Goal: Task Accomplishment & Management: Use online tool/utility

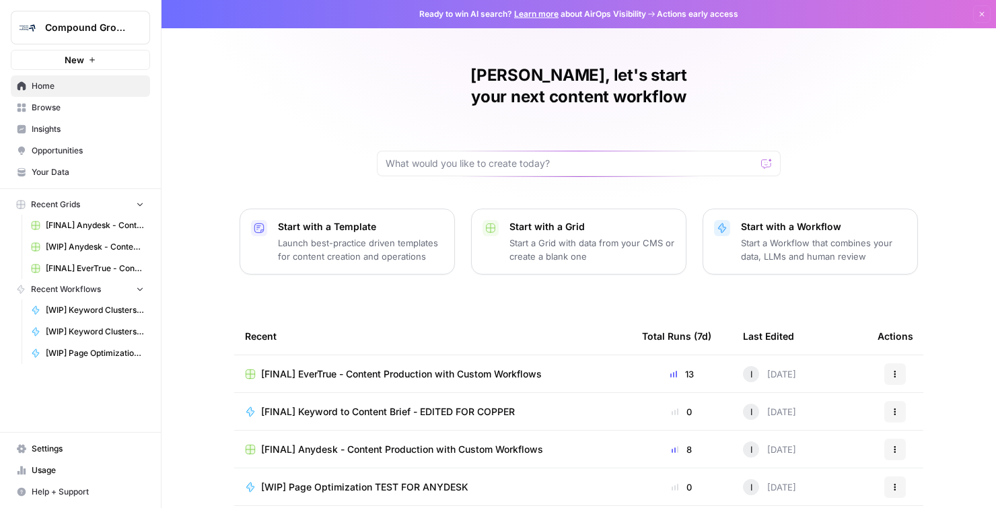
click at [63, 170] on span "Your Data" at bounding box center [88, 172] width 112 height 12
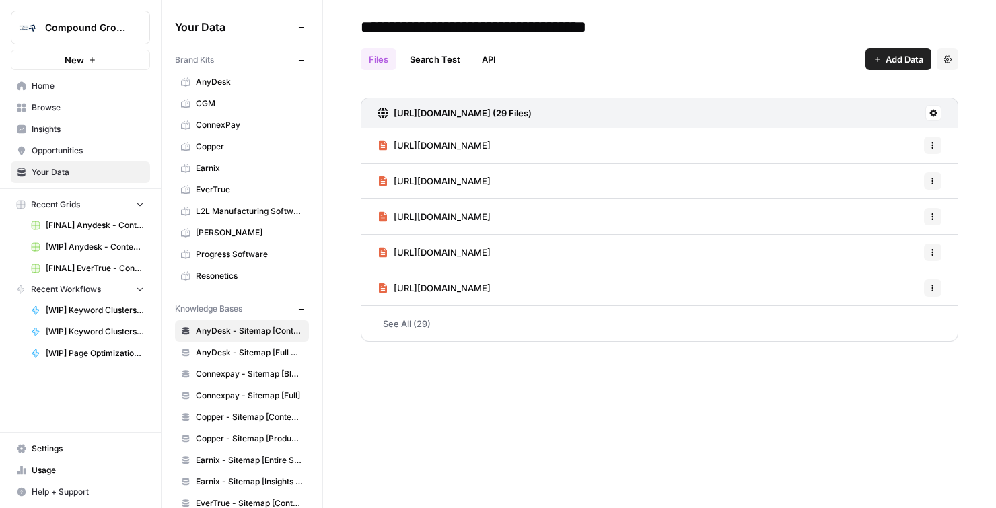
click at [218, 250] on span "Progress Software" at bounding box center [249, 254] width 107 height 12
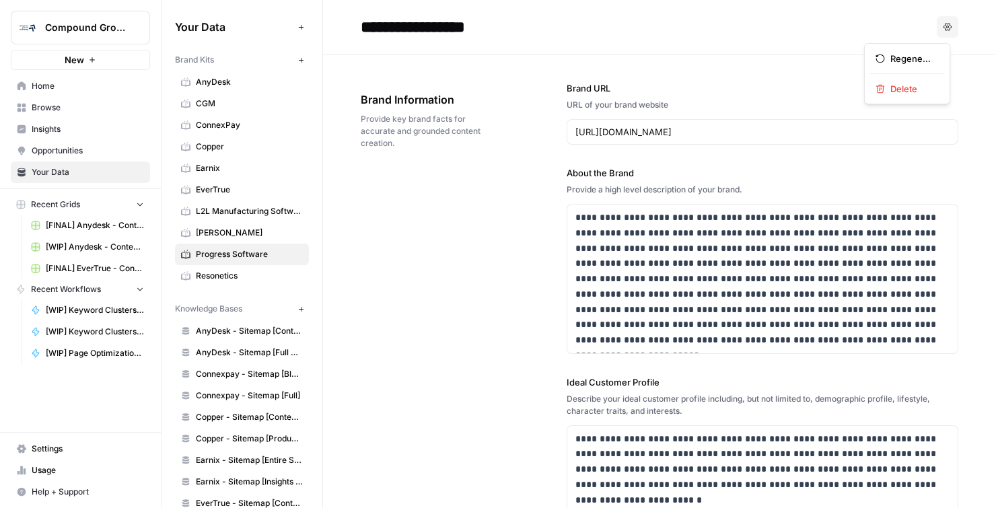
click at [949, 30] on button "Options" at bounding box center [948, 27] width 22 height 22
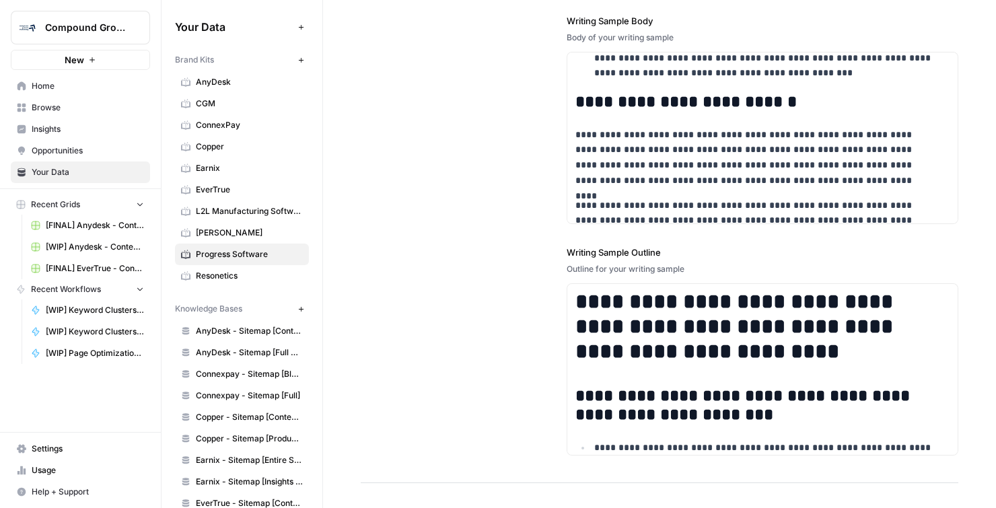
scroll to position [2054, 0]
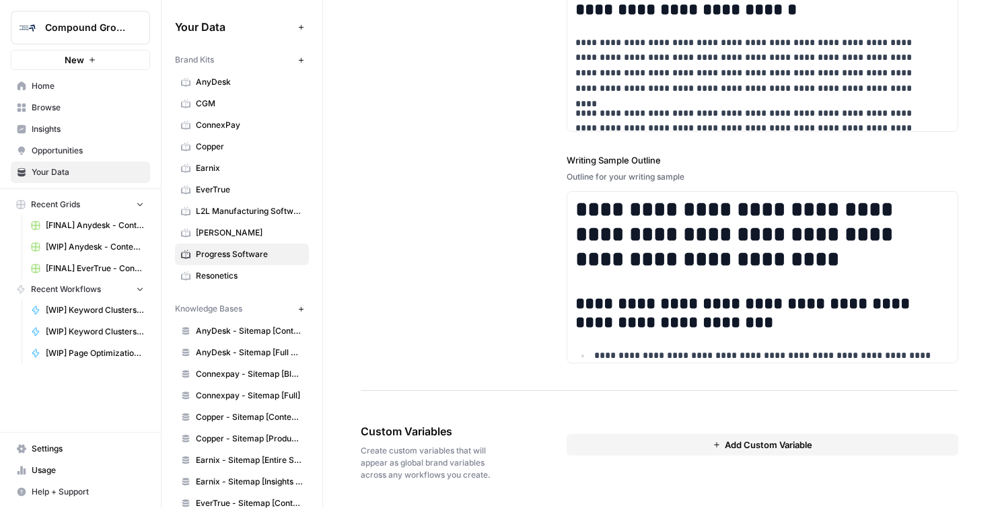
drag, startPoint x: 606, startPoint y: 85, endPoint x: 929, endPoint y: 468, distance: 501.4
copy div "**********"
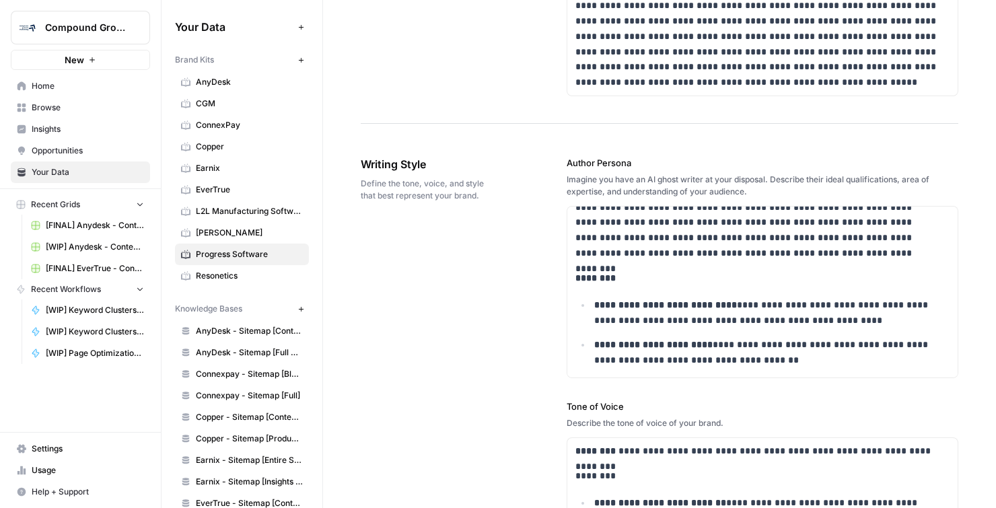
scroll to position [708, 0]
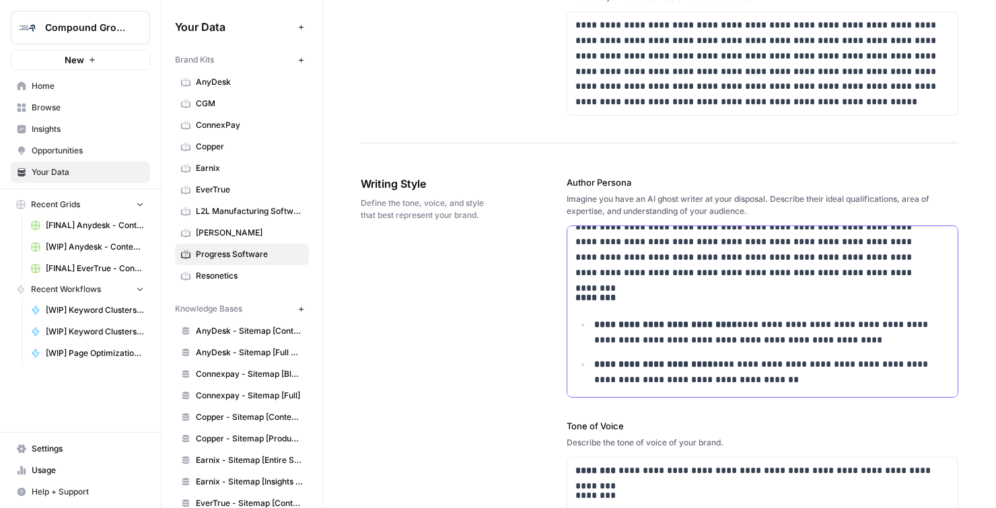
click at [663, 258] on p "**********" at bounding box center [755, 242] width 360 height 77
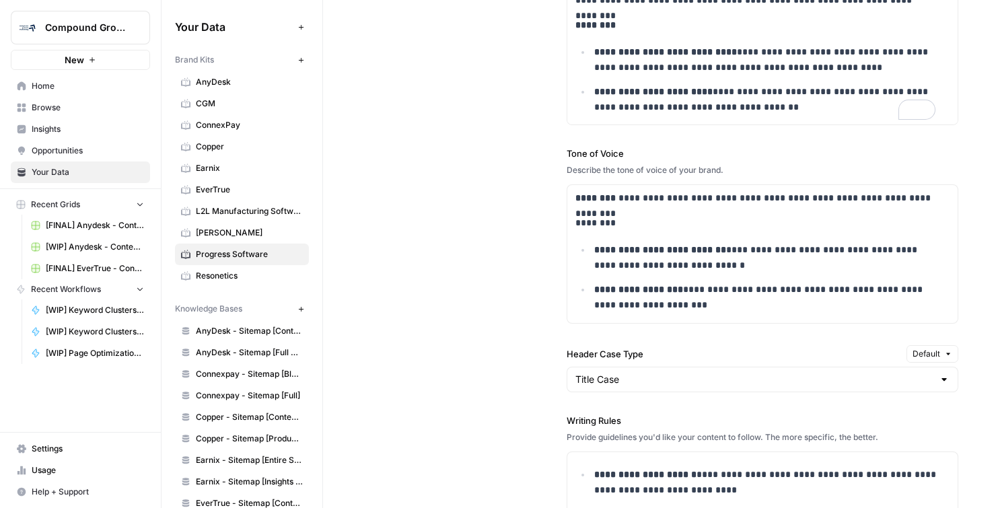
scroll to position [920, 0]
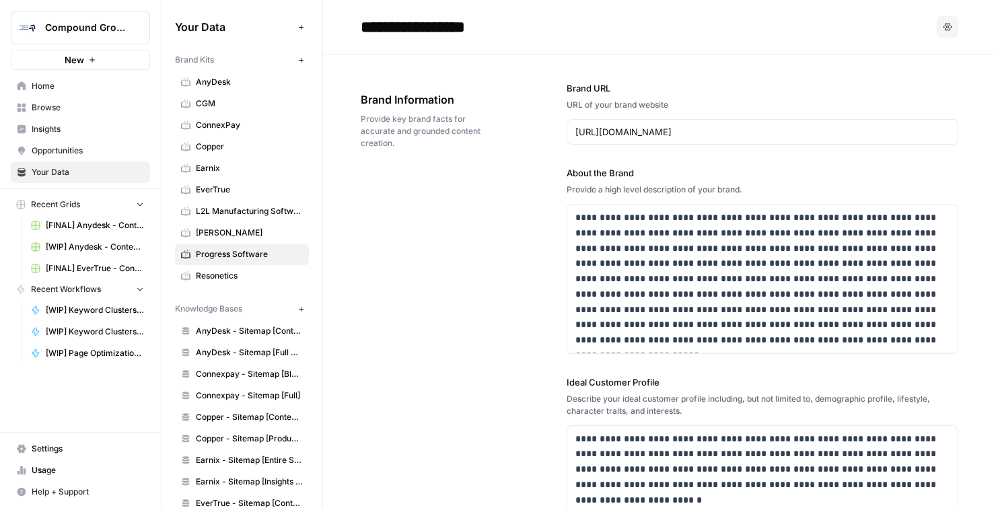
click button "Options"
click span "Delete"
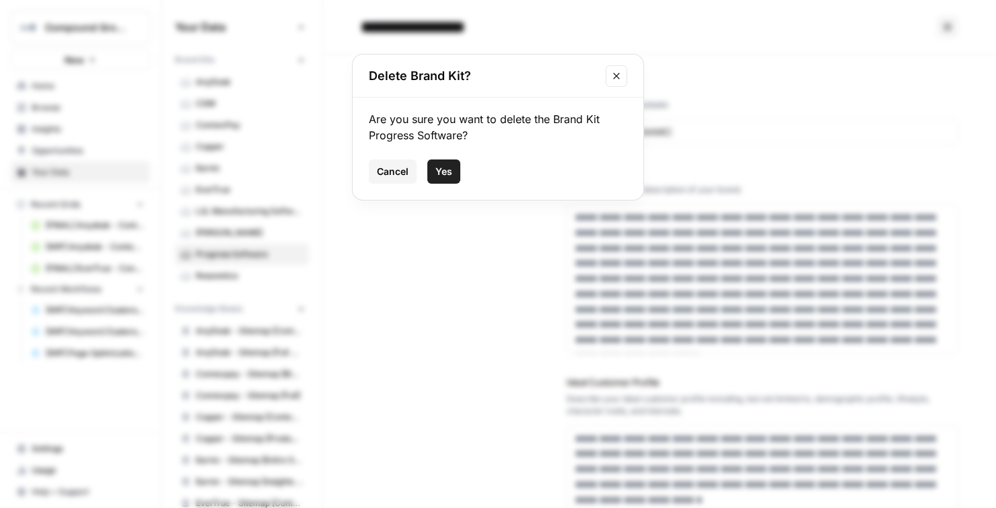
click span "Yes"
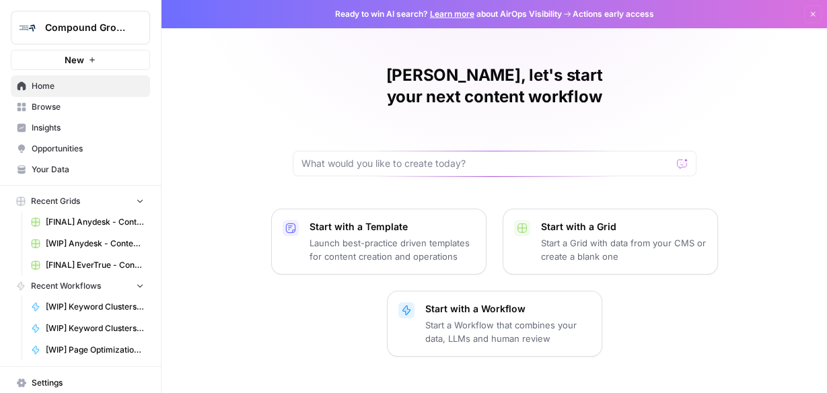
click at [61, 164] on span "Your Data" at bounding box center [88, 170] width 112 height 12
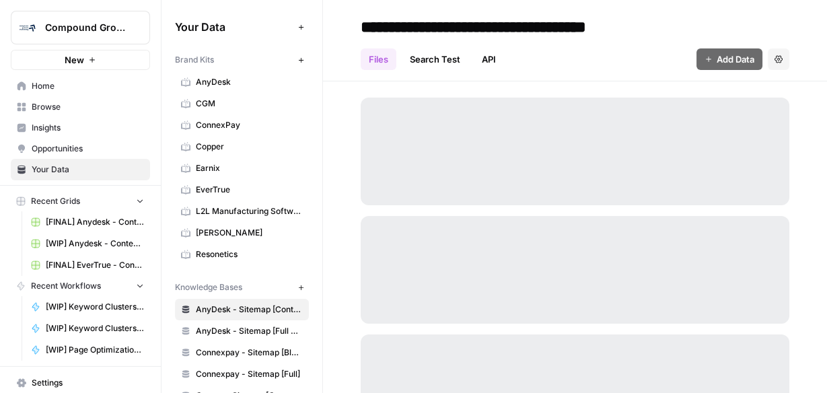
click at [55, 111] on span "Browse" at bounding box center [88, 107] width 112 height 12
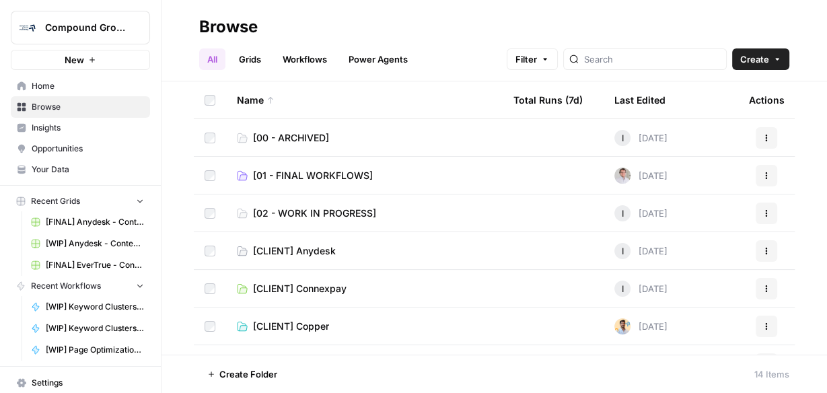
click at [315, 174] on span "[01 - FINAL WORKFLOWS]" at bounding box center [313, 175] width 120 height 13
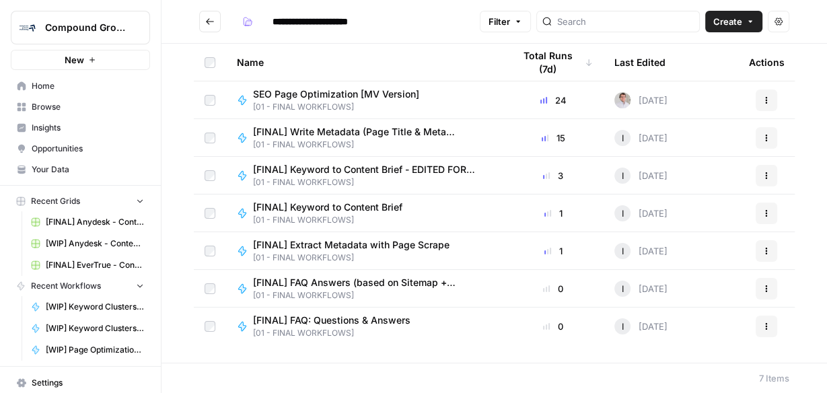
click at [359, 283] on span "[FINAL] FAQ Answers (based on Sitemap + Knowledge Base)" at bounding box center [367, 282] width 228 height 13
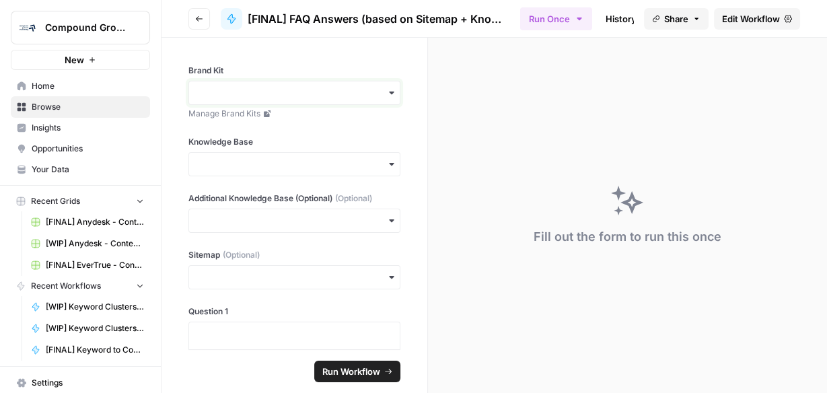
click at [262, 86] on input "Brand Kit" at bounding box center [294, 92] width 194 height 13
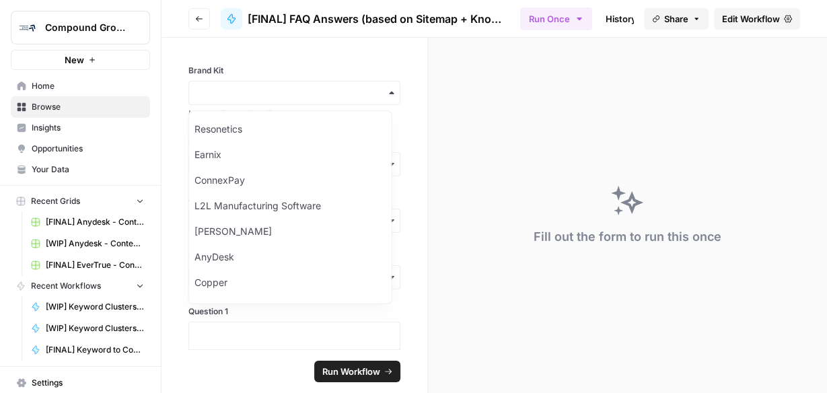
click at [758, 17] on span "Edit Workflow" at bounding box center [751, 18] width 58 height 13
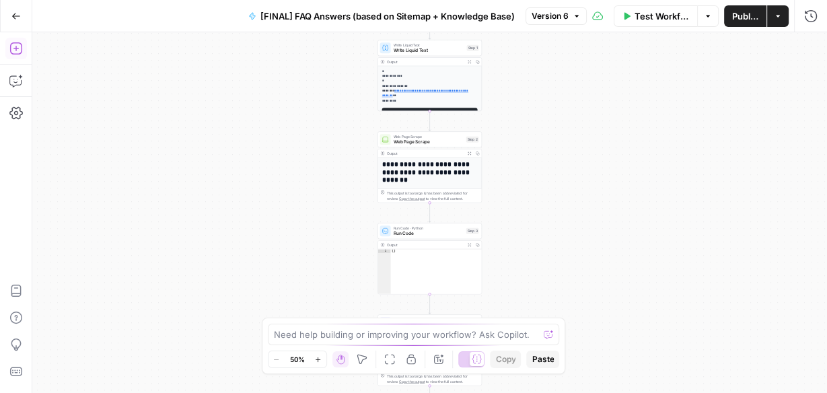
click at [22, 44] on icon "button" at bounding box center [15, 48] width 12 height 12
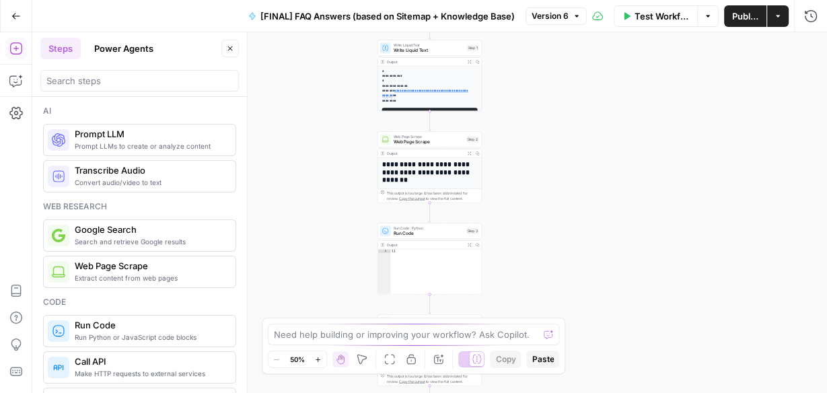
click at [16, 20] on button "Go Back" at bounding box center [16, 16] width 24 height 24
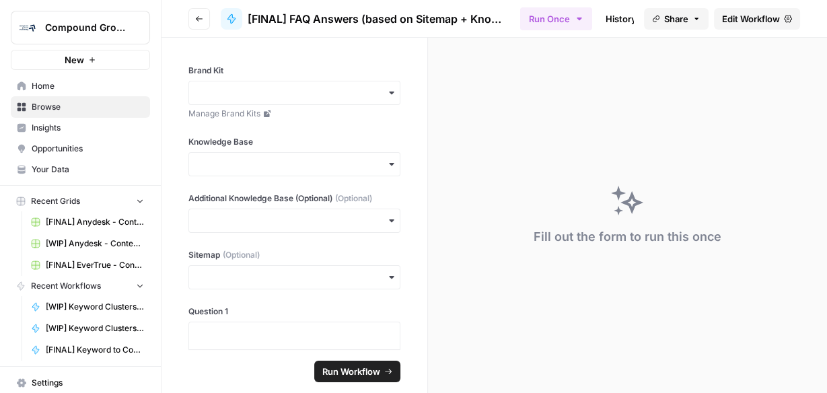
click at [45, 83] on span "Home" at bounding box center [88, 86] width 112 height 12
click at [468, 17] on span "[FINAL] FAQ Answers (based on Sitemap + Knowledge Base)" at bounding box center [379, 19] width 262 height 16
click at [772, 10] on link "Edit Workflow" at bounding box center [757, 19] width 86 height 22
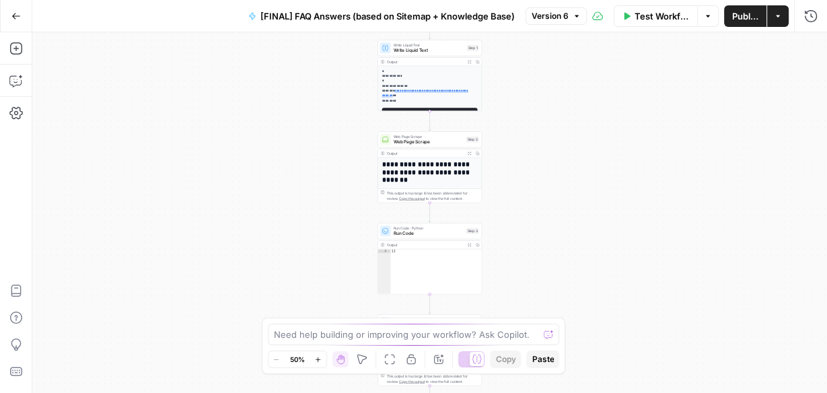
click at [285, 9] on span "[FINAL] FAQ Answers (based on Sitemap + Knowledge Base)" at bounding box center [387, 15] width 254 height 13
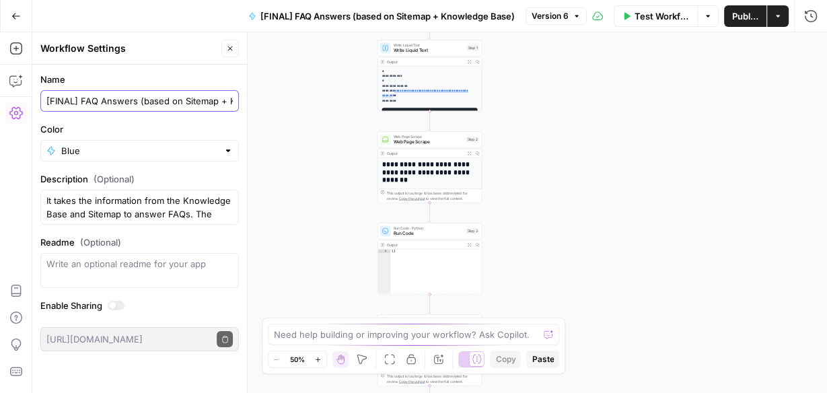
drag, startPoint x: 118, startPoint y: 106, endPoint x: 173, endPoint y: 106, distance: 54.5
click at [118, 106] on input "[FINAL] FAQ Answers (based on Sitemap + Knowledge Base)" at bounding box center [139, 100] width 186 height 13
click at [140, 103] on input "[FINAL] FAQ Answers (based on Sitemap + Knowledge Base)" at bounding box center [139, 100] width 186 height 13
drag, startPoint x: 135, startPoint y: 98, endPoint x: 474, endPoint y: 112, distance: 339.4
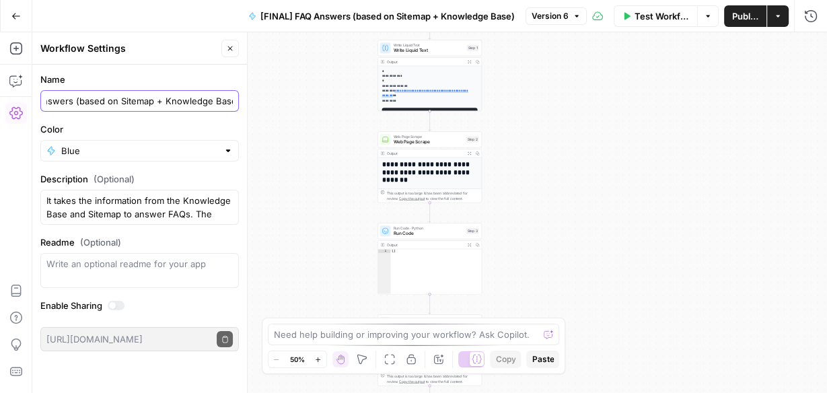
click at [474, 112] on body "**********" at bounding box center [413, 196] width 827 height 393
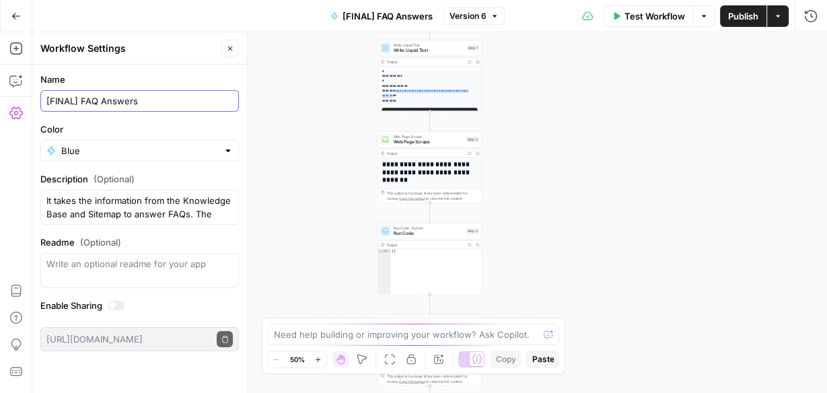
type input "[FINAL] FAQ Answers"
click at [739, 19] on span "Publish" at bounding box center [743, 15] width 30 height 13
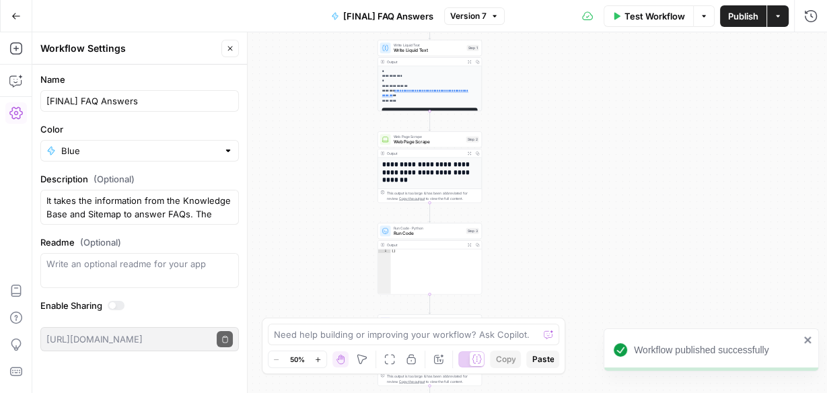
click at [8, 17] on button "Go Back" at bounding box center [16, 16] width 24 height 24
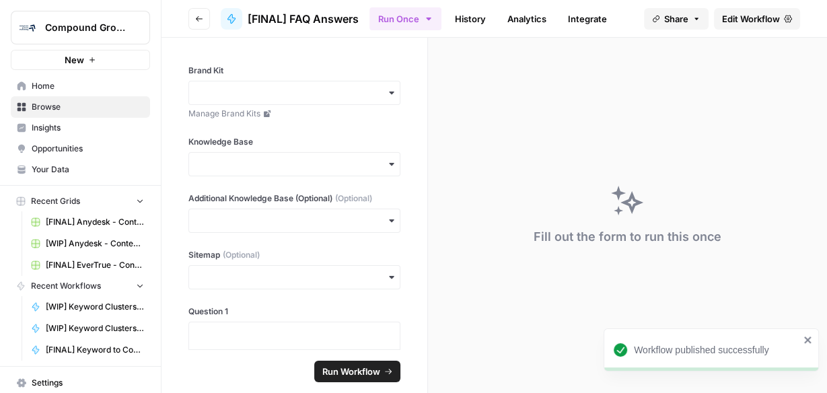
click at [50, 110] on span "Browse" at bounding box center [88, 107] width 112 height 12
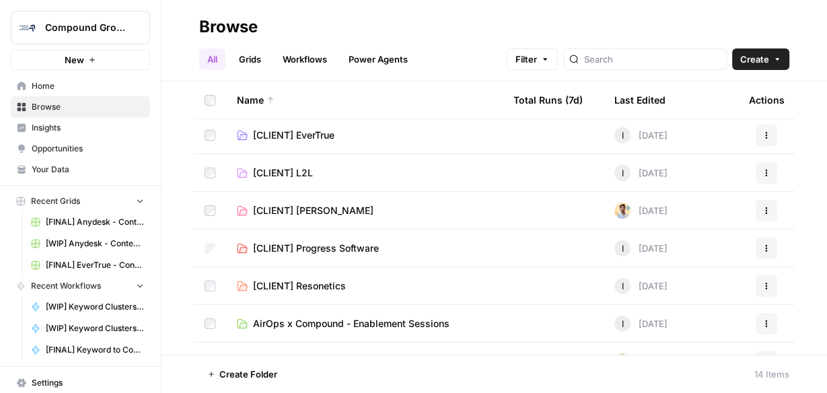
scroll to position [291, 0]
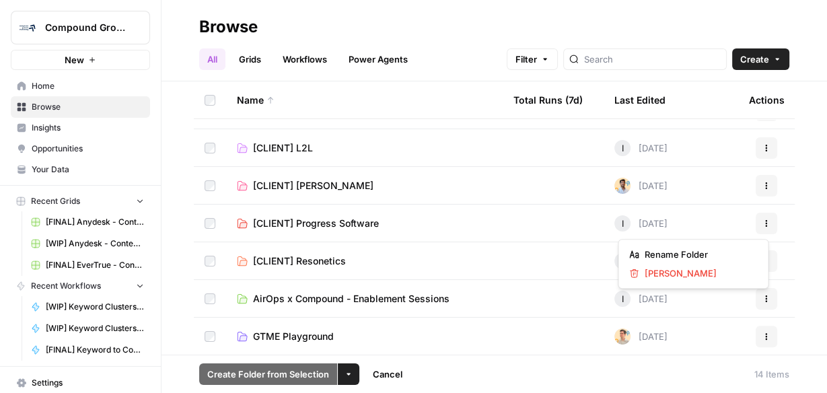
click at [762, 221] on icon "button" at bounding box center [766, 223] width 8 height 8
click at [700, 269] on span "Delete Folder" at bounding box center [698, 272] width 108 height 13
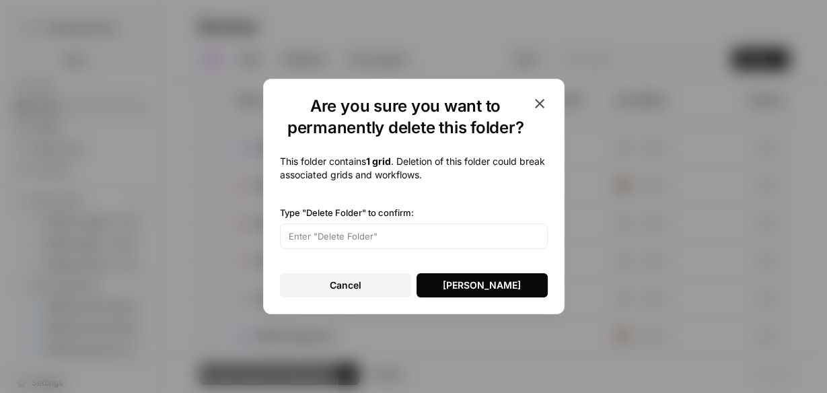
click at [383, 244] on div at bounding box center [414, 236] width 268 height 26
type input "Delete Folder"
click at [466, 287] on div "Delete Folder" at bounding box center [482, 285] width 78 height 13
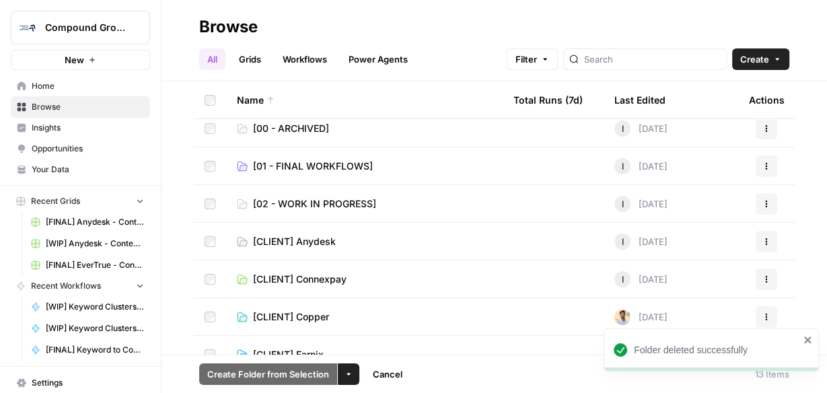
scroll to position [0, 0]
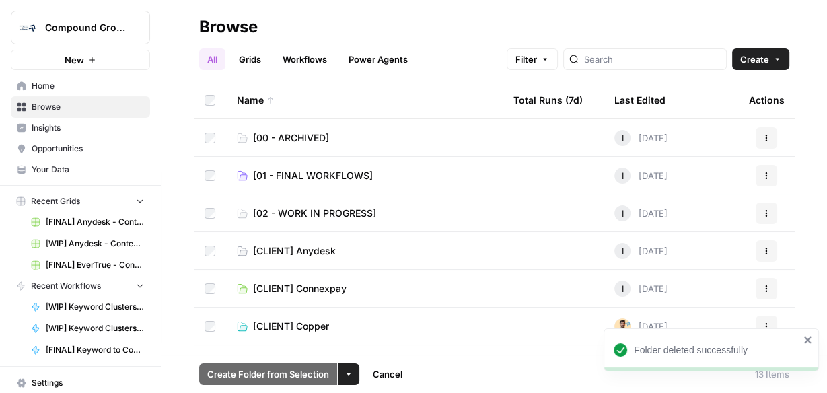
click at [392, 176] on link "[01 - FINAL WORKFLOWS]" at bounding box center [364, 175] width 255 height 13
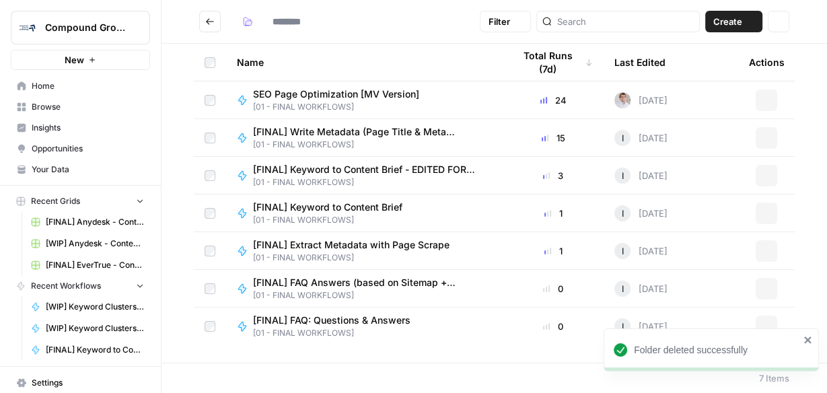
type input "**********"
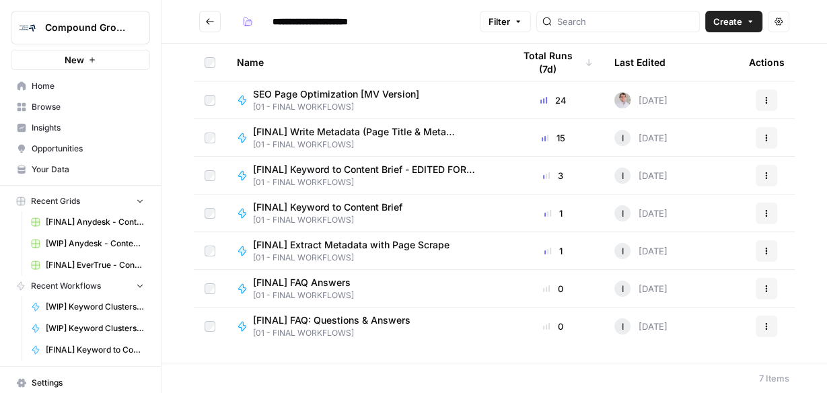
click at [408, 163] on span "[FINAL] Keyword to Content Brief - EDITED FOR COPPER" at bounding box center [367, 169] width 228 height 13
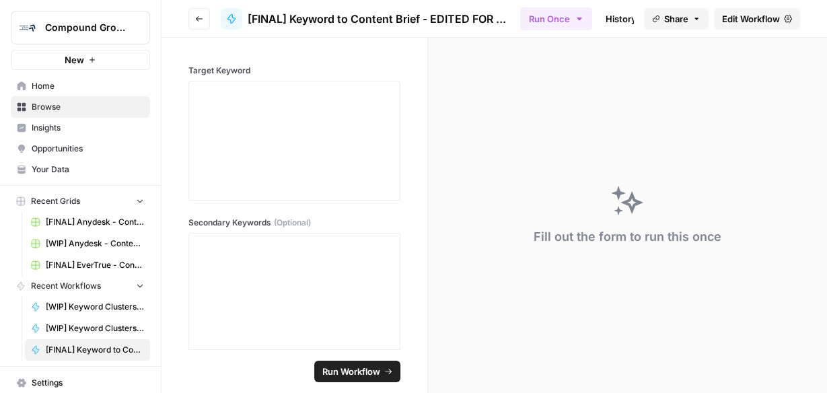
click at [275, 19] on span "[FINAL] Keyword to Content Brief - EDITED FOR COPPER" at bounding box center [379, 19] width 262 height 16
click at [294, 17] on span "[FINAL] Keyword to Content Brief - EDITED FOR COPPER" at bounding box center [379, 19] width 262 height 16
click at [748, 28] on link "Edit Workflow" at bounding box center [757, 19] width 86 height 22
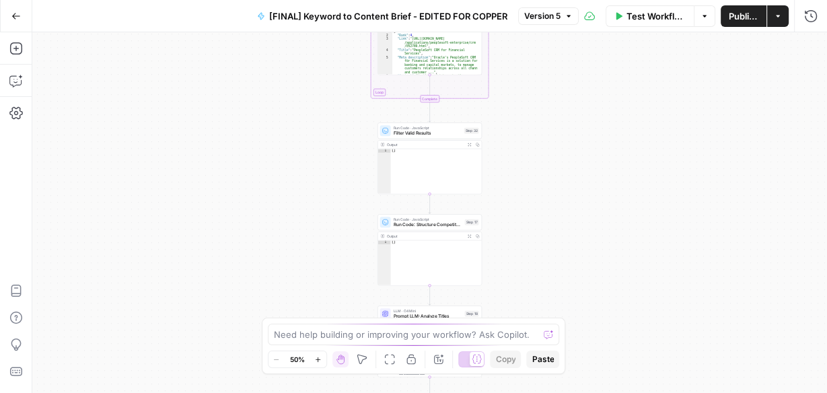
click at [321, 17] on span "[FINAL] Keyword to Content Brief - EDITED FOR COPPER" at bounding box center [388, 15] width 238 height 13
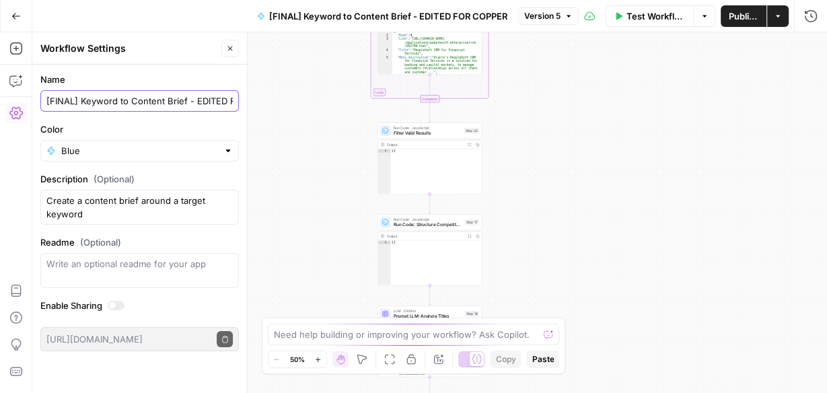
drag, startPoint x: 81, startPoint y: 95, endPoint x: 40, endPoint y: 91, distance: 41.9
click at [39, 94] on form "Name [FINAL] Keyword to Content Brief - EDITED FOR COPPER Color Blue Descriptio…" at bounding box center [139, 212] width 215 height 295
type input "Copper's Version - Keyword to Content Brief [FINAL]"
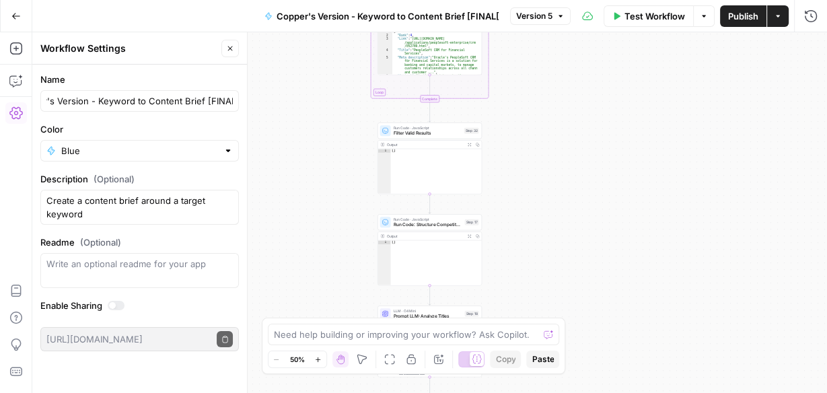
click at [737, 13] on span "Publish" at bounding box center [743, 15] width 30 height 13
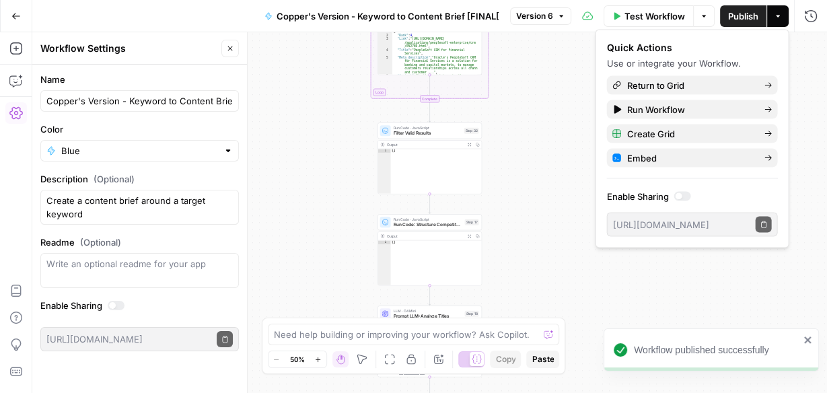
click at [7, 11] on button "Go Back" at bounding box center [16, 16] width 24 height 24
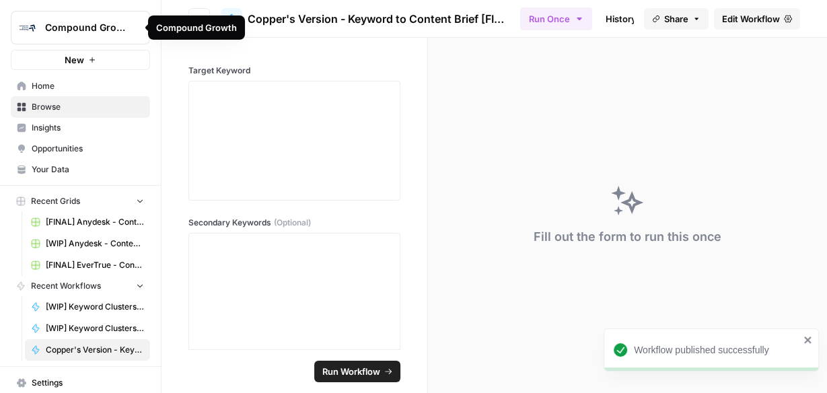
click at [52, 104] on span "Browse" at bounding box center [88, 107] width 112 height 12
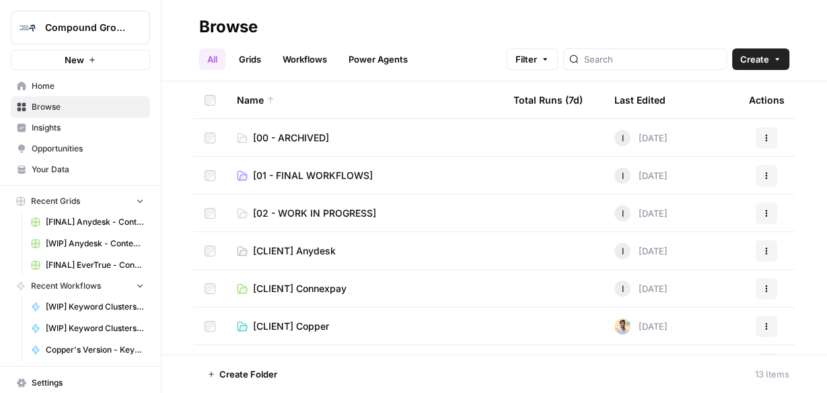
click at [388, 174] on link "[01 - FINAL WORKFLOWS]" at bounding box center [364, 175] width 255 height 13
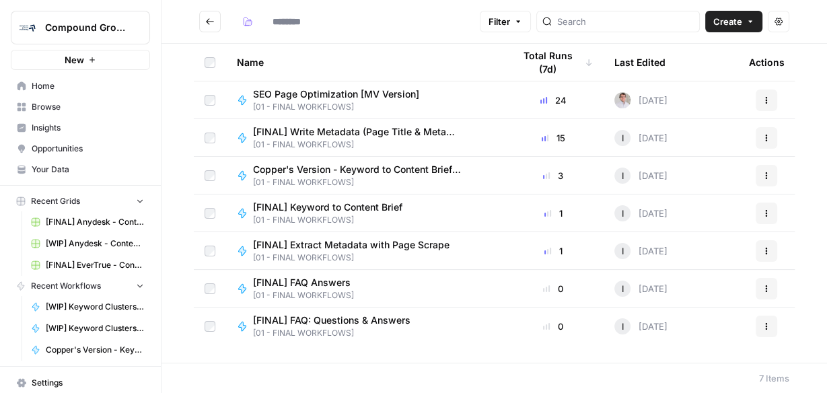
type input "**********"
click at [340, 132] on span "[FINAL] Write Metadata (Page Title & Meta Description)" at bounding box center [367, 131] width 228 height 13
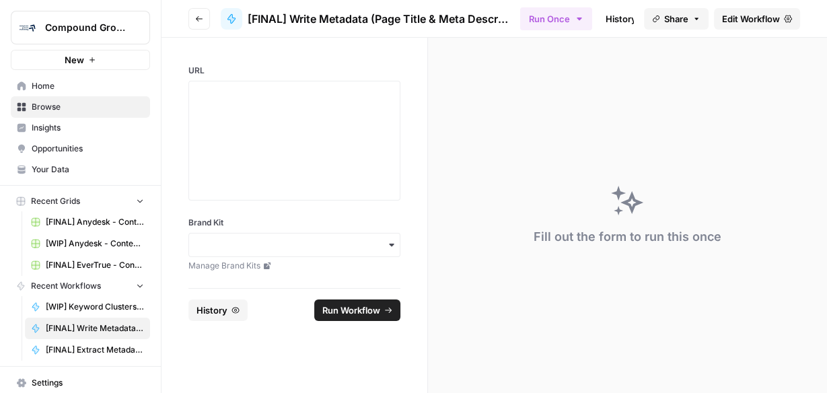
click at [733, 18] on span "Edit Workflow" at bounding box center [751, 18] width 58 height 13
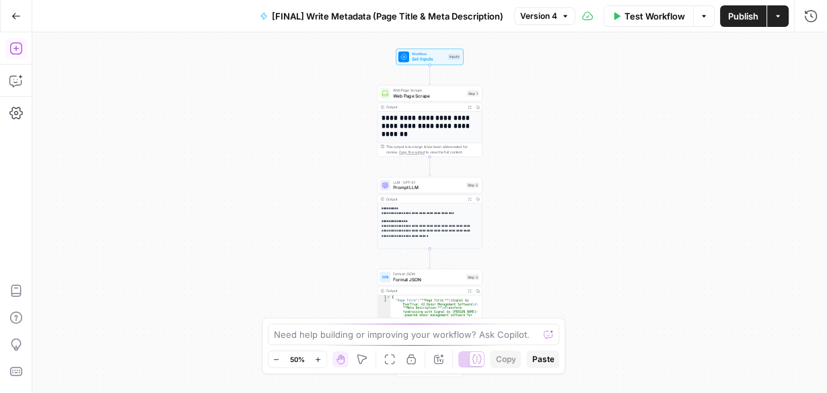
click at [17, 52] on icon "button" at bounding box center [15, 48] width 13 height 13
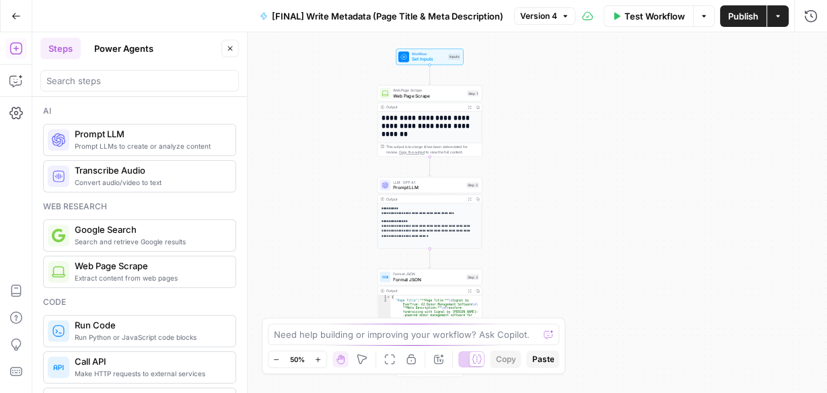
click at [577, 142] on div "**********" at bounding box center [429, 212] width 795 height 361
click at [316, 359] on icon "button" at bounding box center [317, 359] width 7 height 7
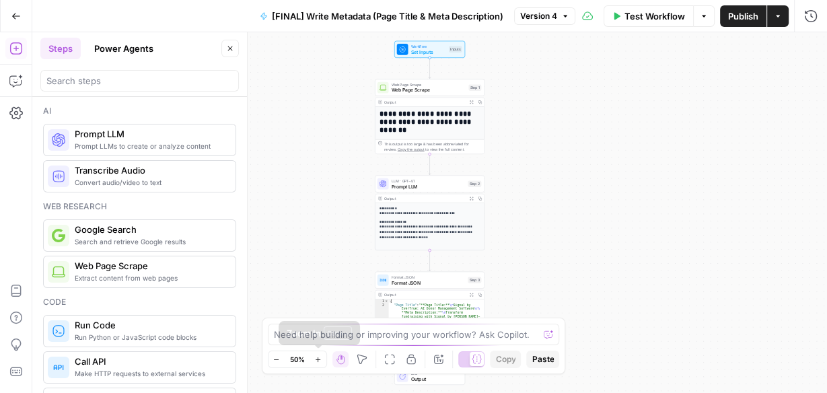
click at [318, 359] on icon "button" at bounding box center [317, 359] width 7 height 7
click at [317, 359] on icon "button" at bounding box center [317, 359] width 7 height 7
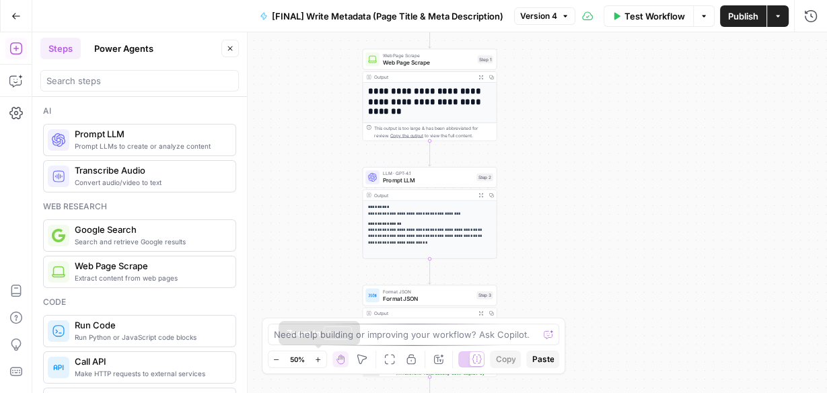
click at [317, 358] on icon "button" at bounding box center [317, 359] width 7 height 7
click at [316, 357] on icon "button" at bounding box center [317, 359] width 7 height 7
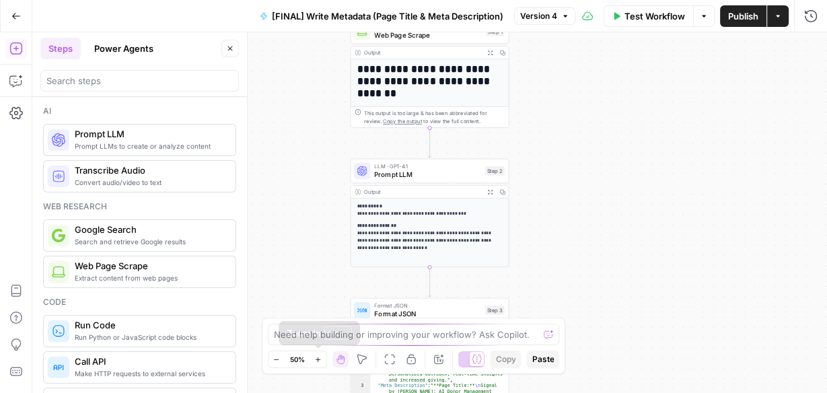
click at [316, 357] on icon "button" at bounding box center [317, 359] width 7 height 7
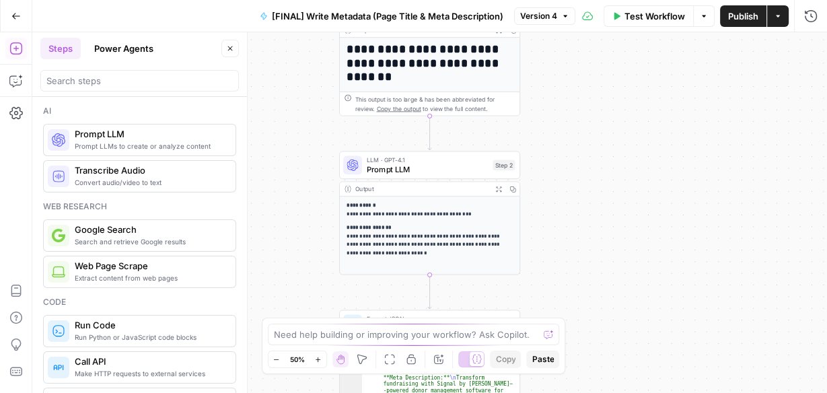
click at [315, 357] on icon "button" at bounding box center [317, 359] width 7 height 7
click at [314, 357] on button "Zoom In" at bounding box center [318, 359] width 16 height 16
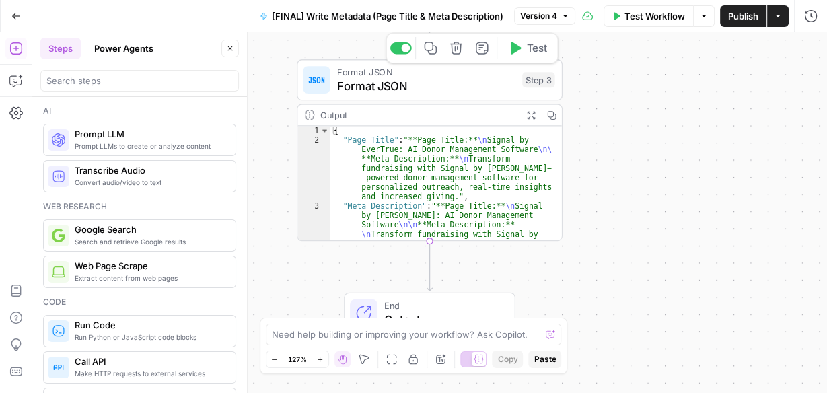
click at [376, 74] on span "Format JSON" at bounding box center [426, 71] width 178 height 13
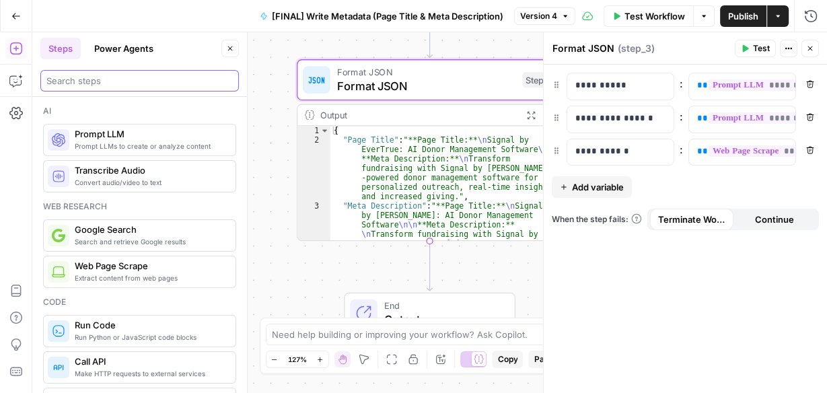
click at [108, 81] on input "search" at bounding box center [139, 80] width 186 height 13
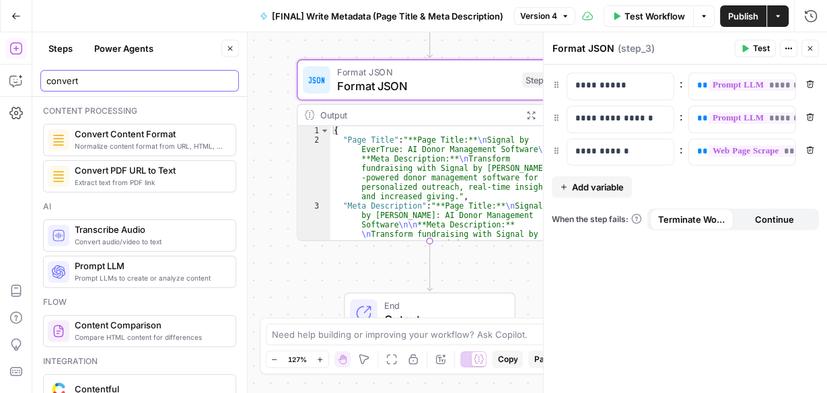
type input "convert"
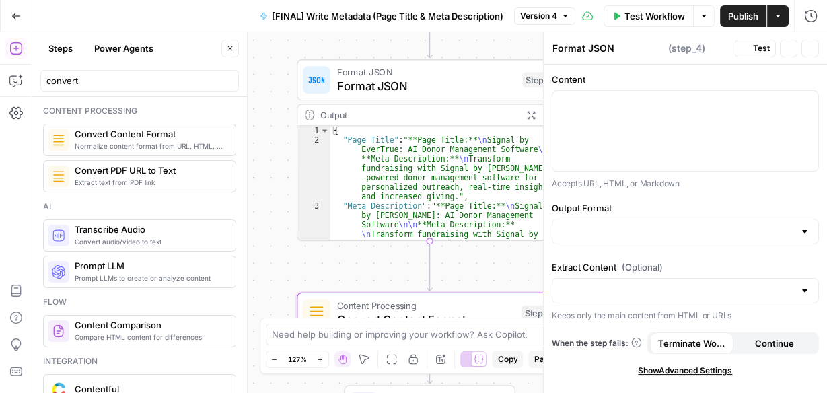
type textarea "Convert Content Format"
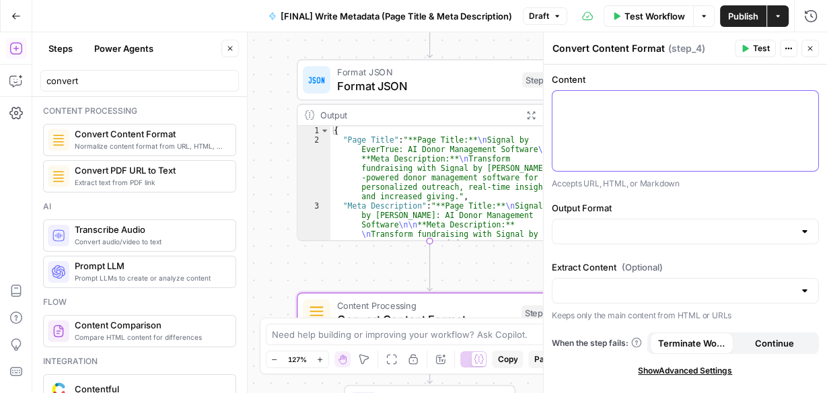
click at [617, 141] on div at bounding box center [685, 131] width 266 height 80
click at [807, 102] on icon "button" at bounding box center [806, 103] width 7 height 7
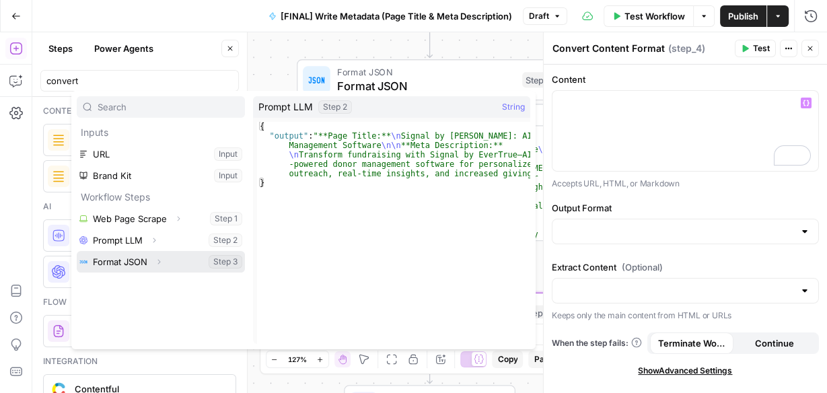
click at [158, 261] on icon "button" at bounding box center [159, 262] width 8 height 8
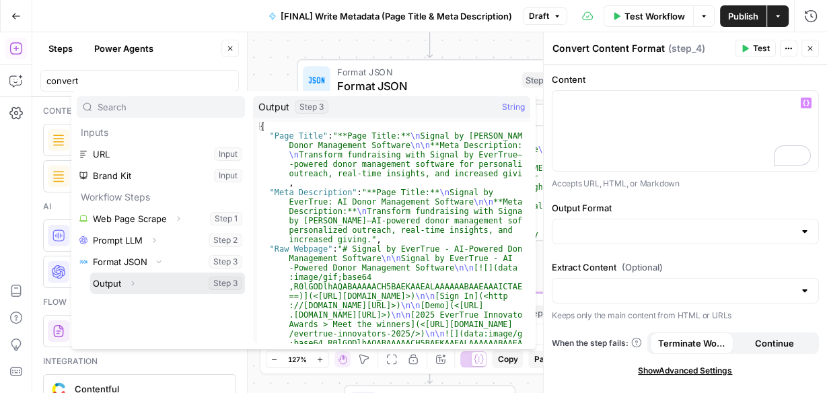
click at [133, 282] on icon "button" at bounding box center [133, 283] width 3 height 5
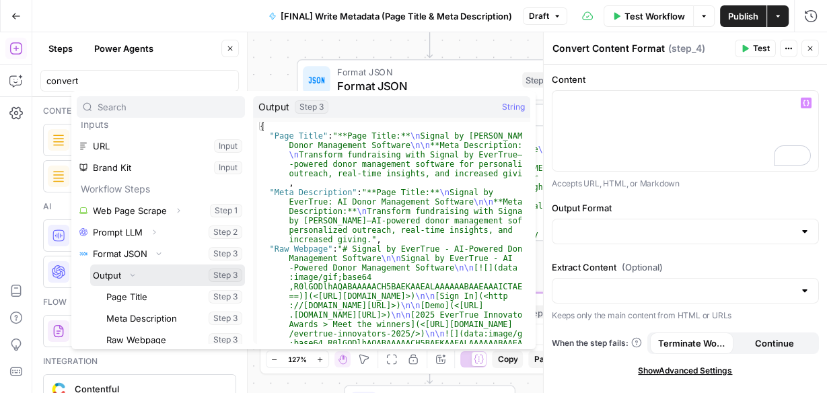
scroll to position [14, 0]
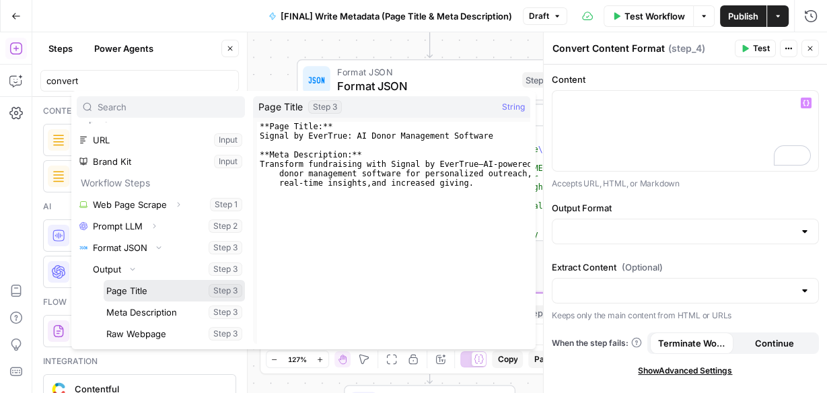
click at [151, 295] on button "Select variable Page Title" at bounding box center [174, 291] width 141 height 22
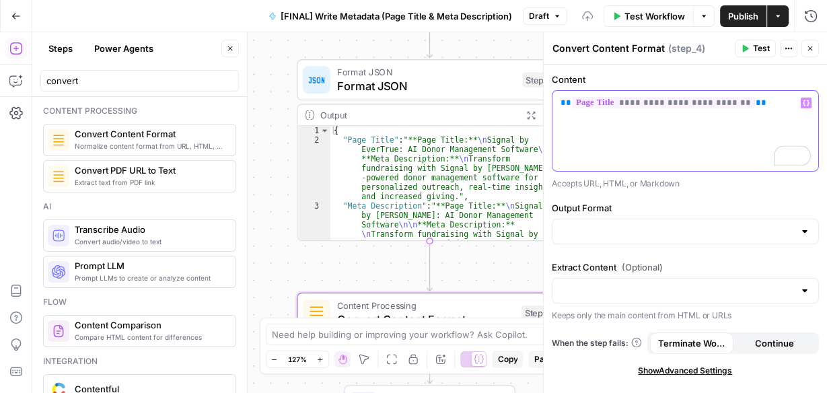
click at [769, 97] on p "**********" at bounding box center [685, 102] width 250 height 13
click at [766, 104] on p "**********" at bounding box center [685, 109] width 250 height 27
click at [805, 103] on icon "button" at bounding box center [806, 103] width 7 height 7
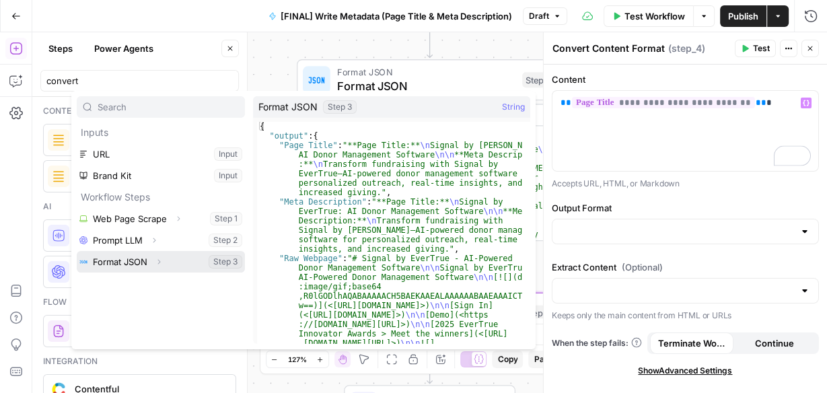
click at [160, 260] on icon "button" at bounding box center [159, 262] width 8 height 8
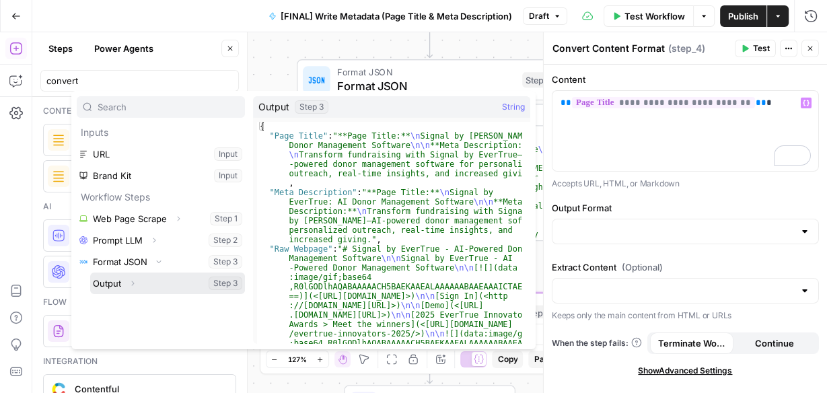
click at [129, 285] on icon "button" at bounding box center [133, 283] width 8 height 8
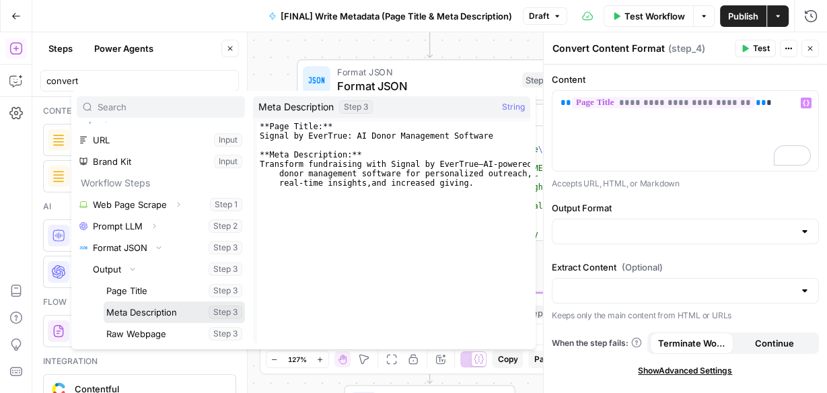
click at [145, 315] on button "Select variable Meta Description" at bounding box center [174, 312] width 141 height 22
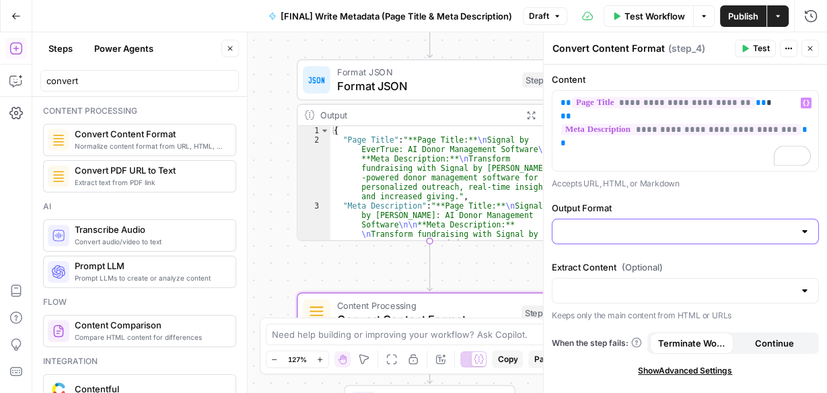
click at [605, 228] on input "Output Format" at bounding box center [676, 231] width 233 height 13
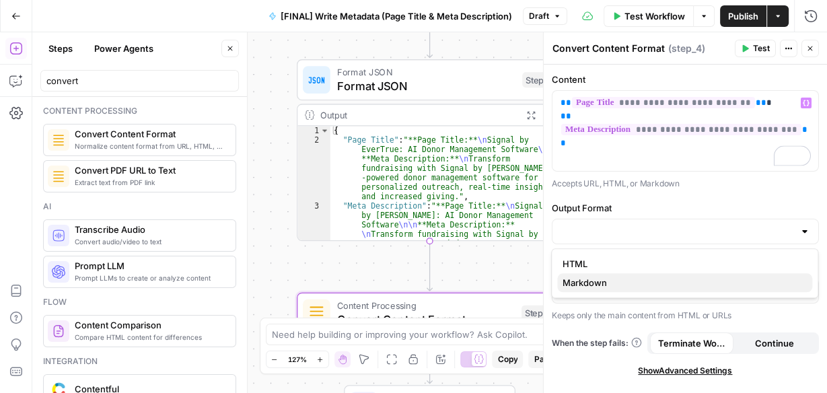
click at [597, 281] on span "Markdown" at bounding box center [682, 282] width 239 height 13
type input "Markdown"
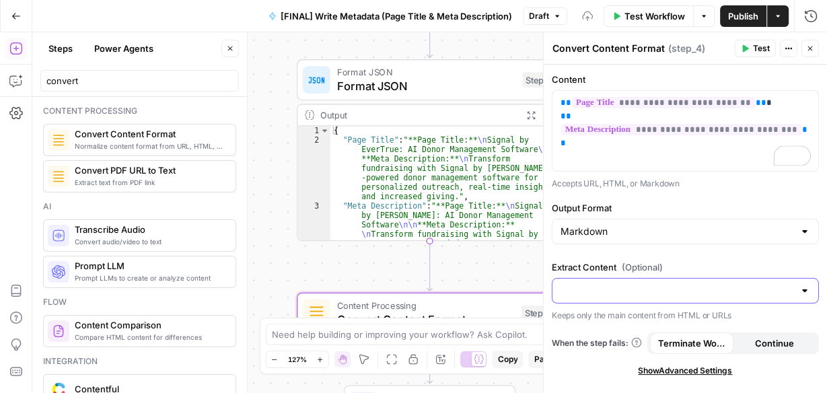
click at [598, 287] on input "Extract Content (Optional)" at bounding box center [676, 290] width 233 height 13
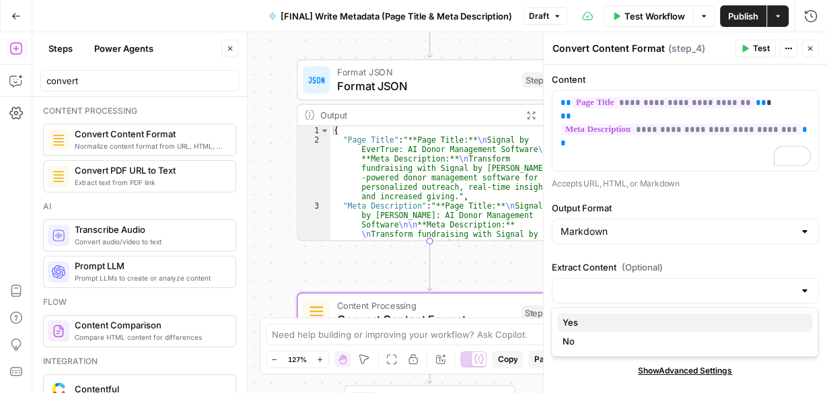
drag, startPoint x: 580, startPoint y: 322, endPoint x: 601, endPoint y: 312, distance: 23.2
click at [581, 322] on span "Yes" at bounding box center [682, 322] width 239 height 13
type input "Yes"
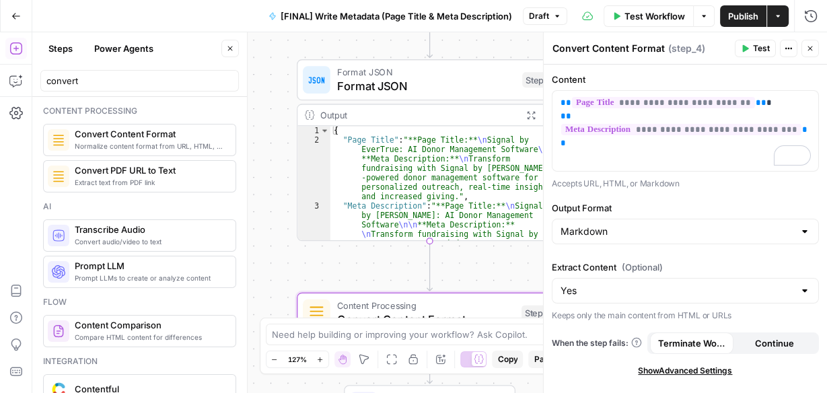
click at [759, 46] on span "Test" at bounding box center [761, 48] width 17 height 12
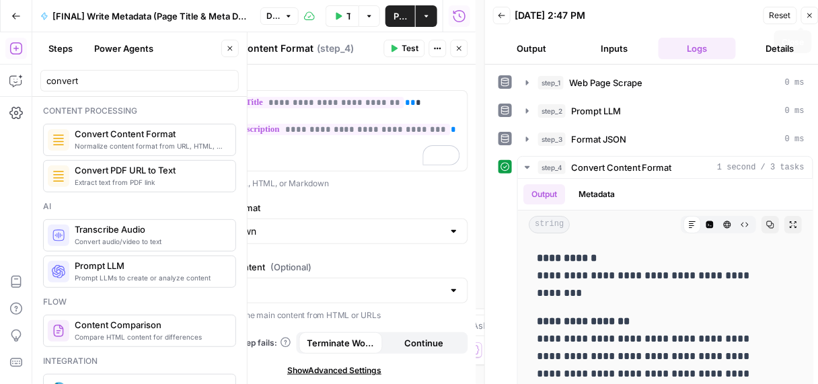
click at [816, 11] on button "Close" at bounding box center [809, 15] width 17 height 17
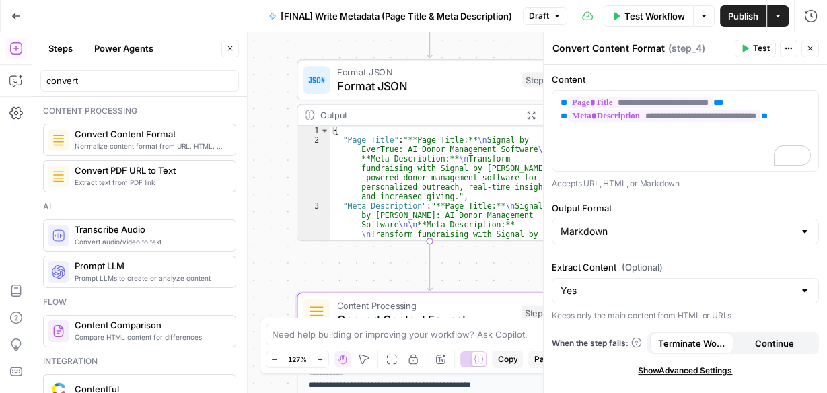
click at [811, 48] on icon "button" at bounding box center [810, 48] width 8 height 8
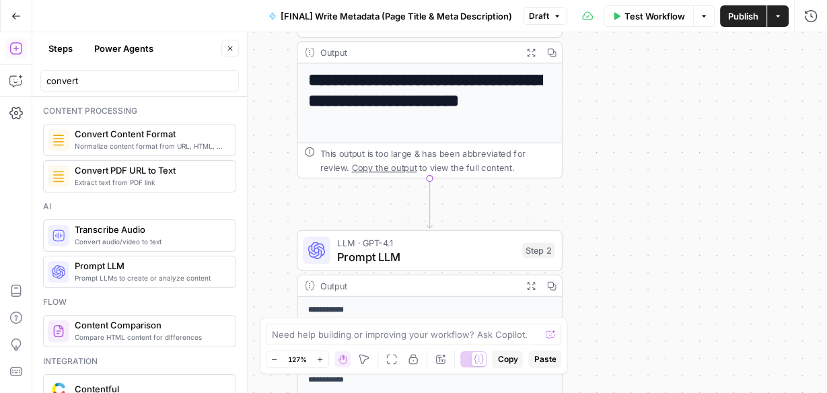
click at [406, 258] on span "Prompt LLM" at bounding box center [426, 256] width 178 height 17
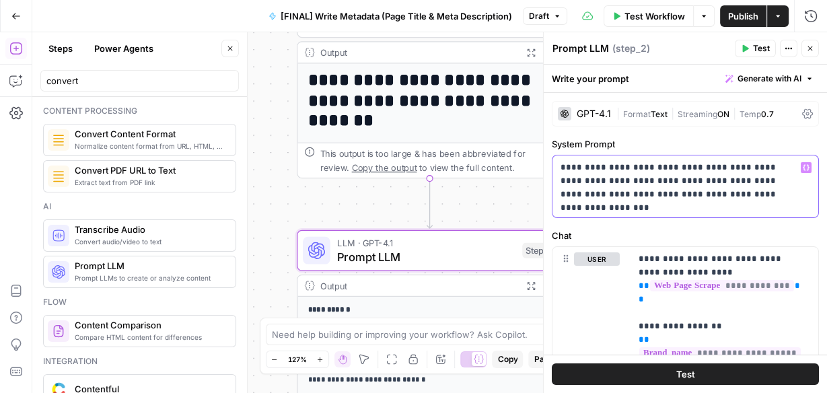
click at [763, 198] on p "**********" at bounding box center [681, 181] width 242 height 40
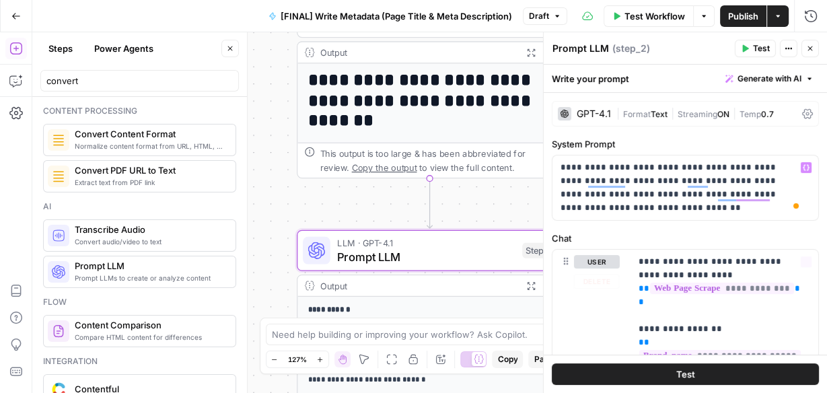
drag, startPoint x: 673, startPoint y: 375, endPoint x: 664, endPoint y: 353, distance: 24.5
click at [676, 374] on span "Test" at bounding box center [685, 373] width 19 height 13
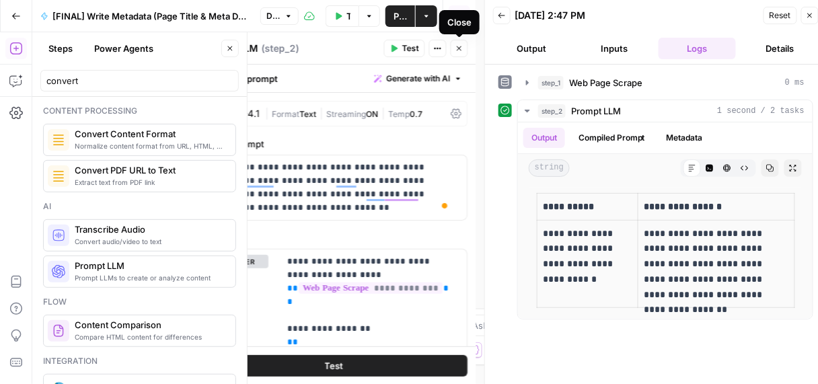
click at [457, 49] on icon "button" at bounding box center [460, 48] width 8 height 8
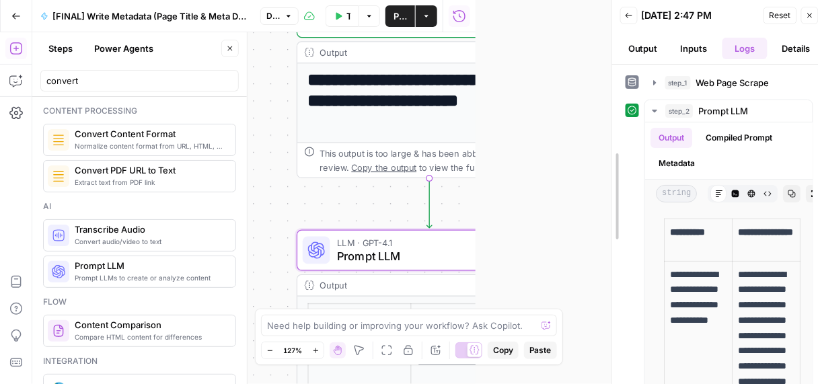
drag, startPoint x: 482, startPoint y: 153, endPoint x: 589, endPoint y: 155, distance: 107.0
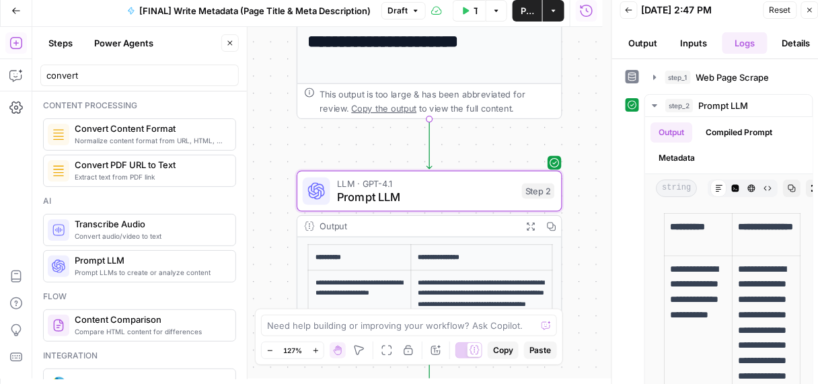
scroll to position [8, 0]
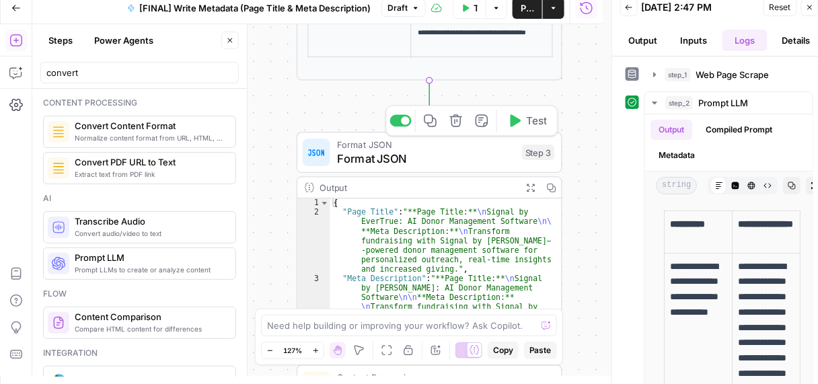
drag, startPoint x: 532, startPoint y: 126, endPoint x: 538, endPoint y: 137, distance: 11.8
click at [532, 126] on span "Test" at bounding box center [536, 120] width 21 height 15
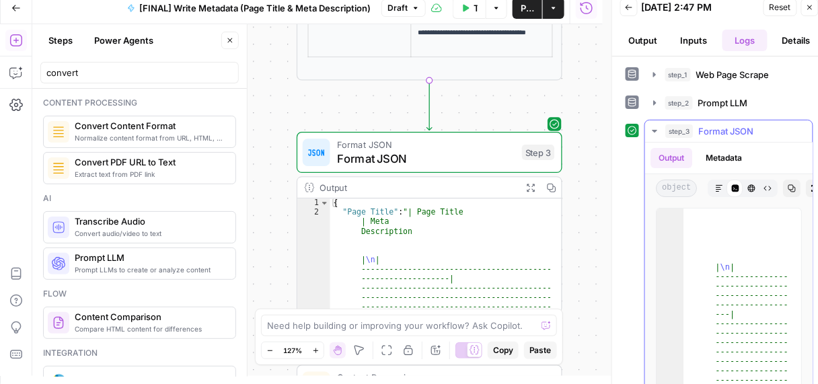
scroll to position [614, 0]
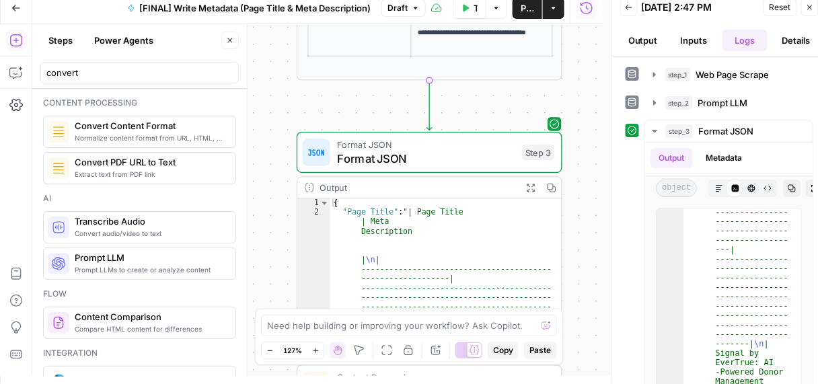
click at [409, 156] on span "Format JSON" at bounding box center [426, 158] width 178 height 17
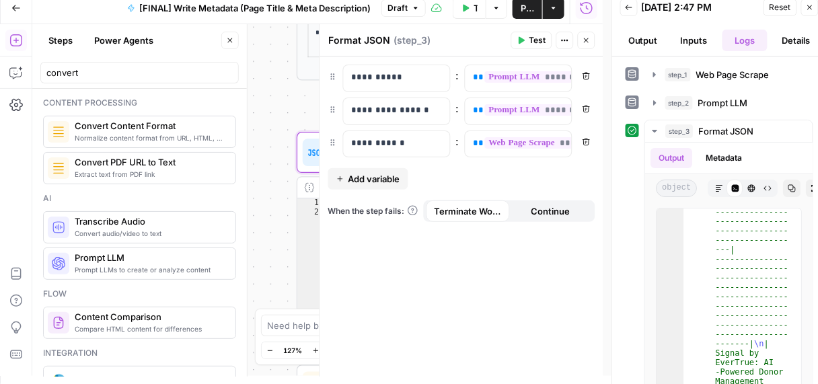
click at [583, 141] on icon "button" at bounding box center [587, 142] width 8 height 8
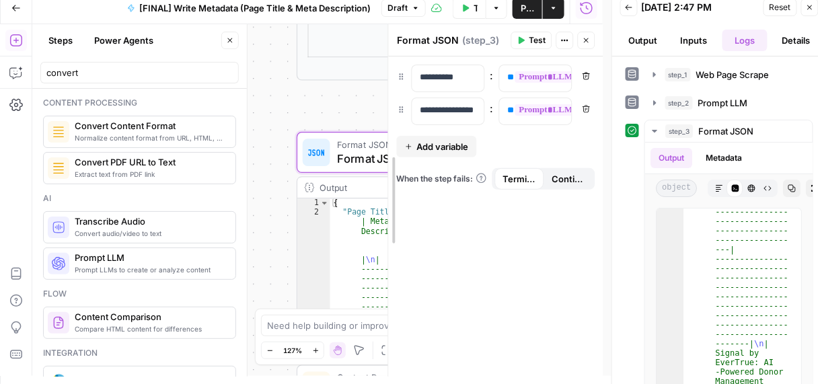
drag, startPoint x: 320, startPoint y: 95, endPoint x: 489, endPoint y: 104, distance: 169.2
click at [591, 37] on button "Close" at bounding box center [586, 40] width 17 height 17
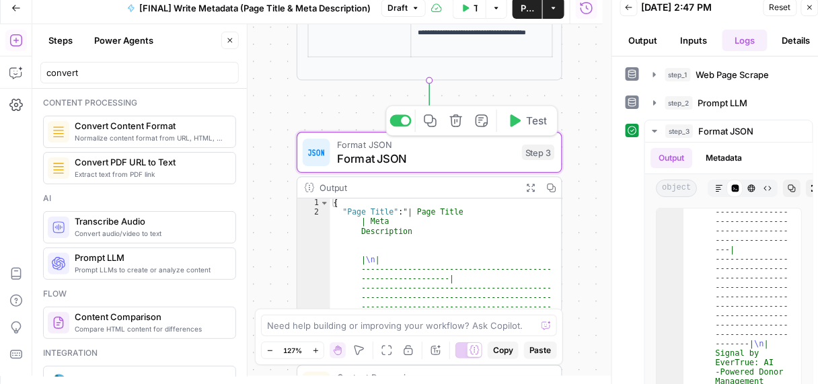
click at [540, 123] on span "Test" at bounding box center [536, 120] width 21 height 15
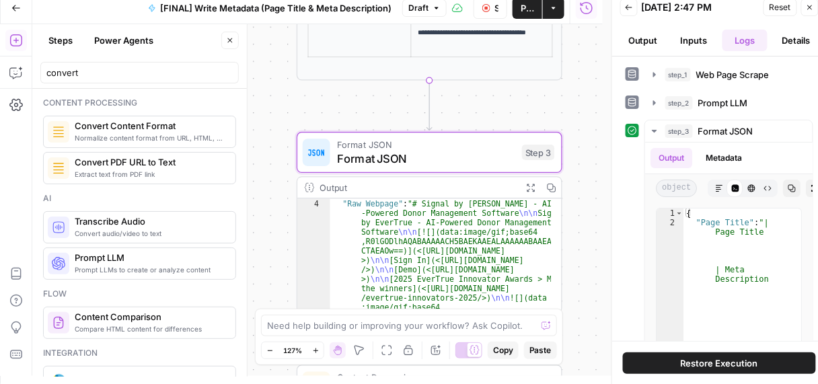
scroll to position [258, 0]
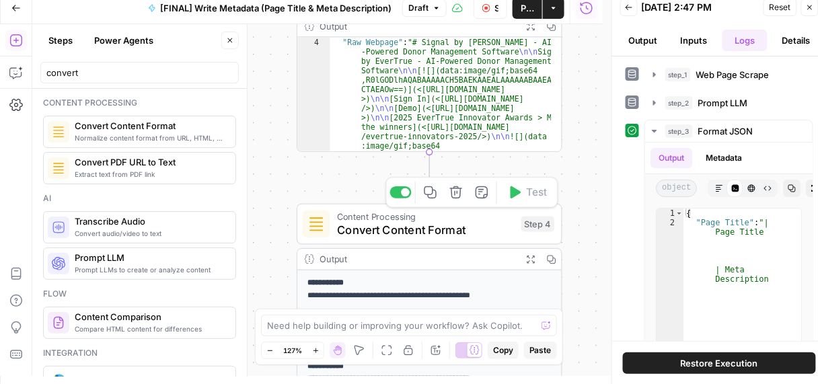
click at [462, 235] on span "Convert Content Format" at bounding box center [426, 229] width 178 height 17
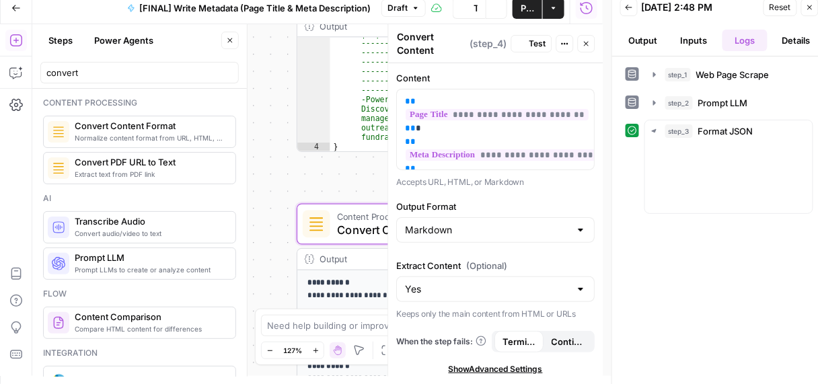
scroll to position [176, 0]
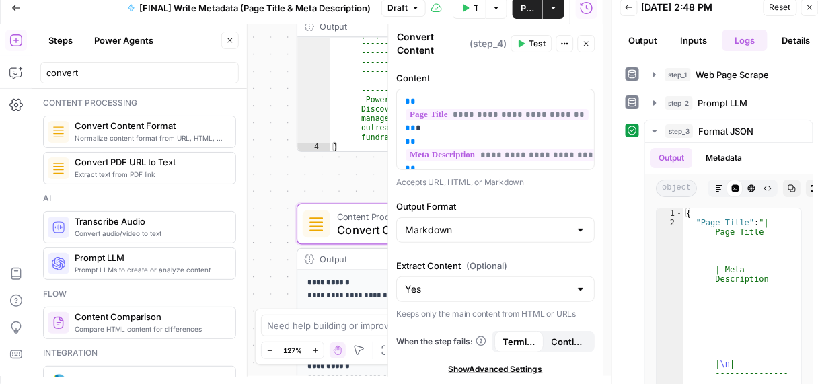
click at [529, 46] on button "Test" at bounding box center [531, 43] width 41 height 17
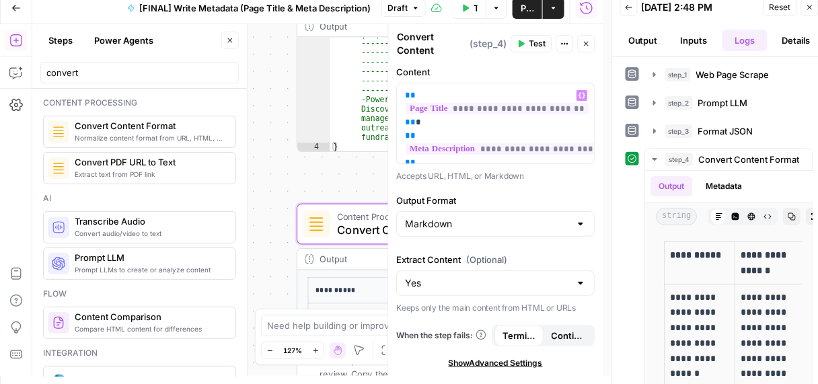
scroll to position [11, 0]
click at [813, 5] on icon "button" at bounding box center [810, 7] width 8 height 8
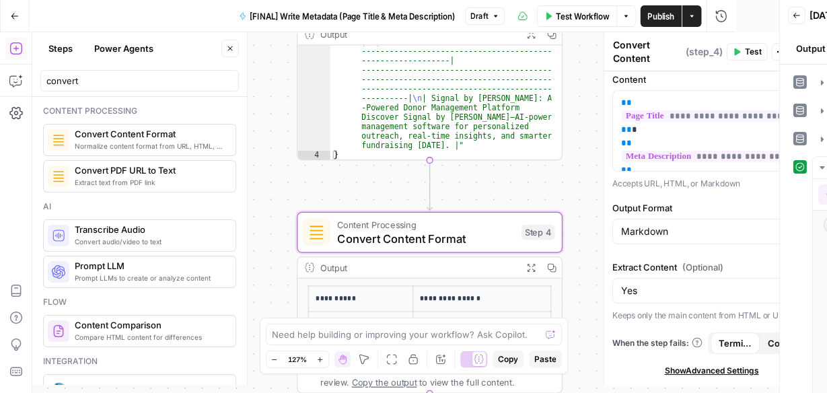
scroll to position [3, 0]
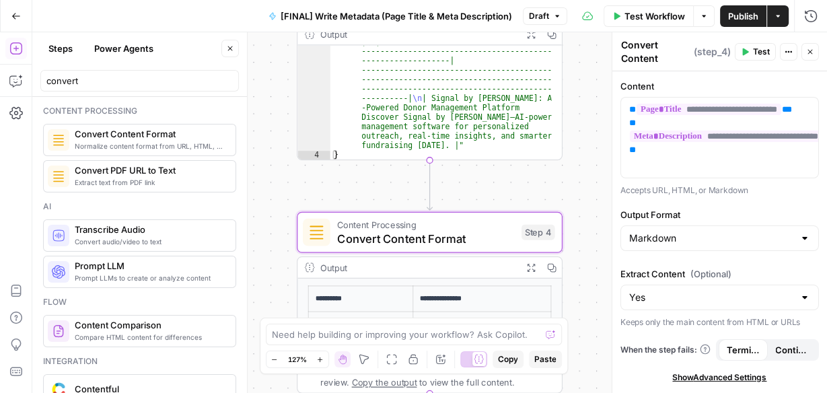
click at [813, 52] on icon "button" at bounding box center [810, 52] width 8 height 8
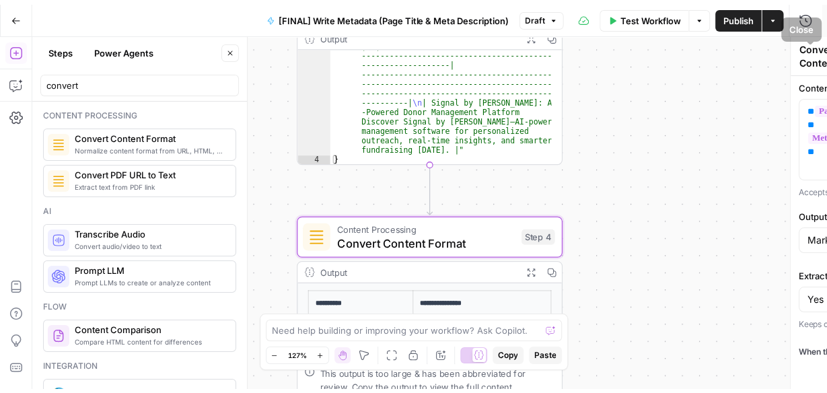
scroll to position [0, 0]
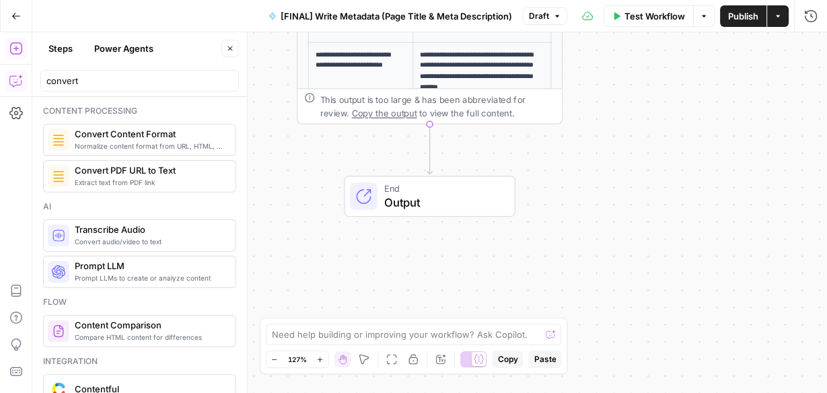
click at [19, 83] on icon "button" at bounding box center [15, 80] width 13 height 13
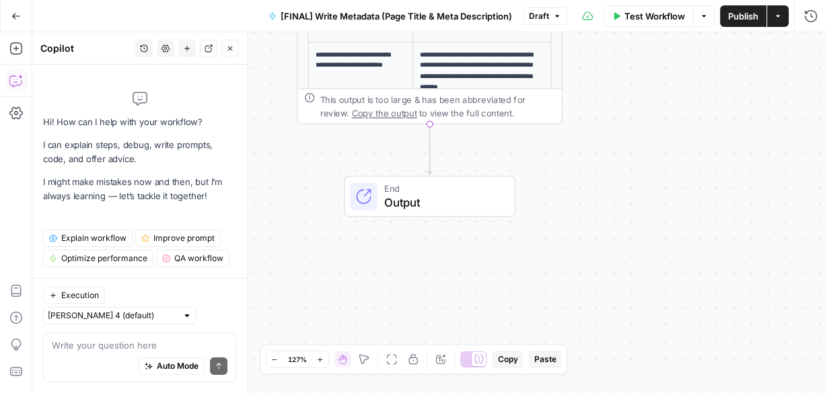
click at [77, 340] on textarea at bounding box center [140, 344] width 176 height 13
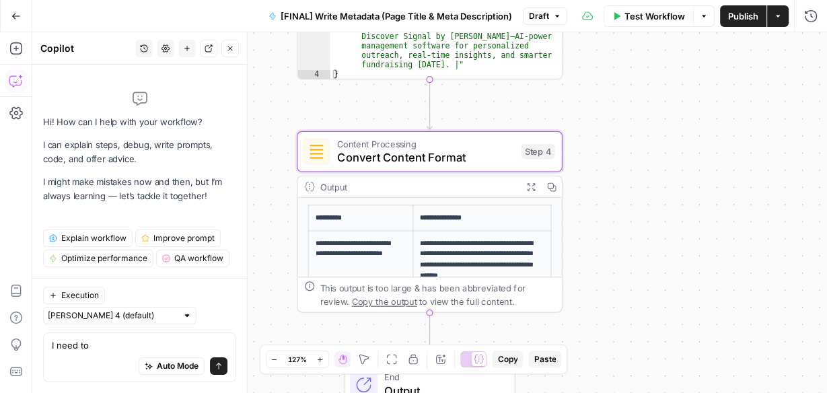
click at [394, 159] on span "Convert Content Format" at bounding box center [426, 157] width 178 height 17
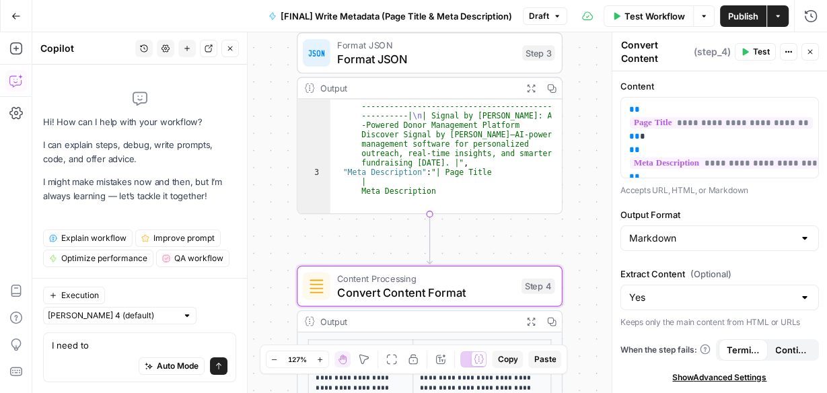
scroll to position [176, 0]
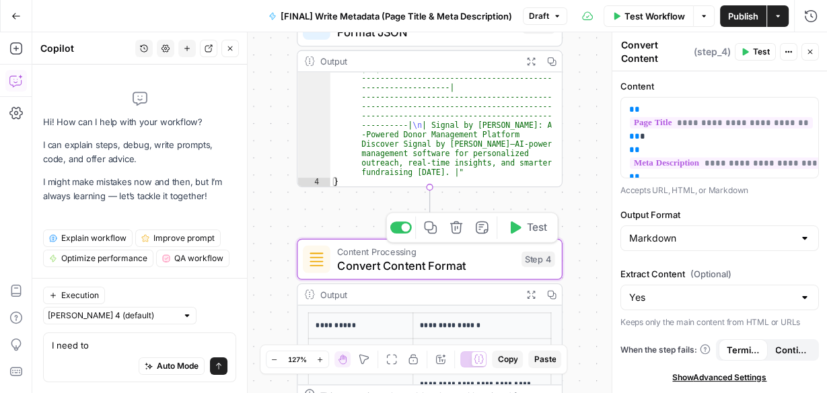
click at [456, 226] on icon "button" at bounding box center [456, 227] width 13 height 13
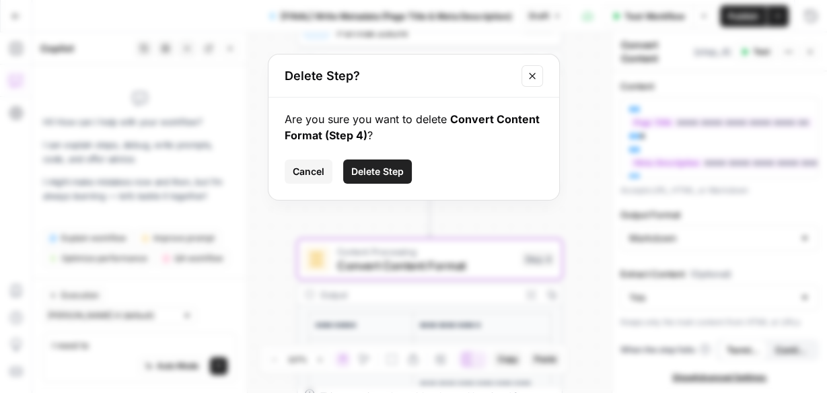
click at [385, 171] on span "Delete Step" at bounding box center [377, 171] width 52 height 13
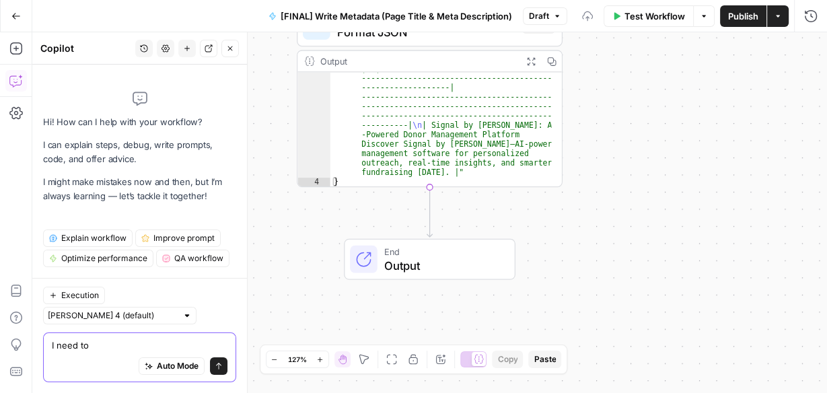
click at [81, 346] on textarea "I need to" at bounding box center [140, 344] width 176 height 13
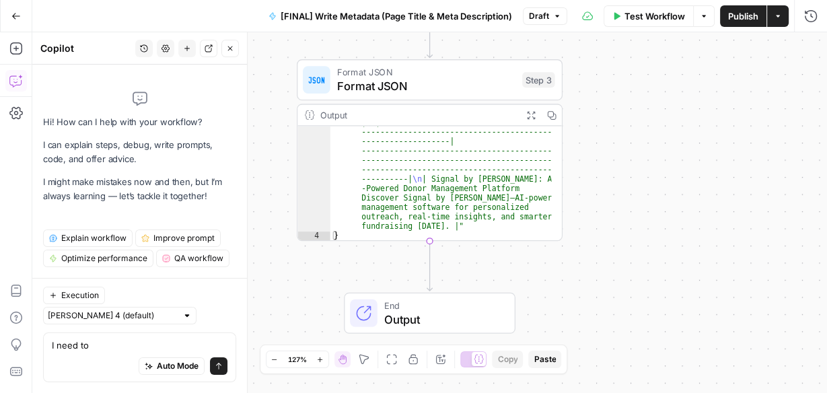
click at [95, 352] on div "Auto Mode Send" at bounding box center [140, 367] width 176 height 30
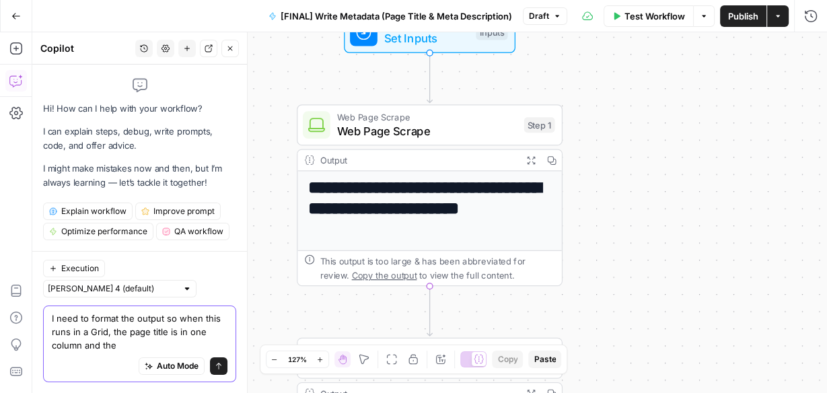
scroll to position [108, 0]
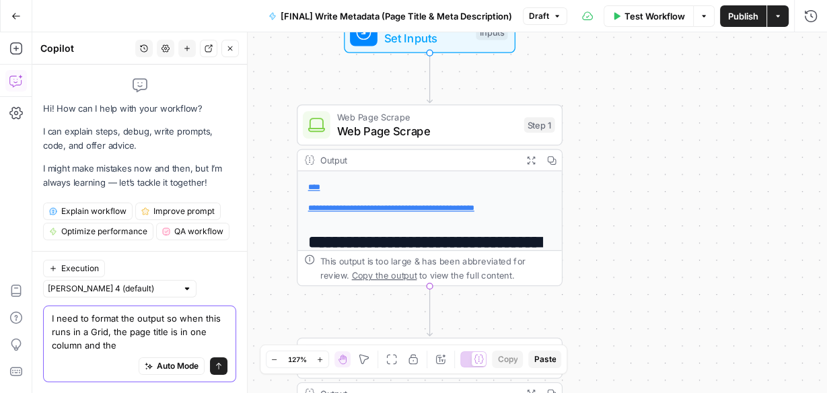
click at [124, 343] on textarea "I need to format the output so when this runs in a Grid, the page title is in o…" at bounding box center [140, 332] width 176 height 40
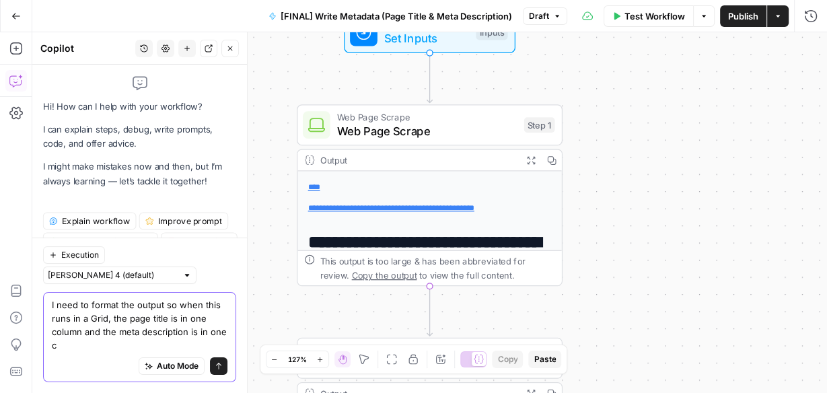
scroll to position [7, 0]
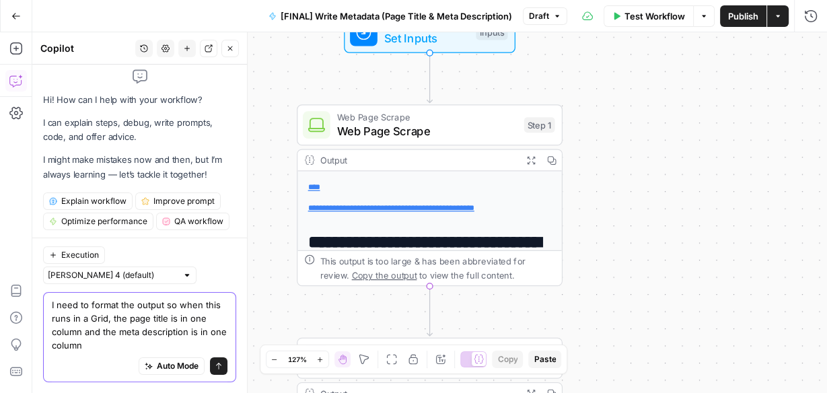
type textarea "I need to format the output so when this runs in a Grid, the page title is in o…"
click at [215, 367] on icon "submit" at bounding box center [219, 366] width 8 height 8
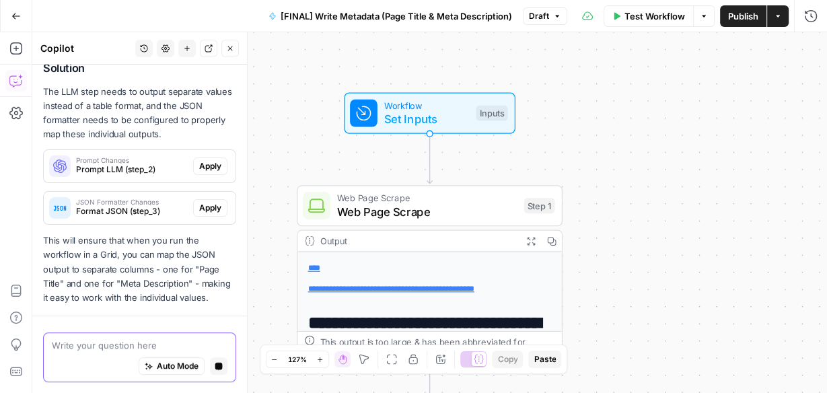
scroll to position [357, 0]
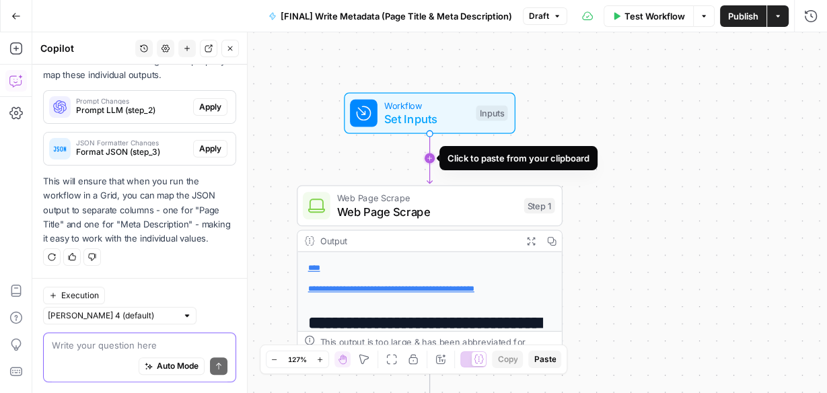
click at [433, 161] on icon "Edge from start to step_1" at bounding box center [429, 158] width 5 height 50
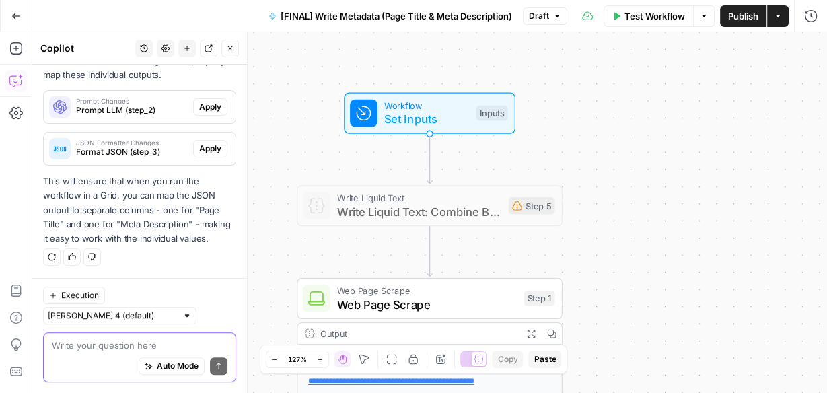
scroll to position [378, 0]
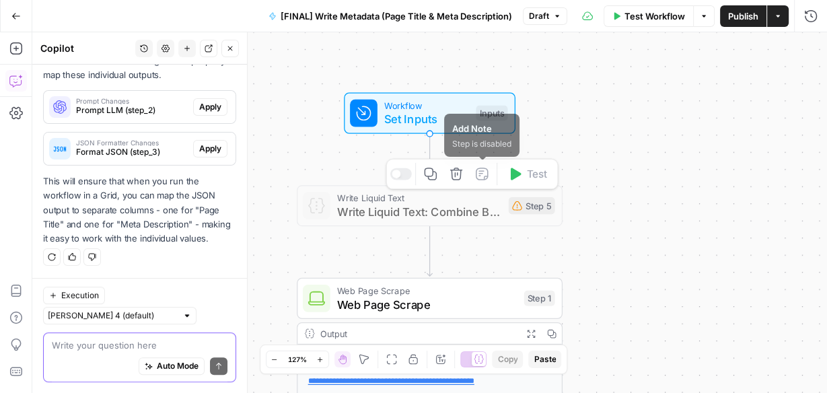
click at [462, 176] on icon "button" at bounding box center [455, 173] width 13 height 13
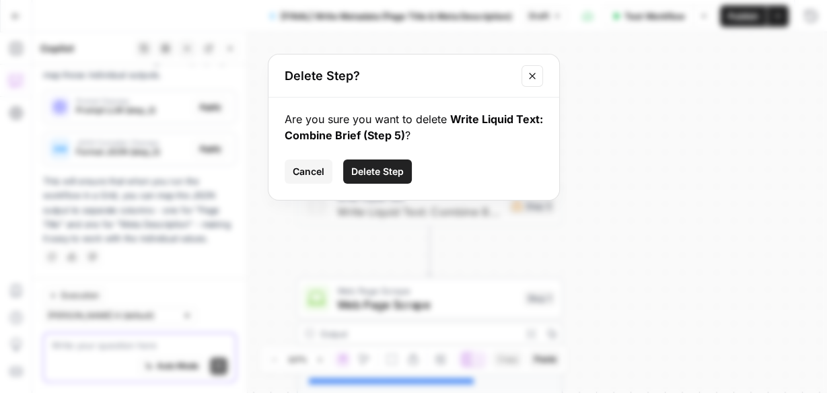
click at [361, 168] on span "Delete Step" at bounding box center [377, 171] width 52 height 13
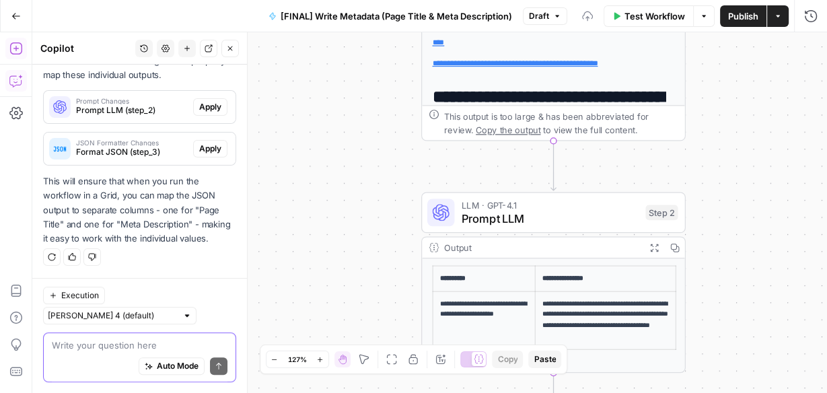
click at [18, 42] on icon "button" at bounding box center [15, 48] width 12 height 12
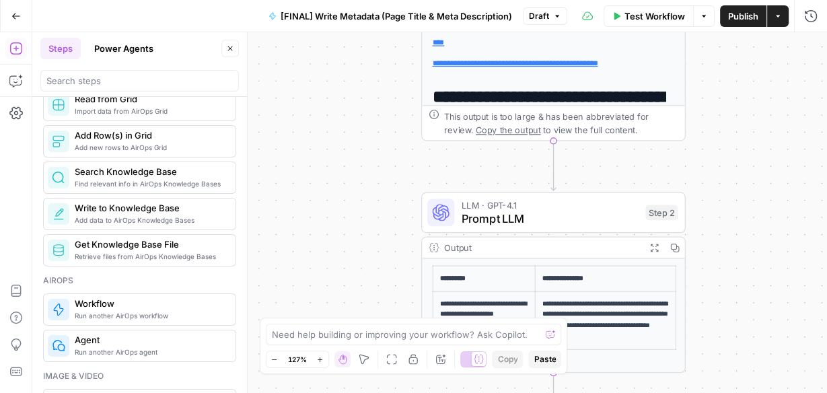
scroll to position [646, 0]
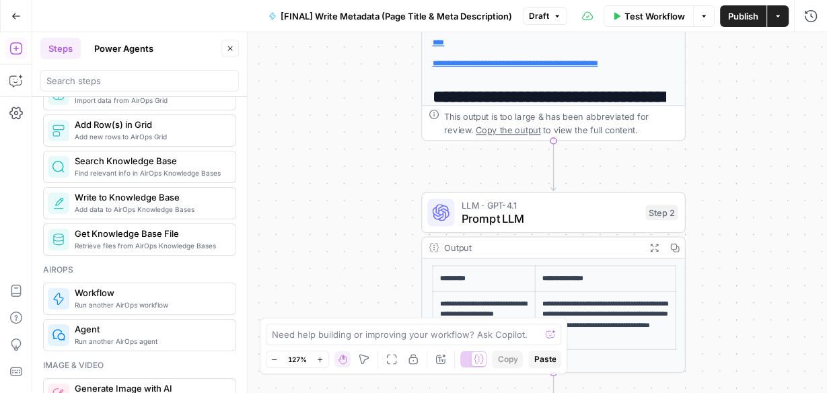
click at [128, 299] on span "Run another AirOps workflow" at bounding box center [150, 304] width 150 height 11
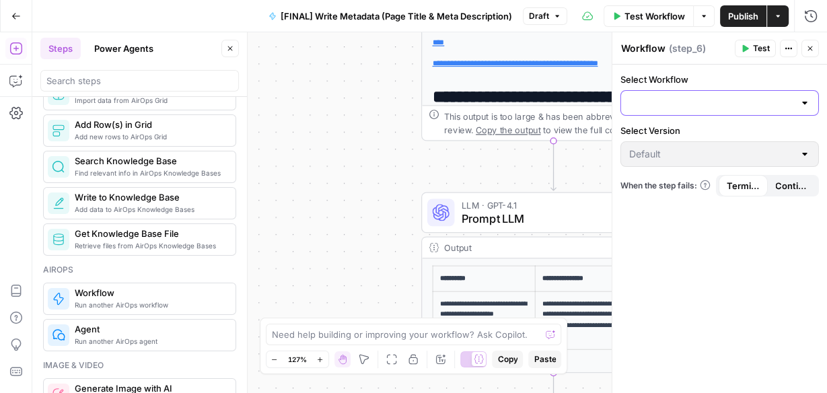
click at [728, 100] on input "Select Workflow" at bounding box center [711, 102] width 165 height 13
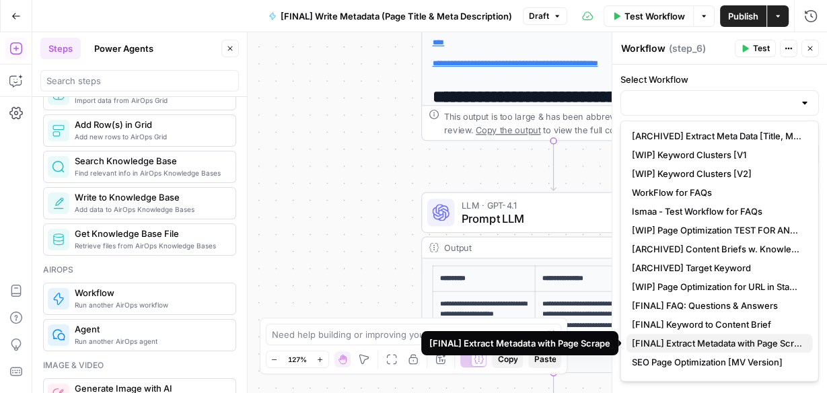
click at [698, 346] on span "[FINAL] Extract Metadata with Page Scrape" at bounding box center [717, 342] width 170 height 13
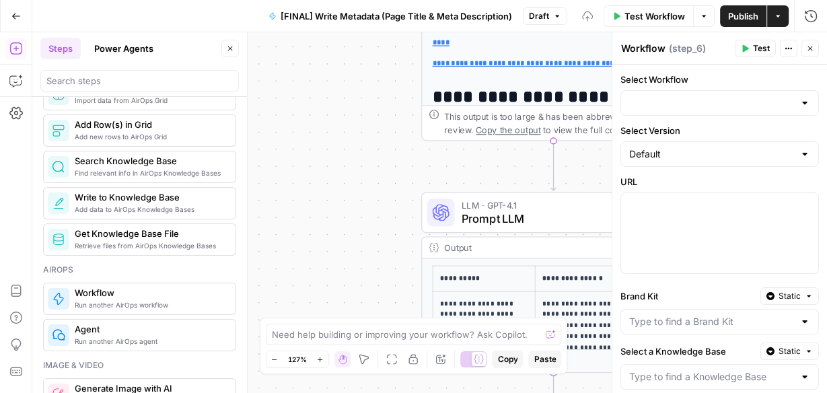
type input "[FINAL] Extract Metadata with Page Scrape"
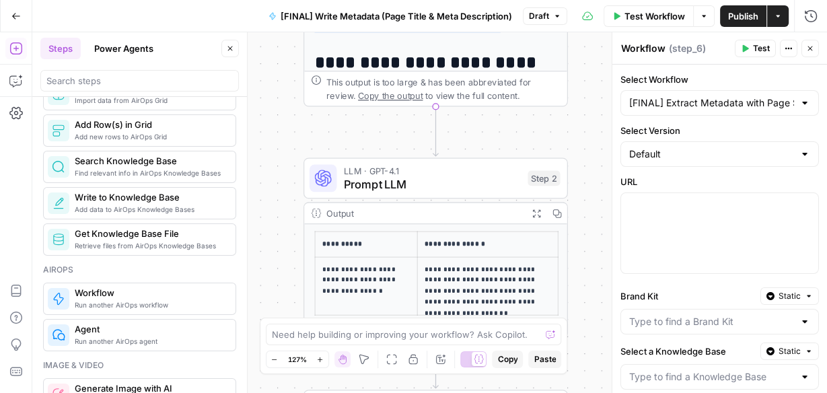
drag, startPoint x: 375, startPoint y: 109, endPoint x: 260, endPoint y: 79, distance: 119.0
click at [260, 79] on div "**********" at bounding box center [429, 212] width 795 height 361
click at [817, 49] on button "Close" at bounding box center [809, 48] width 17 height 17
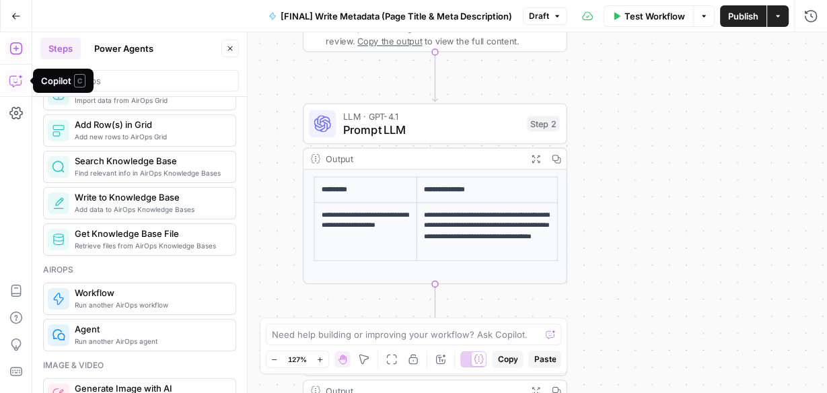
click at [17, 79] on icon "button" at bounding box center [15, 80] width 13 height 13
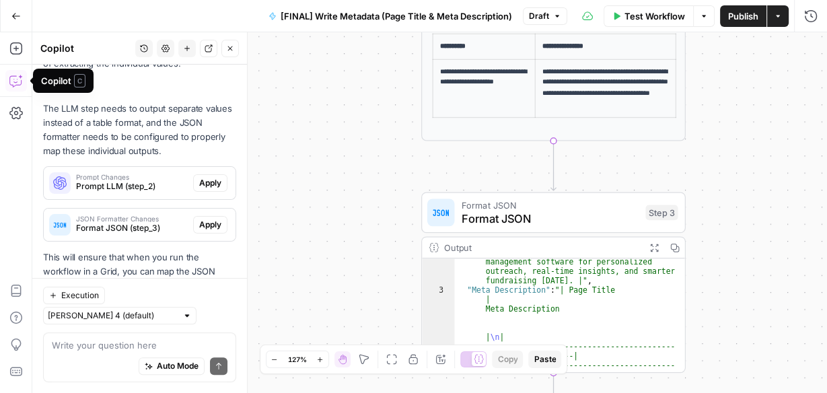
scroll to position [270, 0]
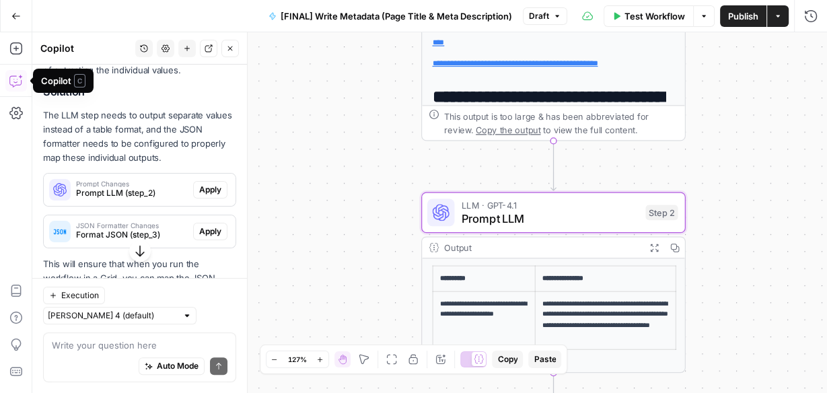
click at [199, 196] on span "Apply" at bounding box center [210, 190] width 22 height 12
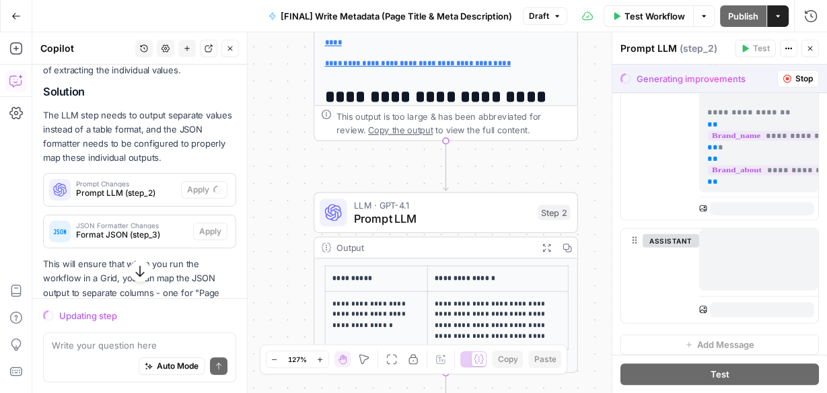
scroll to position [382, 0]
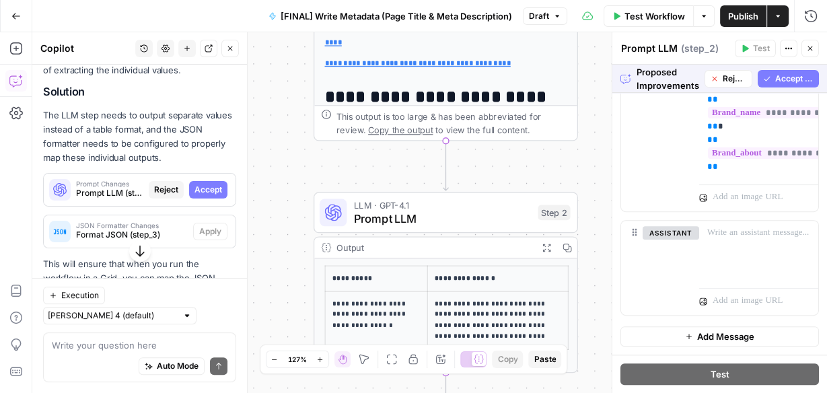
click at [795, 75] on span "Accept All" at bounding box center [793, 79] width 38 height 12
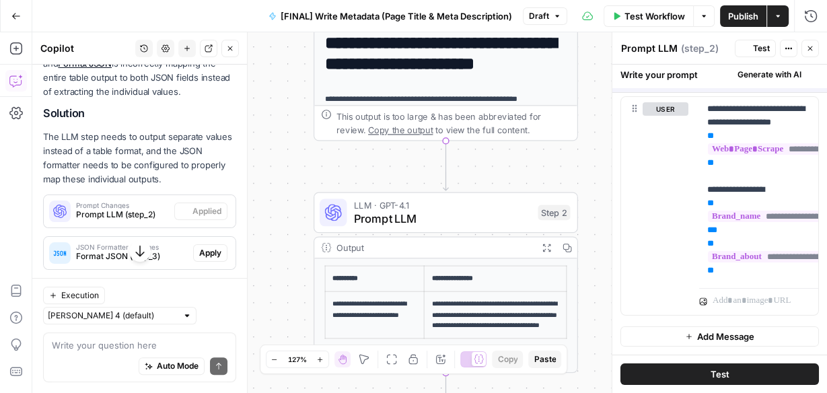
scroll to position [0, 0]
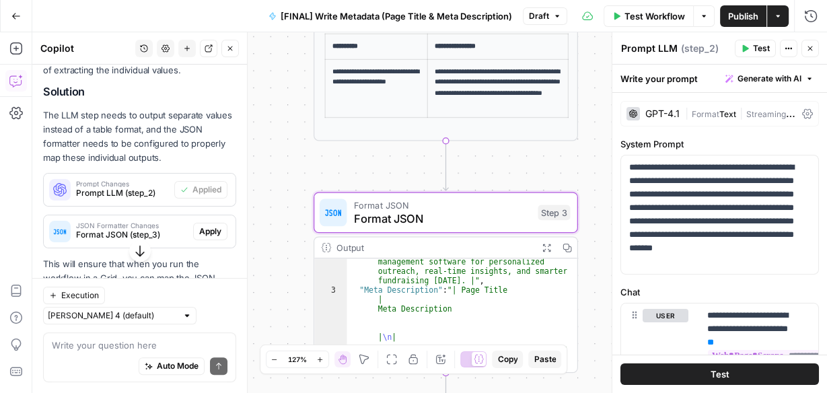
click at [203, 238] on span "Apply" at bounding box center [210, 231] width 22 height 12
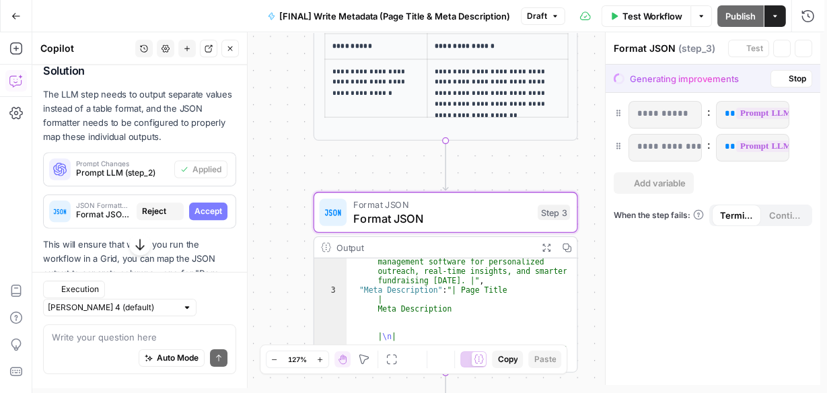
scroll to position [249, 0]
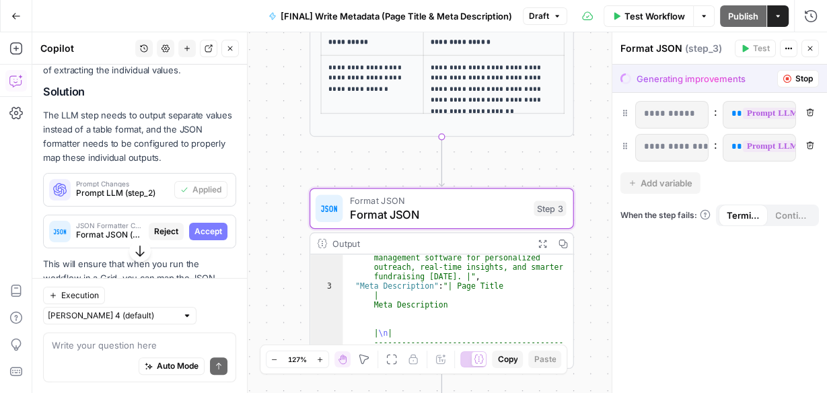
click at [202, 238] on span "Accept" at bounding box center [208, 231] width 28 height 12
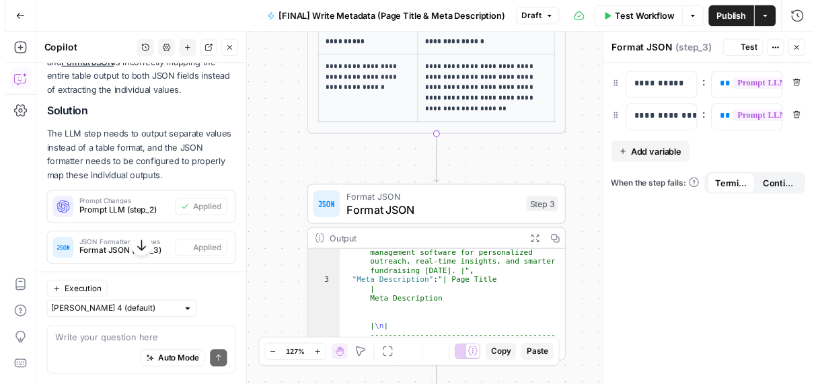
scroll to position [270, 0]
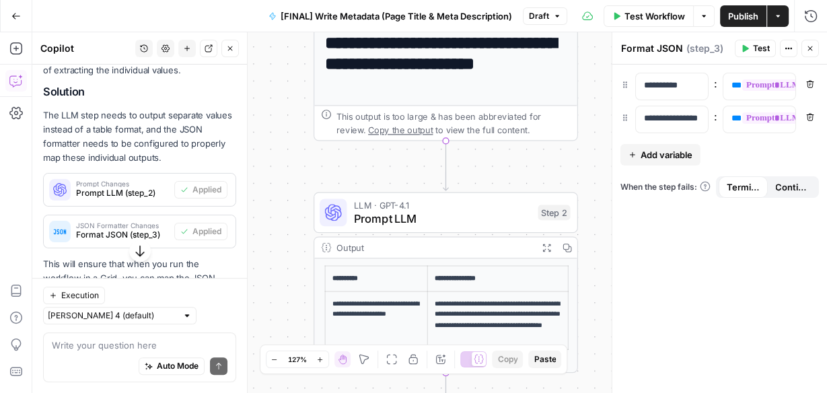
click at [645, 17] on span "Test Workflow" at bounding box center [654, 15] width 61 height 13
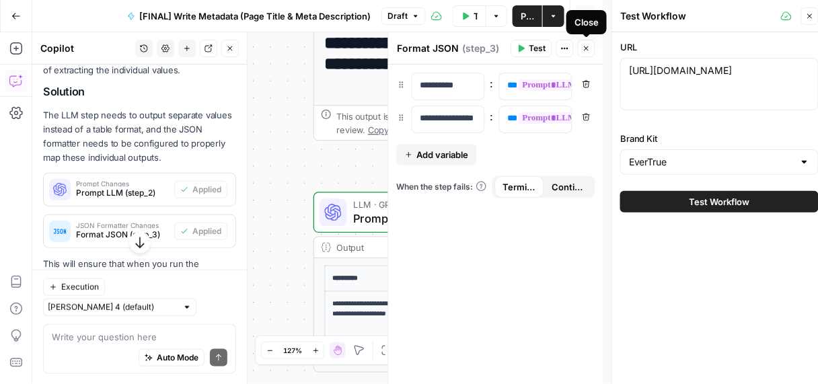
click at [584, 46] on icon "button" at bounding box center [587, 48] width 8 height 8
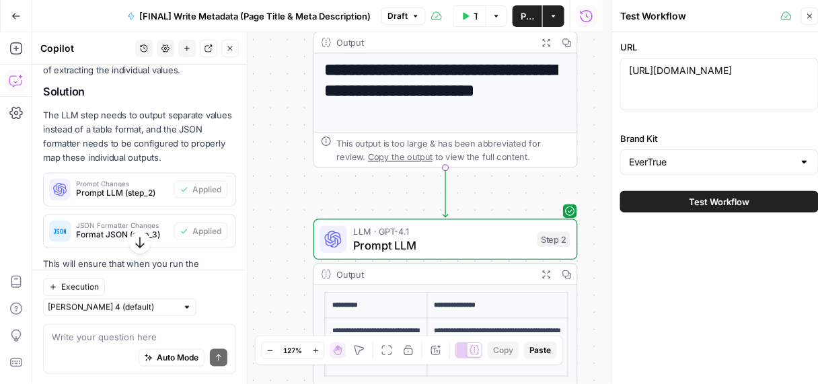
click at [711, 201] on span "Test Workflow" at bounding box center [720, 201] width 61 height 13
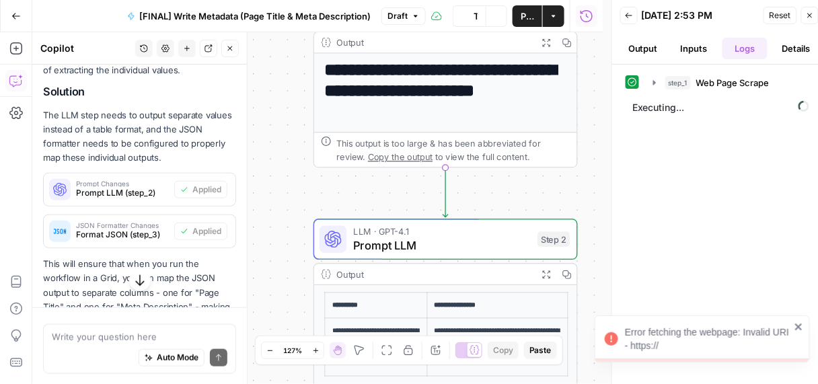
scroll to position [270, 0]
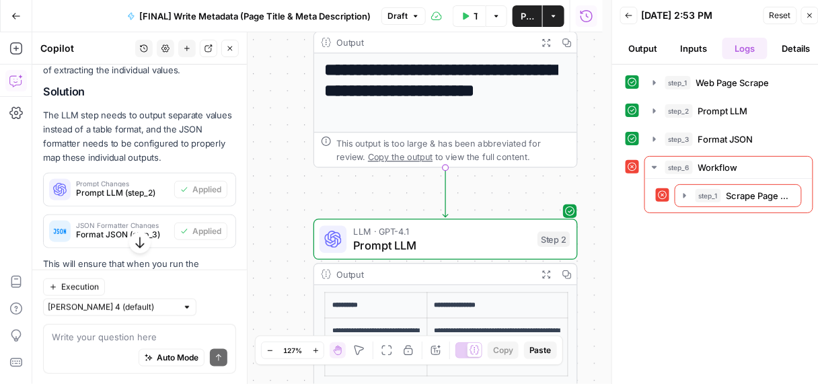
click at [512, 14] on div "Test Workflow Options Publish Actions Run History" at bounding box center [514, 16] width 177 height 32
click at [521, 15] on span "Publish" at bounding box center [527, 15] width 13 height 13
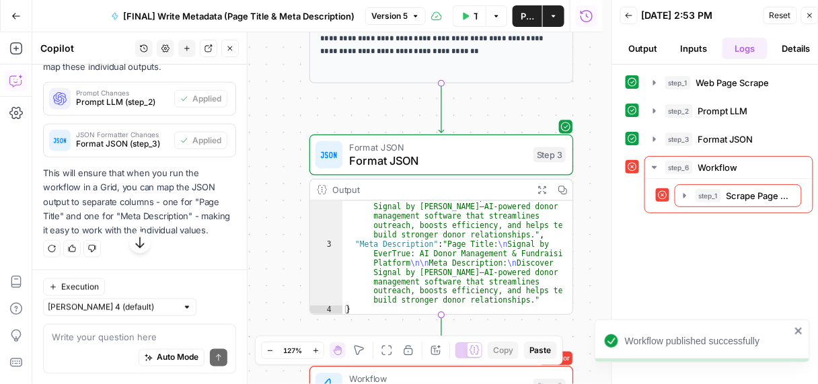
scroll to position [8, 0]
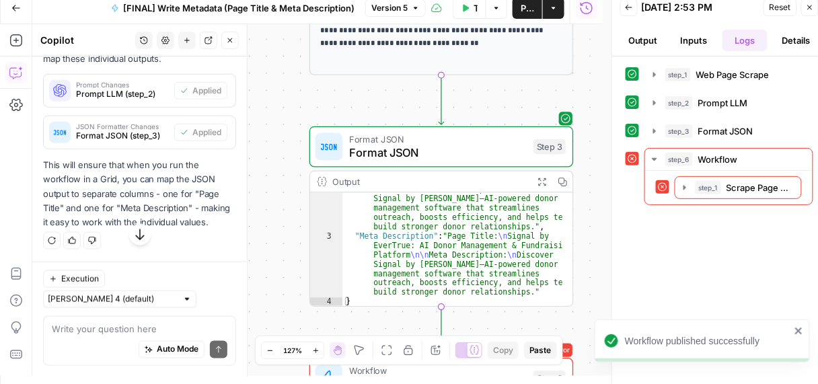
type textarea "**********"
click at [419, 244] on div ""Page Title" : "Page Title: \n Signal by EverTrue : AI Donor Management & Fundr…" at bounding box center [452, 260] width 221 height 189
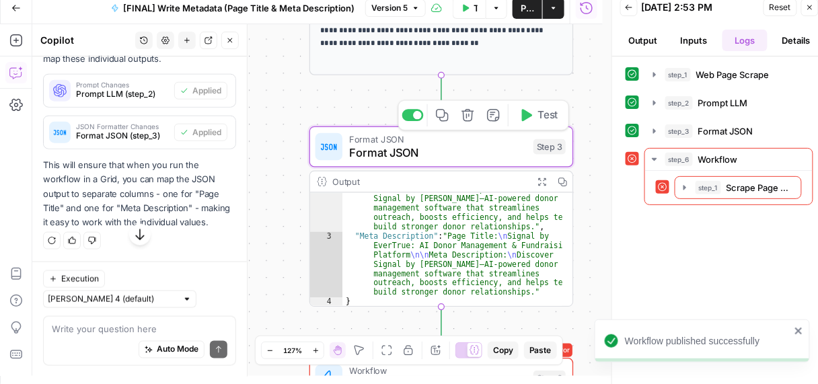
click at [430, 149] on span "Format JSON" at bounding box center [437, 152] width 177 height 17
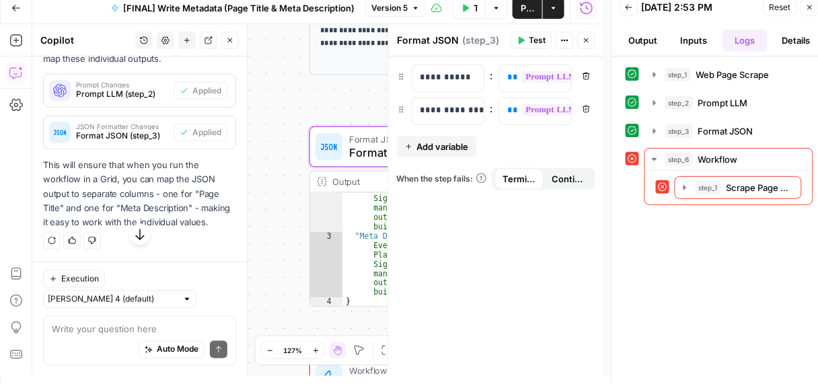
click at [439, 146] on span "Add variable" at bounding box center [443, 146] width 52 height 13
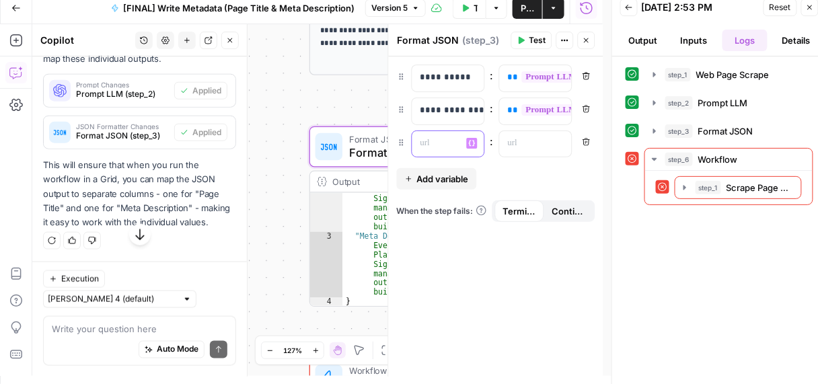
click at [472, 140] on icon "button" at bounding box center [472, 143] width 7 height 7
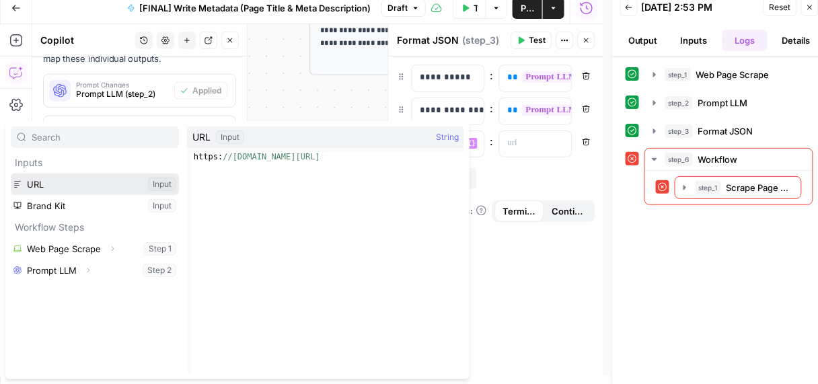
click at [55, 181] on button "Select variable URL" at bounding box center [95, 185] width 168 height 22
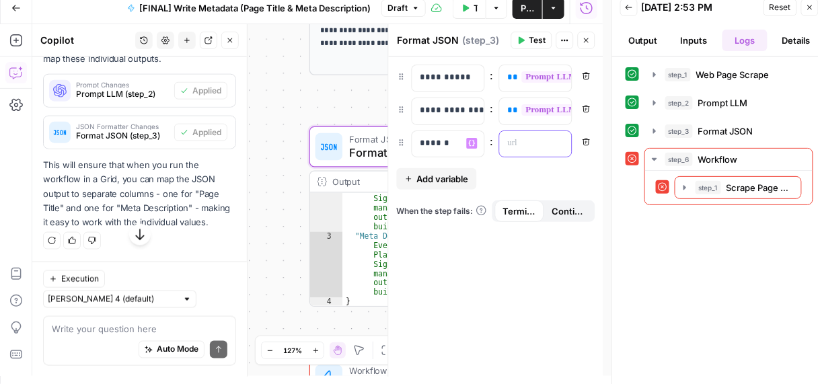
drag, startPoint x: 532, startPoint y: 141, endPoint x: 575, endPoint y: 137, distance: 43.9
click at [532, 141] on p at bounding box center [525, 143] width 34 height 13
click at [554, 137] on div "“/” to reference Variables Menu" at bounding box center [536, 144] width 72 height 26
click at [562, 143] on icon "button" at bounding box center [559, 143] width 7 height 7
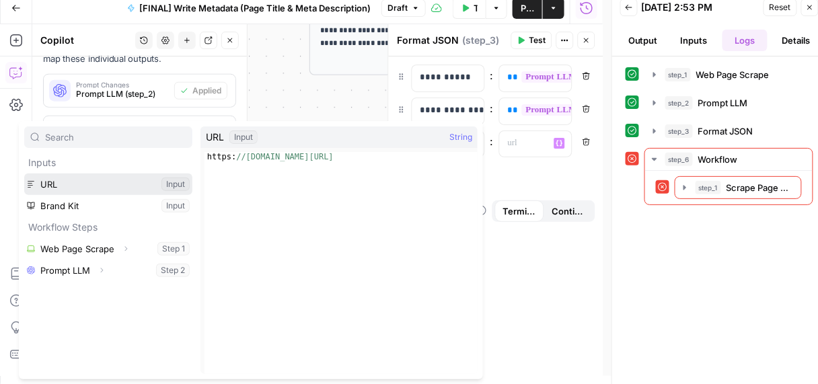
click at [71, 186] on button "Select variable URL" at bounding box center [108, 185] width 168 height 22
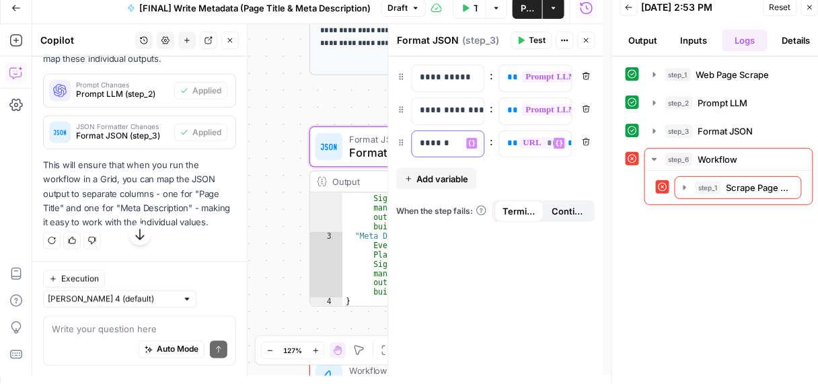
click at [445, 143] on p "******" at bounding box center [449, 143] width 57 height 13
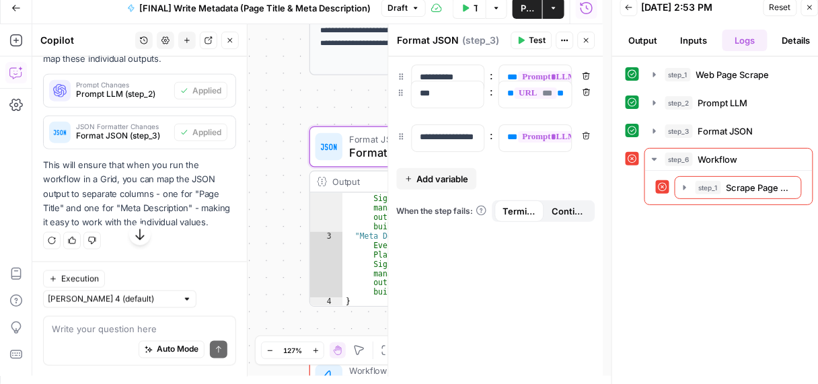
scroll to position [0, 0]
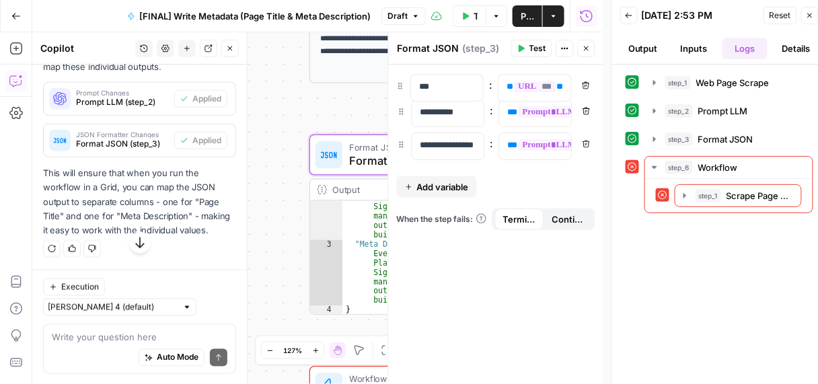
drag, startPoint x: 404, startPoint y: 141, endPoint x: 402, endPoint y: 83, distance: 58.6
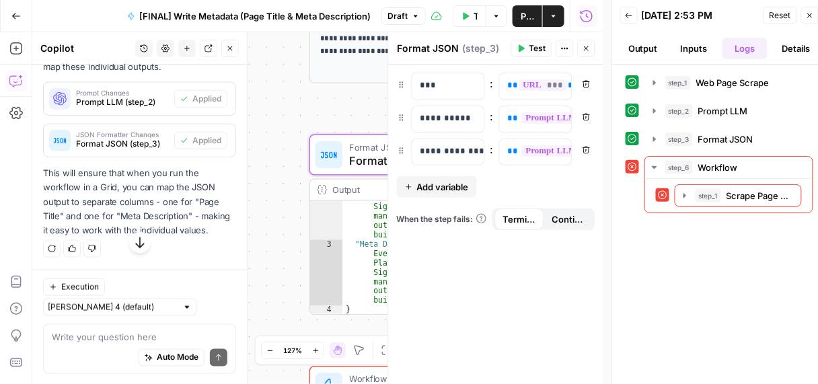
click at [541, 42] on span "Test" at bounding box center [538, 48] width 17 height 12
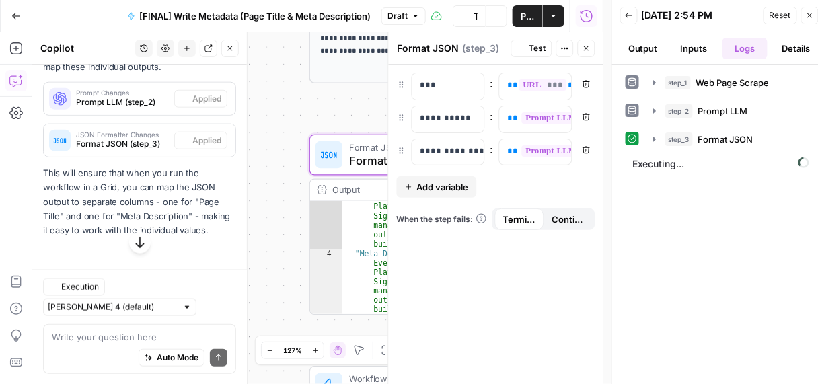
scroll to position [386, 0]
click at [528, 24] on button "Publish" at bounding box center [528, 16] width 30 height 22
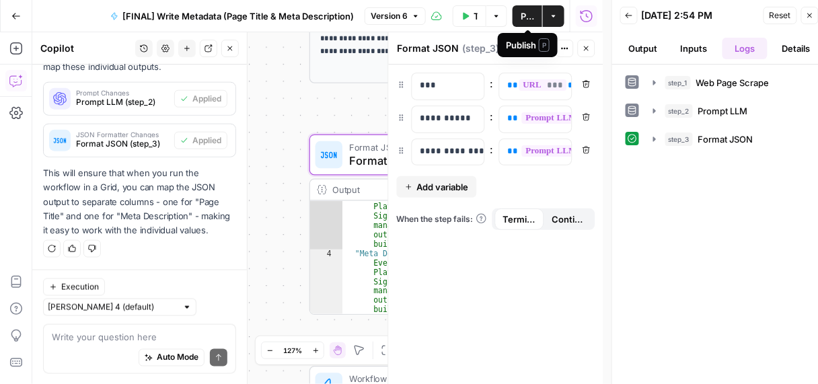
click at [466, 10] on button "Test Workflow" at bounding box center [470, 16] width 34 height 22
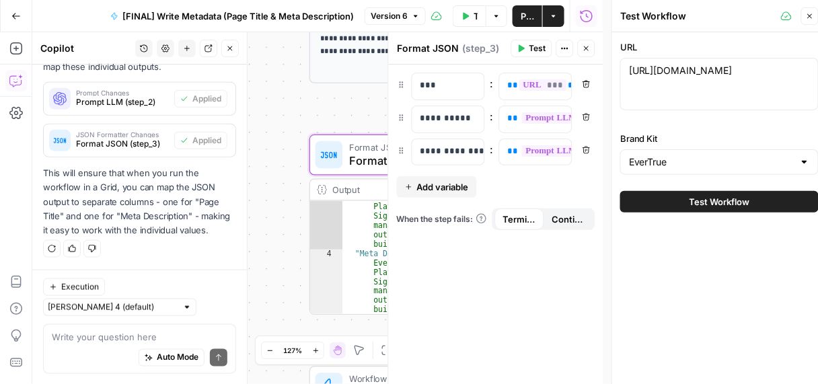
click at [593, 47] on button "Close" at bounding box center [586, 48] width 17 height 17
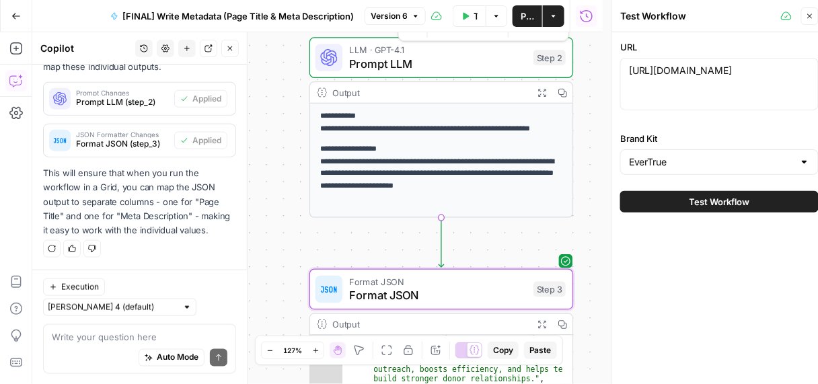
click at [384, 57] on span "Prompt LLM" at bounding box center [437, 63] width 177 height 17
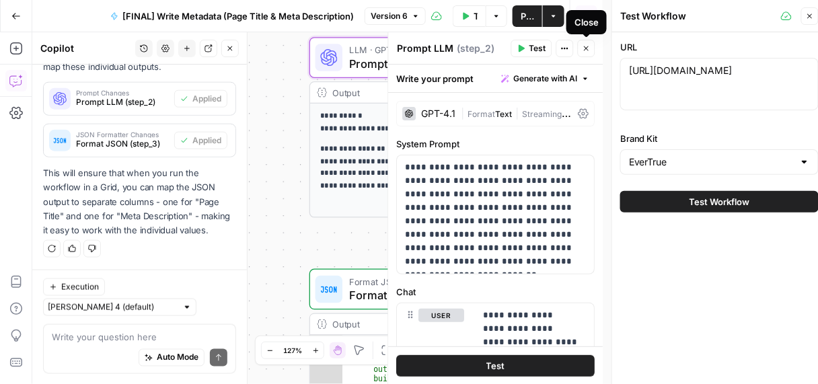
click at [583, 50] on icon "button" at bounding box center [587, 48] width 8 height 8
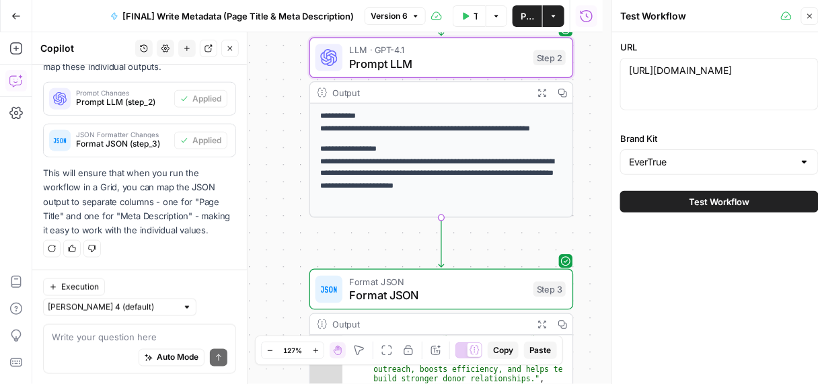
click at [416, 295] on span "Format JSON" at bounding box center [437, 295] width 177 height 17
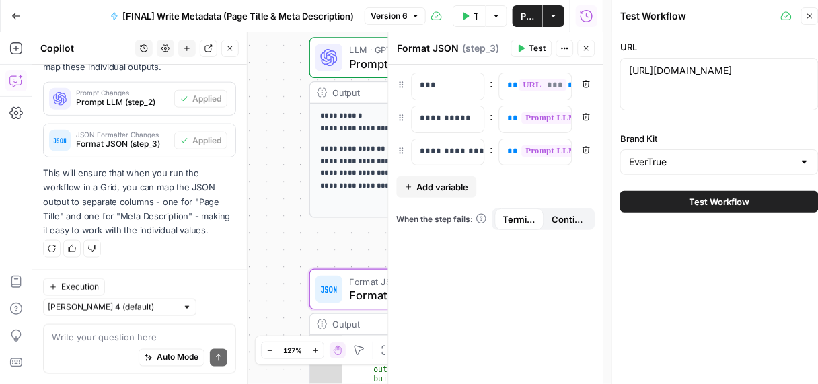
click at [340, 232] on div "**********" at bounding box center [317, 208] width 571 height 352
drag, startPoint x: 587, startPoint y: 52, endPoint x: 594, endPoint y: 51, distance: 6.8
click at [588, 52] on button "Close" at bounding box center [586, 48] width 17 height 17
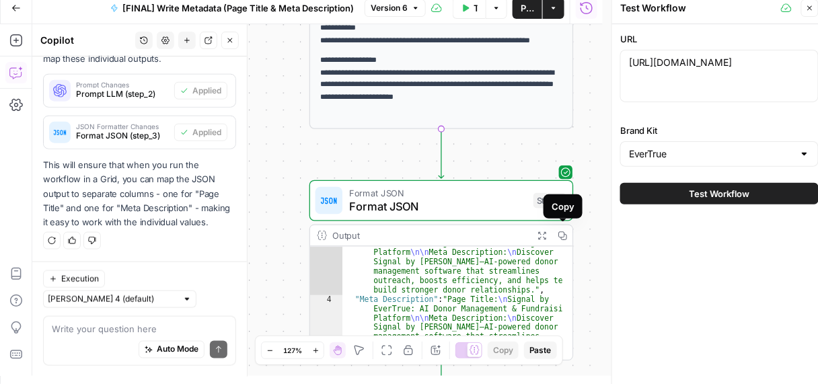
scroll to position [36, 0]
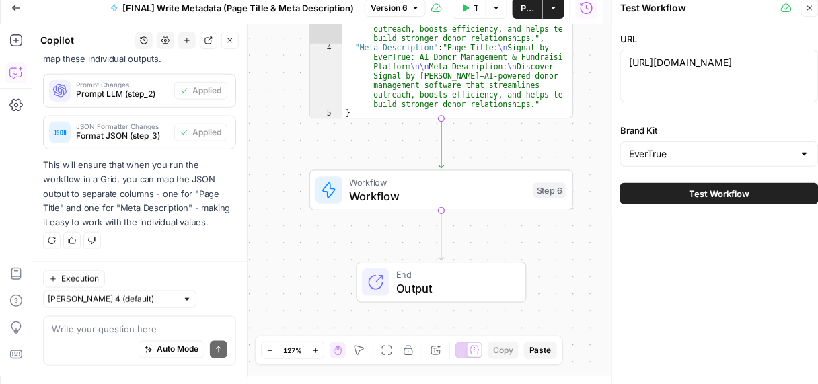
click at [431, 192] on span "Workflow" at bounding box center [437, 196] width 177 height 17
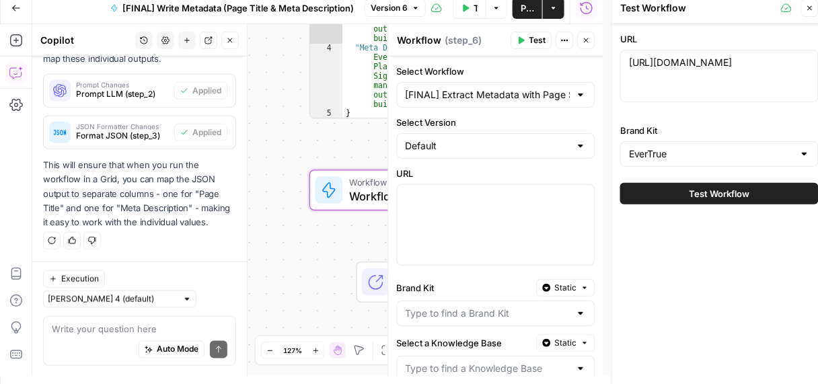
click at [587, 39] on icon "button" at bounding box center [587, 40] width 8 height 8
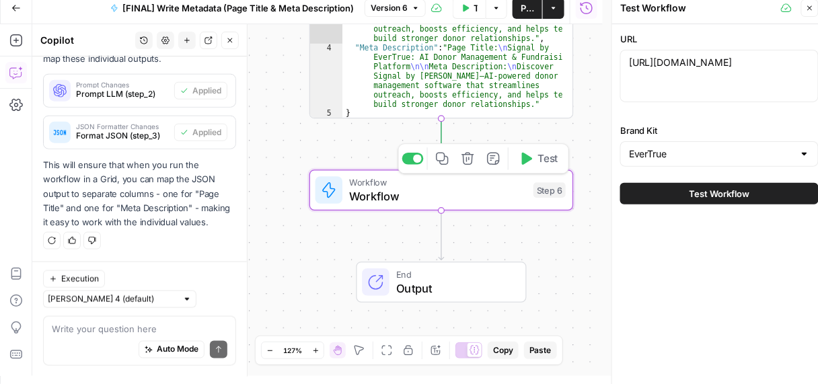
click at [466, 160] on icon "button" at bounding box center [467, 158] width 13 height 13
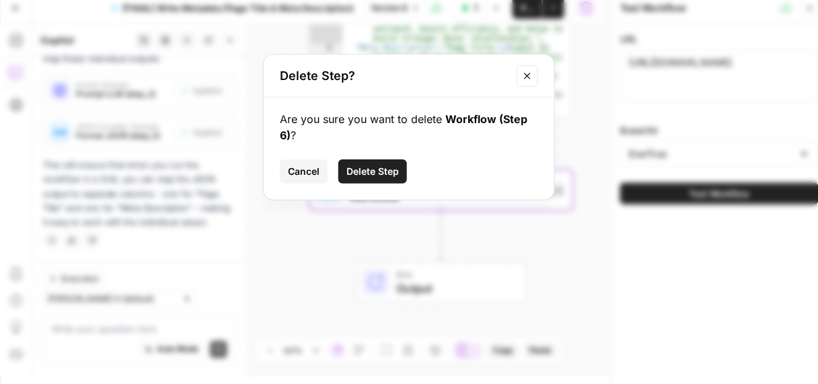
click at [361, 173] on span "Delete Step" at bounding box center [373, 171] width 52 height 13
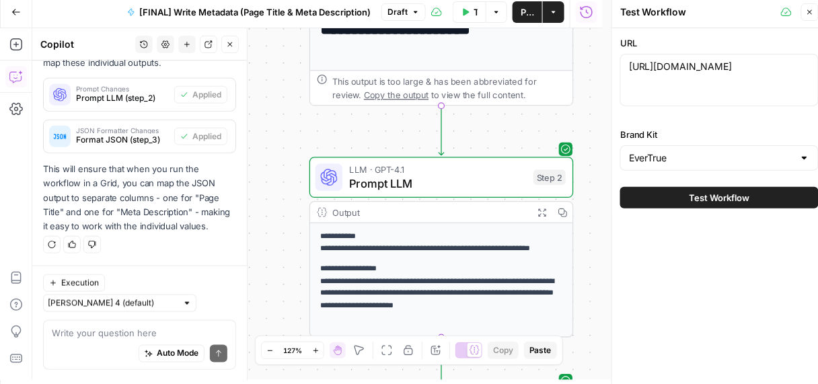
scroll to position [0, 0]
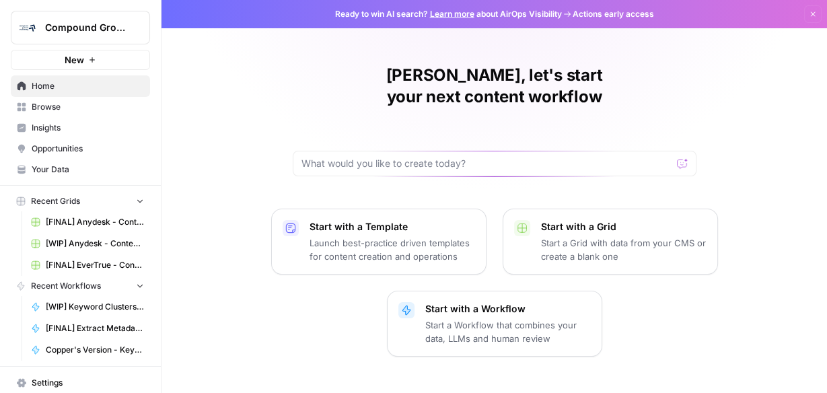
click at [65, 111] on span "Browse" at bounding box center [88, 107] width 112 height 12
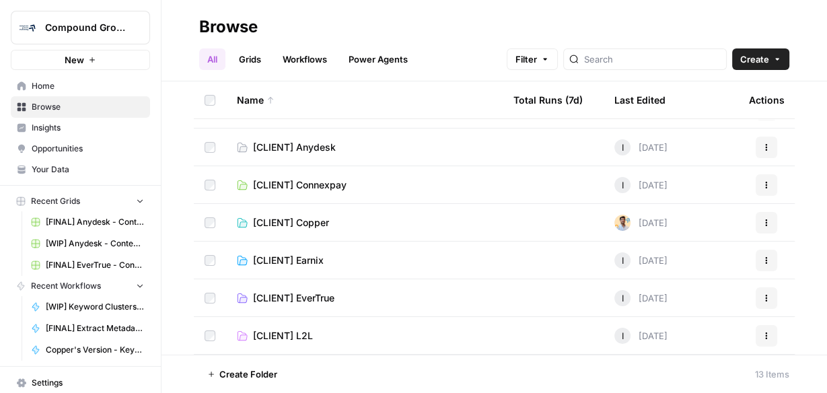
scroll to position [108, 0]
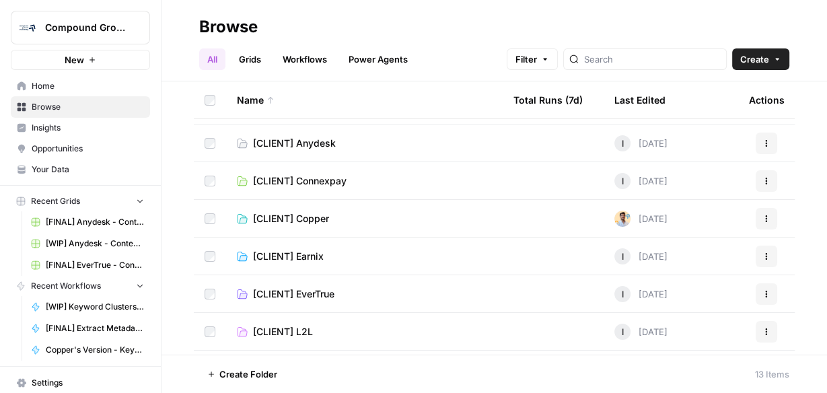
click at [334, 291] on span "[CLIENT] EverTrue" at bounding box center [293, 293] width 81 height 13
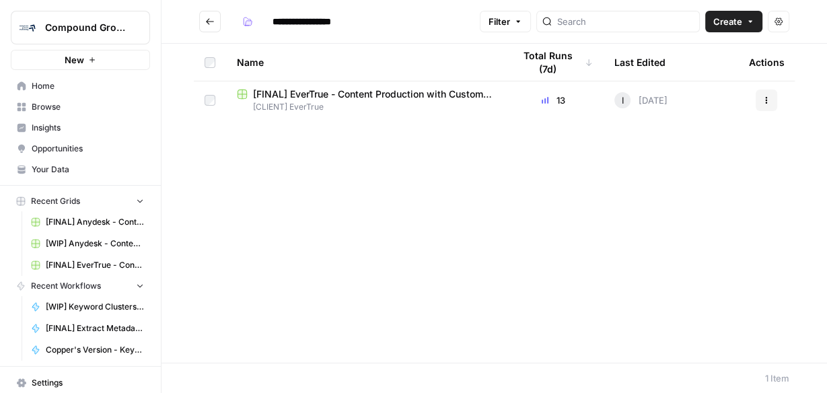
click at [293, 91] on span "[FINAL] EverTrue - Content Production with Custom Workflows" at bounding box center [372, 93] width 239 height 13
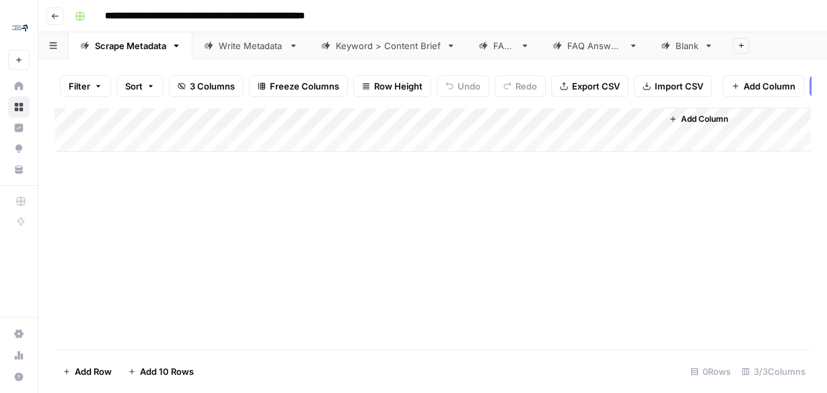
click at [672, 52] on link "Blank" at bounding box center [686, 45] width 75 height 27
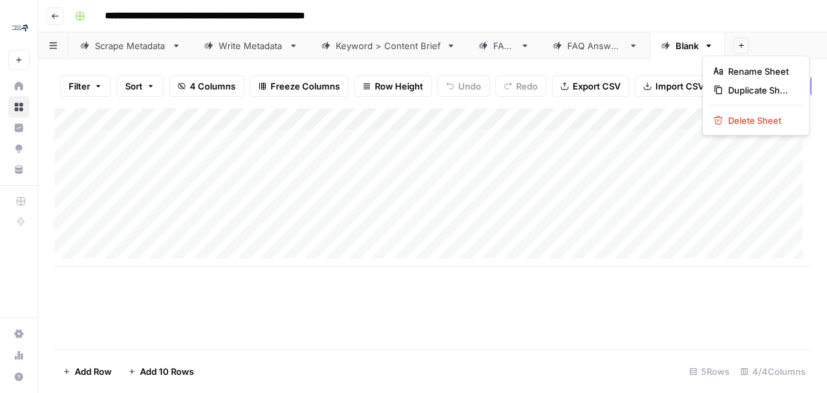
click at [709, 46] on icon "button" at bounding box center [708, 45] width 9 height 9
click at [735, 121] on span "Delete Sheet" at bounding box center [760, 120] width 65 height 13
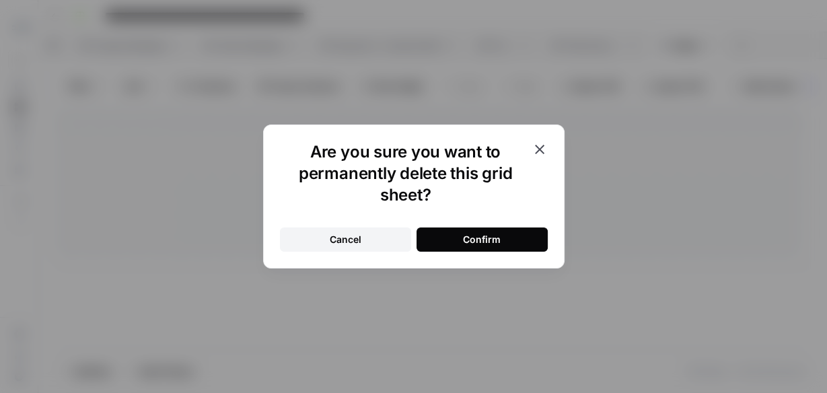
click at [484, 232] on button "Confirm" at bounding box center [482, 239] width 131 height 24
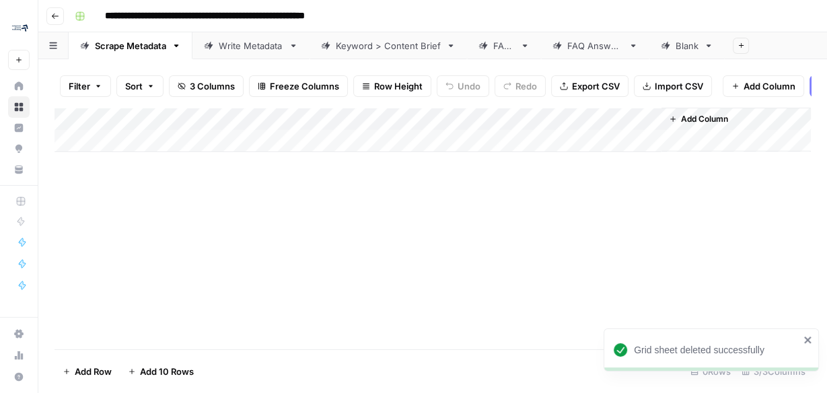
click at [226, 48] on div "Write Metadata" at bounding box center [251, 45] width 65 height 13
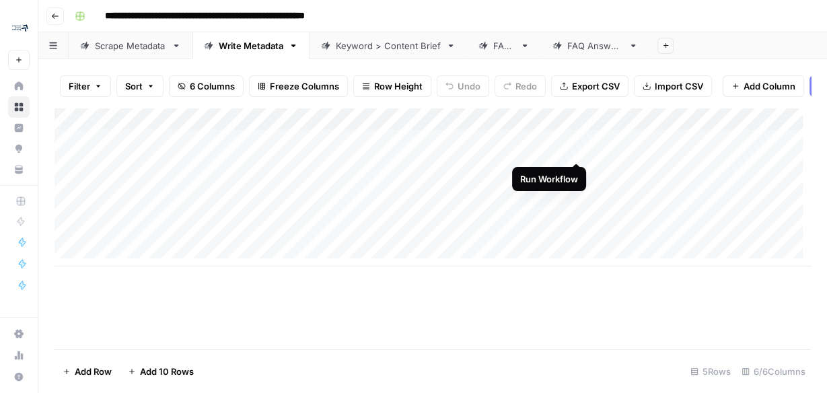
click at [579, 151] on div "Add Column" at bounding box center [433, 187] width 756 height 159
click at [606, 125] on div "Add Column" at bounding box center [433, 187] width 756 height 159
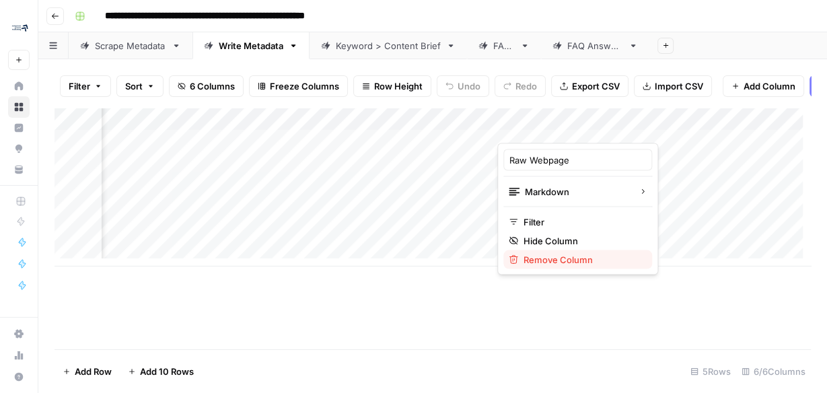
click at [565, 255] on span "Remove Column" at bounding box center [582, 258] width 118 height 13
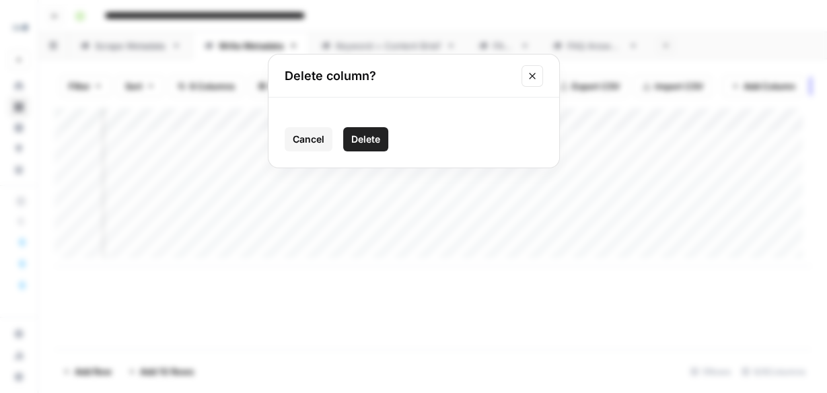
click at [371, 137] on span "Delete" at bounding box center [365, 139] width 29 height 13
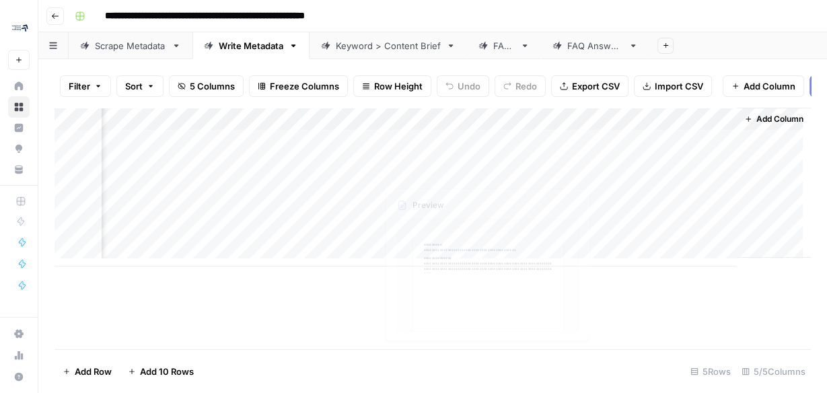
scroll to position [0, 297]
click at [451, 146] on div "Add Column" at bounding box center [433, 187] width 756 height 159
click at [222, 124] on div "Add Column" at bounding box center [433, 187] width 756 height 159
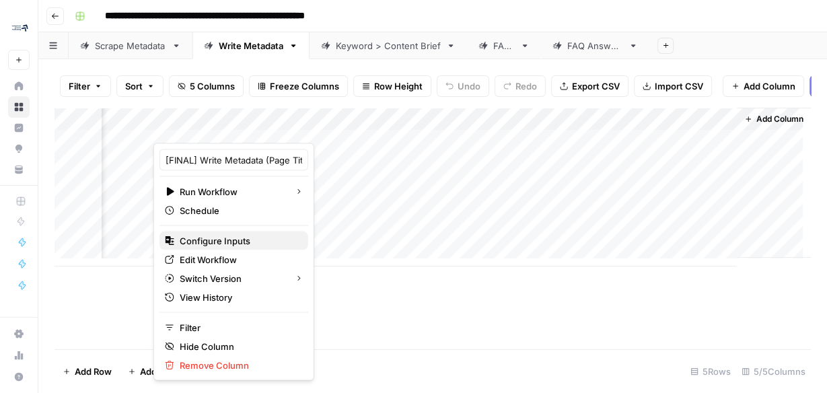
click at [202, 240] on span "Configure Inputs" at bounding box center [239, 239] width 118 height 13
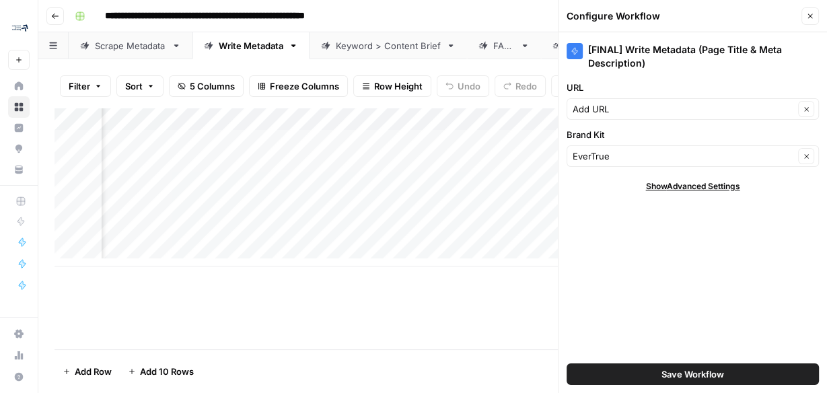
click at [807, 16] on icon "button" at bounding box center [810, 16] width 8 height 8
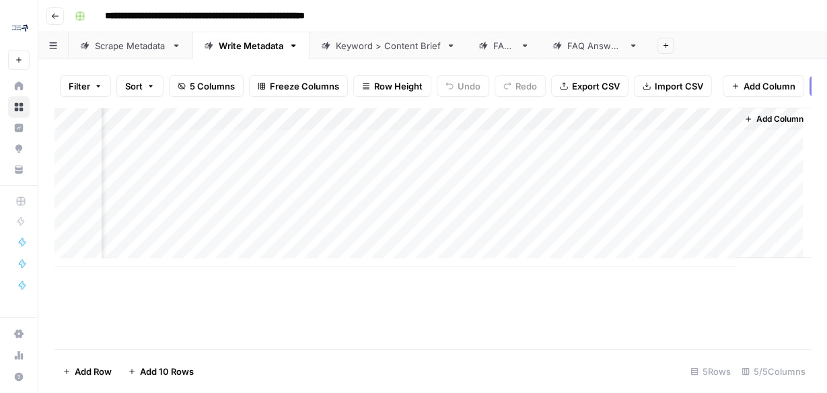
click at [219, 122] on div "Add Column" at bounding box center [433, 187] width 756 height 159
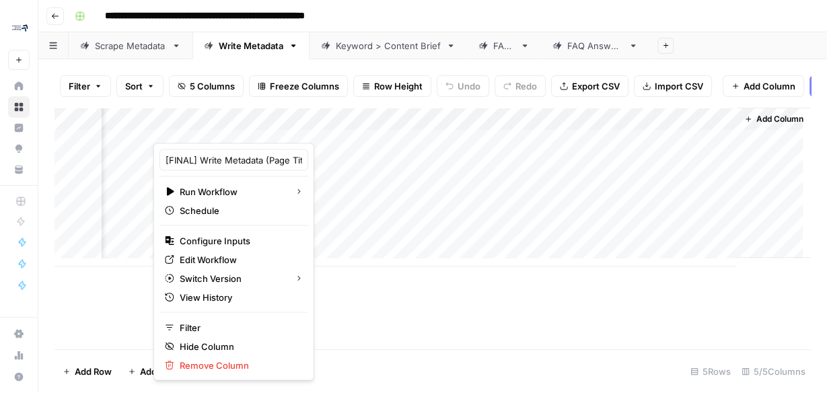
click at [402, 124] on div "Add Column" at bounding box center [433, 187] width 756 height 159
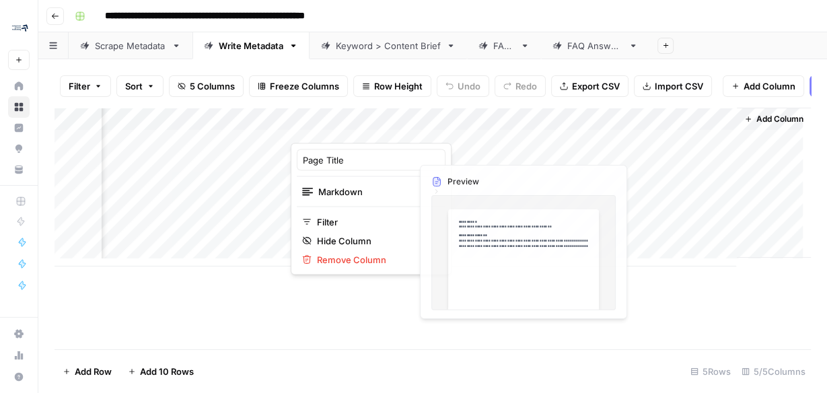
click at [453, 128] on div "Add Column" at bounding box center [433, 187] width 756 height 159
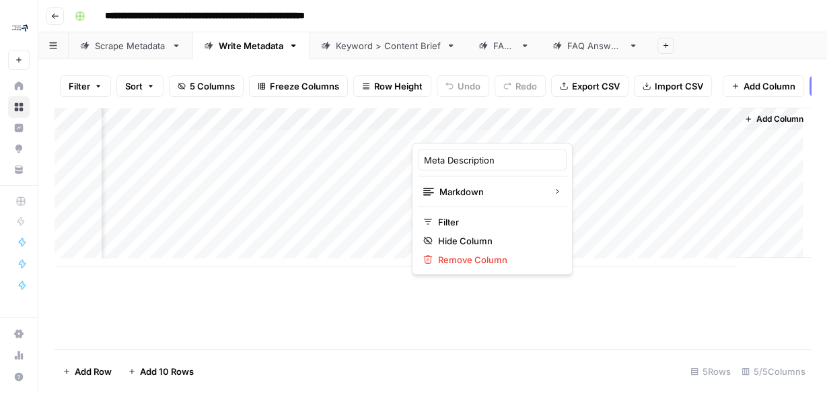
click at [360, 241] on div "Add Column" at bounding box center [433, 187] width 756 height 159
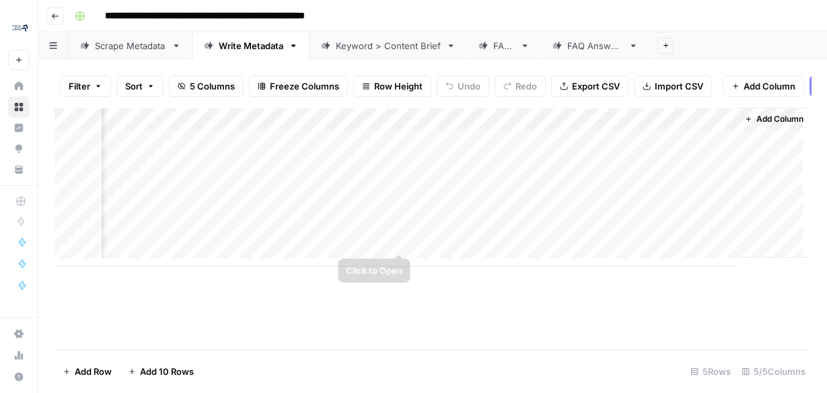
click at [443, 246] on div "Add Column" at bounding box center [433, 187] width 756 height 159
click at [581, 148] on div "Add Column" at bounding box center [433, 187] width 756 height 159
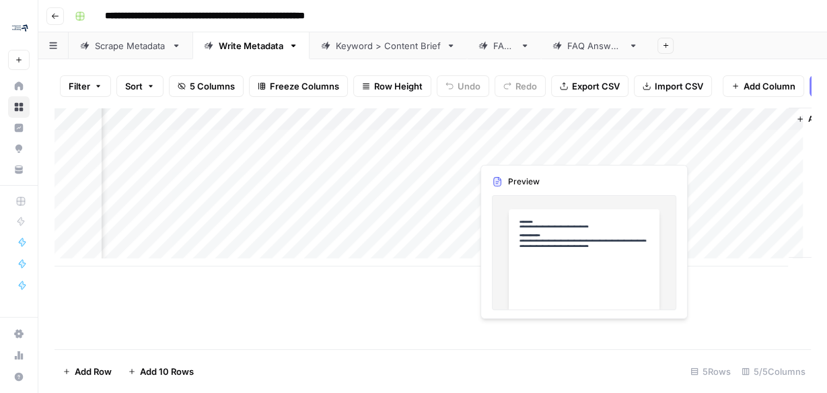
click at [523, 145] on div "Add Column" at bounding box center [433, 187] width 756 height 159
click at [529, 146] on div "Add Column" at bounding box center [433, 187] width 756 height 159
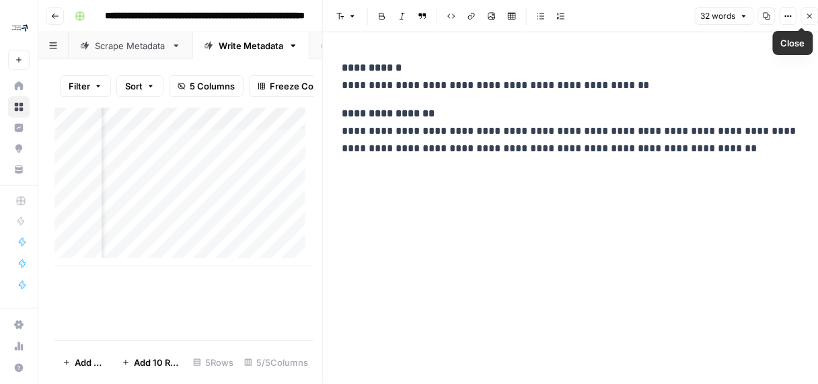
click at [813, 17] on icon "button" at bounding box center [810, 16] width 8 height 8
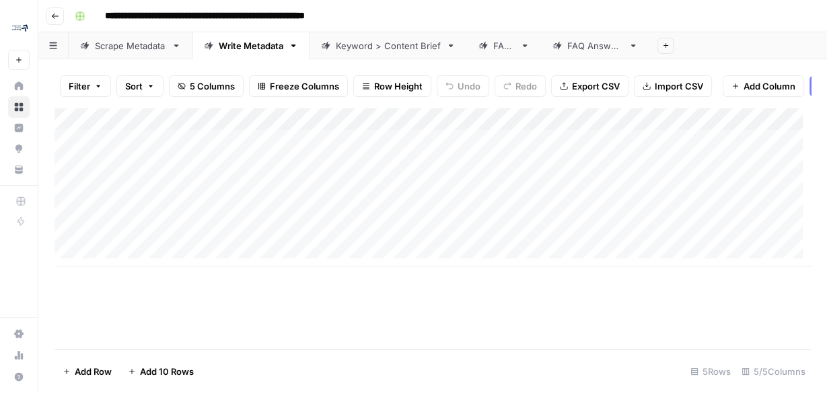
click at [555, 126] on div "Add Column" at bounding box center [433, 187] width 756 height 159
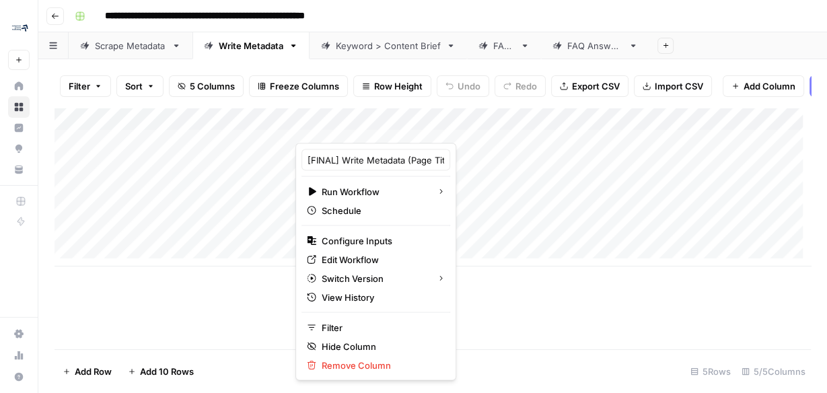
click at [529, 379] on footer "Add Row Add 10 Rows 5 Rows 5/5 Columns" at bounding box center [433, 371] width 756 height 44
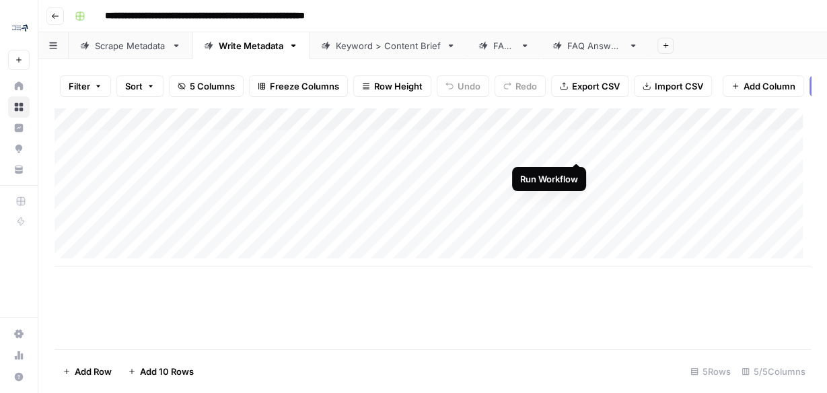
click at [575, 147] on div "Add Column" at bounding box center [433, 187] width 756 height 159
click at [207, 152] on div "Add Column" at bounding box center [433, 187] width 756 height 159
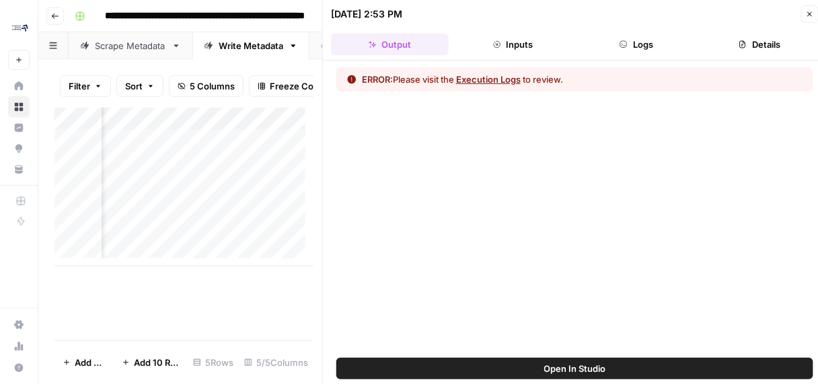
click at [659, 56] on header "09/11/25 at 2:53 PM Close Output Inputs Logs Details" at bounding box center [575, 30] width 504 height 61
click at [655, 42] on button "Logs" at bounding box center [637, 45] width 118 height 22
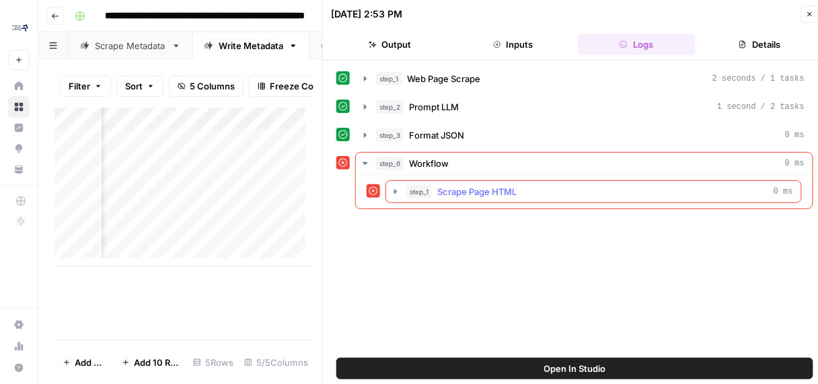
click at [395, 186] on icon "button" at bounding box center [395, 191] width 11 height 11
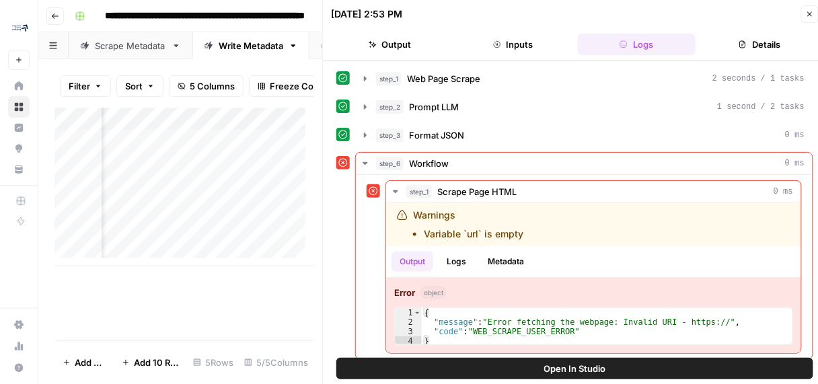
click at [809, 16] on icon "button" at bounding box center [810, 14] width 8 height 8
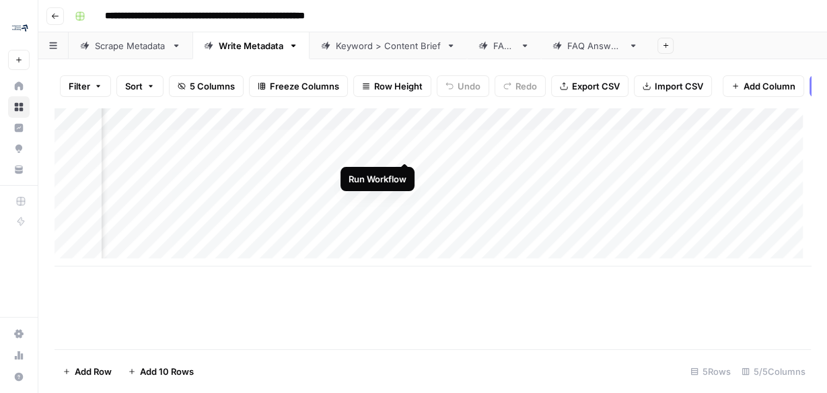
click at [410, 145] on div "Add Column" at bounding box center [433, 187] width 756 height 159
click at [401, 153] on div "Add Column" at bounding box center [433, 187] width 756 height 159
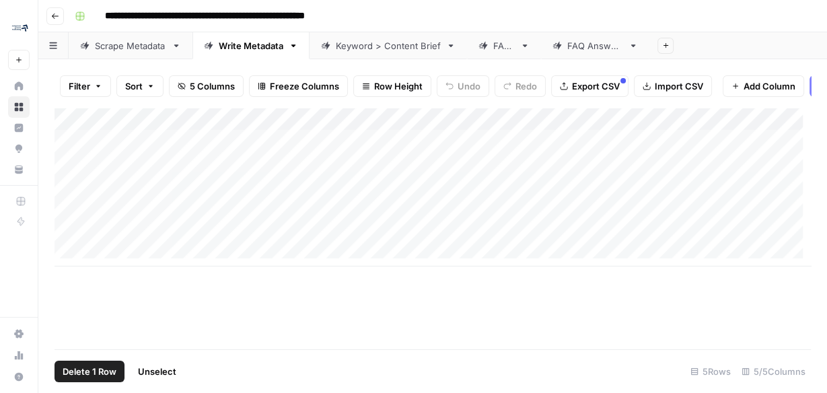
click at [69, 174] on div "Add Column" at bounding box center [433, 187] width 756 height 159
drag, startPoint x: 73, startPoint y: 191, endPoint x: 70, endPoint y: 201, distance: 9.8
click at [73, 191] on div "Add Column" at bounding box center [433, 187] width 756 height 159
click at [67, 213] on div "Add Column" at bounding box center [433, 187] width 756 height 159
click at [71, 242] on div "Add Column" at bounding box center [433, 187] width 756 height 159
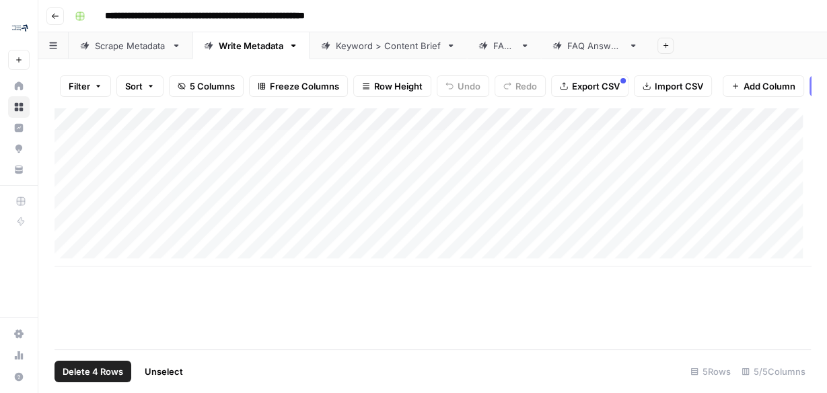
click at [96, 372] on span "Delete 4 Rows" at bounding box center [93, 371] width 61 height 13
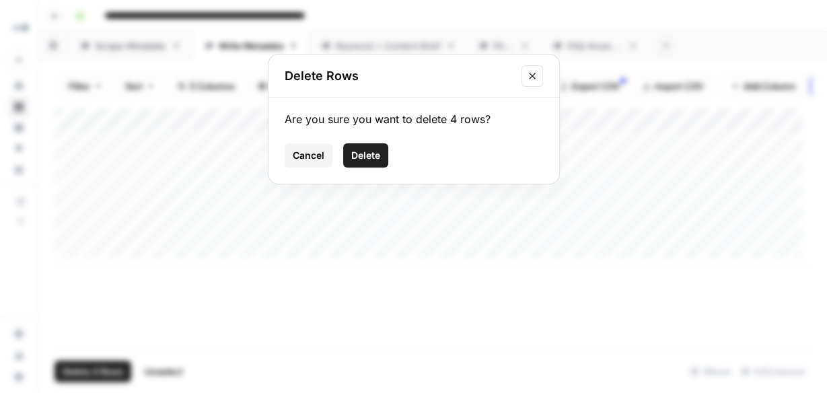
click at [363, 155] on span "Delete" at bounding box center [365, 155] width 29 height 13
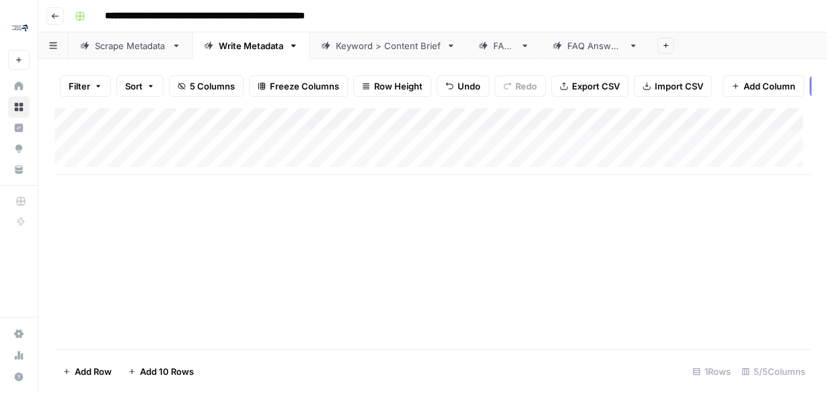
click at [193, 170] on div "Add Column" at bounding box center [433, 141] width 756 height 67
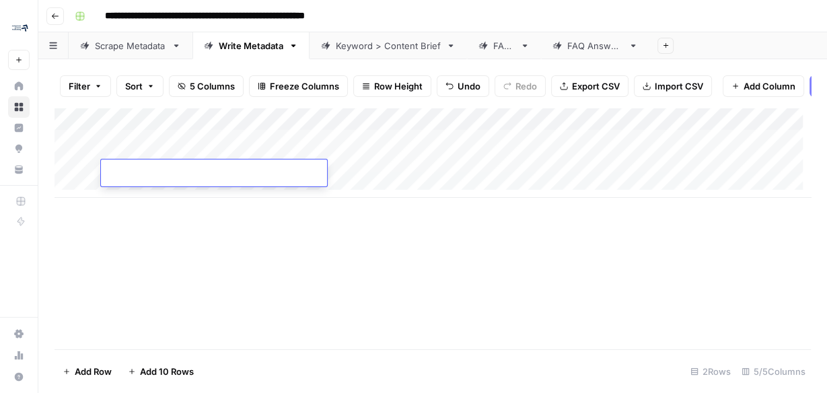
click at [177, 196] on div "Add Column" at bounding box center [433, 153] width 756 height 90
click at [211, 144] on div "Add Column" at bounding box center [433, 164] width 756 height 113
click at [373, 144] on div "Add Column" at bounding box center [433, 164] width 756 height 113
click at [558, 150] on div "Add Column" at bounding box center [433, 164] width 756 height 113
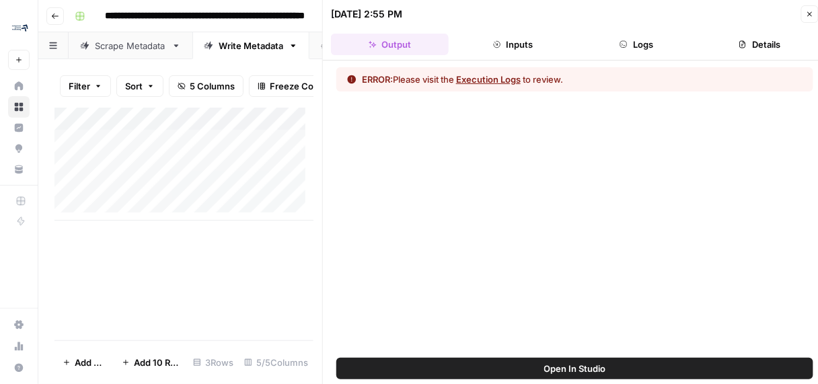
click at [645, 41] on button "Logs" at bounding box center [637, 45] width 118 height 22
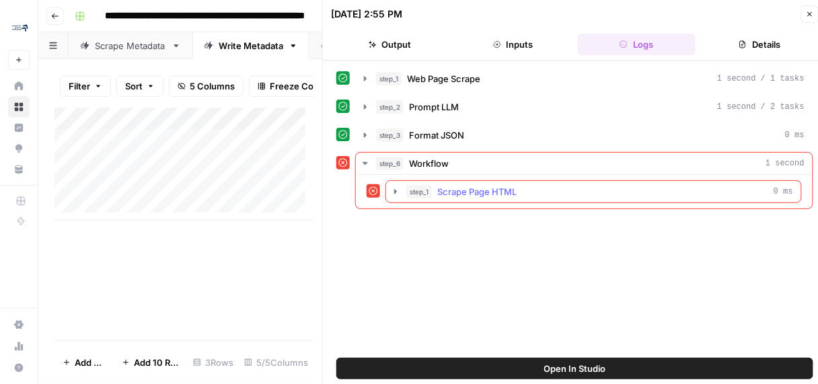
click at [393, 191] on icon "button" at bounding box center [395, 191] width 11 height 11
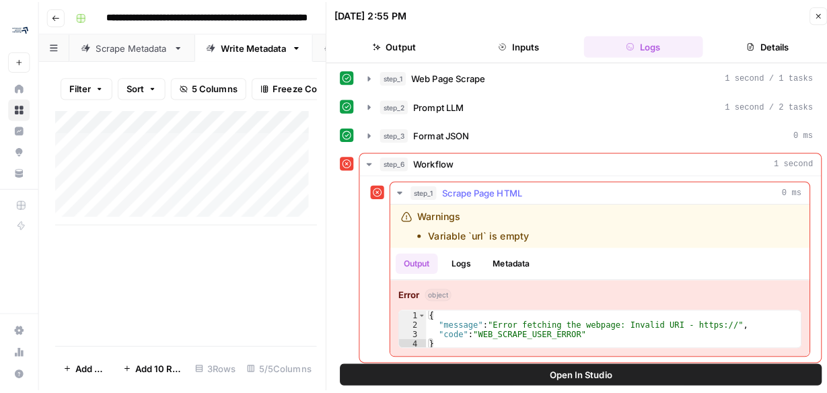
scroll to position [5, 0]
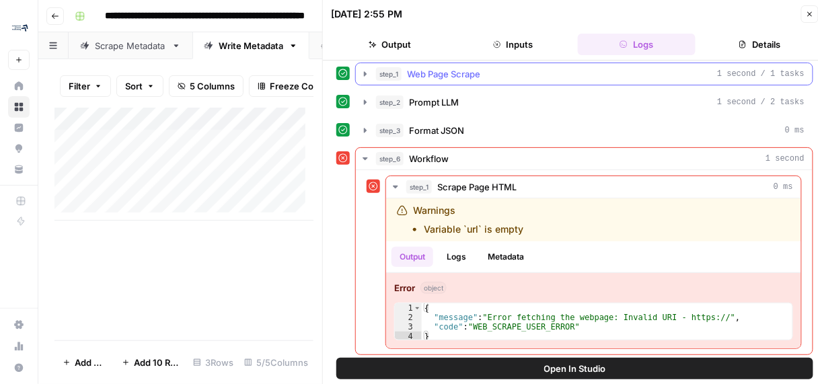
click at [365, 75] on icon "button" at bounding box center [365, 74] width 11 height 11
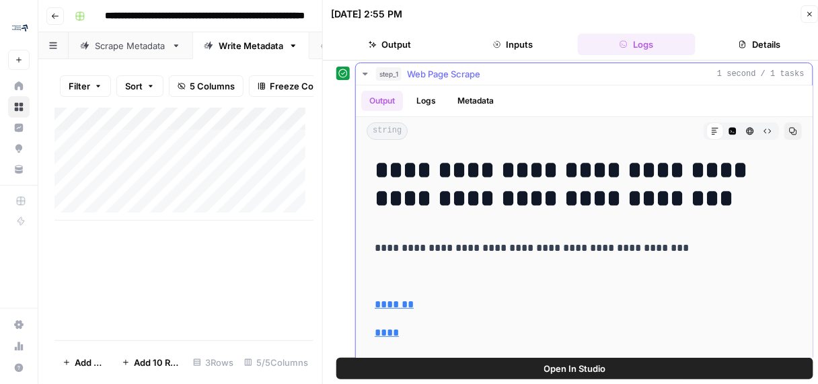
drag, startPoint x: 365, startPoint y: 75, endPoint x: 357, endPoint y: 40, distance: 36.6
click at [366, 75] on icon "button" at bounding box center [365, 74] width 11 height 11
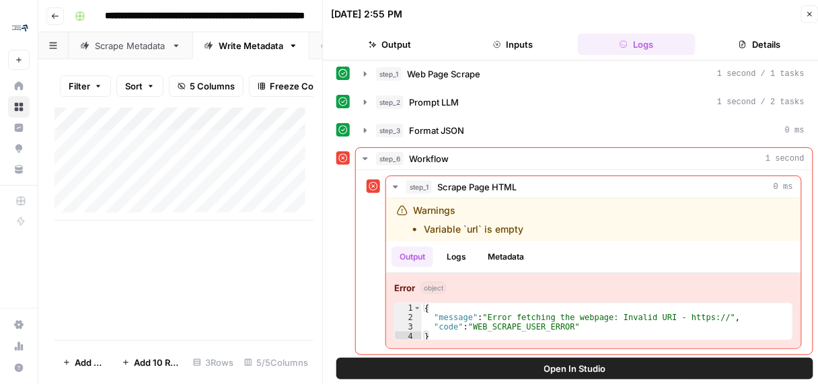
click at [810, 18] on button "Close" at bounding box center [809, 13] width 17 height 17
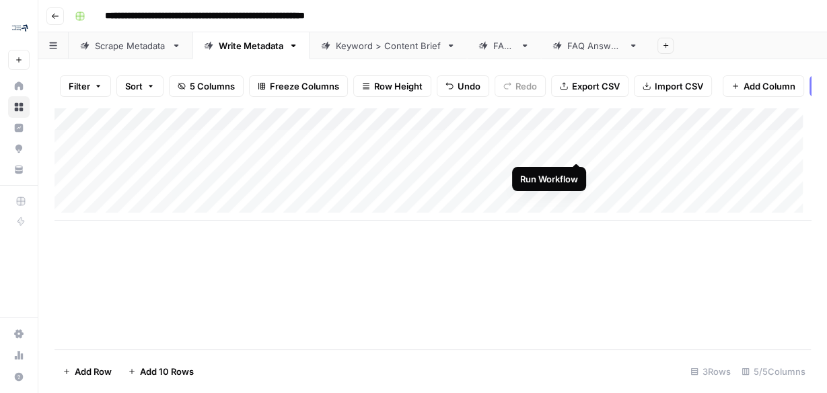
click at [575, 148] on div "Add Column" at bounding box center [433, 164] width 756 height 113
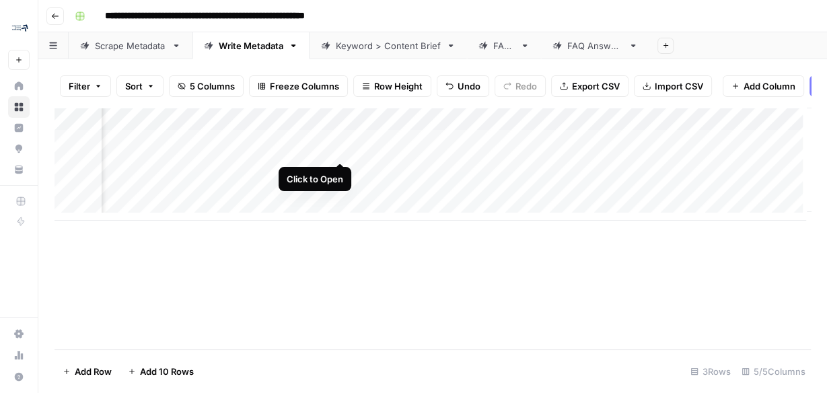
click at [347, 150] on div "Add Column" at bounding box center [433, 164] width 756 height 113
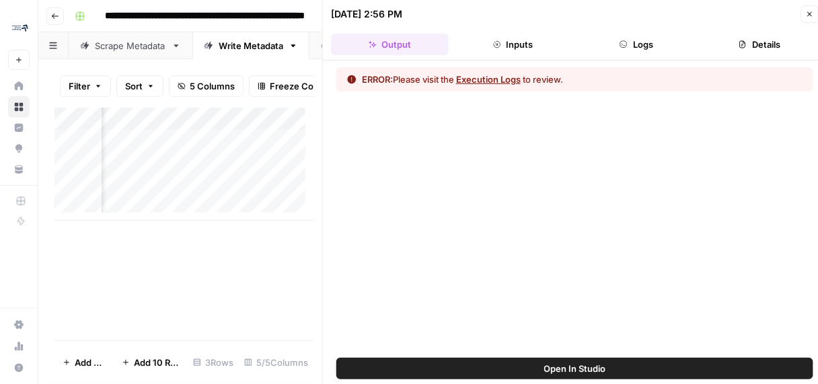
click at [653, 42] on button "Logs" at bounding box center [637, 45] width 118 height 22
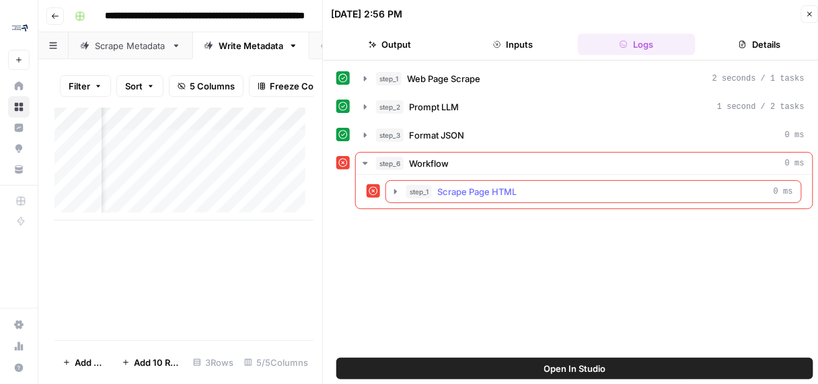
click at [392, 190] on icon "button" at bounding box center [395, 191] width 11 height 11
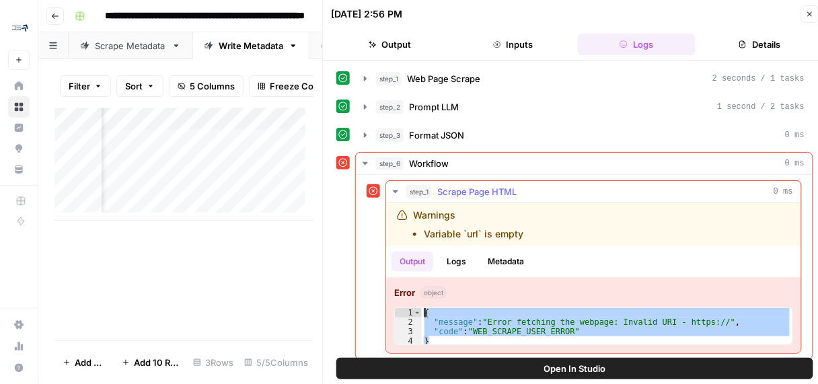
drag, startPoint x: 492, startPoint y: 328, endPoint x: 422, endPoint y: 310, distance: 72.3
click at [422, 310] on div "{ "message" : "Error fetching the webpage: Invalid URI - https://" , "code" : "…" at bounding box center [607, 336] width 371 height 57
type textarea "**********"
click at [810, 17] on button "Close" at bounding box center [809, 13] width 17 height 17
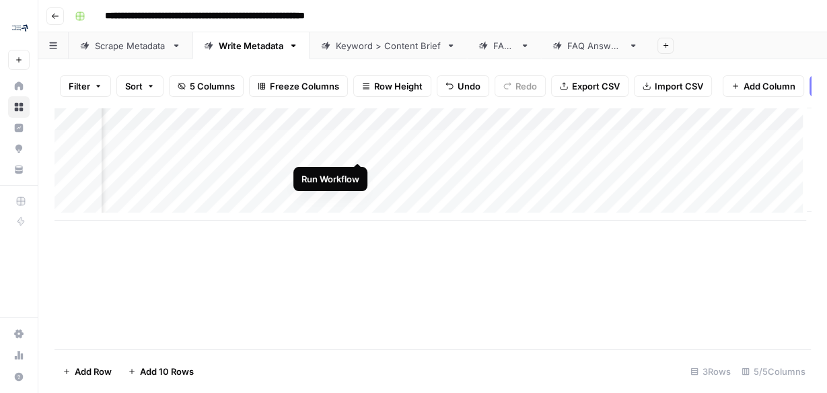
click at [355, 149] on div "Add Column" at bounding box center [433, 164] width 756 height 113
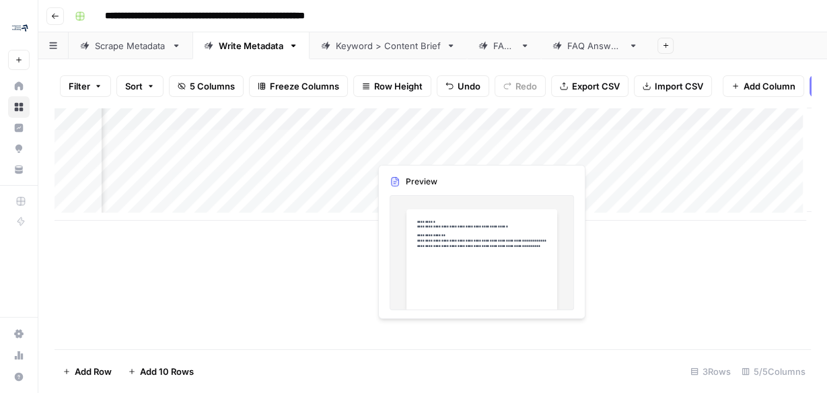
click at [463, 147] on div "Add Column" at bounding box center [433, 164] width 756 height 113
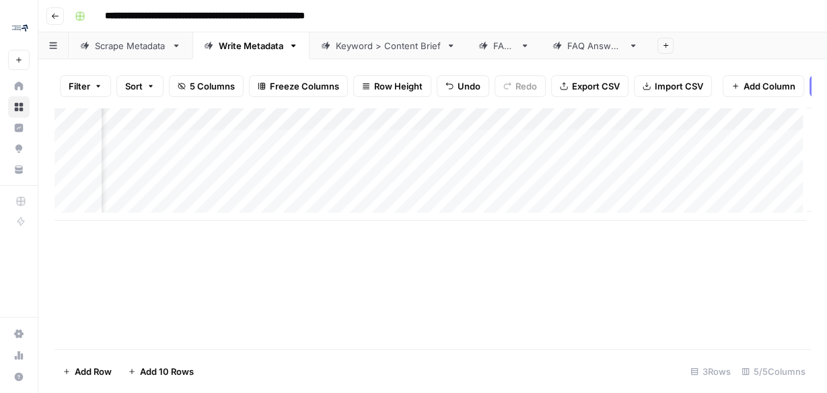
click at [306, 151] on div "Add Column" at bounding box center [433, 164] width 756 height 113
click at [223, 149] on div "Add Column" at bounding box center [433, 164] width 756 height 113
click at [227, 149] on div "Add Column" at bounding box center [433, 164] width 756 height 113
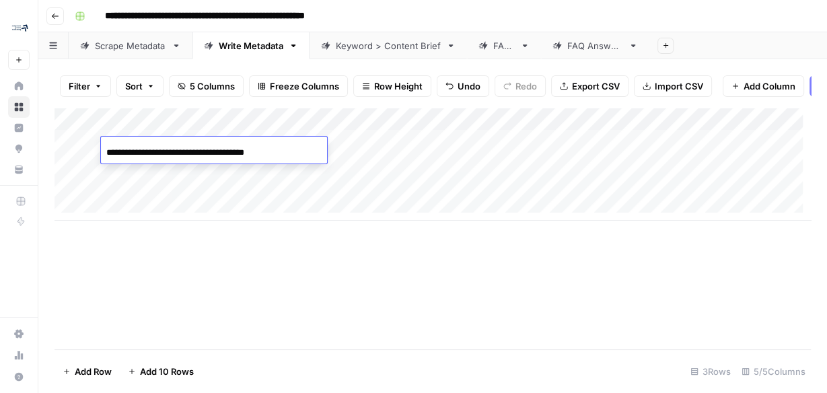
type input "**********"
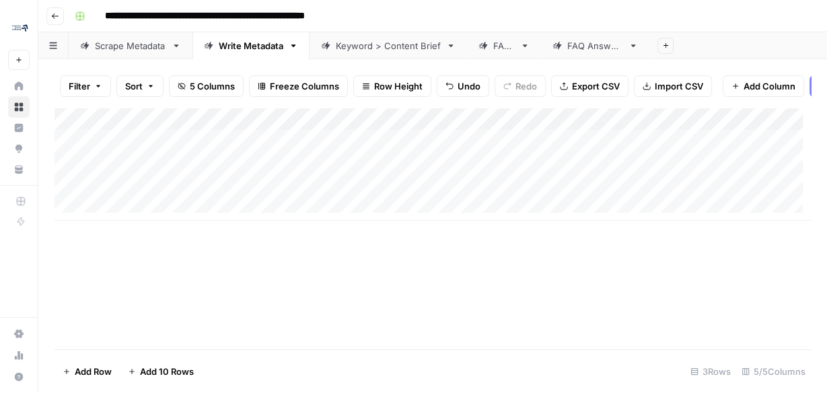
click at [519, 240] on div "Add Column" at bounding box center [433, 229] width 756 height 242
click at [576, 148] on div "Add Column" at bounding box center [433, 164] width 756 height 113
click at [600, 149] on div "Add Column" at bounding box center [433, 164] width 756 height 113
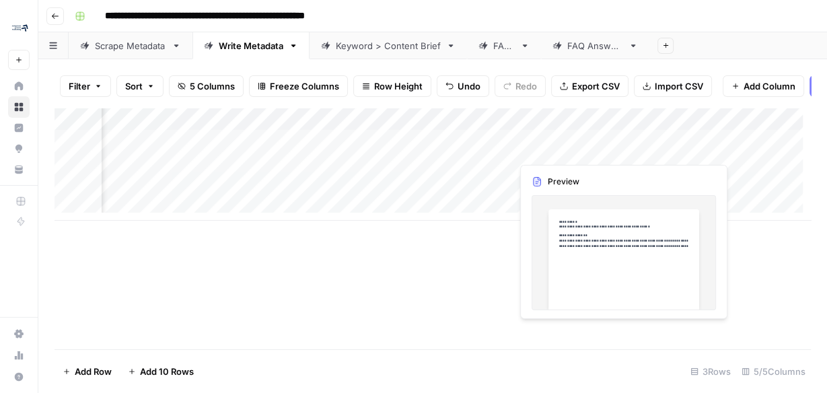
click at [554, 149] on div "Add Column" at bounding box center [433, 164] width 756 height 113
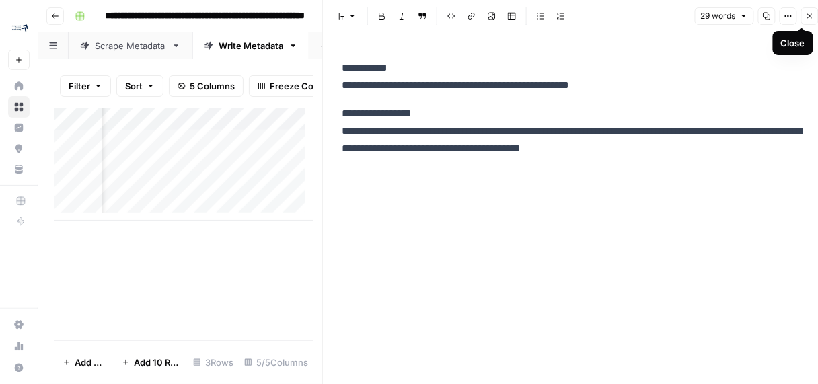
click at [789, 18] on icon "button" at bounding box center [789, 16] width 8 height 8
click at [634, 120] on p "**********" at bounding box center [575, 131] width 466 height 52
click at [811, 17] on icon "button" at bounding box center [810, 16] width 5 height 5
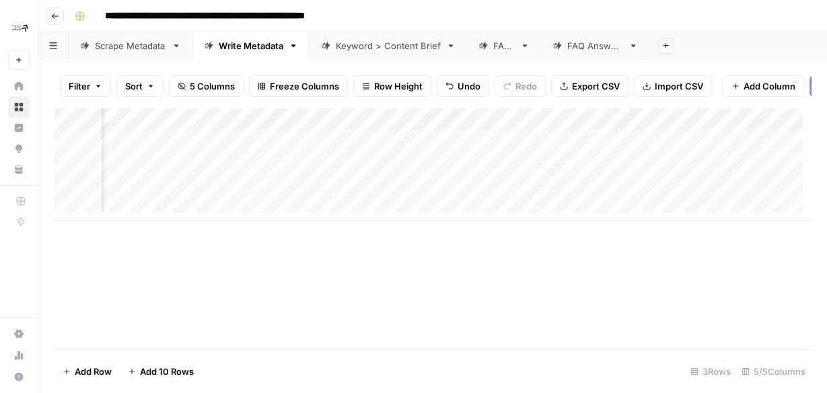
click at [602, 81] on span "Export CSV" at bounding box center [596, 85] width 48 height 13
click at [779, 128] on div "Add Column" at bounding box center [433, 164] width 756 height 113
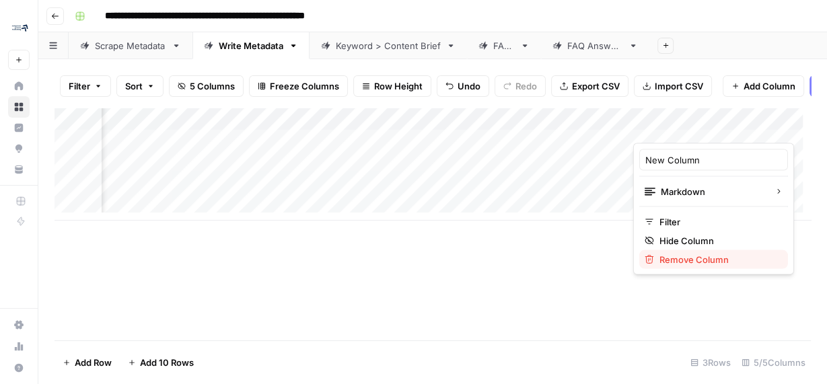
click at [702, 262] on span "Remove Column" at bounding box center [718, 258] width 118 height 13
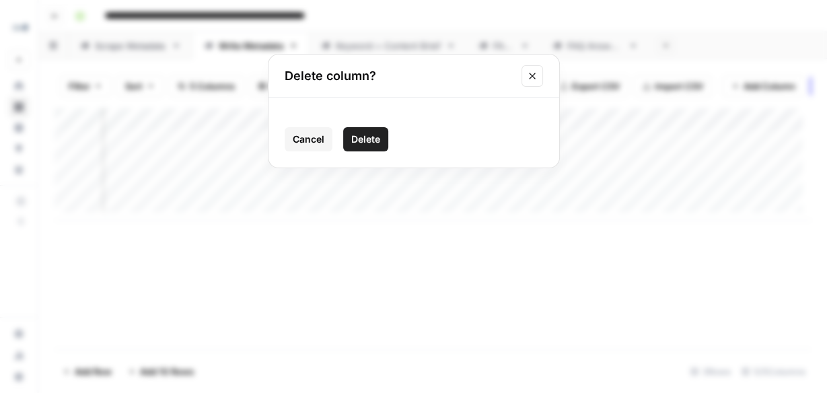
click at [361, 139] on span "Delete" at bounding box center [365, 139] width 29 height 13
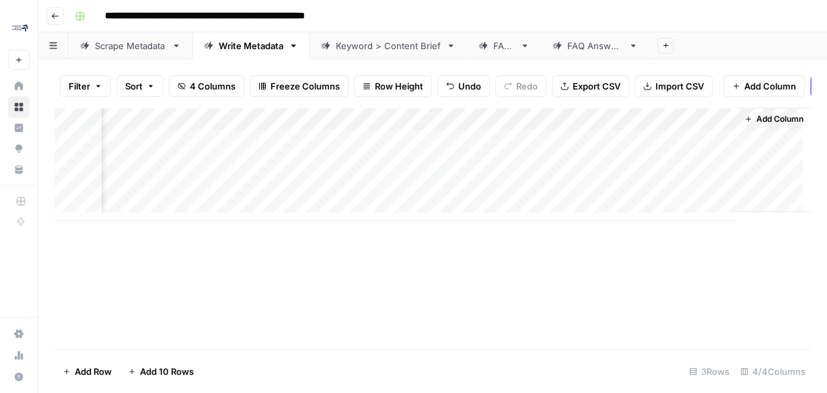
scroll to position [0, 104]
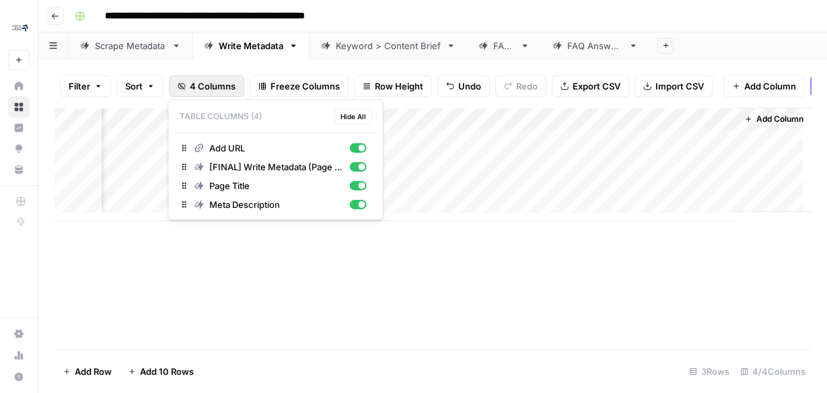
click at [203, 86] on span "4 Columns" at bounding box center [213, 85] width 46 height 13
click at [154, 85] on span "button" at bounding box center [151, 86] width 8 height 8
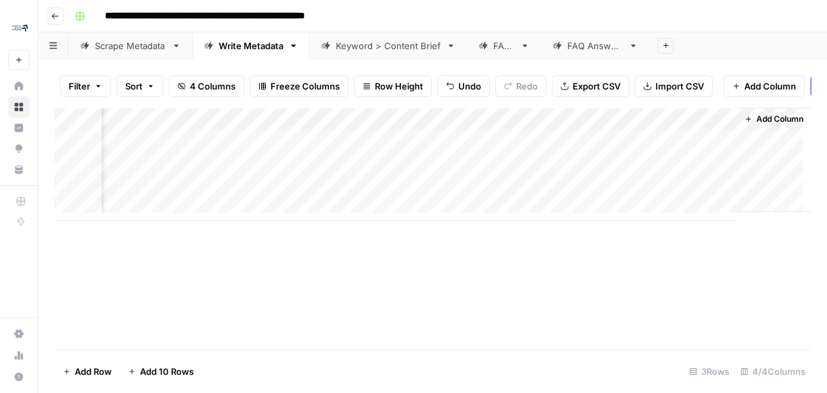
click at [78, 87] on span "Filter" at bounding box center [80, 85] width 22 height 13
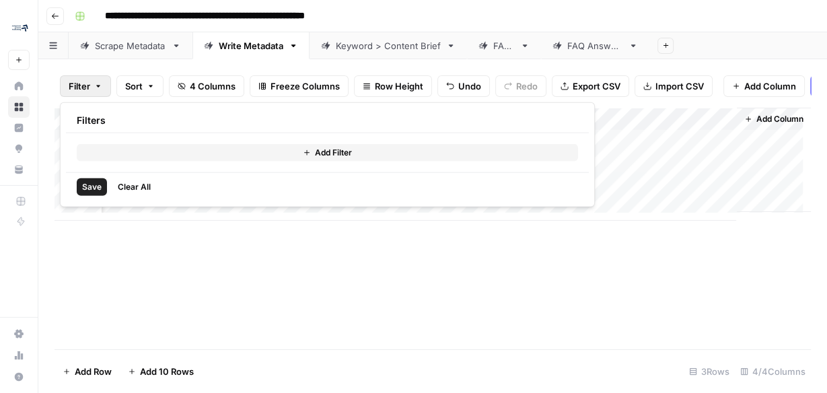
click at [242, 324] on div "Add Column" at bounding box center [433, 229] width 756 height 242
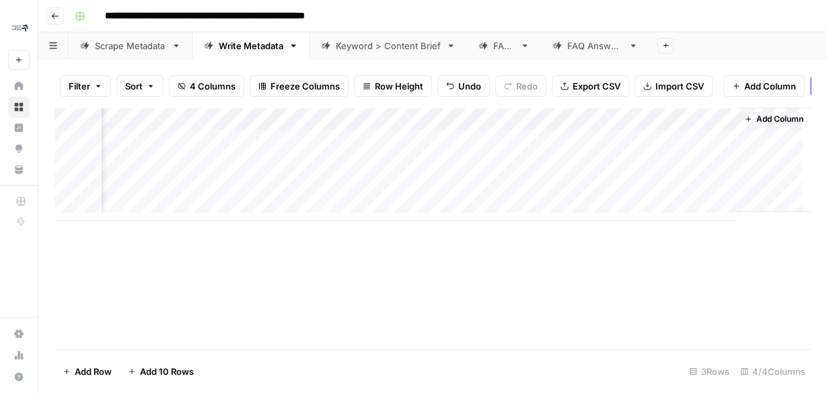
click at [593, 126] on div "Add Column" at bounding box center [433, 164] width 756 height 113
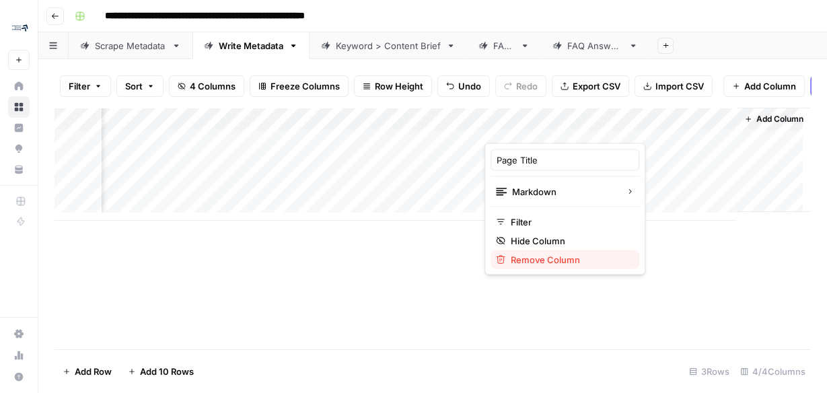
click at [551, 260] on span "Remove Column" at bounding box center [570, 258] width 118 height 13
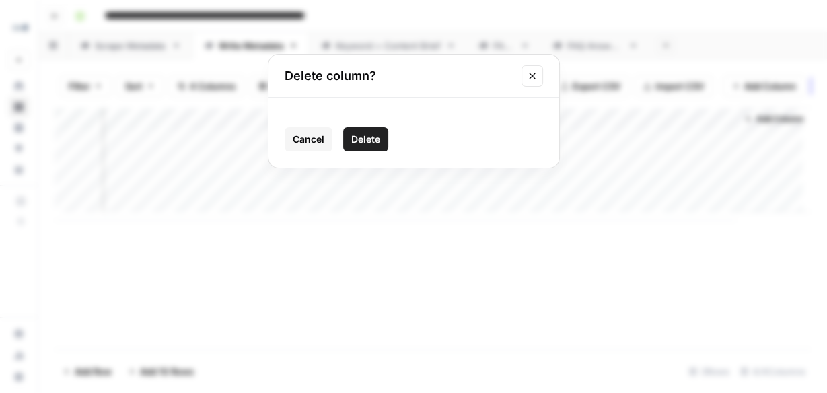
click at [377, 140] on span "Delete" at bounding box center [365, 139] width 29 height 13
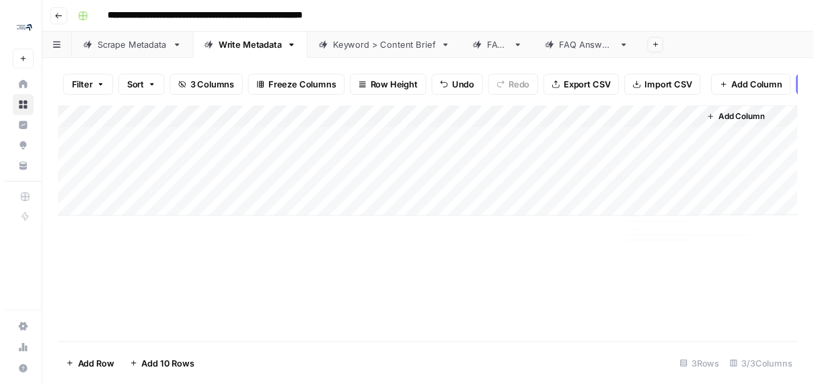
scroll to position [0, 0]
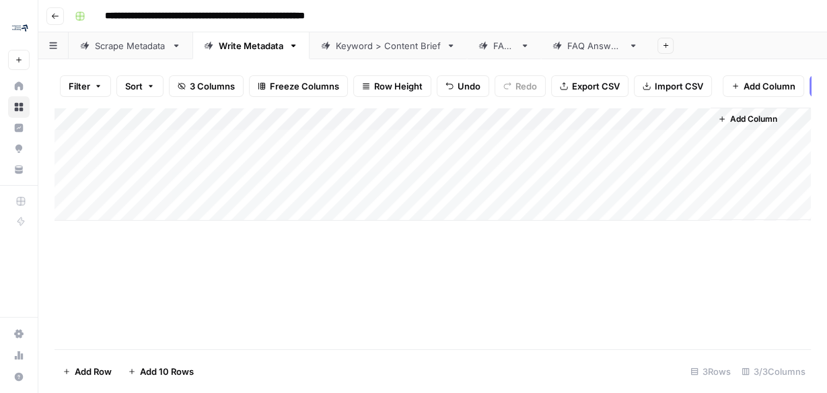
click at [703, 126] on div "Add Column" at bounding box center [433, 164] width 756 height 113
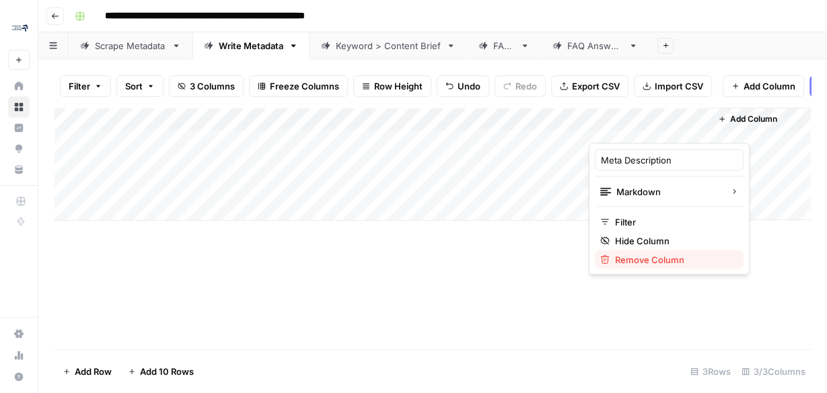
click at [641, 258] on span "Remove Column" at bounding box center [674, 258] width 118 height 13
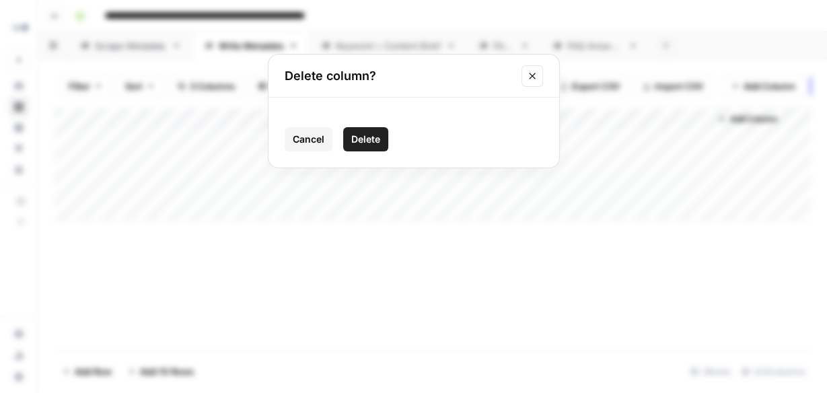
click at [382, 140] on button "Delete" at bounding box center [365, 139] width 45 height 24
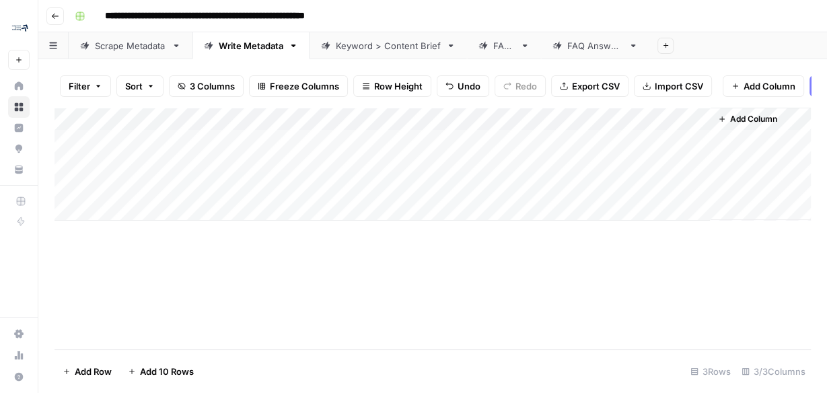
click at [700, 123] on div "Add Column" at bounding box center [433, 164] width 756 height 113
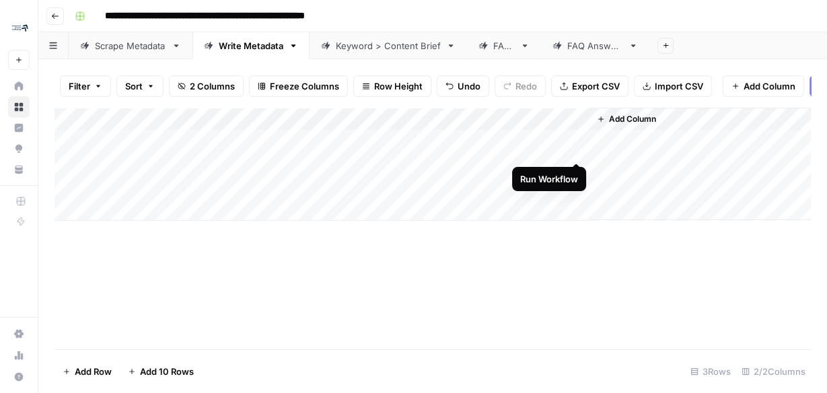
click at [576, 152] on div "Add Column" at bounding box center [433, 164] width 756 height 113
click at [457, 149] on div "Add Column" at bounding box center [433, 164] width 756 height 113
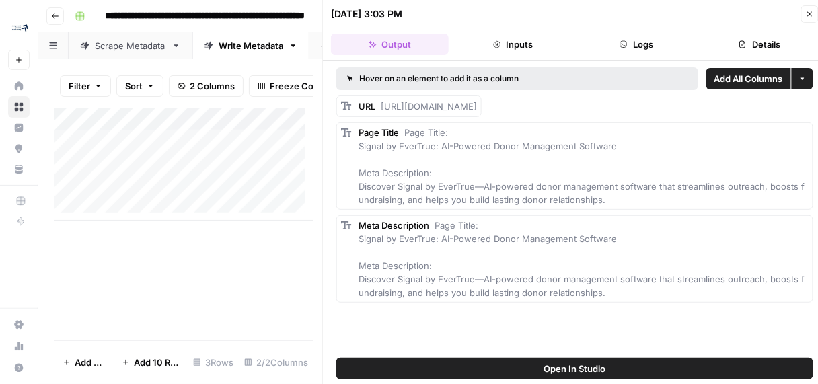
click at [392, 78] on div "Hover on an element to add it as a column" at bounding box center [475, 79] width 256 height 12
click at [437, 110] on span "[URL][DOMAIN_NAME]" at bounding box center [429, 106] width 96 height 11
click at [808, 12] on icon "button" at bounding box center [810, 14] width 5 height 5
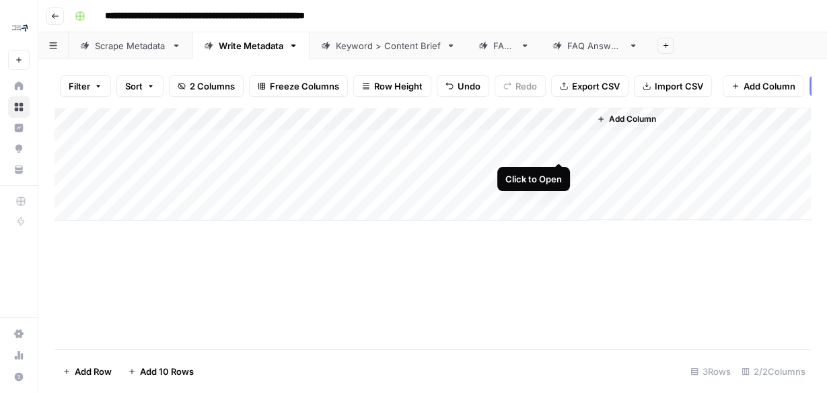
click at [558, 155] on div "Add Column" at bounding box center [433, 164] width 756 height 113
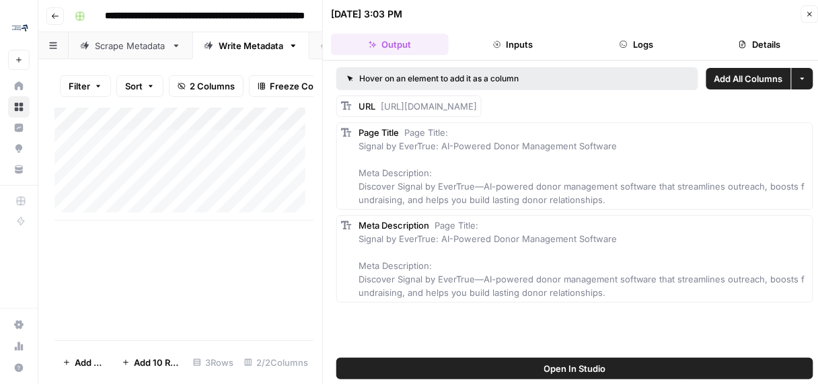
click at [728, 83] on span "Add All Columns" at bounding box center [749, 78] width 69 height 13
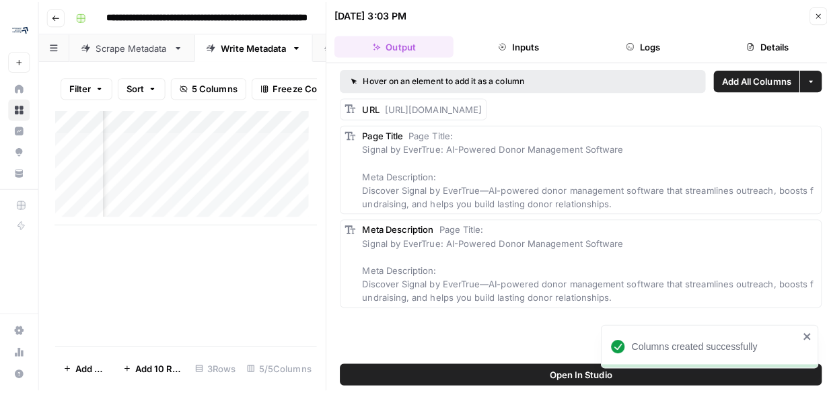
scroll to position [0, 506]
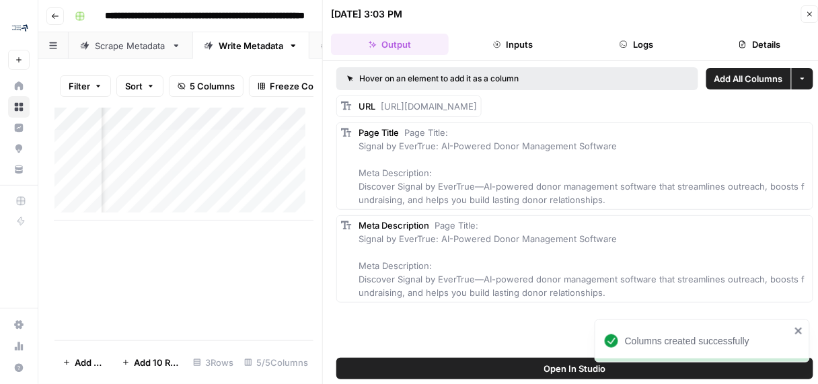
click at [805, 332] on div "Columns created successfully" at bounding box center [702, 341] width 215 height 43
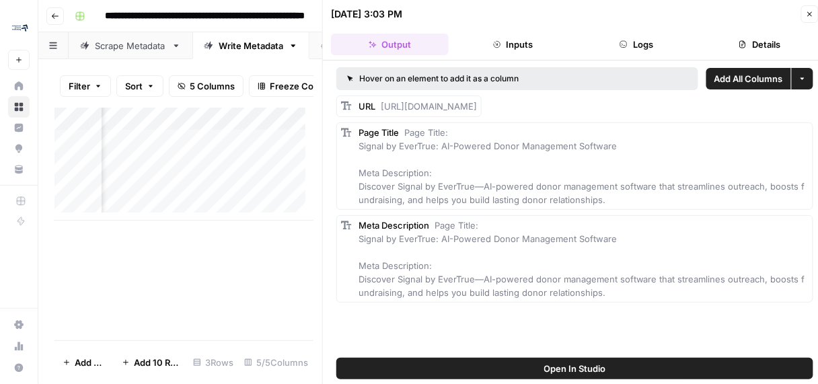
click at [816, 13] on button "Close" at bounding box center [809, 13] width 17 height 17
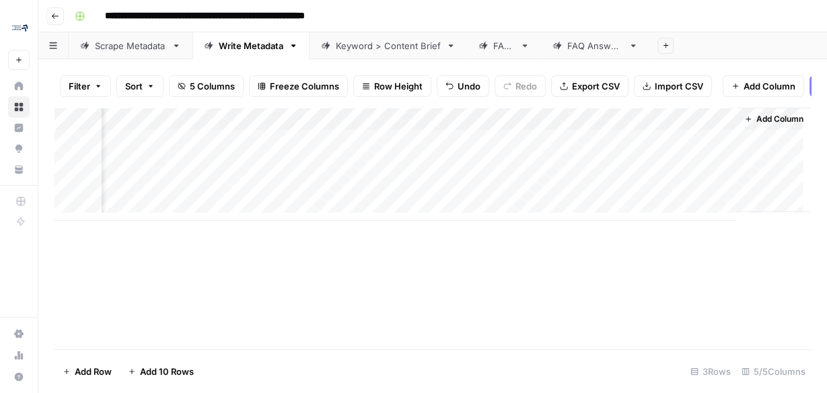
scroll to position [0, 225]
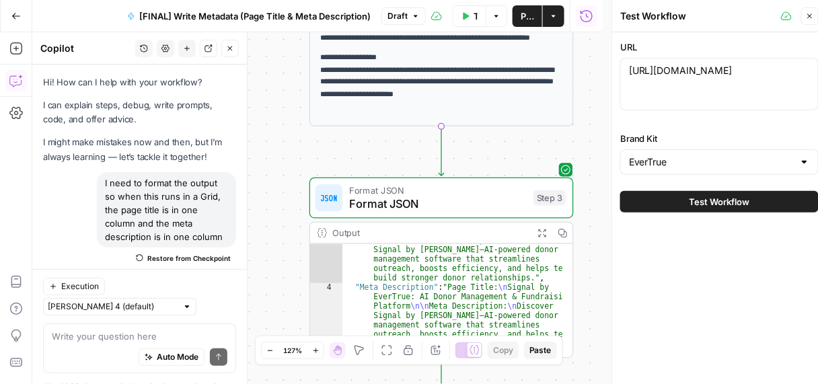
scroll to position [386, 0]
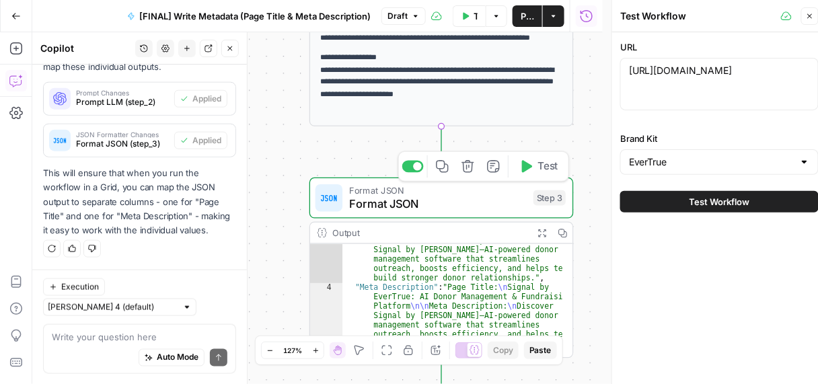
click at [542, 165] on span "Test" at bounding box center [548, 166] width 20 height 15
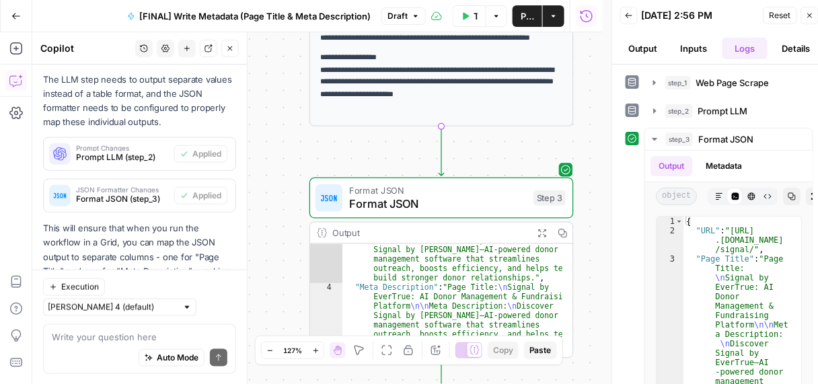
scroll to position [386, 0]
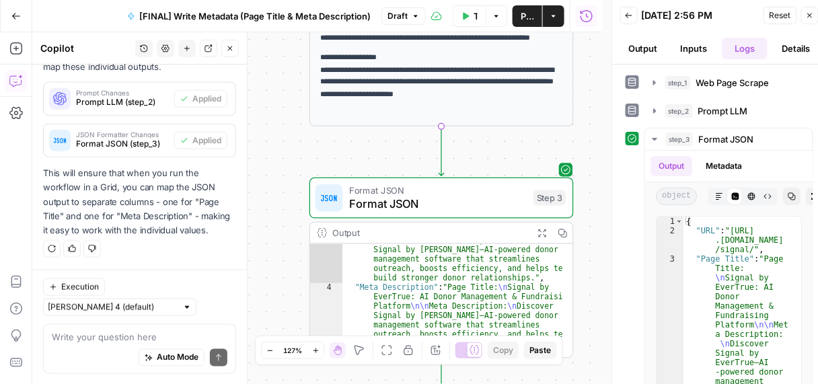
click at [83, 344] on div "Auto Mode Send" at bounding box center [140, 359] width 176 height 30
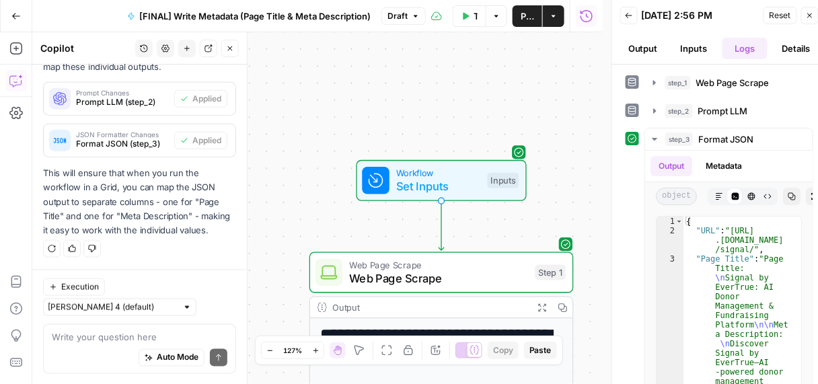
click at [406, 180] on span "Set Inputs" at bounding box center [438, 186] width 84 height 17
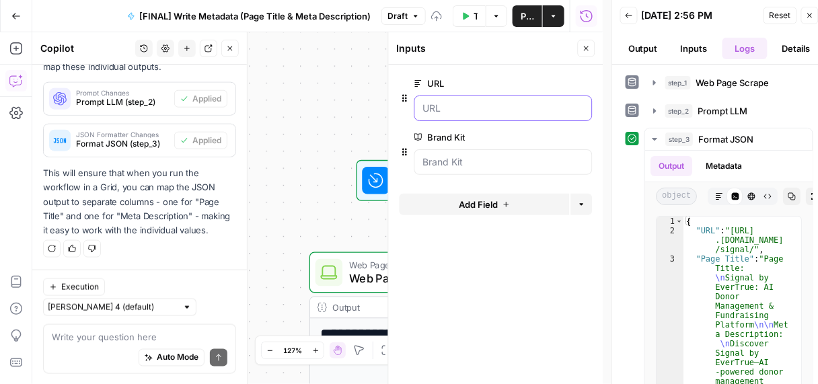
click at [480, 104] on input "URL" at bounding box center [503, 108] width 161 height 13
click at [332, 273] on icon at bounding box center [328, 272] width 17 height 17
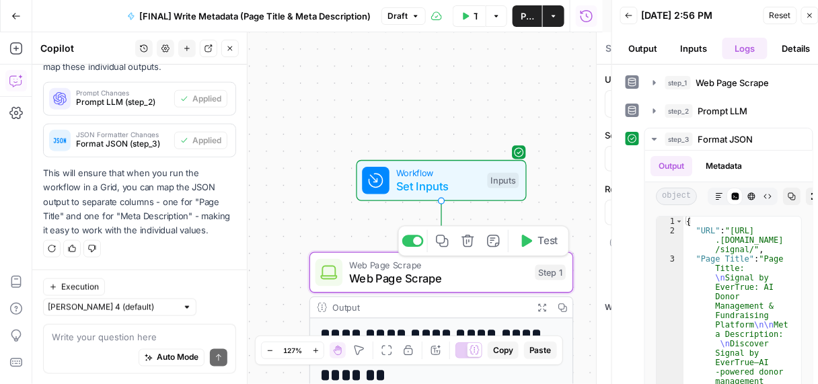
type textarea "Web Page Scrape"
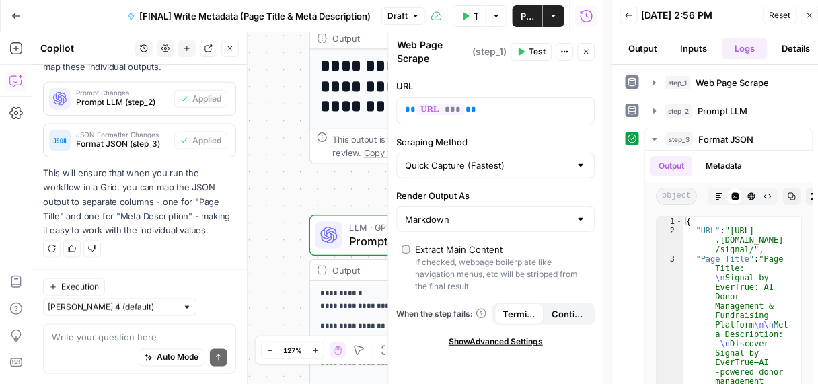
click at [345, 229] on div "LLM · GPT-4.1 Prompt LLM Step 2" at bounding box center [441, 235] width 250 height 29
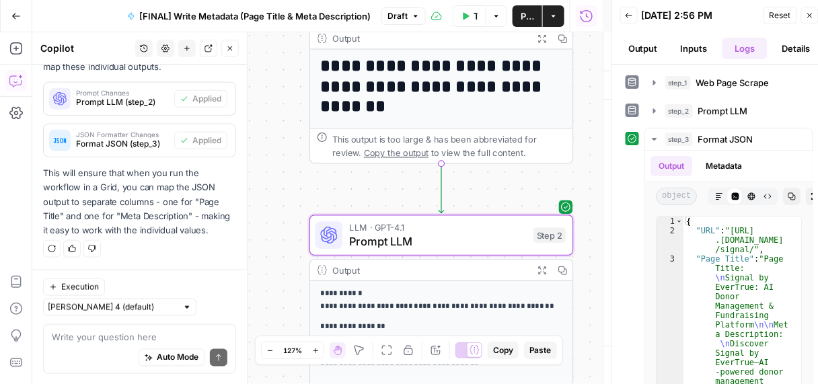
type textarea "Prompt LLM"
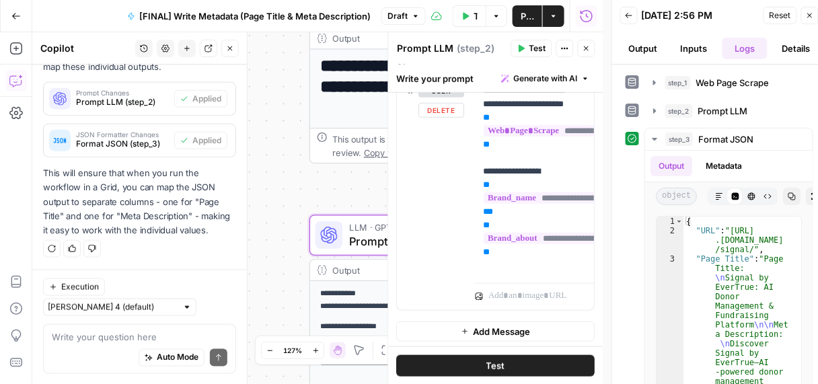
scroll to position [234, 0]
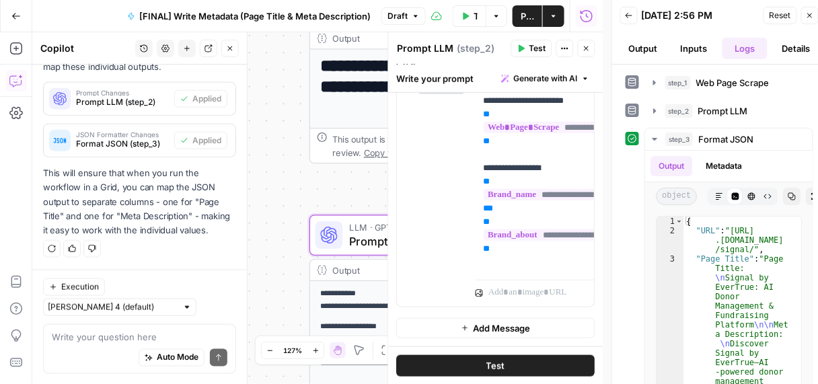
click at [314, 192] on div "**********" at bounding box center [317, 208] width 571 height 352
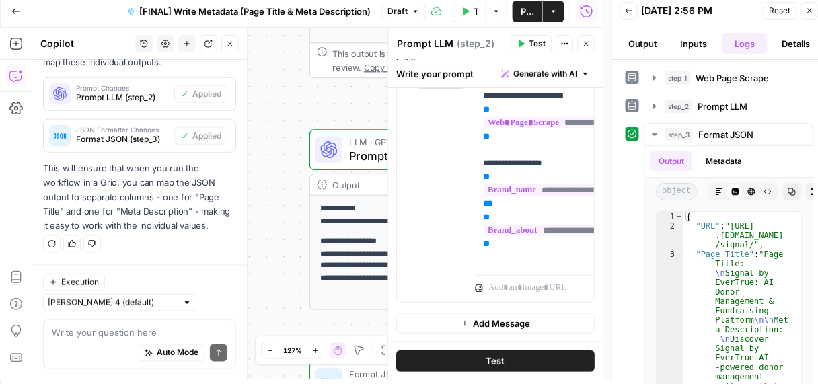
scroll to position [8, 0]
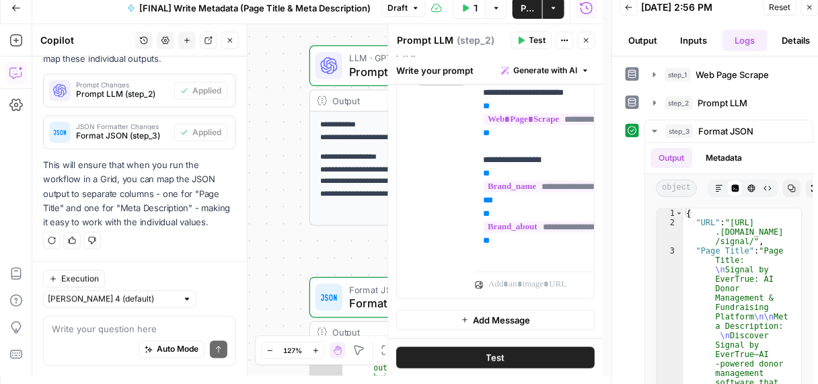
click at [586, 40] on icon "button" at bounding box center [587, 40] width 8 height 8
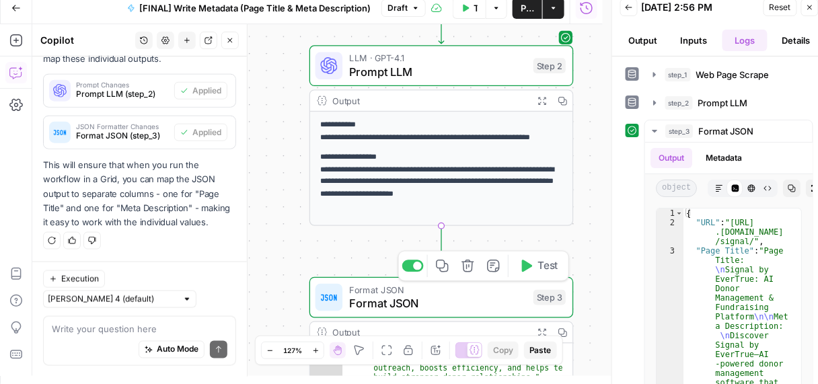
click at [384, 283] on span "Format JSON" at bounding box center [438, 289] width 177 height 13
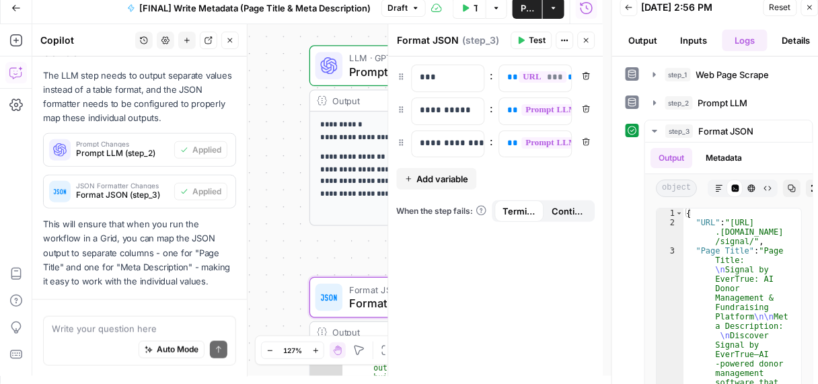
scroll to position [306, 0]
click at [308, 211] on div "**********" at bounding box center [317, 200] width 571 height 352
click at [300, 209] on div "**********" at bounding box center [317, 200] width 571 height 352
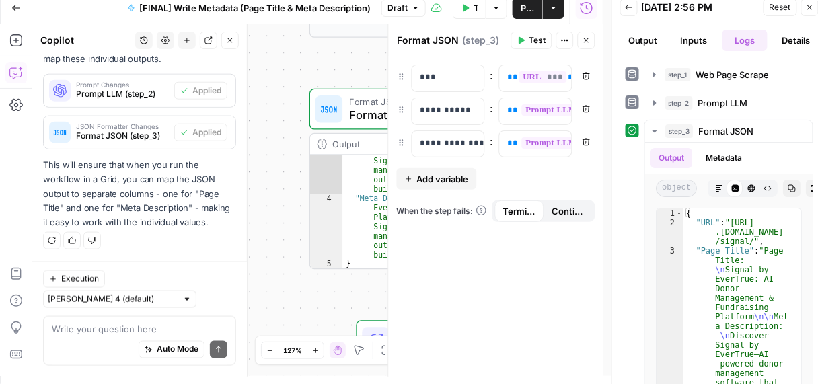
click at [591, 41] on button "Close" at bounding box center [586, 40] width 17 height 17
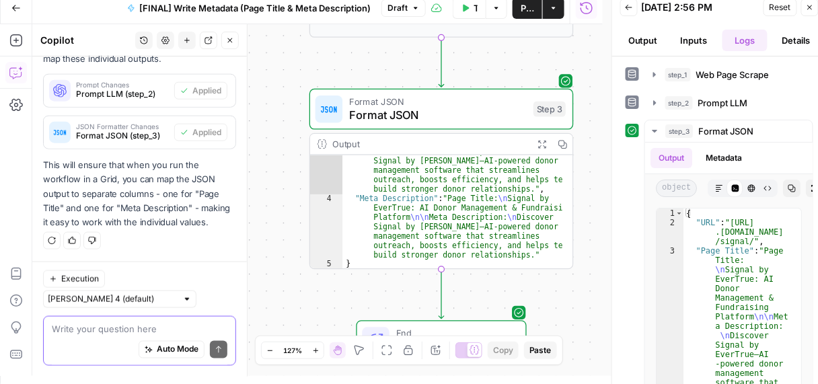
click at [113, 328] on textarea at bounding box center [140, 328] width 176 height 13
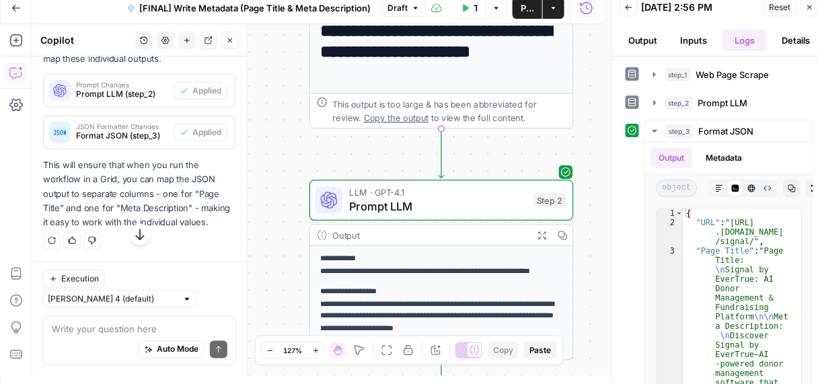
drag, startPoint x: 65, startPoint y: 343, endPoint x: 104, endPoint y: 328, distance: 41.7
click at [65, 342] on div "Auto Mode Send" at bounding box center [140, 351] width 176 height 30
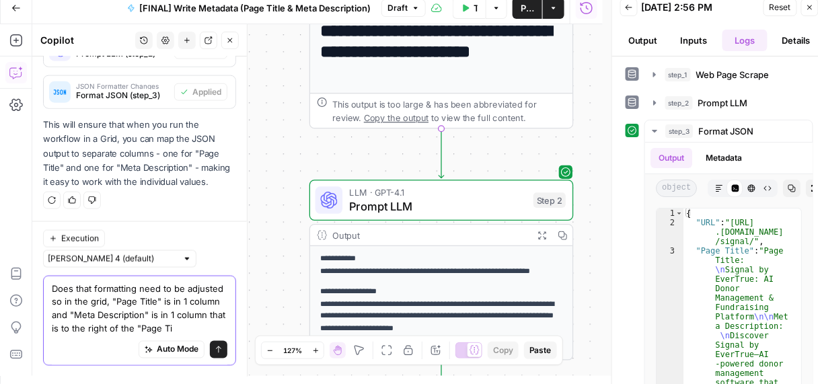
scroll to position [440, 0]
type textarea "Does that formatting need to be adjusted so in the grid, "Page Title" is in 1 c…"
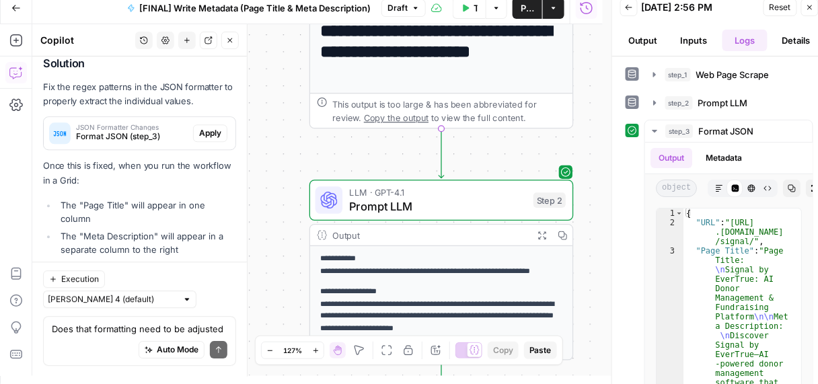
scroll to position [816, 0]
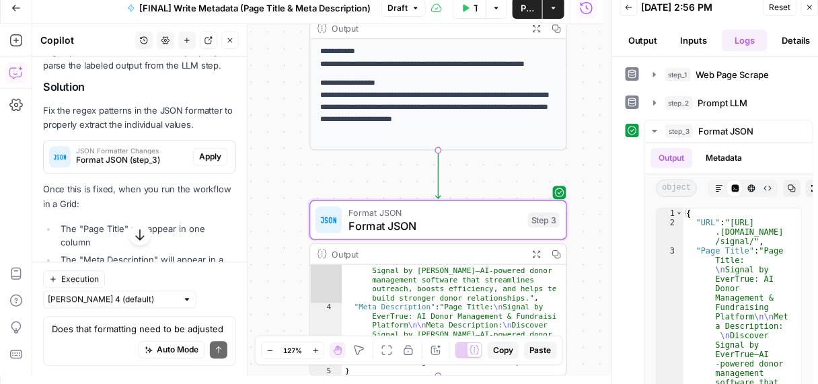
click at [199, 163] on span "Apply" at bounding box center [210, 157] width 22 height 12
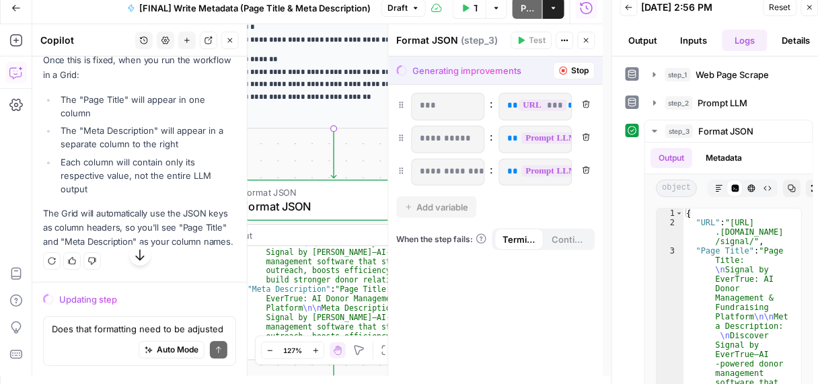
scroll to position [991, 0]
click at [813, 7] on span "Close" at bounding box center [813, 7] width 1 height 1
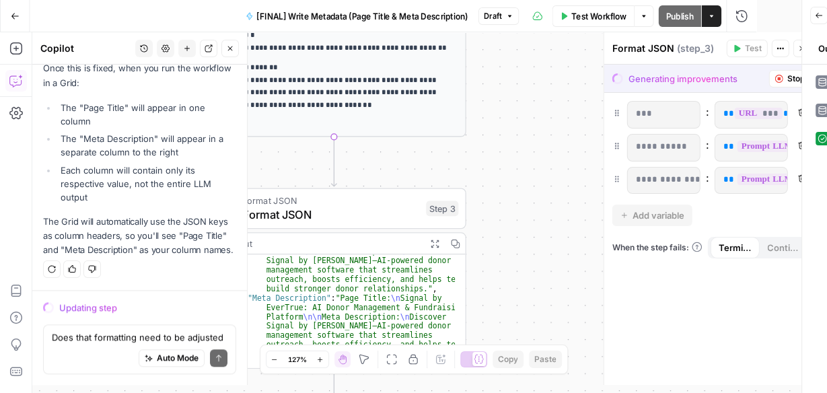
scroll to position [983, 0]
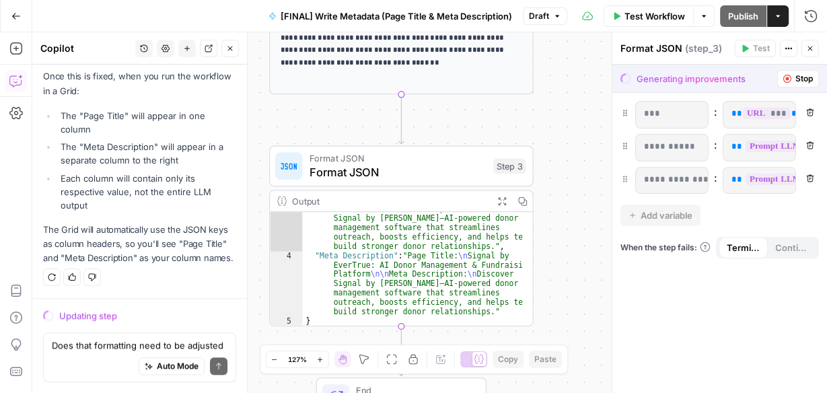
drag, startPoint x: 497, startPoint y: 151, endPoint x: 598, endPoint y: 87, distance: 119.8
click at [598, 87] on div "**********" at bounding box center [429, 212] width 795 height 361
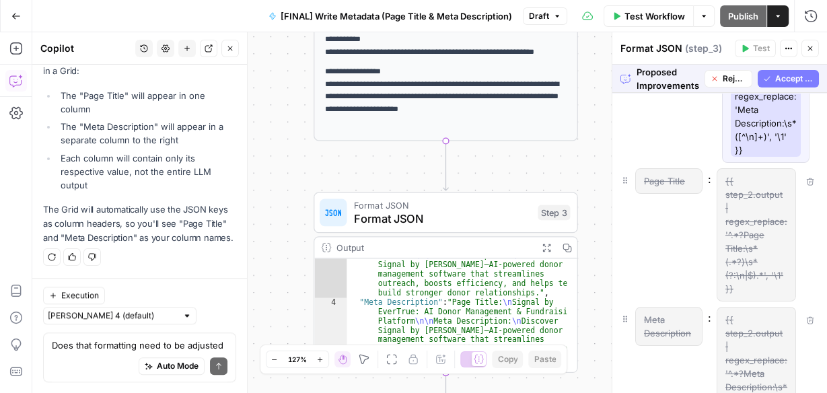
scroll to position [32, 0]
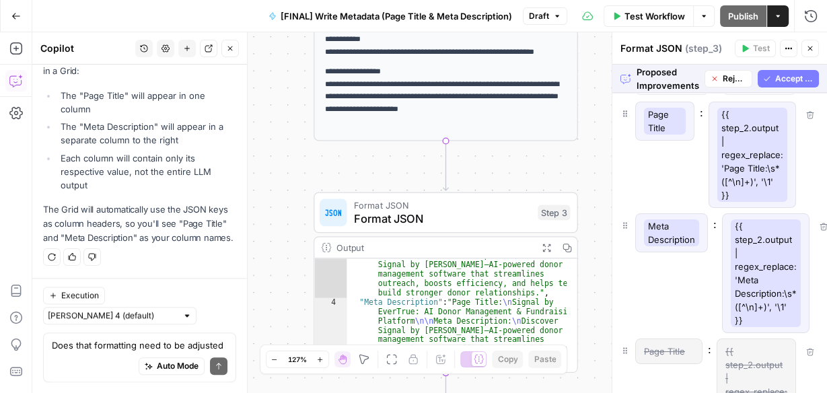
click at [788, 83] on span "Accept All" at bounding box center [793, 79] width 38 height 12
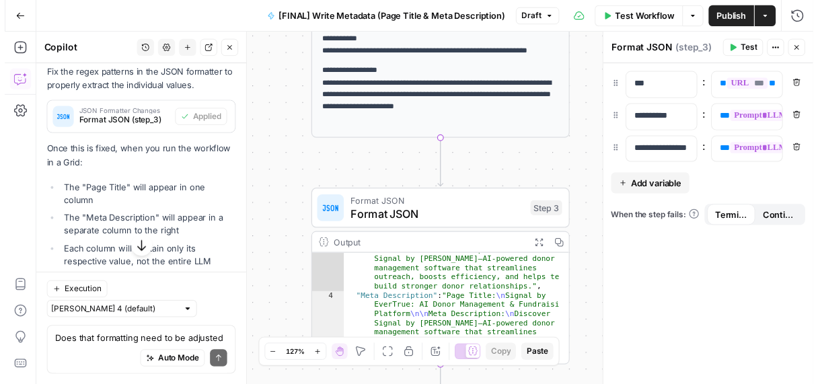
scroll to position [1045, 0]
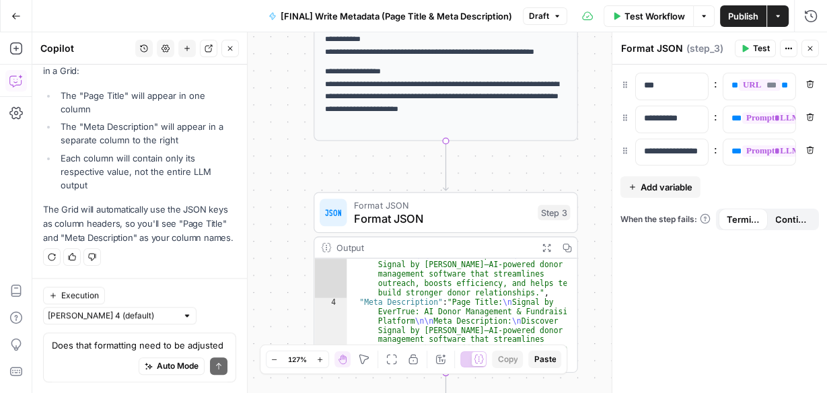
click at [744, 13] on span "Publish" at bounding box center [743, 15] width 30 height 13
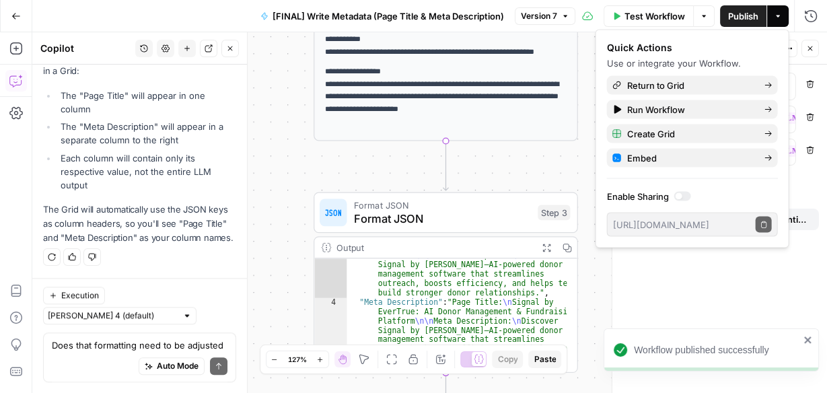
click at [551, 161] on div "**********" at bounding box center [429, 212] width 795 height 361
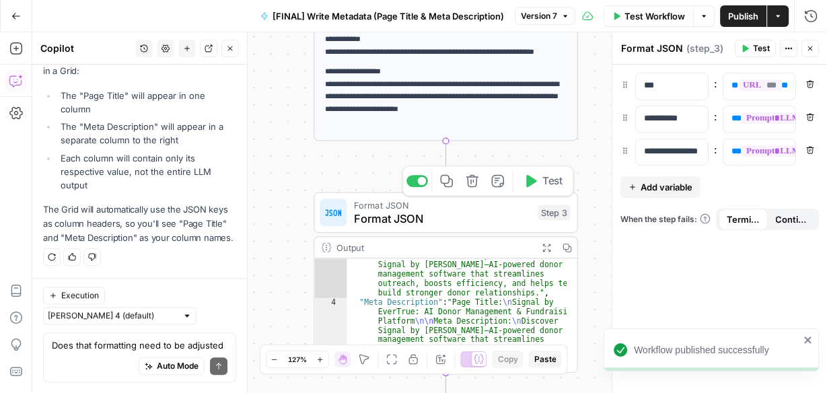
click at [553, 184] on span "Test" at bounding box center [552, 181] width 20 height 15
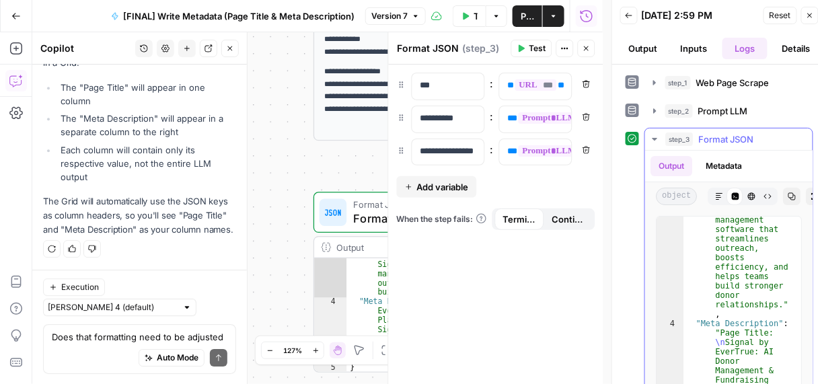
scroll to position [226, 0]
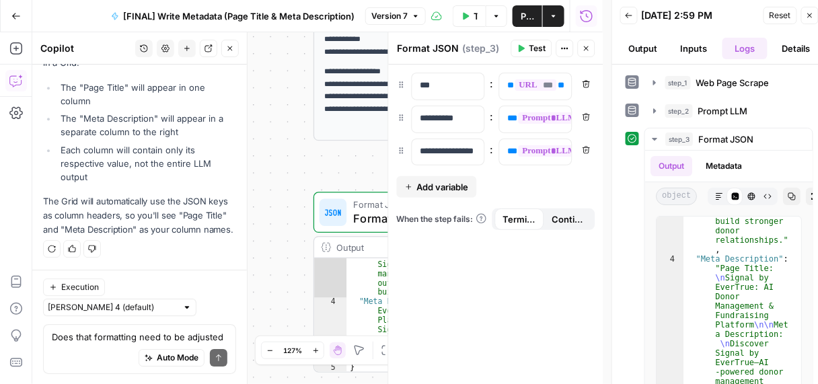
click at [581, 48] on button "Close" at bounding box center [586, 48] width 17 height 17
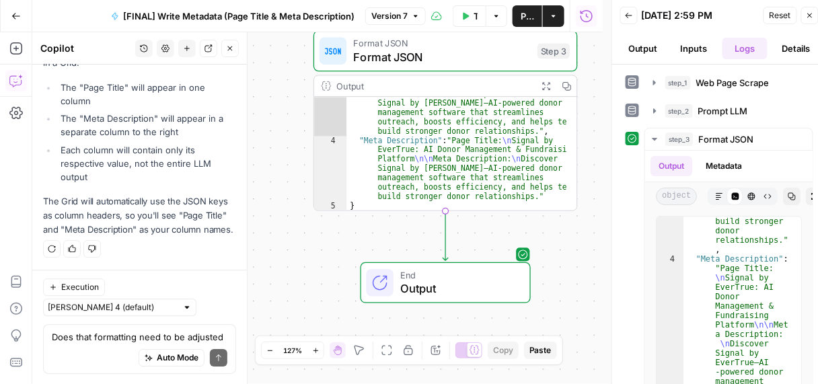
click at [116, 346] on div "Auto Mode Send" at bounding box center [140, 359] width 176 height 30
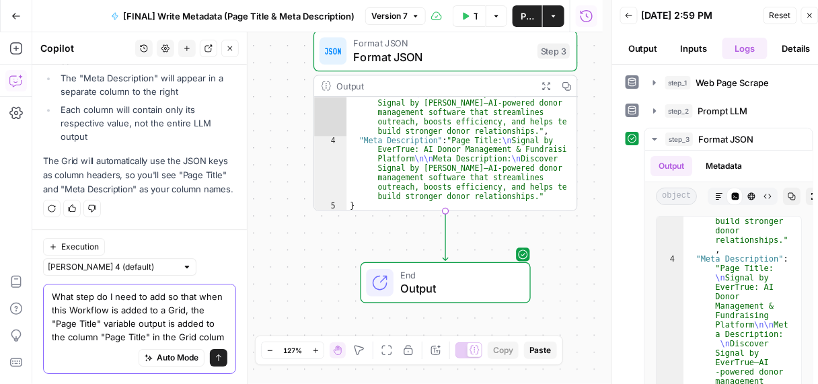
scroll to position [1107, 0]
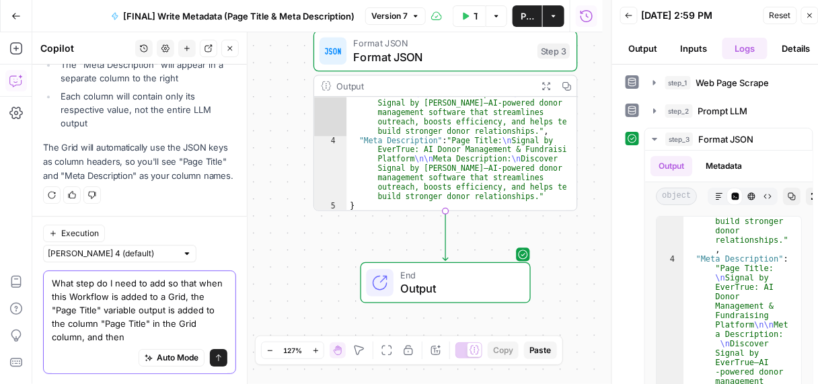
drag, startPoint x: 81, startPoint y: 334, endPoint x: 47, endPoint y: 309, distance: 42.3
click at [47, 309] on div "What step do I need to add so that when this Workflow is added to a Grid, the "…" at bounding box center [139, 322] width 193 height 104
click at [161, 336] on div "Auto Mode will automatically modify and execute the workflow" at bounding box center [163, 324] width 197 height 27
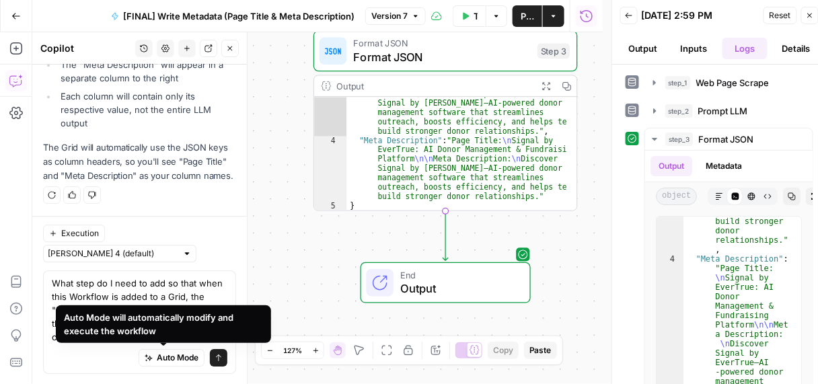
click at [110, 355] on div "Auto Mode Send" at bounding box center [140, 359] width 176 height 30
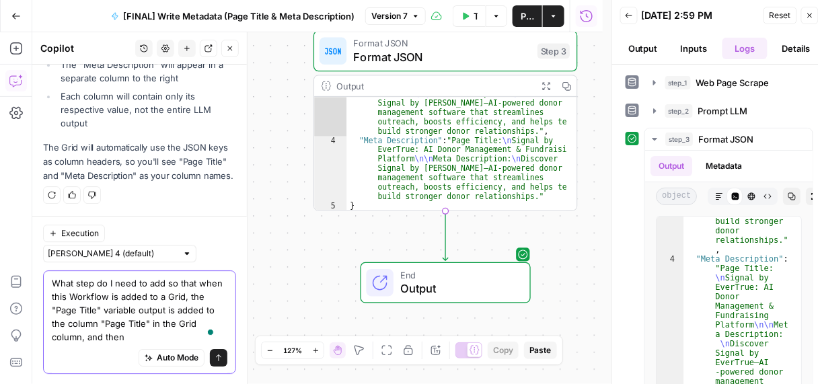
click at [142, 332] on textarea "What step do I need to add so that when this Workflow is added to a Grid, the "…" at bounding box center [140, 310] width 176 height 67
paste textarea ""Page Title" variable output is added to the column "Page Title" in the Grid co…"
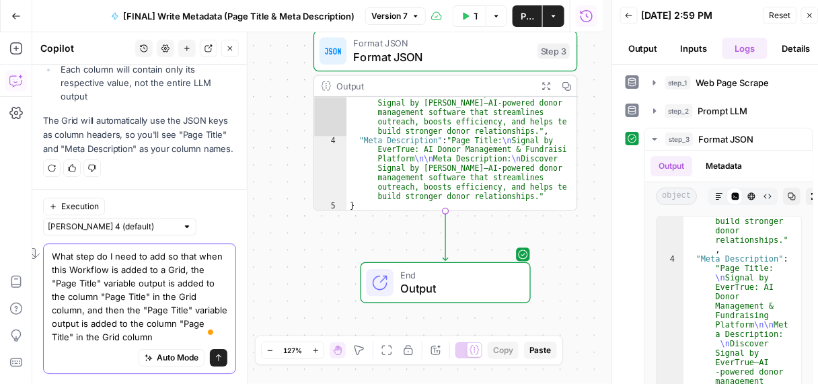
drag, startPoint x: 147, startPoint y: 309, endPoint x: 187, endPoint y: 307, distance: 40.4
click at [187, 307] on textarea "What step do I need to add so that when this Workflow is added to a Grid, the "…" at bounding box center [140, 297] width 176 height 94
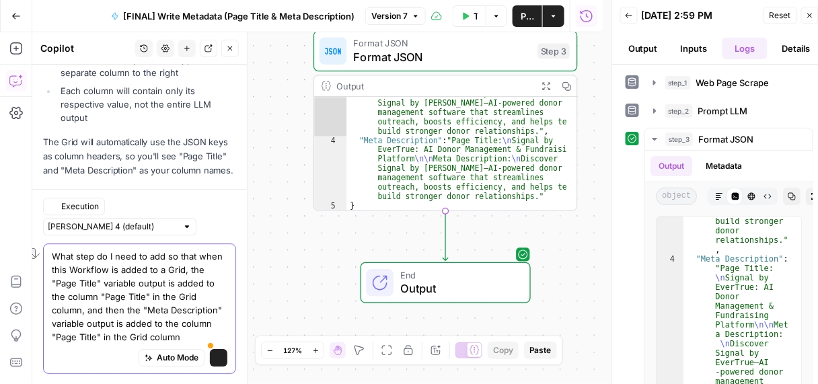
scroll to position [1147, 0]
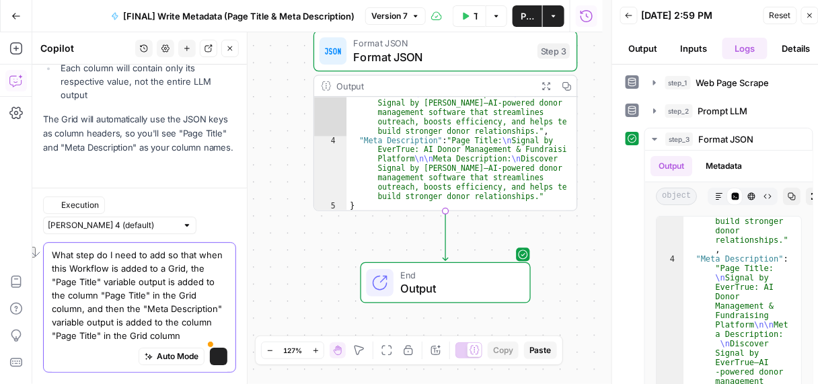
drag, startPoint x: 142, startPoint y: 322, endPoint x: 104, endPoint y: 323, distance: 37.7
click at [104, 323] on textarea "What step do I need to add so that when this Workflow is added to a Grid, the "…" at bounding box center [140, 295] width 176 height 94
type textarea "What step do I need to add so that when this Workflow is added to a Grid, the "…"
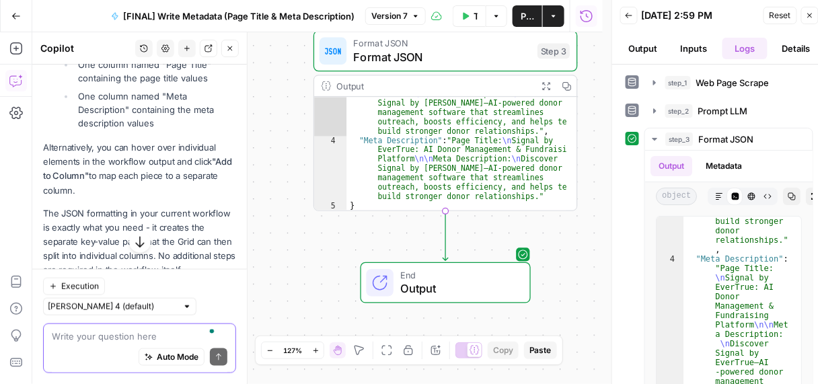
scroll to position [1607, 0]
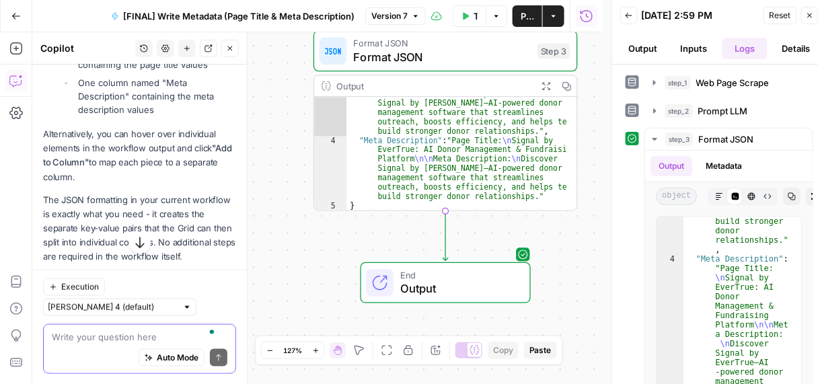
click at [102, 340] on textarea "To enrich screen reader interactions, please activate Accessibility in Grammarl…" at bounding box center [140, 336] width 176 height 13
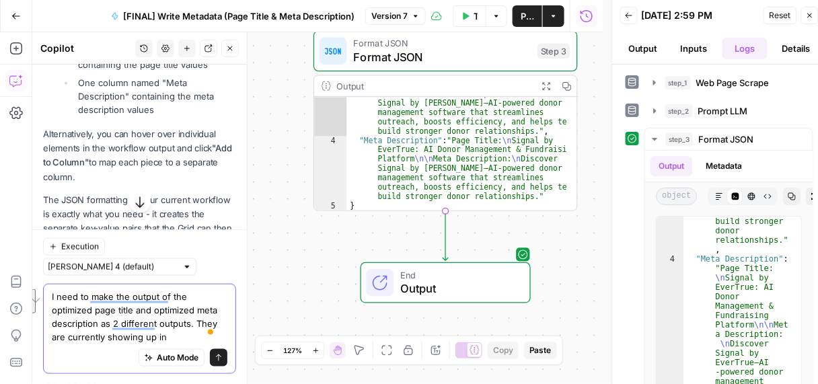
drag, startPoint x: 192, startPoint y: 322, endPoint x: 195, endPoint y: 334, distance: 13.1
click at [195, 334] on textarea "I need to make the output of the optimized page title and optimized meta descri…" at bounding box center [140, 317] width 176 height 54
click at [135, 335] on textarea "I need to make the output of the optimized page title and optimized meta descri…" at bounding box center [140, 317] width 176 height 54
click at [131, 337] on textarea "I need to make the output of the optimized page title and optimized meta descri…" at bounding box center [140, 317] width 176 height 54
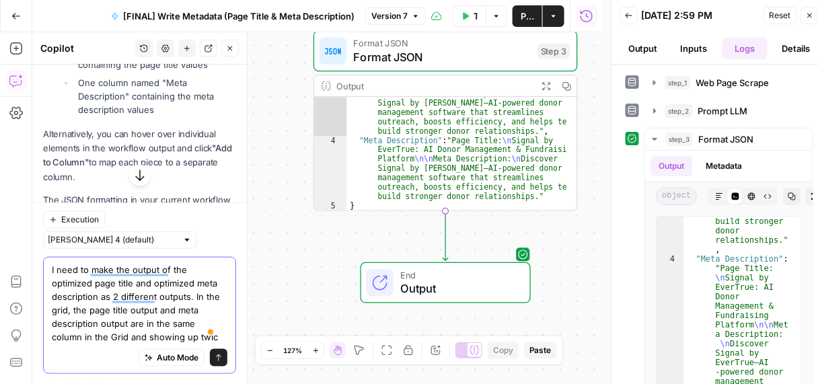
type textarea "I need to make the output of the optimized page title and optimized meta descri…"
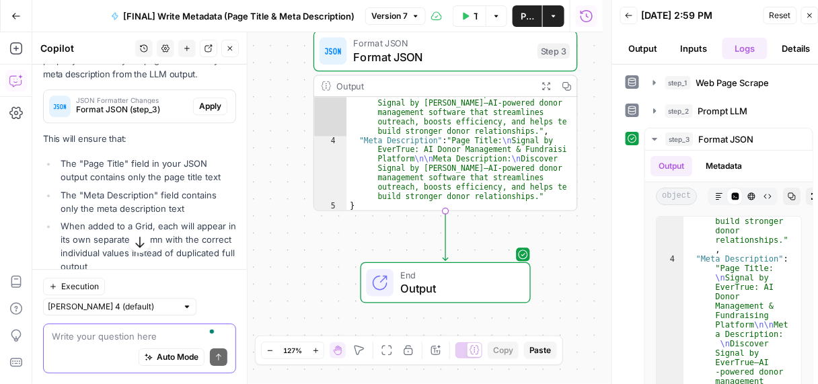
scroll to position [2253, 0]
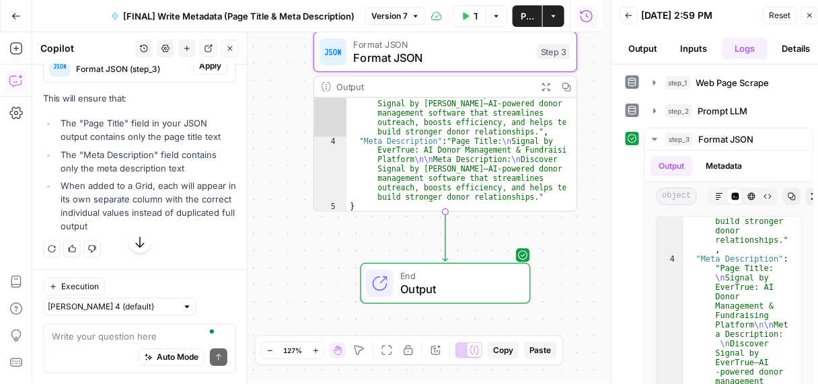
click at [121, 75] on span "Format JSON (step_3)" at bounding box center [132, 69] width 112 height 12
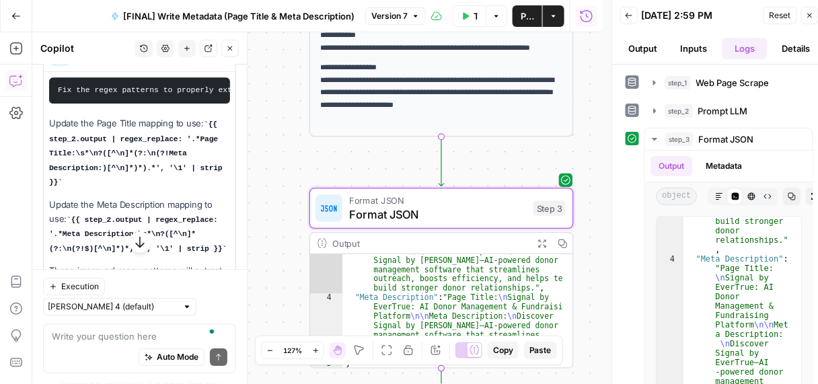
click at [199, 61] on span "Apply" at bounding box center [210, 55] width 22 height 12
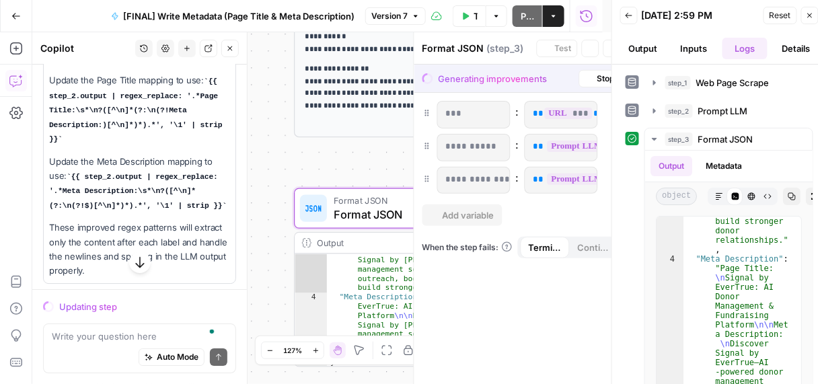
scroll to position [2210, 0]
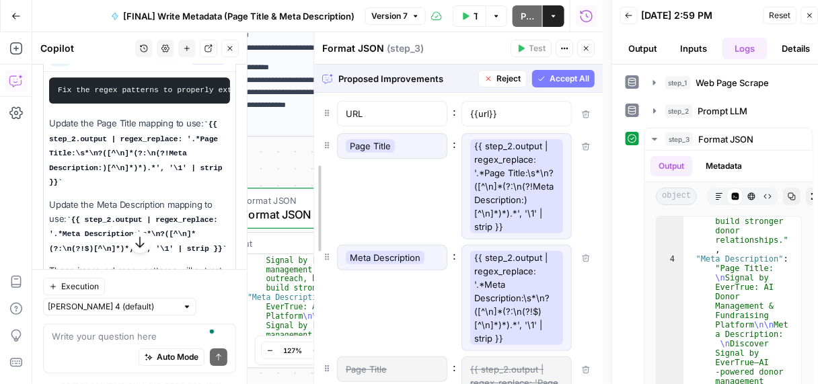
drag, startPoint x: 385, startPoint y: 205, endPoint x: 282, endPoint y: 204, distance: 103.0
click at [308, 209] on div at bounding box center [314, 208] width 13 height 353
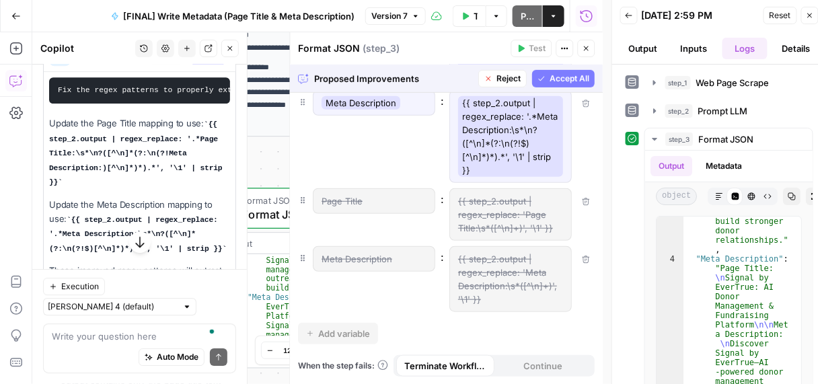
scroll to position [166, 0]
click at [561, 76] on span "Accept All" at bounding box center [570, 79] width 40 height 12
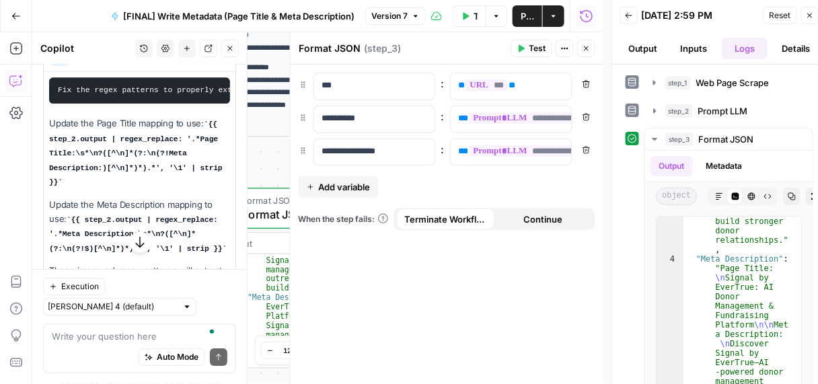
scroll to position [8, 0]
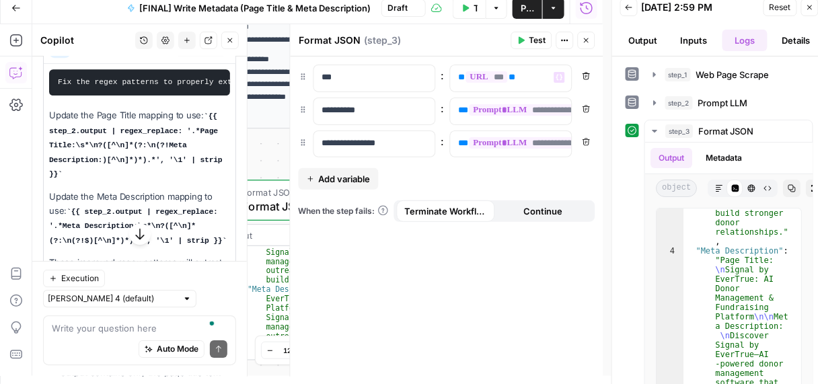
click at [536, 44] on span "Test" at bounding box center [538, 40] width 17 height 12
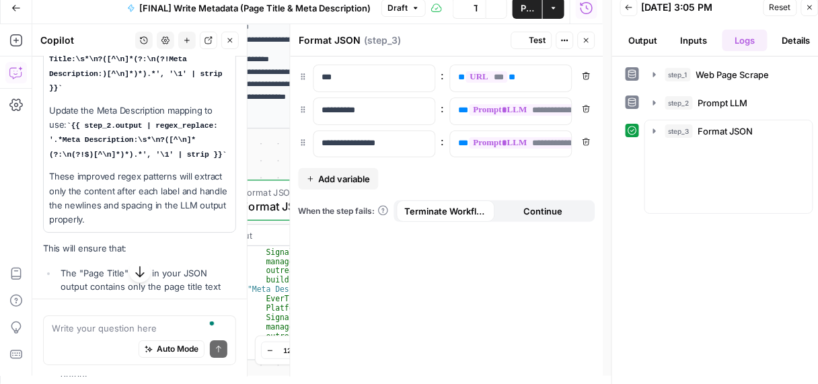
scroll to position [2296, 0]
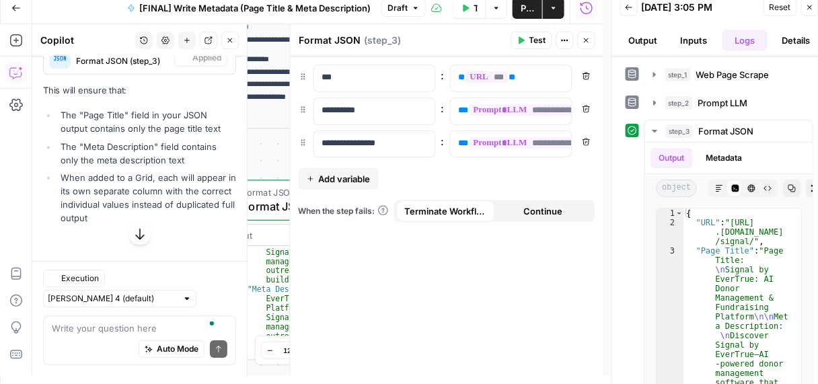
click at [530, 2] on span "Publish" at bounding box center [527, 7] width 13 height 13
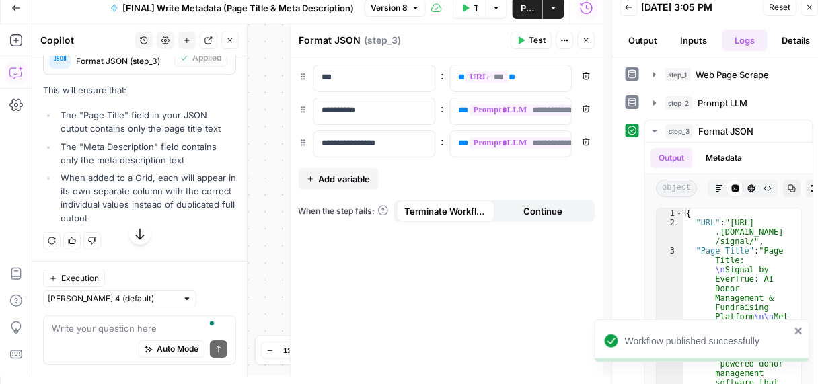
scroll to position [2366, 0]
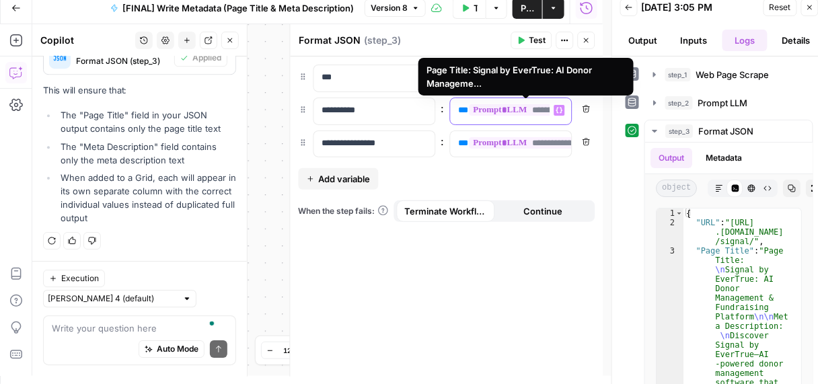
click at [506, 108] on span "**********" at bounding box center [525, 109] width 111 height 11
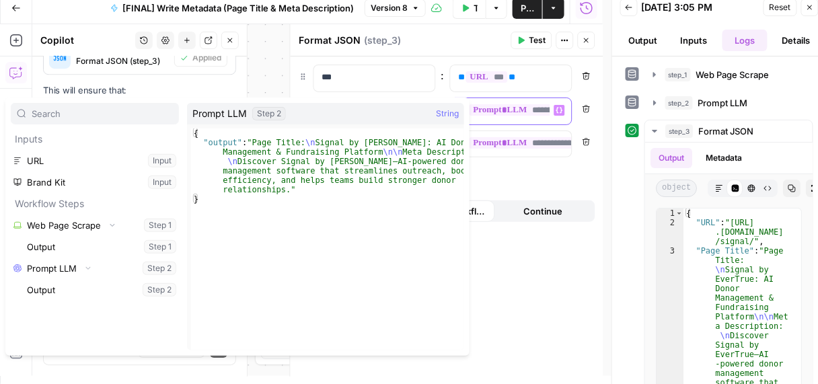
click at [554, 117] on div "**********" at bounding box center [511, 111] width 121 height 26
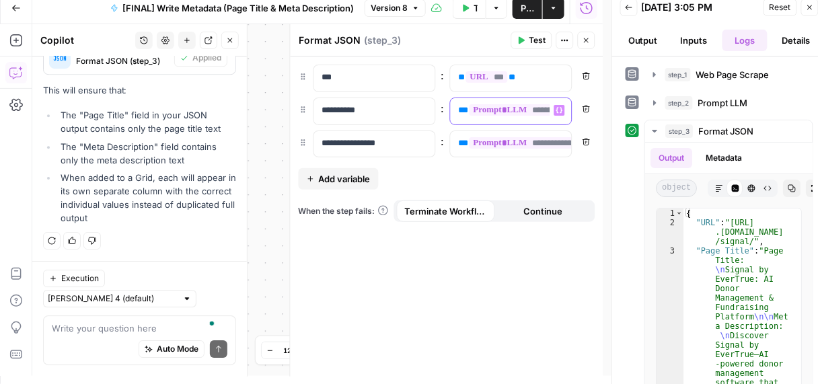
click at [550, 111] on span "**********" at bounding box center [525, 109] width 111 height 11
click at [522, 110] on span "**********" at bounding box center [525, 109] width 111 height 11
click at [560, 107] on icon "button" at bounding box center [559, 110] width 7 height 7
click at [517, 112] on span "**********" at bounding box center [525, 109] width 111 height 11
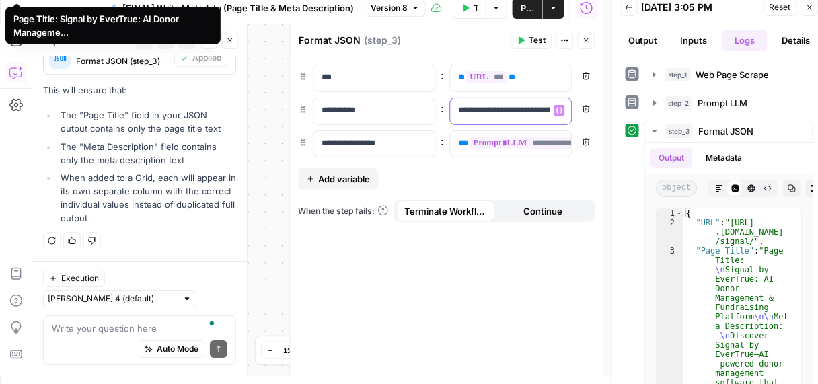
click at [526, 113] on p "**********" at bounding box center [501, 110] width 84 height 13
click at [543, 109] on p "**********" at bounding box center [501, 110] width 84 height 13
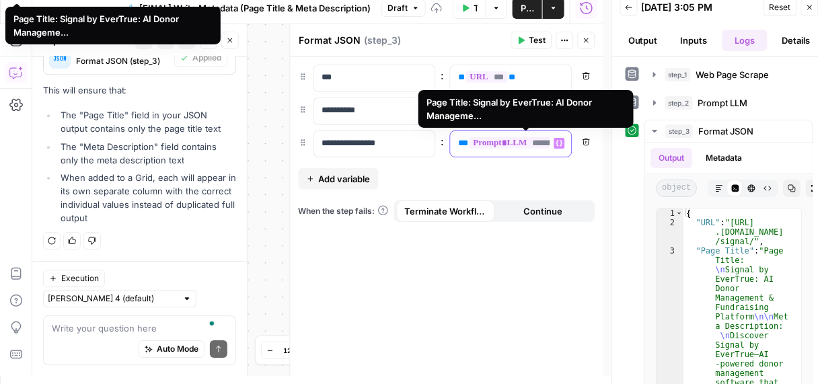
click at [501, 145] on span "**********" at bounding box center [525, 142] width 111 height 11
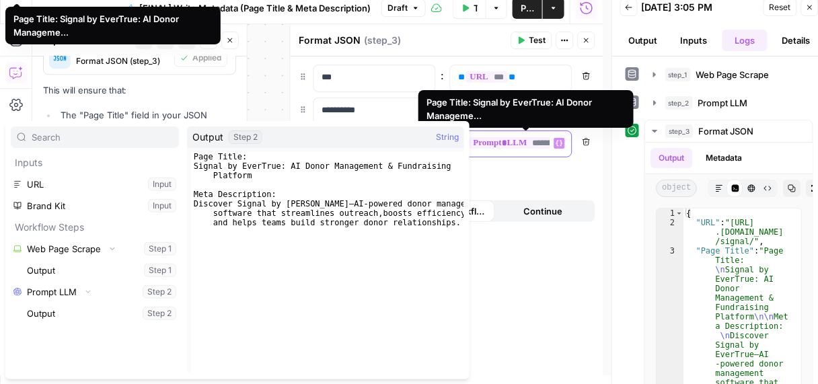
click at [532, 144] on span "**********" at bounding box center [525, 142] width 111 height 11
click at [528, 143] on span "**********" at bounding box center [525, 142] width 111 height 11
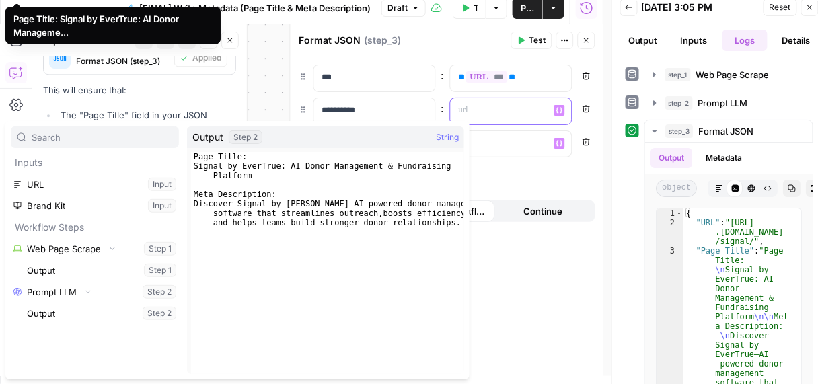
click at [560, 107] on icon "button" at bounding box center [559, 110] width 7 height 7
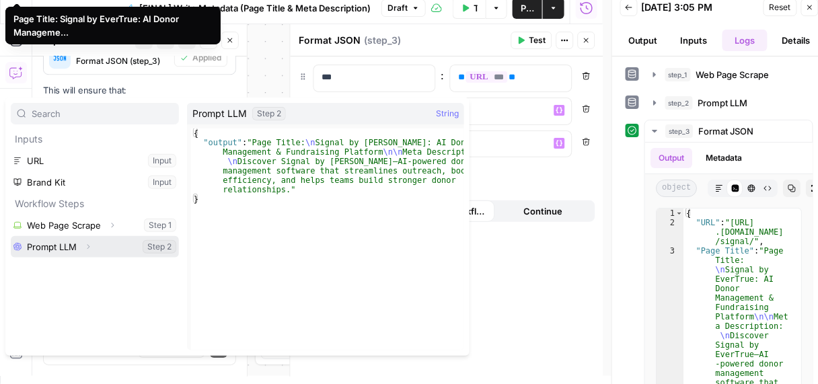
click at [91, 247] on icon "button" at bounding box center [88, 247] width 8 height 8
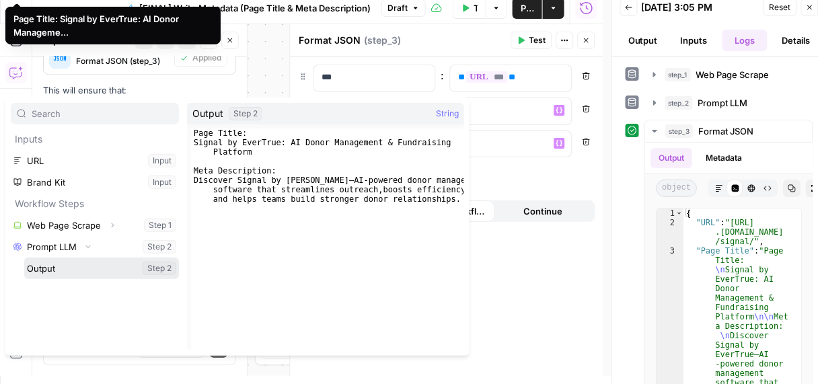
click at [65, 270] on button "Select variable Output" at bounding box center [101, 269] width 155 height 22
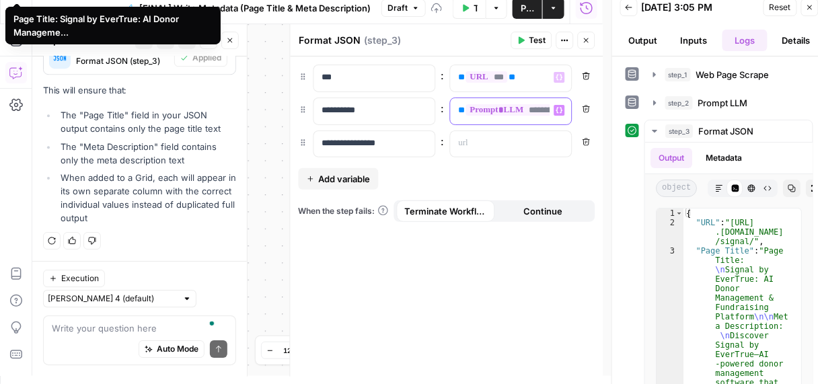
click at [543, 111] on span "**********" at bounding box center [521, 109] width 111 height 11
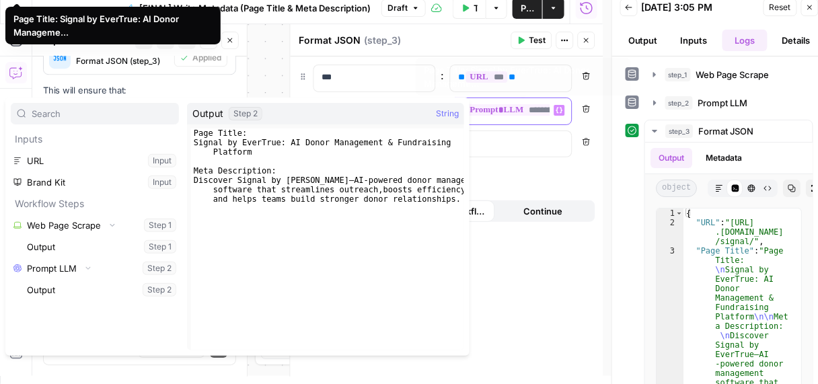
click at [528, 106] on span "**********" at bounding box center [521, 109] width 111 height 11
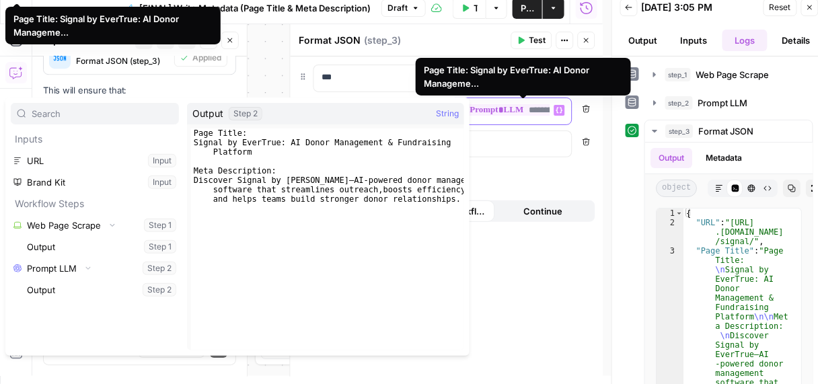
click at [540, 110] on span "**********" at bounding box center [521, 109] width 111 height 11
click at [548, 111] on span "**********" at bounding box center [521, 109] width 111 height 11
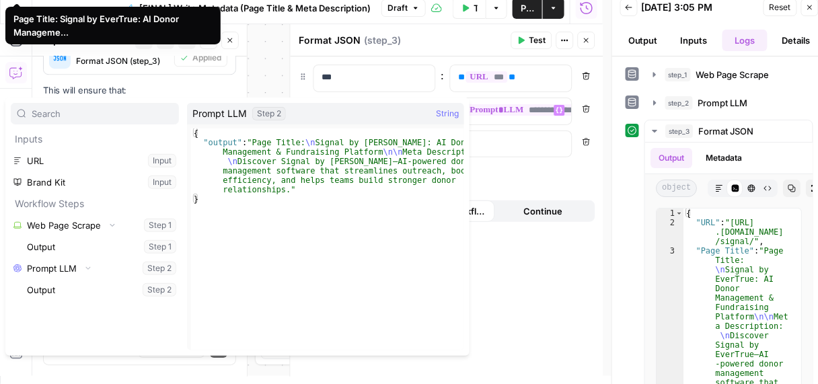
click at [589, 38] on icon "button" at bounding box center [587, 40] width 8 height 8
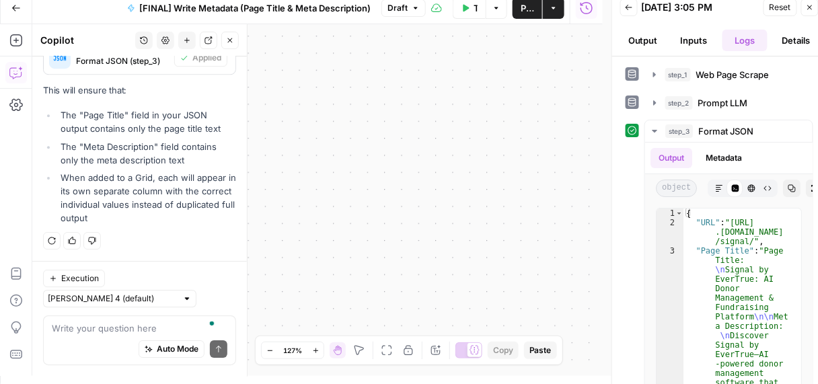
click at [272, 349] on icon "button" at bounding box center [269, 350] width 7 height 7
click at [272, 348] on icon "button" at bounding box center [269, 350] width 7 height 7
click at [272, 346] on button "Zoom Out" at bounding box center [270, 350] width 16 height 16
click at [809, 5] on icon "button" at bounding box center [810, 7] width 8 height 8
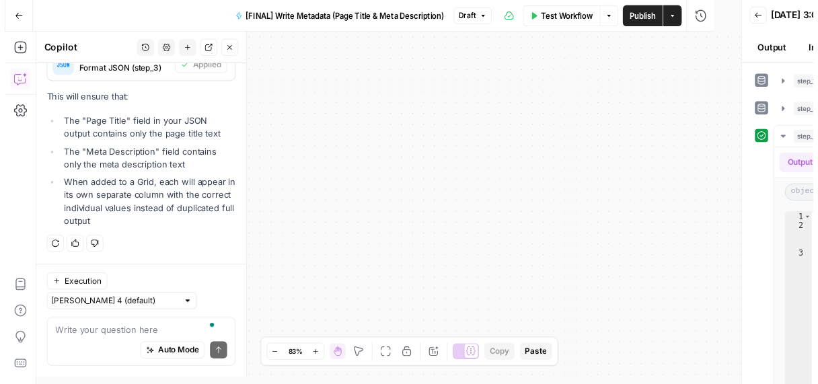
scroll to position [2358, 0]
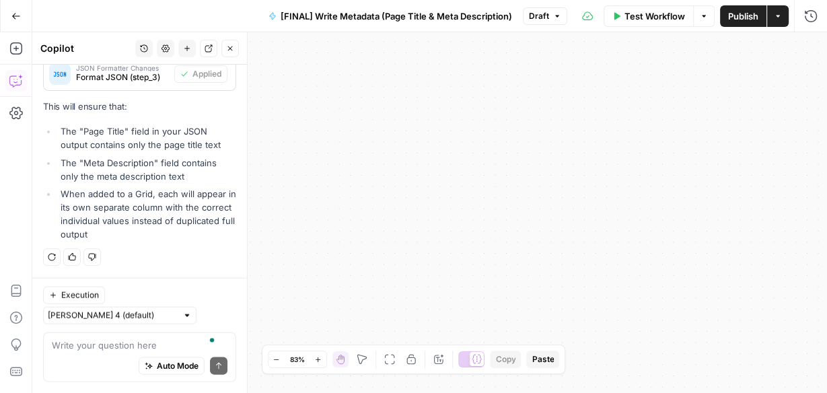
click at [633, 12] on span "Test Workflow" at bounding box center [654, 15] width 61 height 13
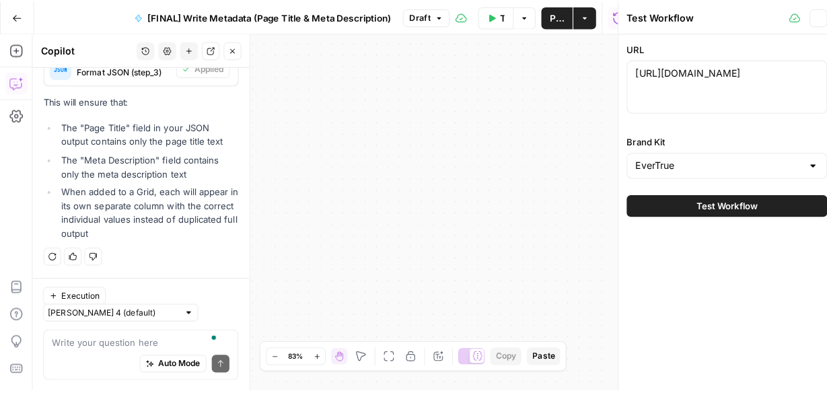
scroll to position [2366, 0]
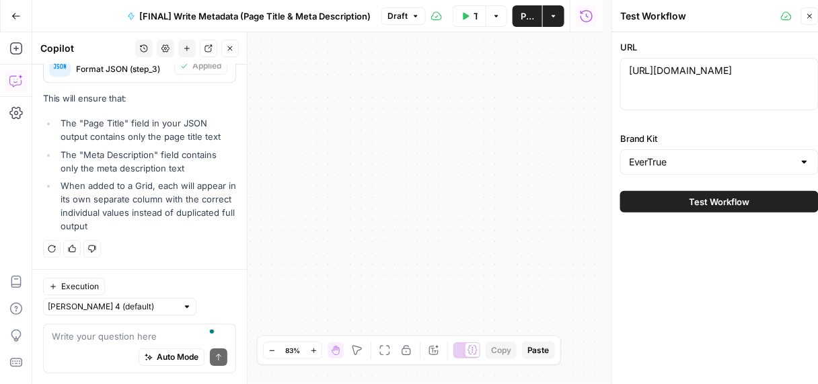
click at [809, 15] on icon "button" at bounding box center [810, 16] width 8 height 8
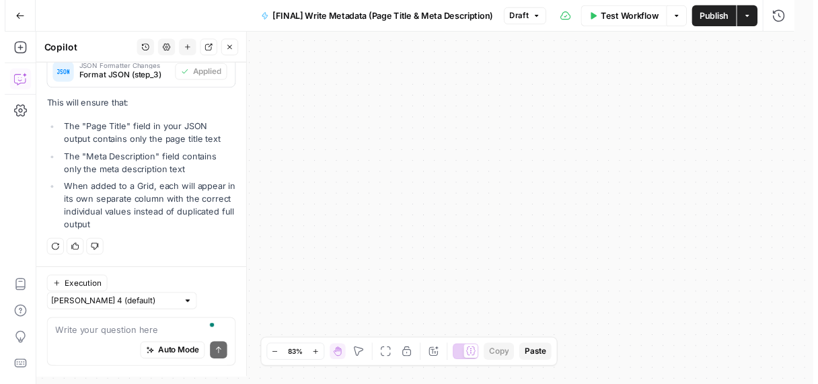
scroll to position [2358, 0]
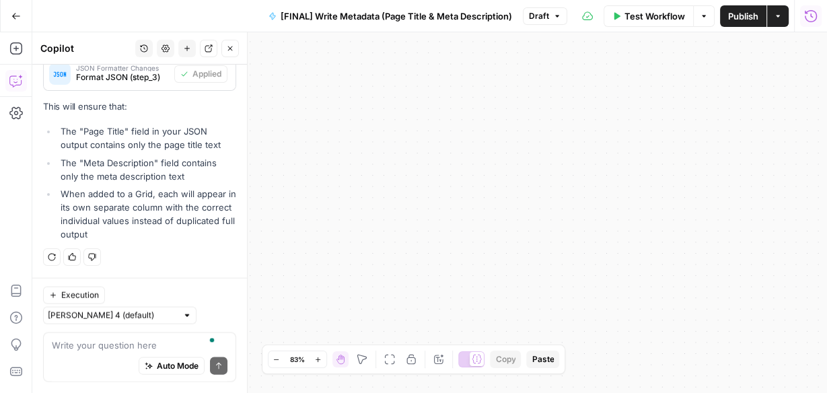
click at [804, 16] on icon "button" at bounding box center [810, 15] width 13 height 13
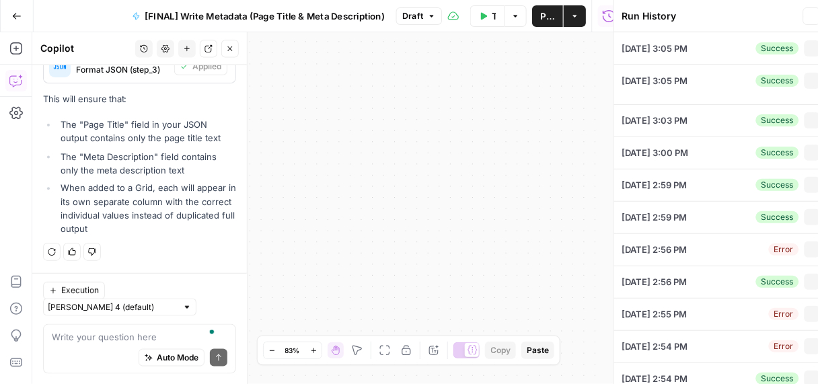
scroll to position [2366, 0]
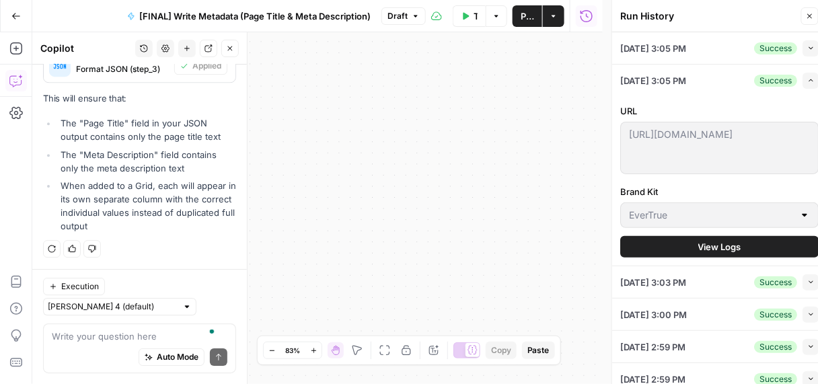
click at [686, 51] on span "09/11/25 at 3:05 PM" at bounding box center [653, 48] width 66 height 13
click at [809, 46] on button "Collapse" at bounding box center [811, 48] width 16 height 16
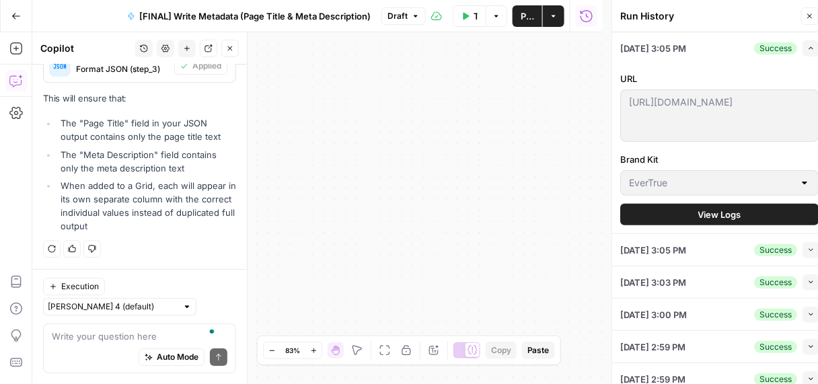
drag, startPoint x: 396, startPoint y: 153, endPoint x: 460, endPoint y: 107, distance: 79.0
click at [497, 40] on div "**********" at bounding box center [317, 208] width 571 height 352
drag, startPoint x: 357, startPoint y: 242, endPoint x: 377, endPoint y: 145, distance: 99.6
click at [385, 146] on div "**********" at bounding box center [317, 208] width 571 height 352
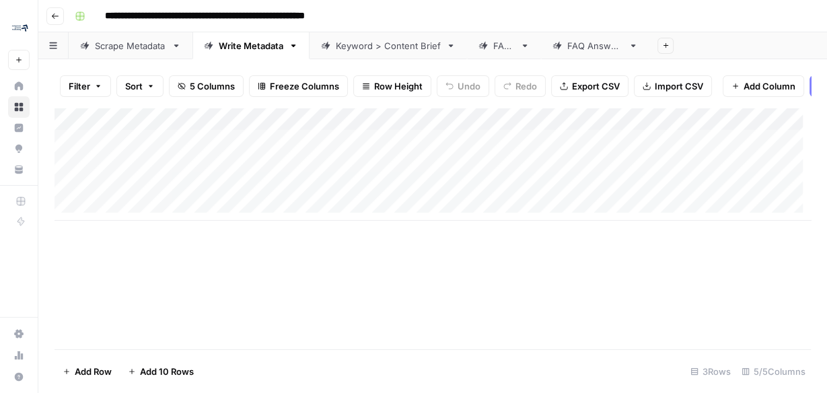
click at [577, 149] on div "Add Column" at bounding box center [433, 164] width 756 height 113
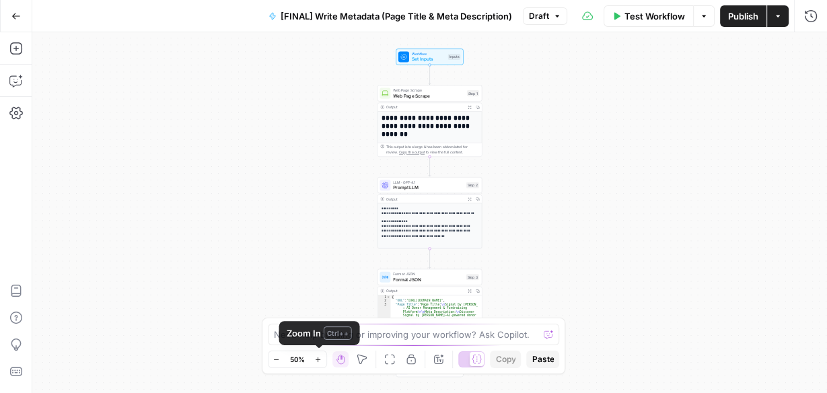
click at [319, 357] on icon "button" at bounding box center [317, 359] width 7 height 7
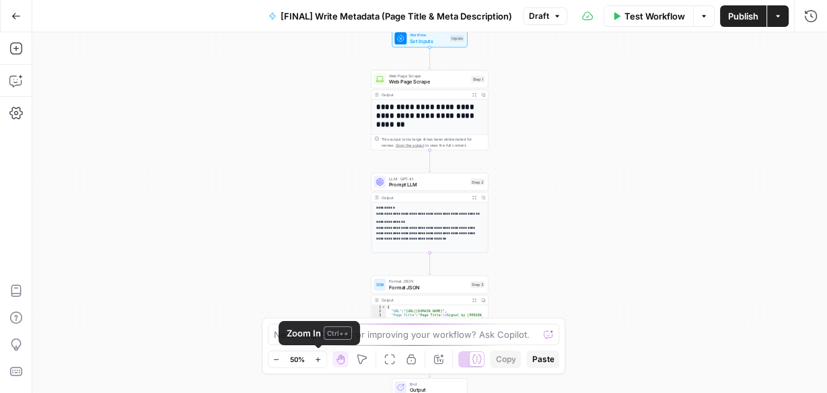
click at [319, 357] on icon "button" at bounding box center [317, 359] width 7 height 7
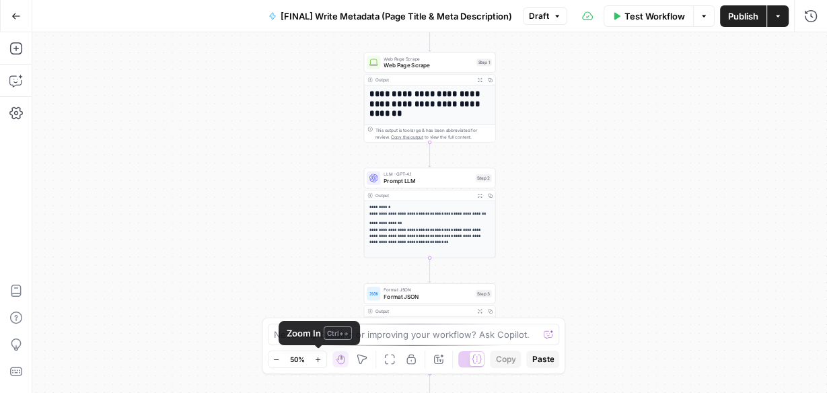
click at [319, 357] on icon "button" at bounding box center [317, 359] width 7 height 7
click at [319, 356] on icon "button" at bounding box center [317, 359] width 7 height 7
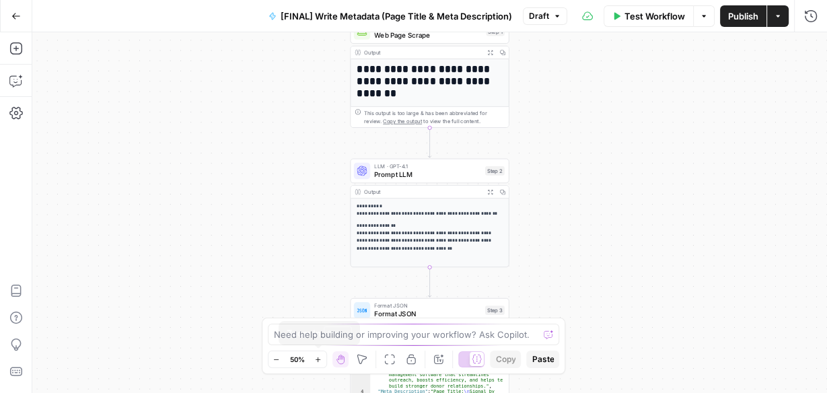
click at [318, 356] on icon "button" at bounding box center [317, 359] width 7 height 7
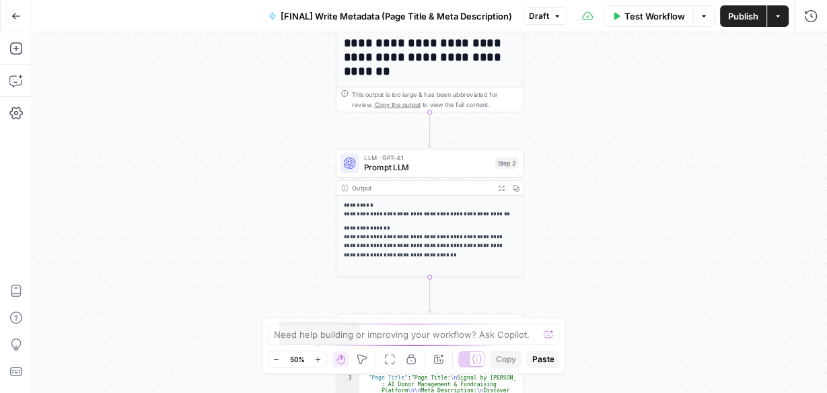
click at [318, 356] on icon "button" at bounding box center [317, 359] width 7 height 7
click at [318, 355] on button "Zoom In" at bounding box center [318, 359] width 16 height 16
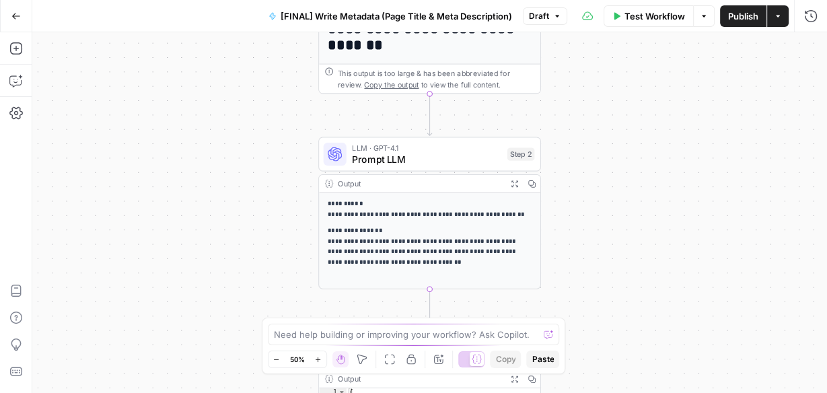
click at [318, 355] on button "Zoom In" at bounding box center [318, 359] width 16 height 16
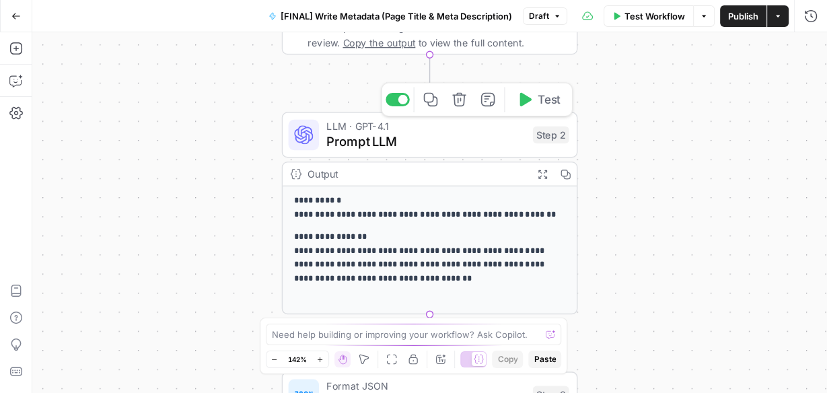
click at [381, 151] on div "LLM · GPT-4.1 Prompt LLM Step 2 Copy step Delete step Add Note Test" at bounding box center [430, 135] width 296 height 46
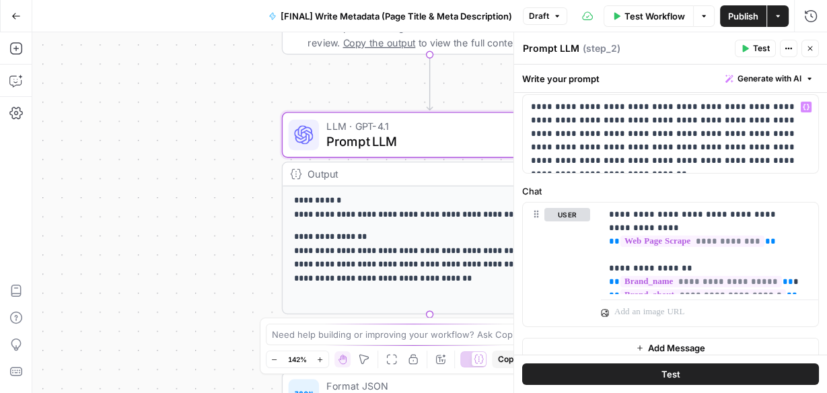
scroll to position [70, 0]
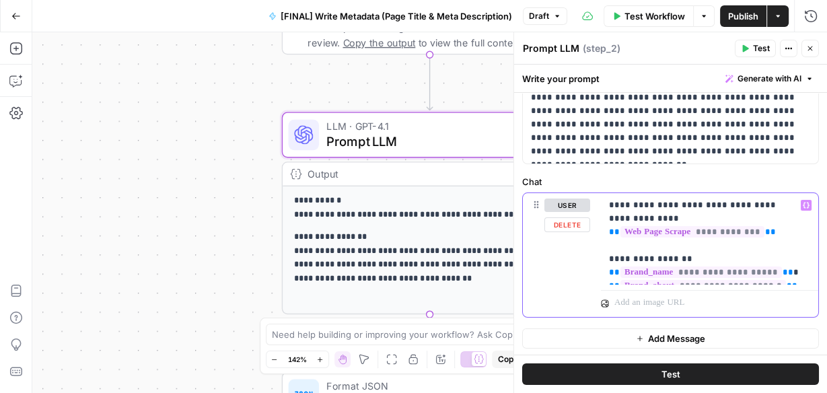
click at [764, 215] on p "**********" at bounding box center [706, 238] width 194 height 81
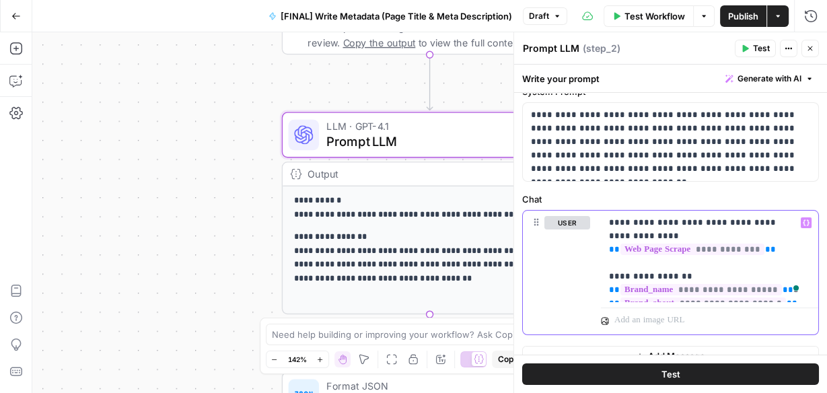
scroll to position [54, 0]
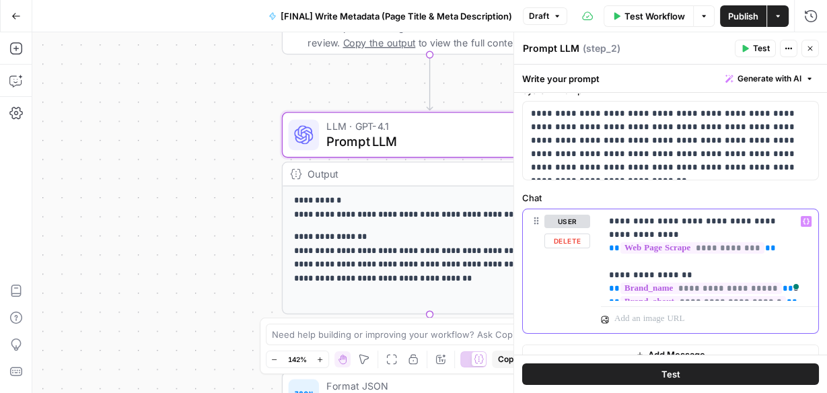
click at [668, 219] on p "**********" at bounding box center [706, 255] width 194 height 81
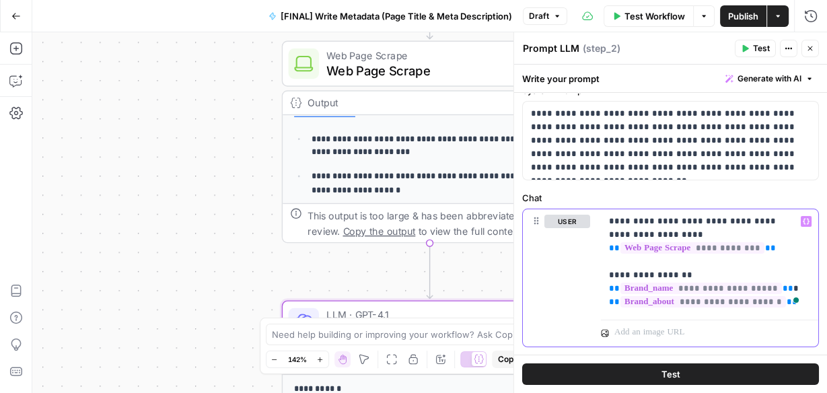
scroll to position [250, 0]
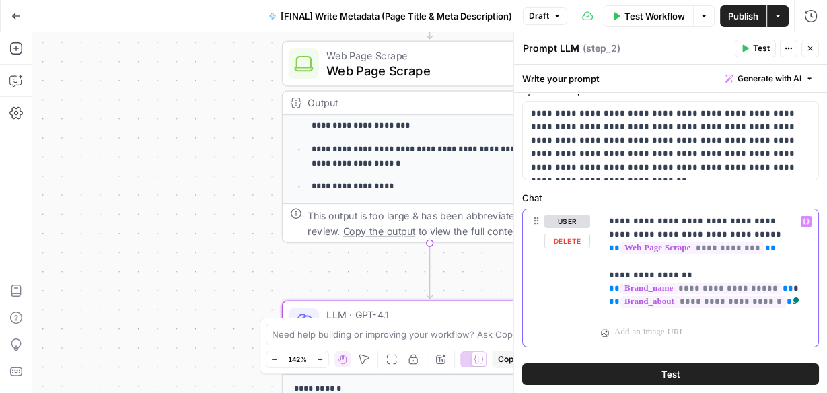
click at [803, 218] on icon "button" at bounding box center [806, 221] width 7 height 7
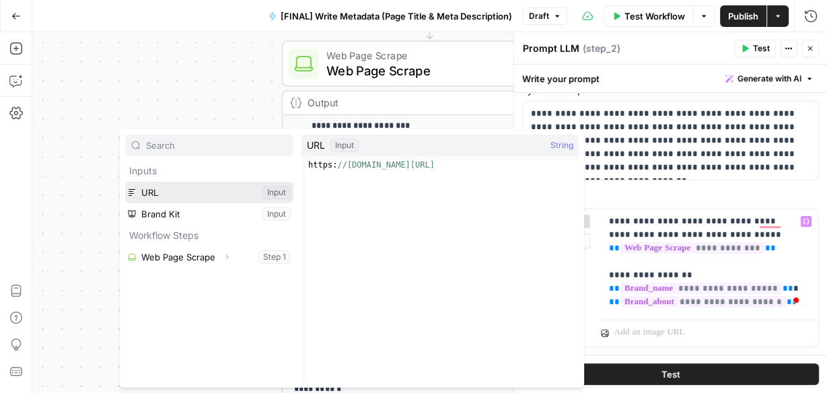
click at [225, 192] on button "Select variable URL" at bounding box center [209, 193] width 168 height 22
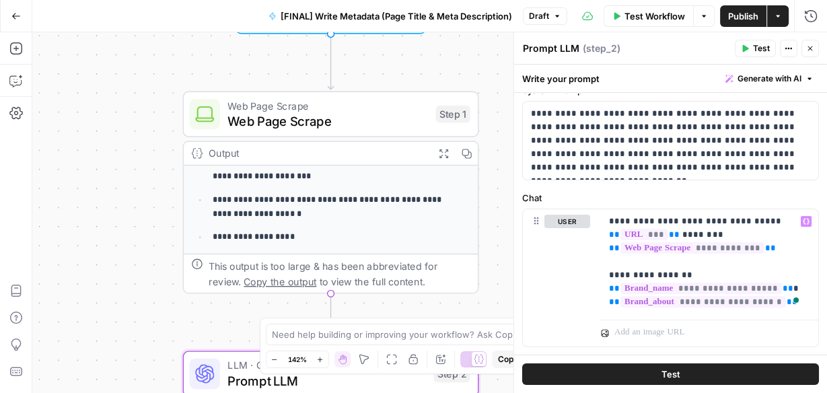
drag, startPoint x: 273, startPoint y: 80, endPoint x: 181, endPoint y: 22, distance: 108.3
click at [180, 22] on div "**********" at bounding box center [413, 196] width 827 height 393
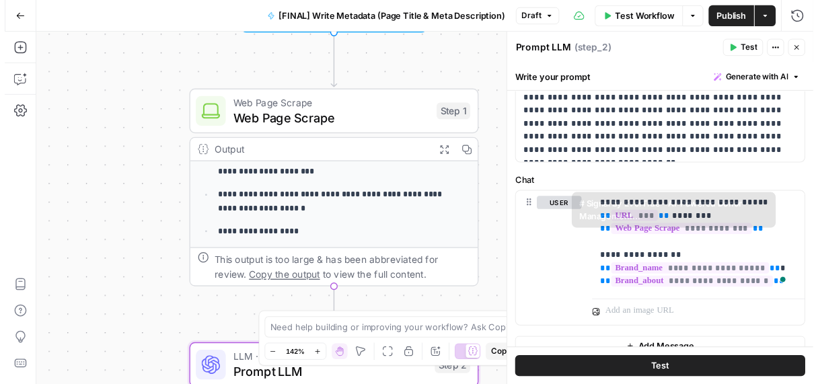
scroll to position [83, 0]
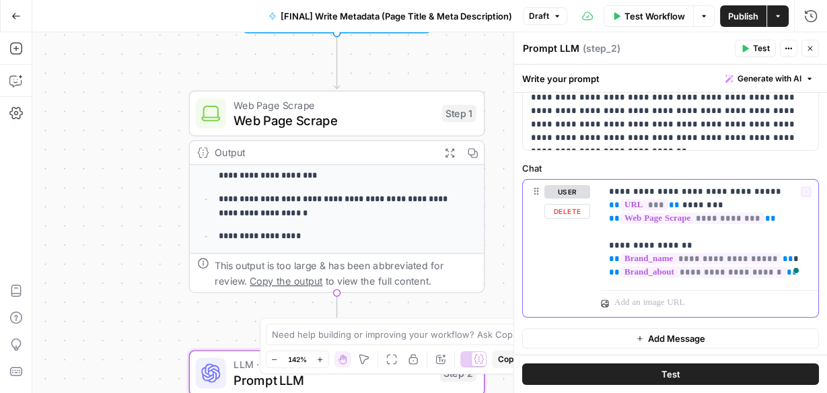
click at [781, 272] on p "**********" at bounding box center [706, 232] width 194 height 94
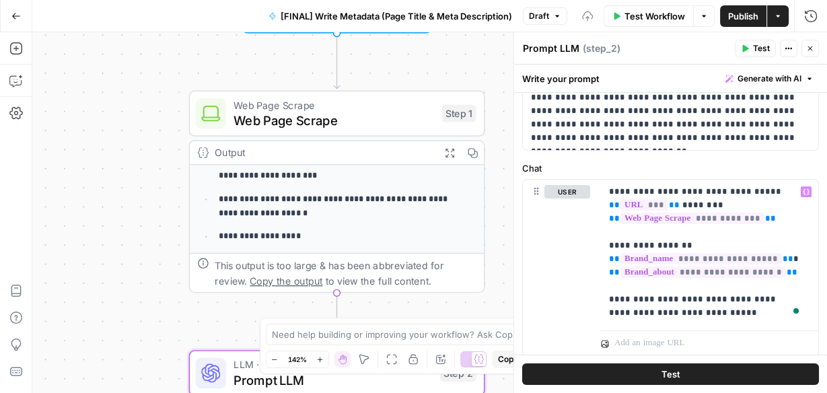
click at [748, 50] on icon "button" at bounding box center [745, 48] width 8 height 8
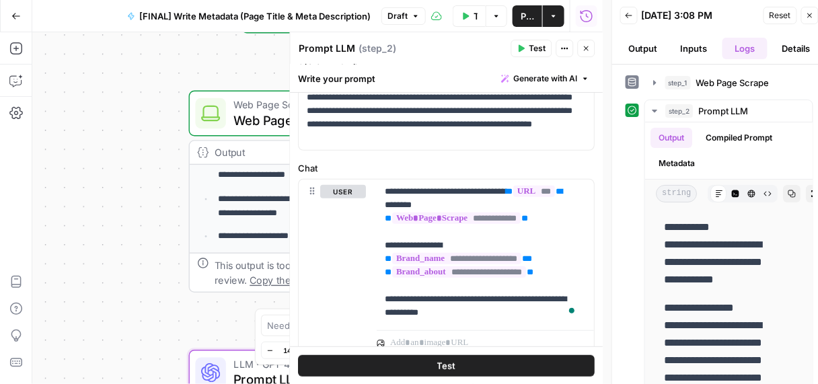
click at [587, 48] on icon "button" at bounding box center [587, 48] width 8 height 8
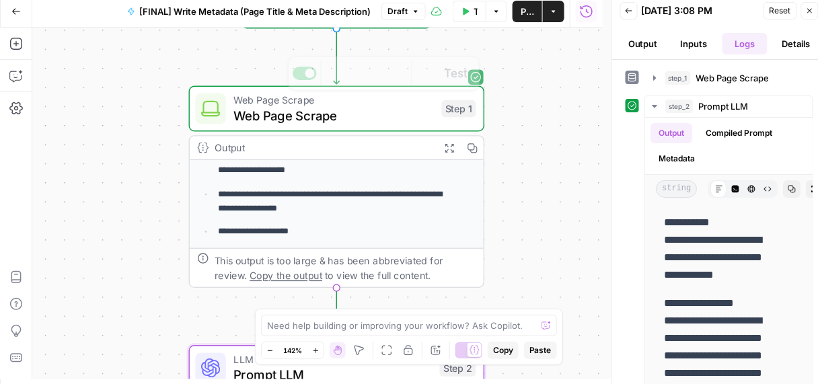
scroll to position [8, 0]
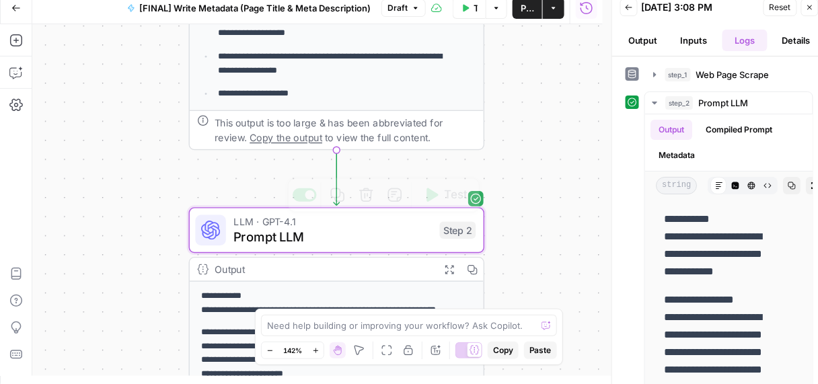
click at [241, 225] on span "LLM · GPT-4.1" at bounding box center [332, 221] width 198 height 15
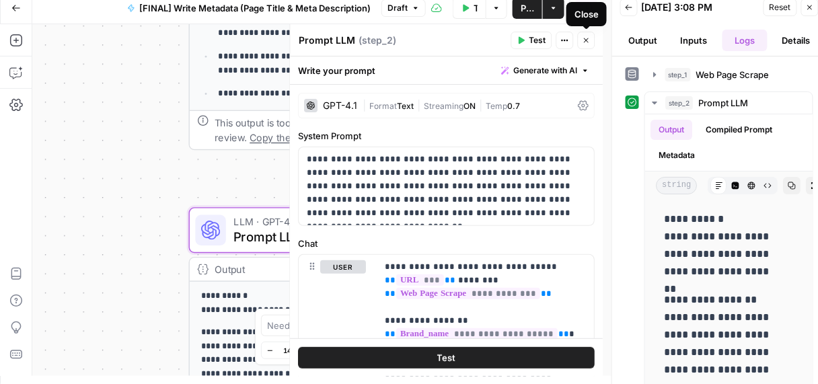
click at [588, 40] on icon "button" at bounding box center [587, 40] width 8 height 8
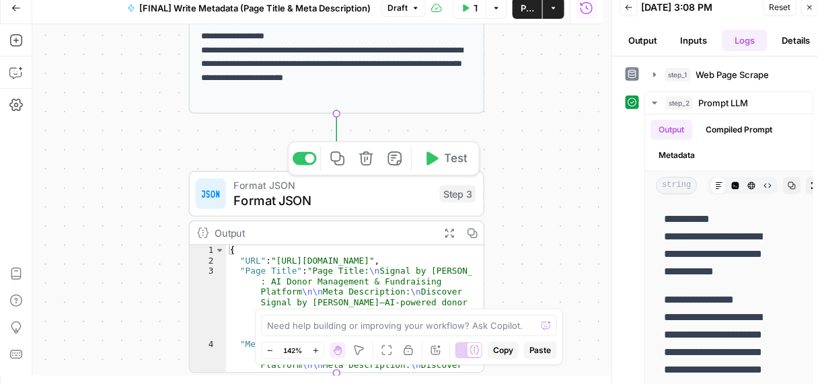
click at [456, 166] on span "Test" at bounding box center [456, 158] width 23 height 17
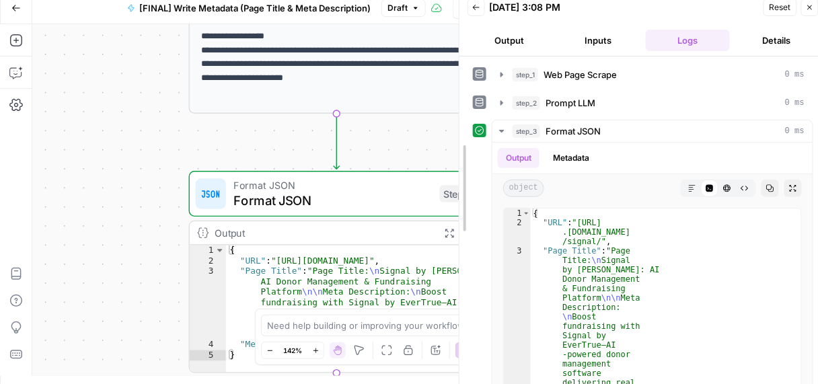
drag, startPoint x: 612, startPoint y: 165, endPoint x: 425, endPoint y: 171, distance: 186.5
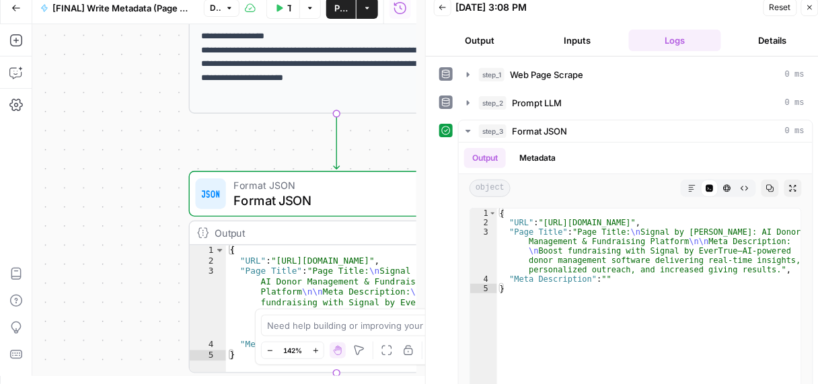
click at [130, 266] on div "**********" at bounding box center [224, 200] width 384 height 352
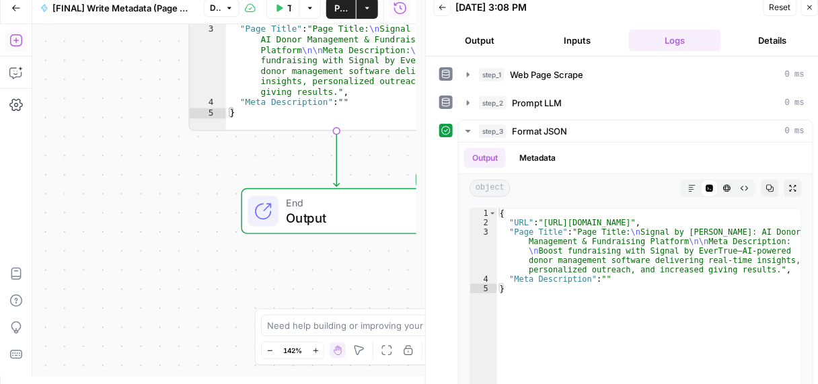
click at [14, 41] on icon "button" at bounding box center [15, 40] width 13 height 13
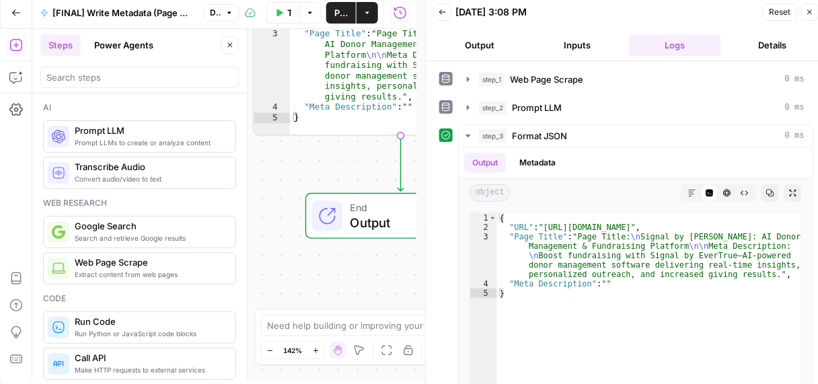
scroll to position [0, 0]
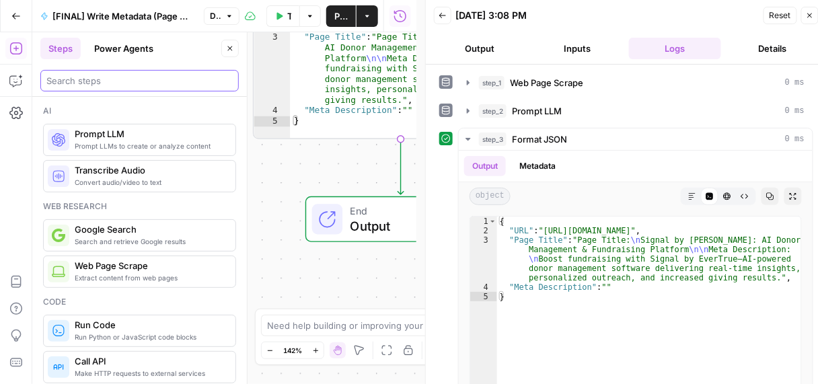
click at [98, 82] on input "search" at bounding box center [139, 80] width 186 height 13
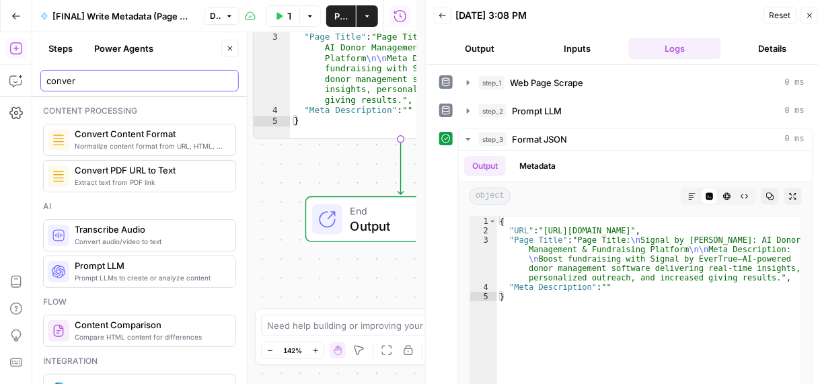
type input "conver"
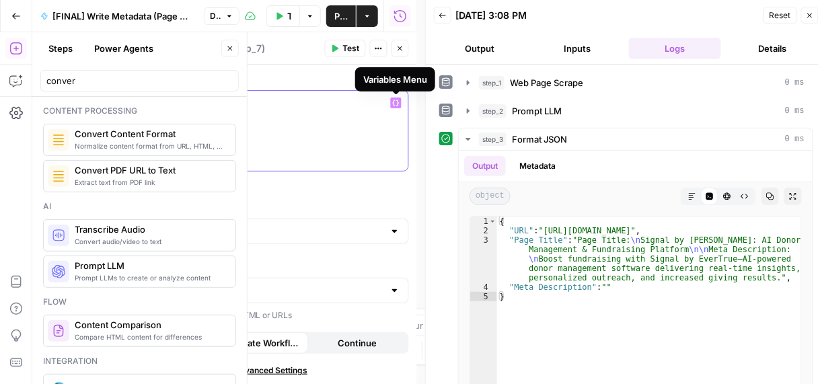
click at [397, 98] on button "Variables Menu" at bounding box center [396, 103] width 11 height 11
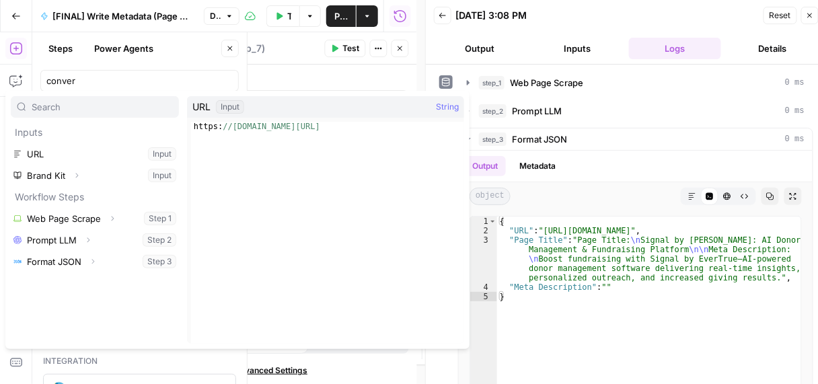
type textarea "**********"
click at [344, 128] on div "https: //www.evertrue.com/signal/" at bounding box center [327, 242] width 273 height 241
click at [44, 151] on button "Select variable URL" at bounding box center [95, 154] width 168 height 22
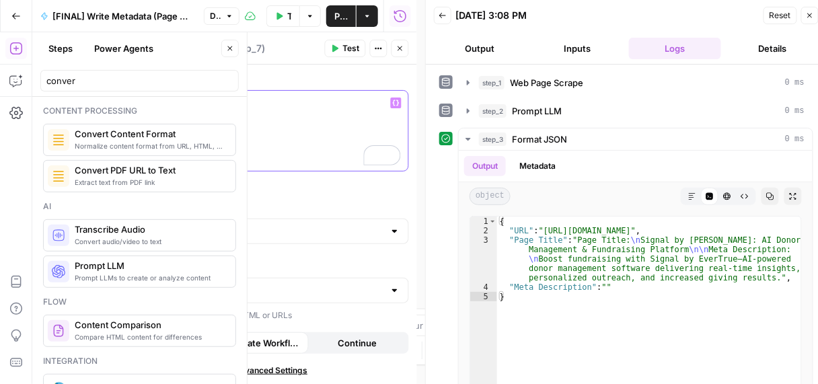
click at [233, 106] on p "** *** **" at bounding box center [260, 102] width 279 height 13
click at [396, 100] on icon "button" at bounding box center [396, 103] width 7 height 7
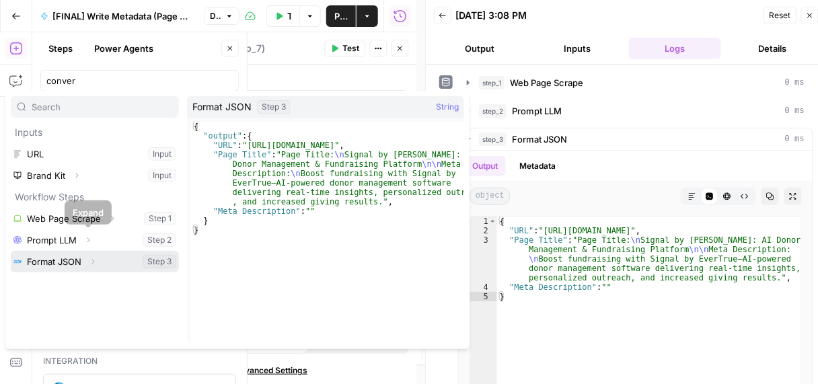
click at [96, 262] on icon "button" at bounding box center [93, 262] width 8 height 8
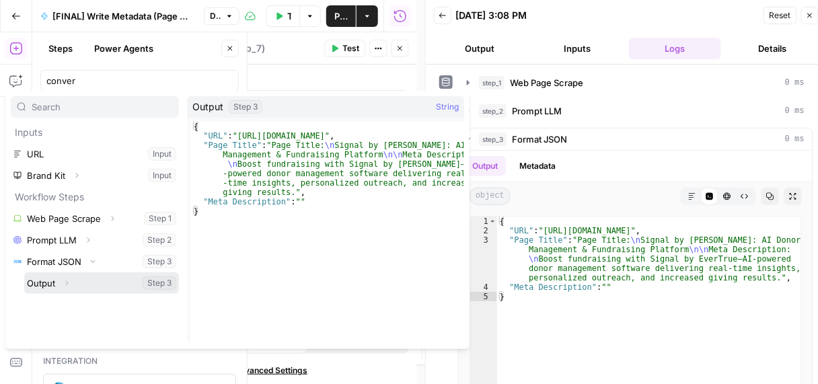
click at [67, 283] on icon "button" at bounding box center [67, 283] width 8 height 8
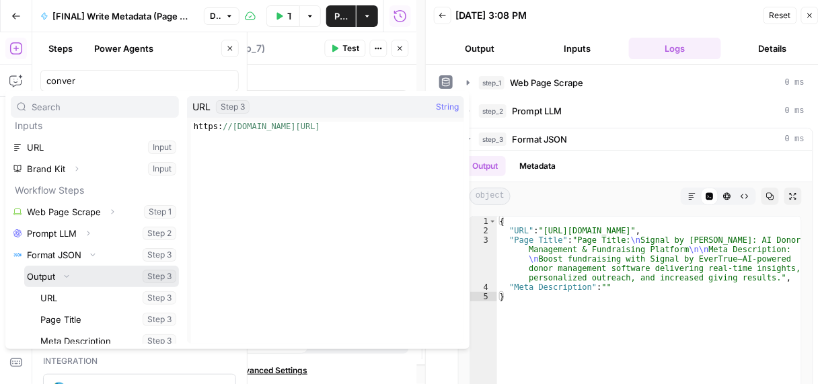
scroll to position [14, 0]
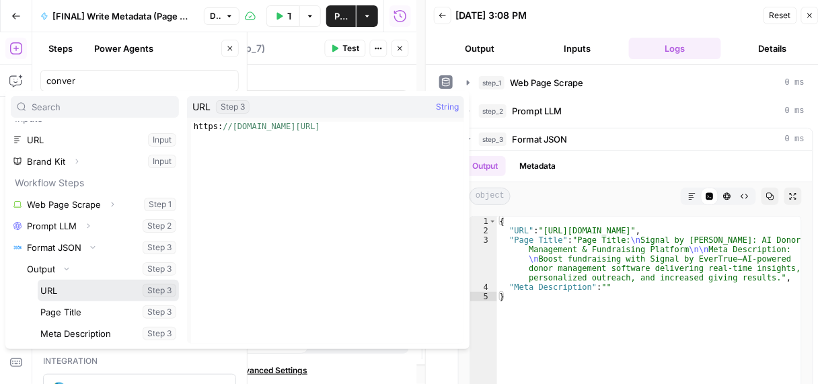
click at [94, 294] on button "Select variable URL" at bounding box center [108, 291] width 141 height 22
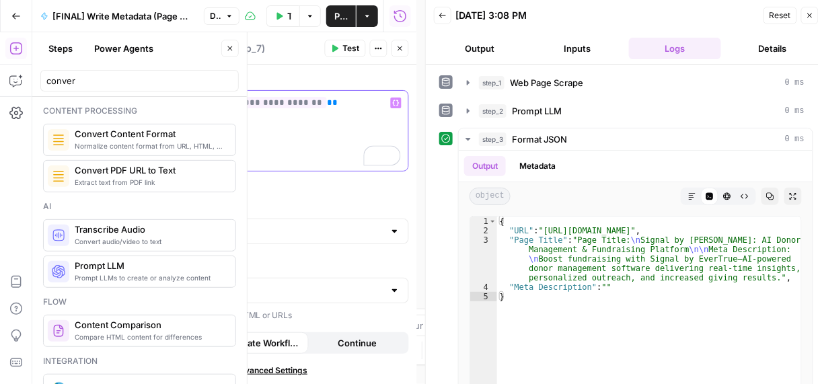
drag, startPoint x: 178, startPoint y: 100, endPoint x: 114, endPoint y: 100, distance: 63.9
click at [116, 100] on div "**********" at bounding box center [260, 131] width 295 height 80
click at [307, 107] on p "**********" at bounding box center [261, 102] width 280 height 13
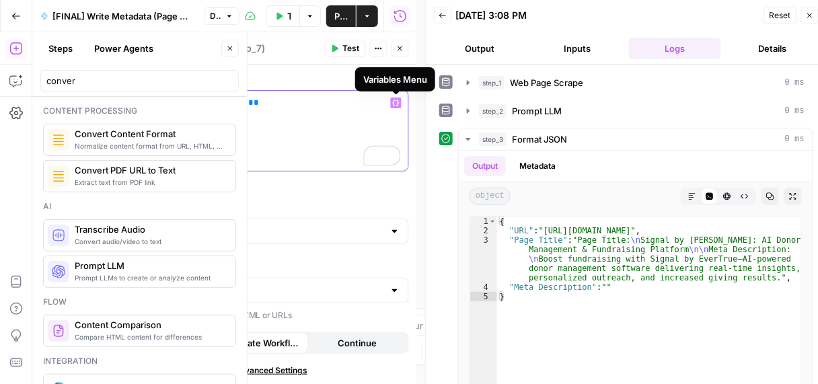
click at [396, 103] on icon "button" at bounding box center [396, 103] width 7 height 7
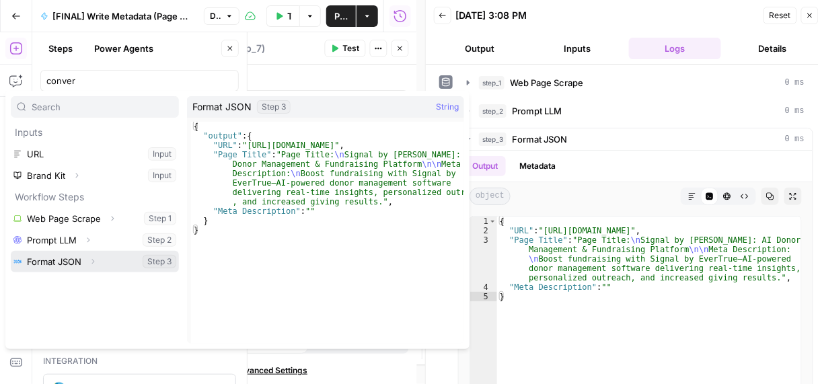
click at [92, 260] on icon "button" at bounding box center [93, 262] width 8 height 8
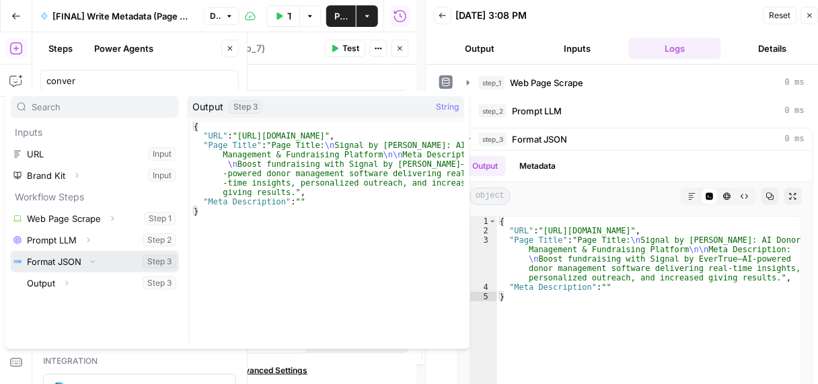
scroll to position [8, 0]
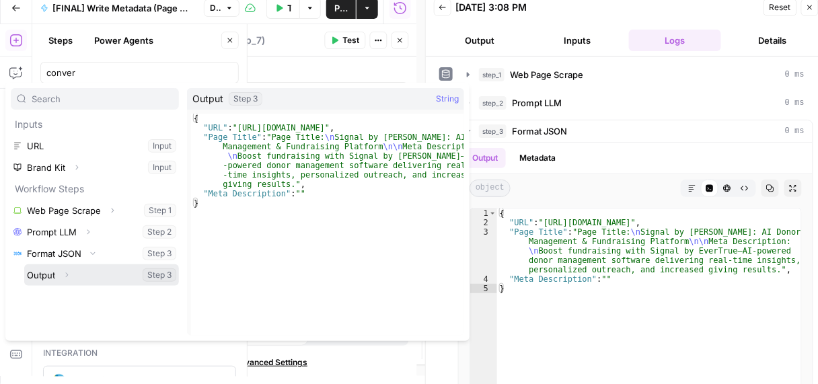
click at [67, 275] on icon "button" at bounding box center [67, 275] width 3 height 5
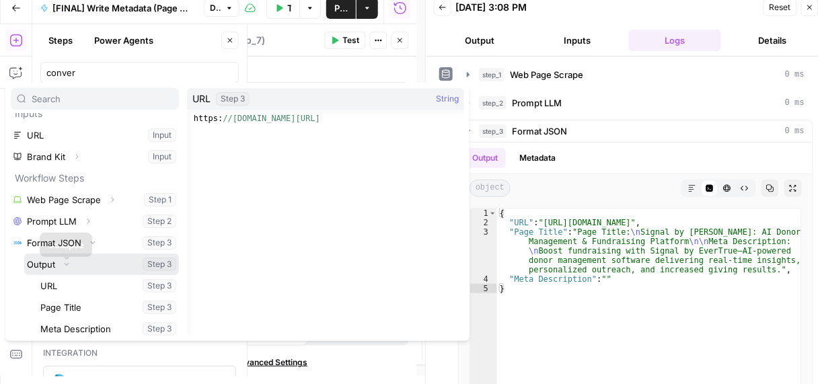
scroll to position [14, 0]
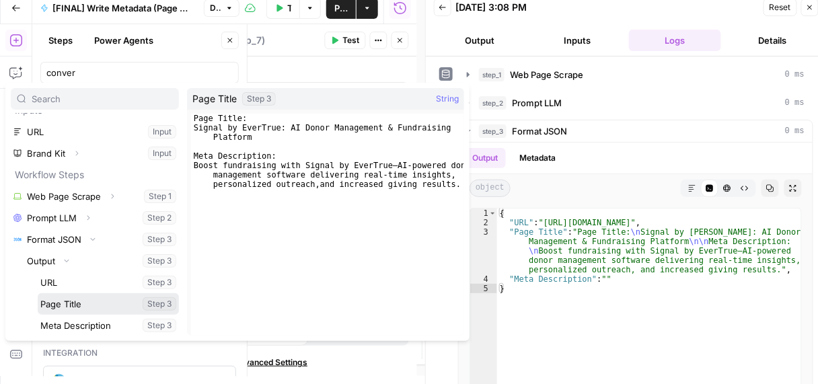
click at [79, 305] on button "Select variable Page Title" at bounding box center [108, 304] width 141 height 22
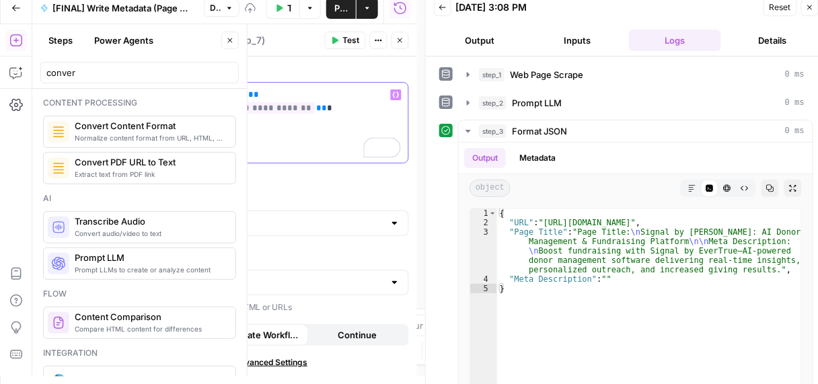
click at [394, 97] on icon "button" at bounding box center [396, 95] width 7 height 6
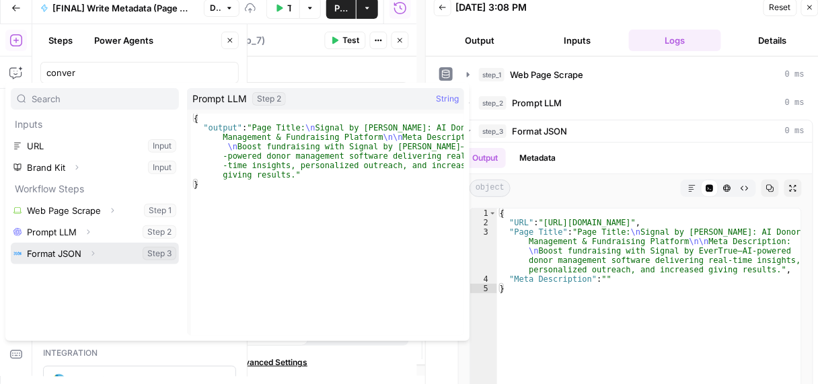
click at [93, 260] on button "Expand" at bounding box center [92, 253] width 17 height 17
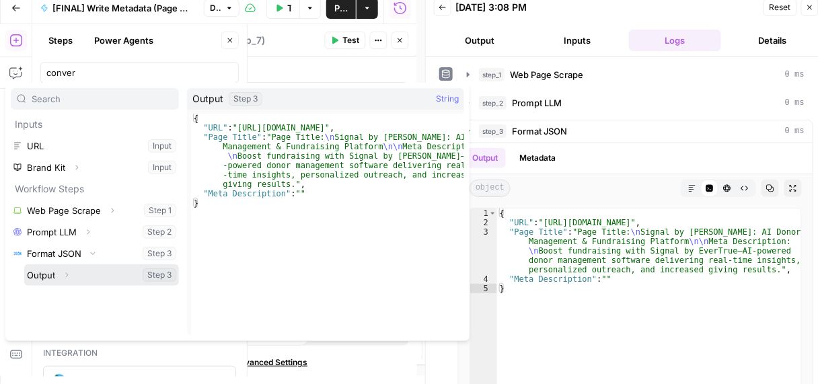
click at [74, 275] on button "Expand" at bounding box center [66, 274] width 17 height 17
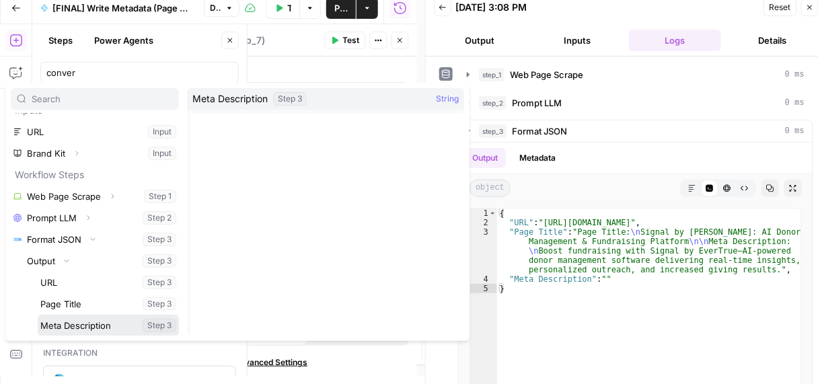
drag, startPoint x: 77, startPoint y: 324, endPoint x: 80, endPoint y: 316, distance: 9.4
click at [77, 324] on button "Select variable Meta Description" at bounding box center [108, 326] width 141 height 22
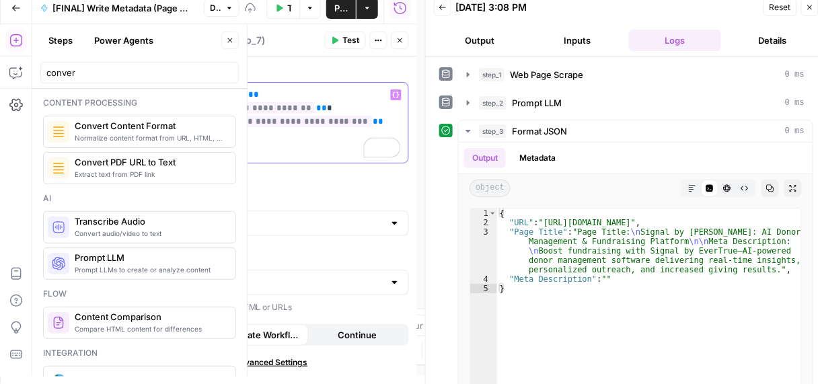
click at [299, 89] on p "**********" at bounding box center [261, 108] width 280 height 40
click at [318, 217] on input "Output Format" at bounding box center [252, 223] width 263 height 13
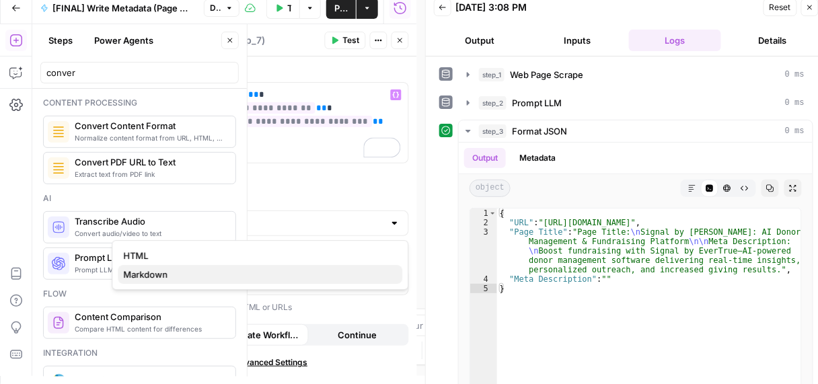
drag, startPoint x: 140, startPoint y: 277, endPoint x: 149, endPoint y: 273, distance: 9.6
click at [141, 277] on span "Markdown" at bounding box center [257, 274] width 268 height 13
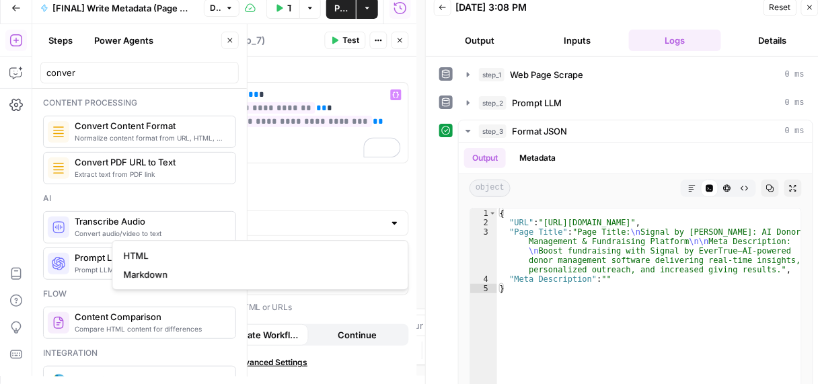
type input "Markdown"
click at [192, 278] on input "Extract Content (Optional)" at bounding box center [252, 282] width 263 height 13
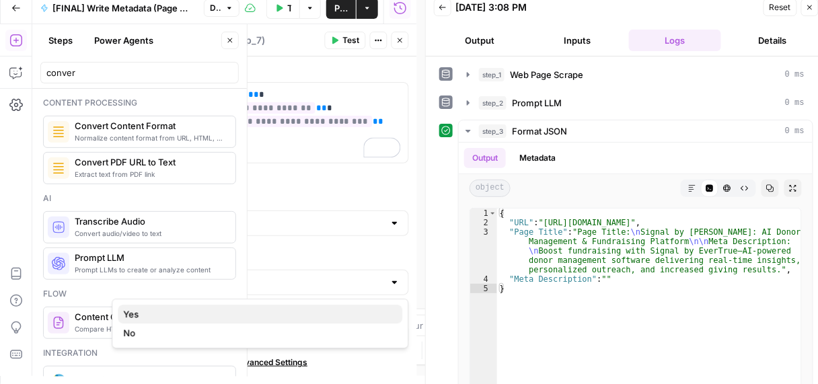
click at [149, 314] on span "Yes" at bounding box center [257, 313] width 268 height 13
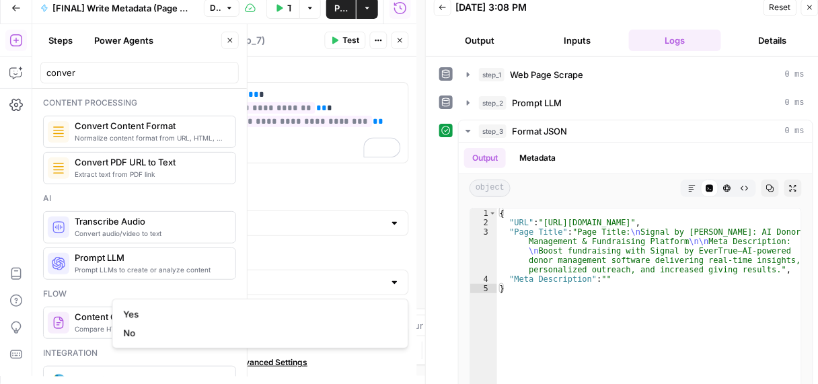
type input "Yes"
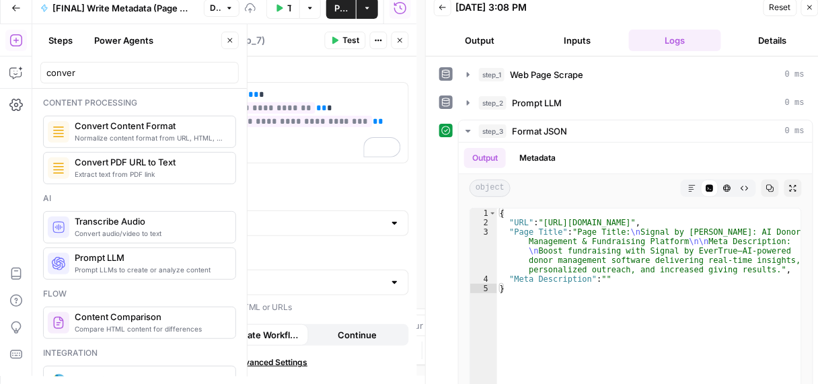
click at [345, 39] on span "Test" at bounding box center [351, 40] width 17 height 12
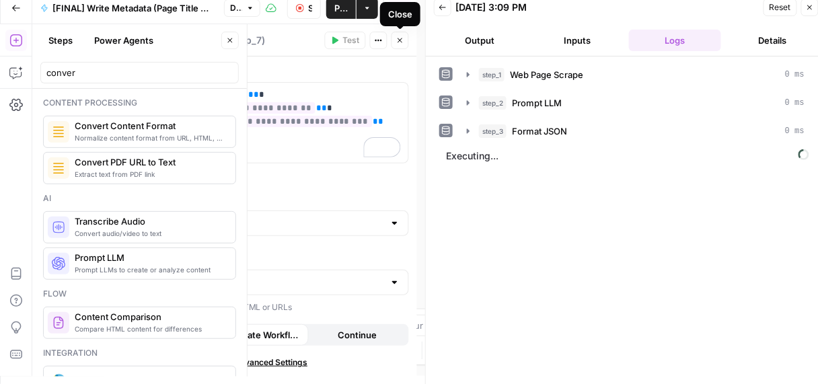
click at [407, 42] on button "Close" at bounding box center [400, 40] width 17 height 17
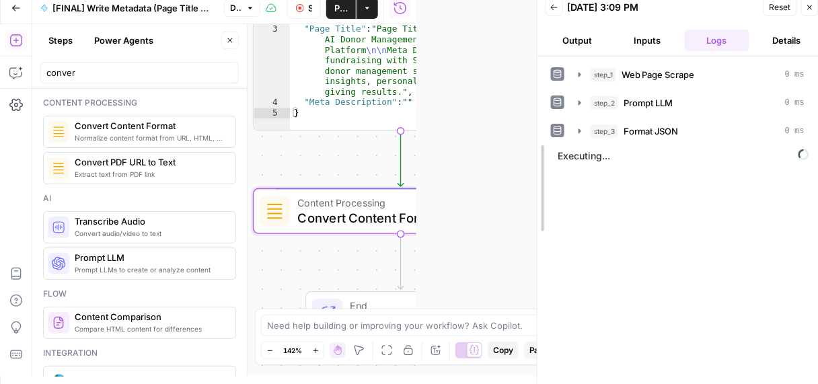
drag, startPoint x: 427, startPoint y: 105, endPoint x: 539, endPoint y: 102, distance: 111.7
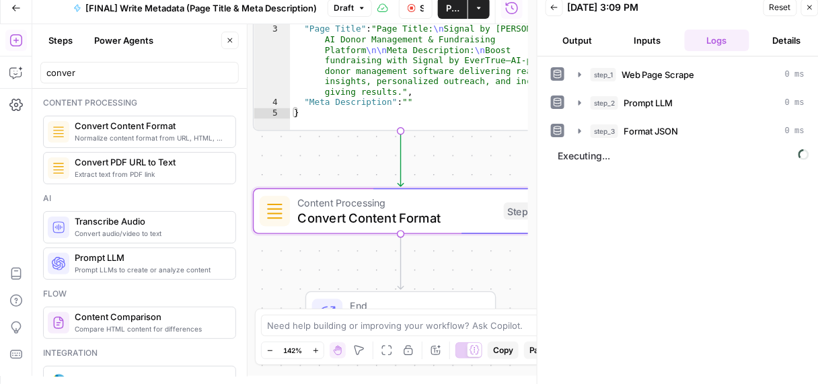
drag, startPoint x: 232, startPoint y: 39, endPoint x: 221, endPoint y: 37, distance: 11.6
click at [233, 38] on icon "button" at bounding box center [230, 40] width 8 height 8
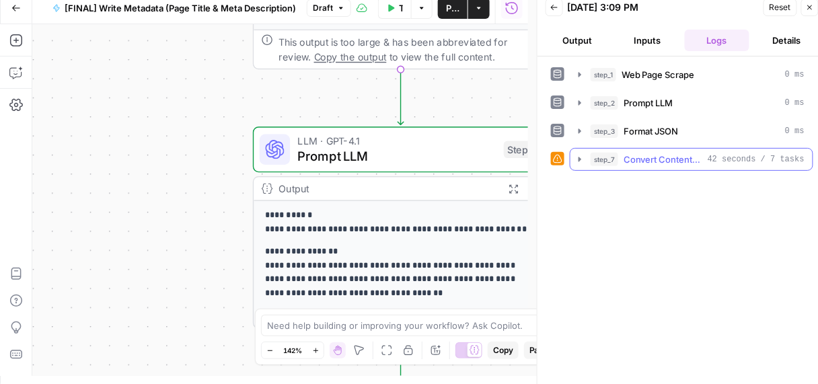
click at [579, 157] on icon "button" at bounding box center [580, 159] width 3 height 5
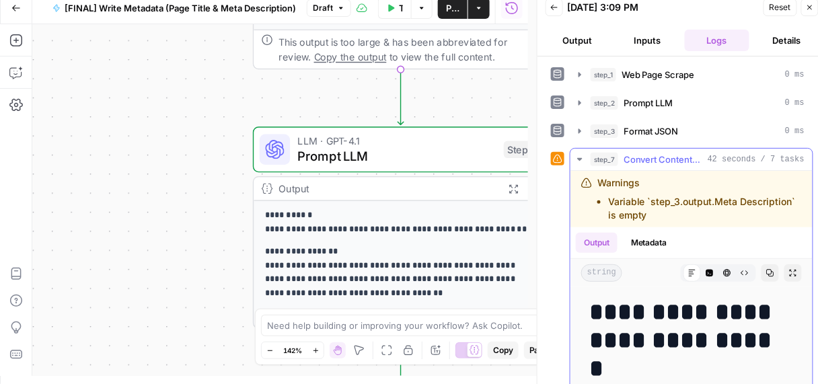
drag, startPoint x: 703, startPoint y: 213, endPoint x: 604, endPoint y: 197, distance: 100.9
click at [604, 197] on ul "Variable `step_3.output.Meta Description` is empty" at bounding box center [700, 208] width 205 height 27
copy li "Variable `step_3.output.Meta Description` is empty"
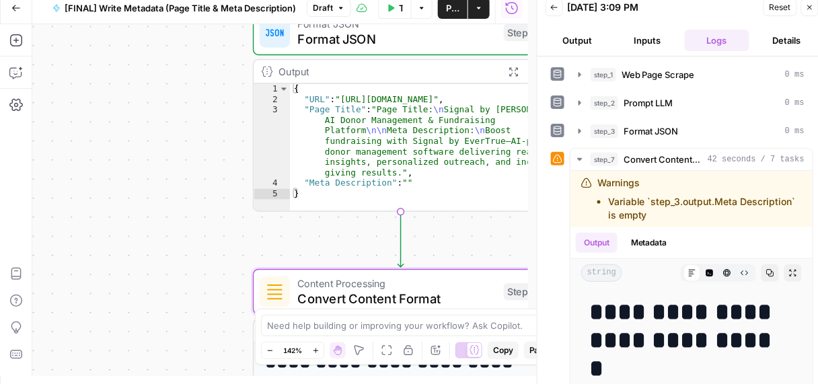
click at [374, 152] on div "{ "URL" : "https://www.evertrue.com/signal/" , "Page Title" : "Page Title: \n S…" at bounding box center [419, 158] width 258 height 149
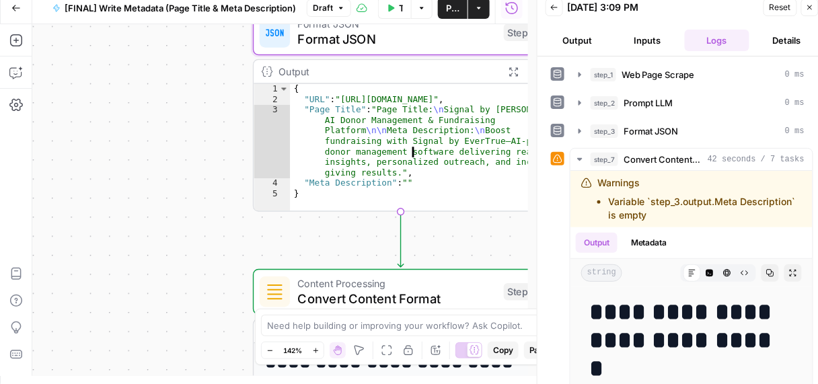
click at [375, 129] on div "{ "URL" : "https://www.evertrue.com/signal/" , "Page Title" : "Page Title: \n S…" at bounding box center [419, 158] width 258 height 149
type textarea "**********"
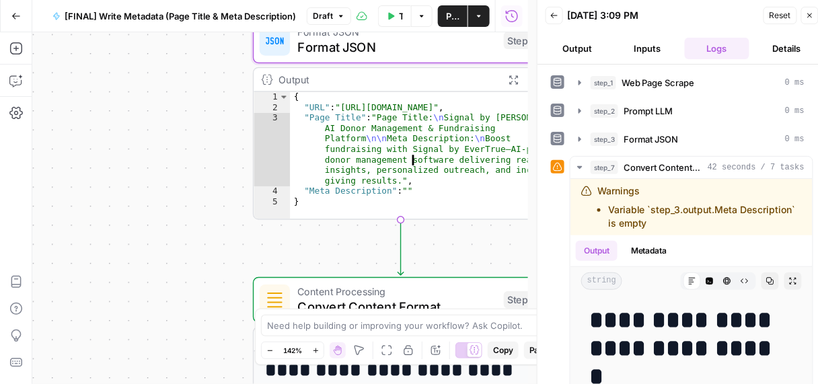
scroll to position [0, 0]
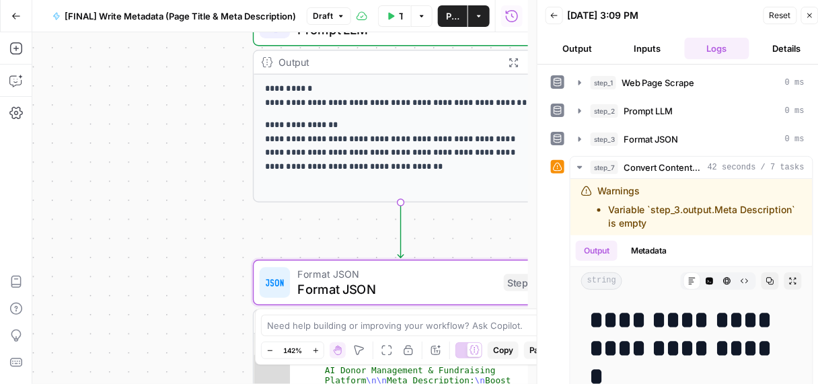
click at [363, 133] on p "**********" at bounding box center [401, 147] width 272 height 56
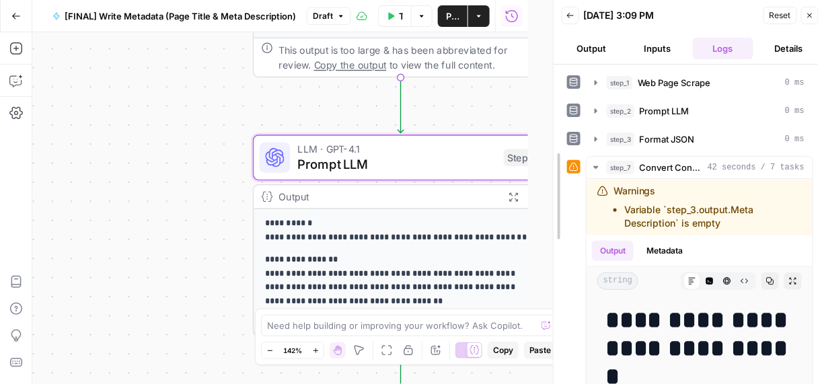
drag, startPoint x: 534, startPoint y: 100, endPoint x: 590, endPoint y: 124, distance: 61.2
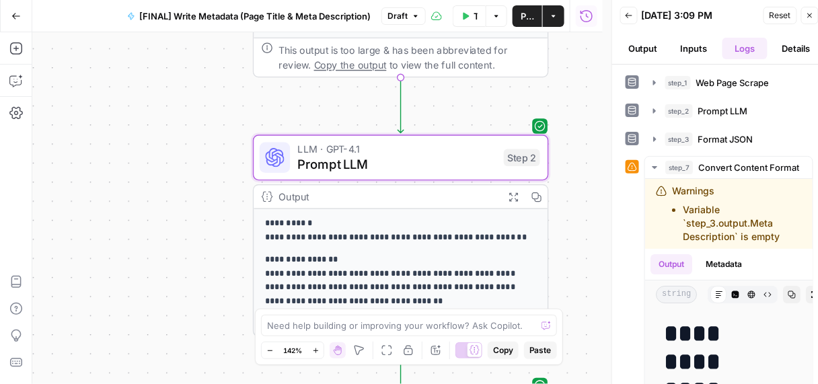
click at [398, 160] on span "Prompt LLM" at bounding box center [397, 164] width 198 height 19
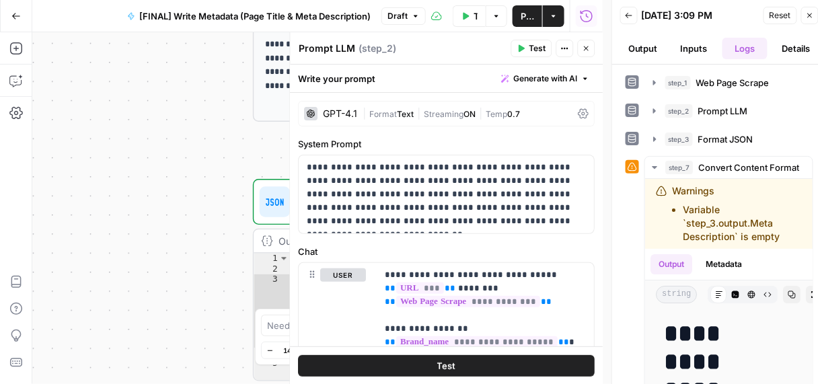
click at [588, 44] on icon "button" at bounding box center [587, 48] width 8 height 8
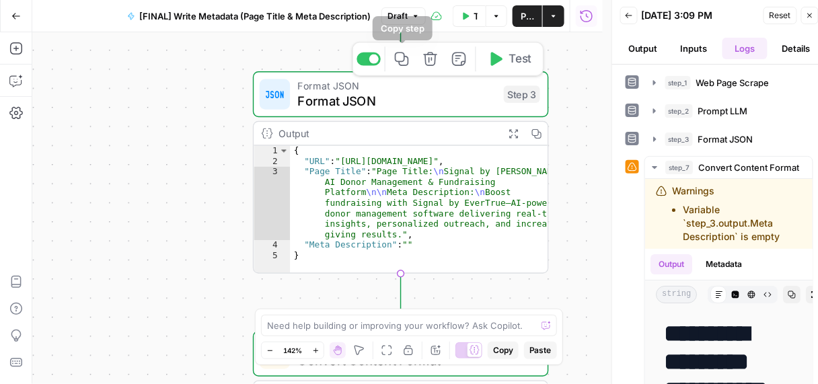
click at [366, 62] on div at bounding box center [369, 58] width 24 height 13
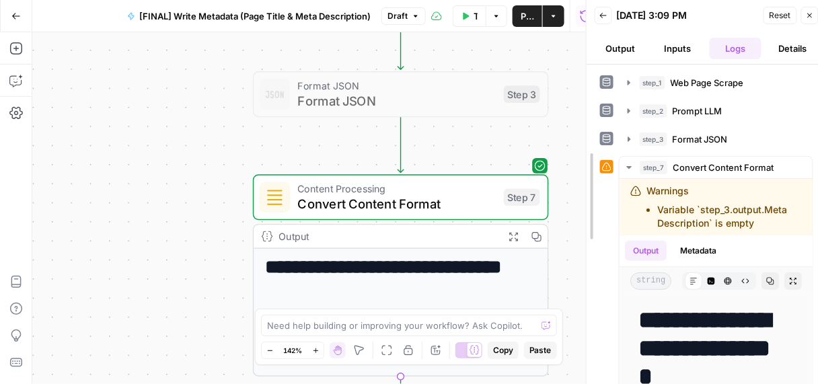
drag, startPoint x: 612, startPoint y: 156, endPoint x: 585, endPoint y: 164, distance: 27.9
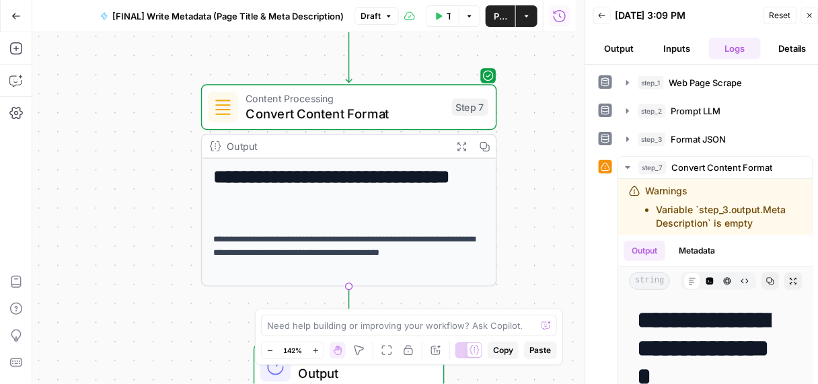
drag, startPoint x: 178, startPoint y: 137, endPoint x: 108, endPoint y: 50, distance: 112.0
click at [108, 50] on div "**********" at bounding box center [304, 208] width 544 height 352
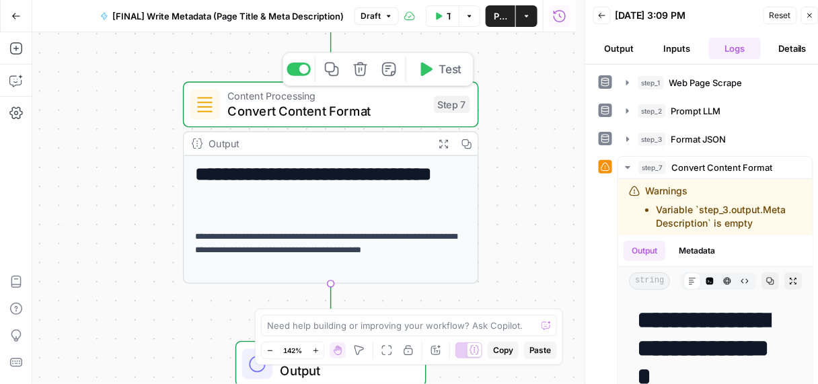
click at [262, 106] on span "Convert Content Format" at bounding box center [327, 111] width 198 height 19
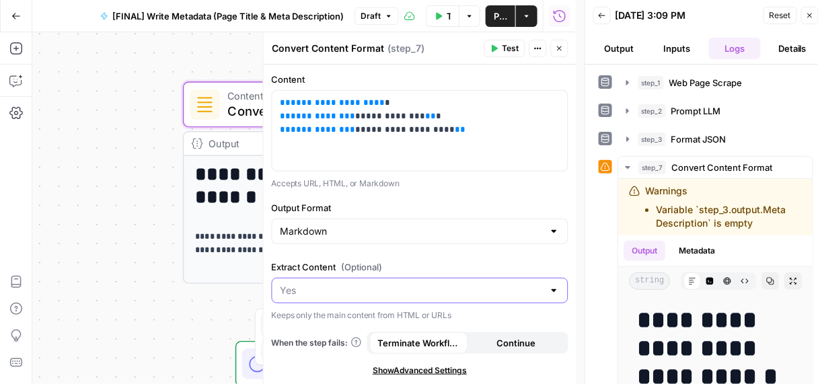
click at [301, 293] on input "Extract Content (Optional)" at bounding box center [412, 290] width 263 height 13
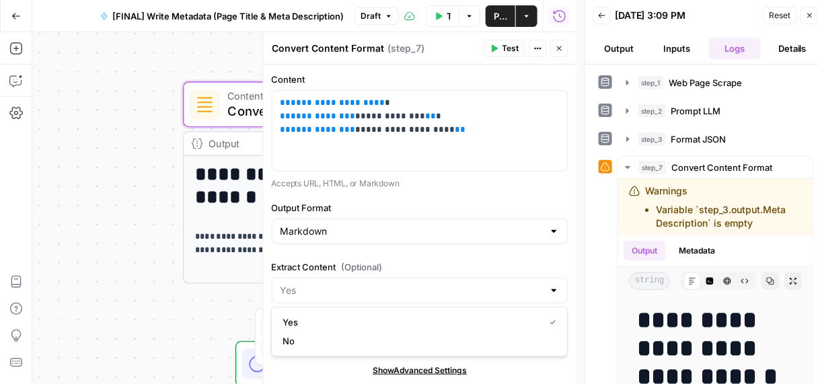
type input "Yes"
click at [354, 263] on span "(Optional)" at bounding box center [362, 266] width 41 height 13
click at [354, 284] on input "Yes" at bounding box center [412, 290] width 263 height 13
click at [345, 284] on input "Extract Content (Optional)" at bounding box center [412, 290] width 263 height 13
type input "Yes"
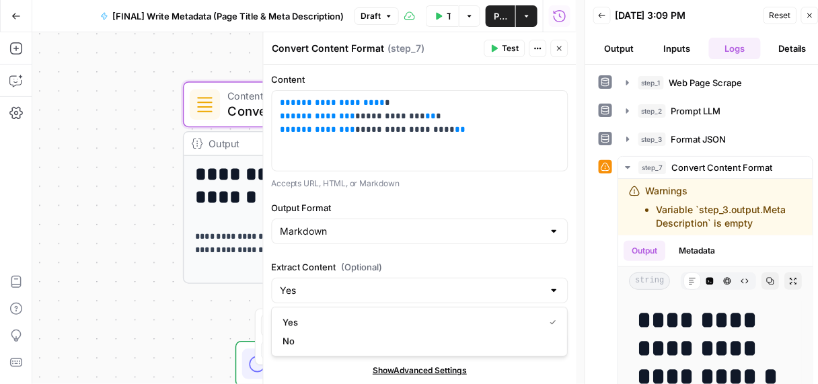
click at [419, 242] on div "Markdown" at bounding box center [420, 232] width 297 height 26
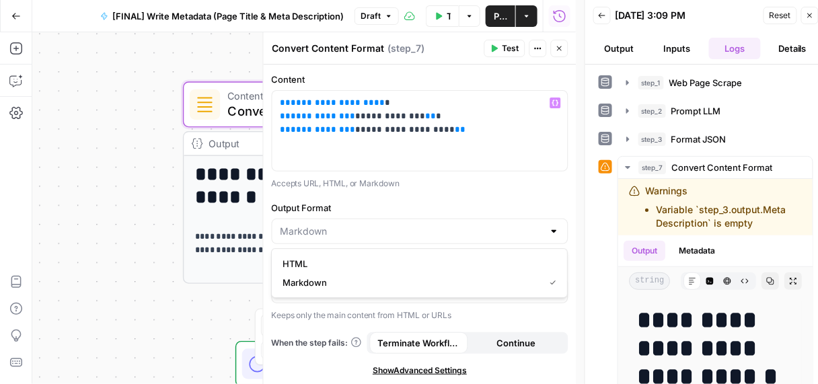
type input "Markdown"
click at [503, 187] on p "Accepts URL, HTML, or Markdown" at bounding box center [420, 183] width 297 height 13
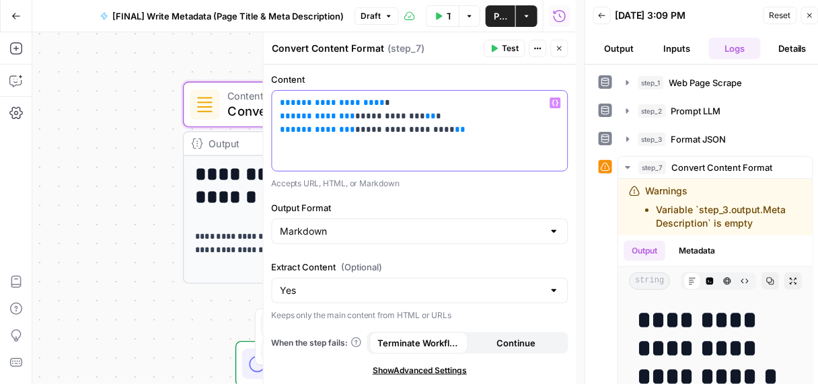
click at [556, 102] on icon "button" at bounding box center [555, 103] width 7 height 7
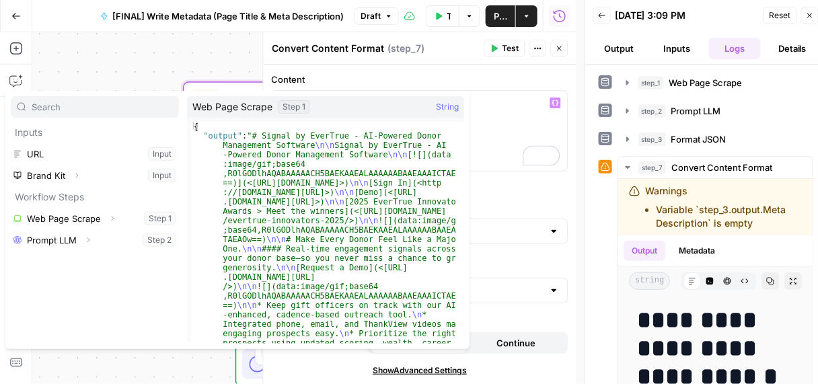
click at [556, 51] on icon "button" at bounding box center [560, 48] width 8 height 8
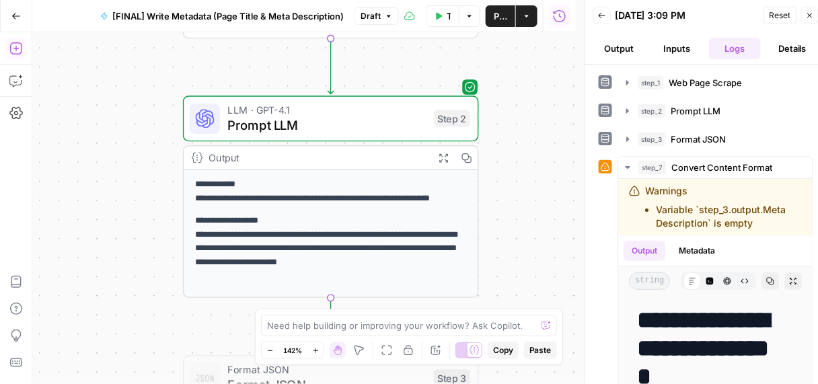
click at [13, 50] on icon "button" at bounding box center [15, 48] width 13 height 13
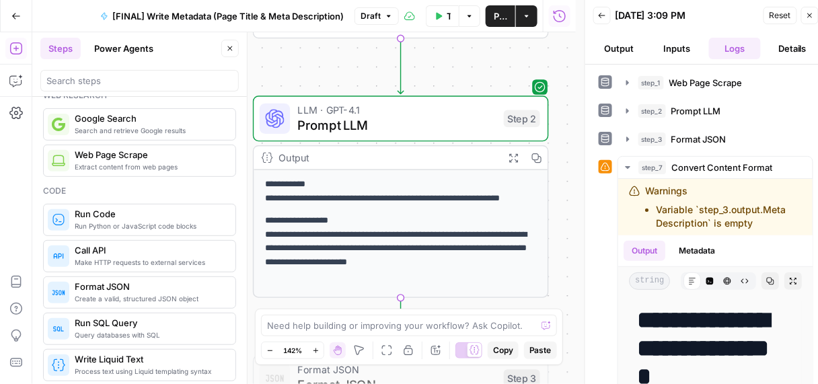
scroll to position [161, 0]
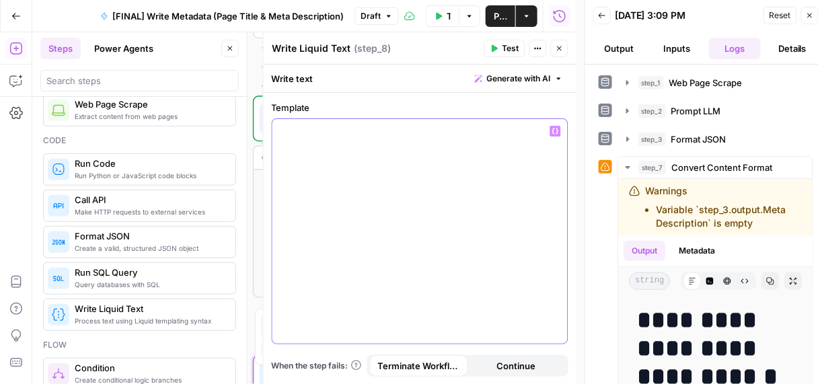
click at [553, 132] on icon "button" at bounding box center [555, 132] width 7 height 6
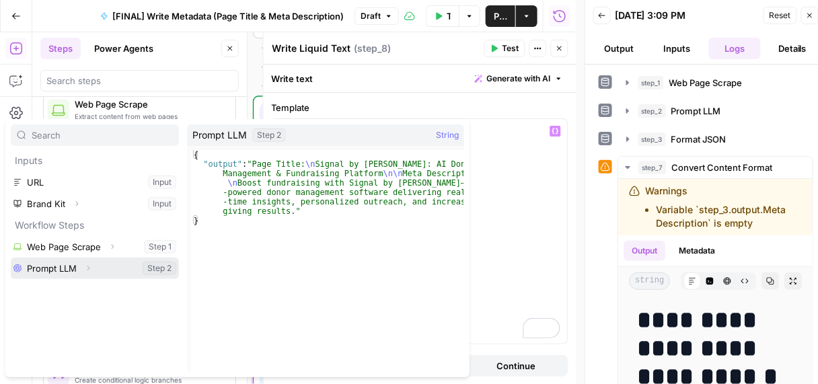
click at [89, 270] on icon "button" at bounding box center [88, 268] width 8 height 8
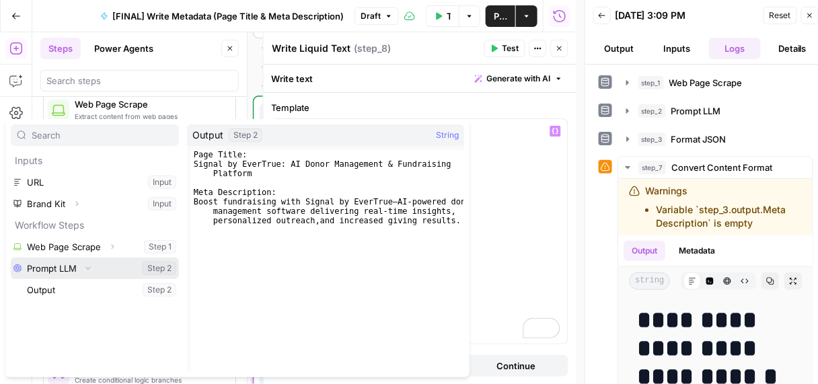
scroll to position [8, 0]
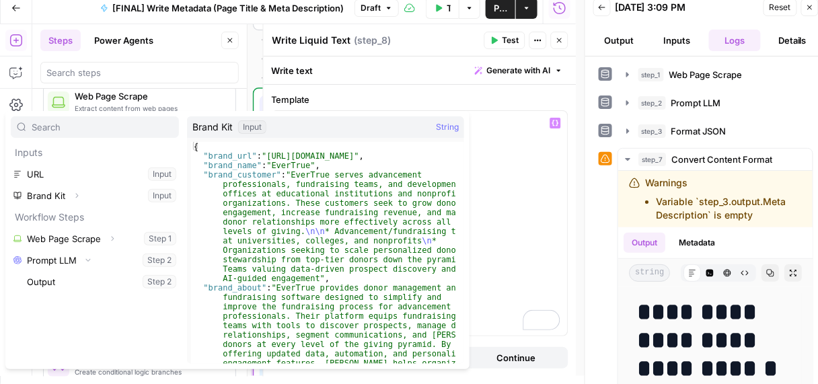
click at [560, 35] on button "Close" at bounding box center [559, 40] width 17 height 17
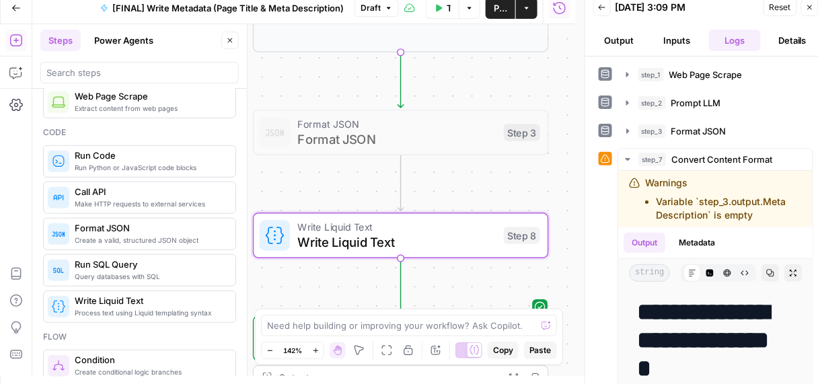
click at [354, 131] on span "Format JSON" at bounding box center [397, 139] width 198 height 19
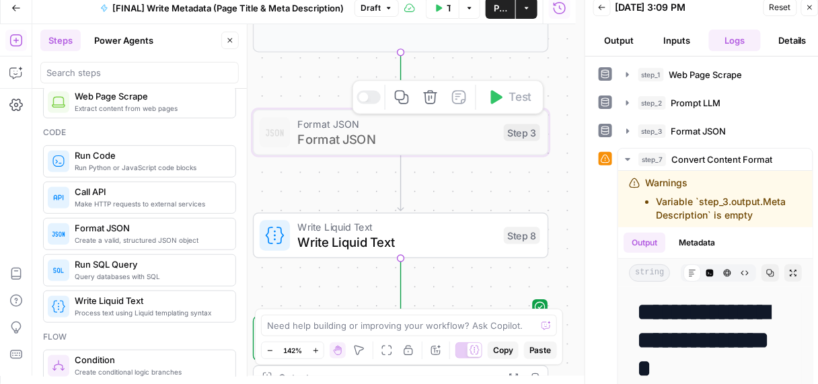
click at [367, 98] on div at bounding box center [363, 96] width 9 height 9
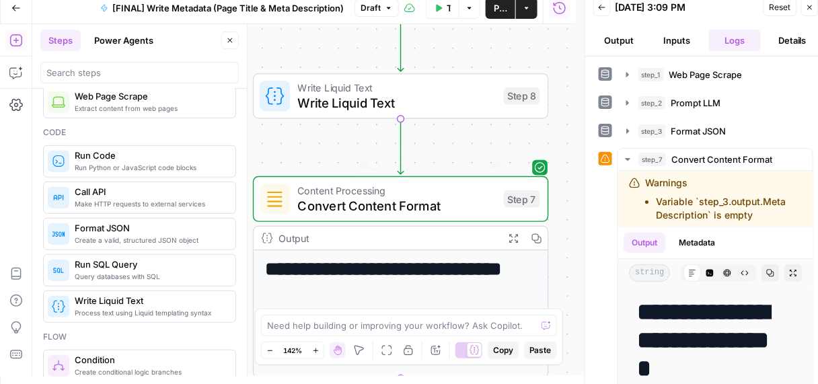
click at [402, 205] on span "Convert Content Format" at bounding box center [397, 205] width 198 height 19
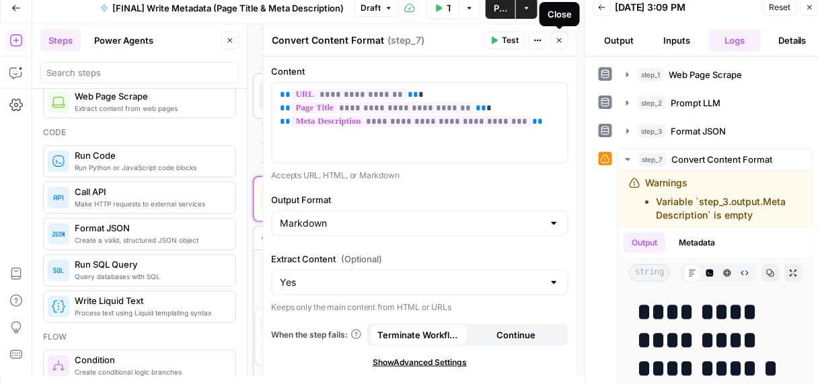
click at [559, 38] on icon "button" at bounding box center [560, 40] width 8 height 8
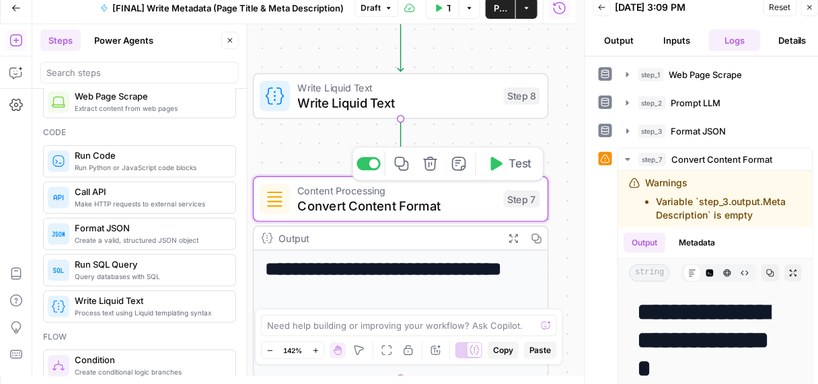
drag, startPoint x: 366, startPoint y: 166, endPoint x: 366, endPoint y: 157, distance: 8.7
click at [366, 166] on div at bounding box center [369, 163] width 24 height 13
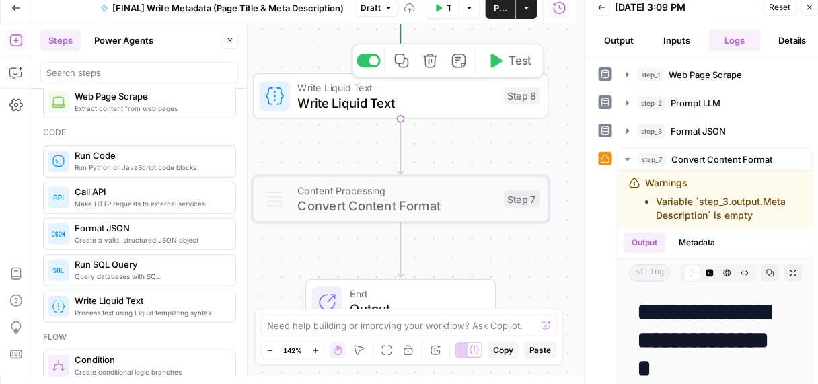
click at [349, 108] on span "Write Liquid Text" at bounding box center [397, 103] width 198 height 19
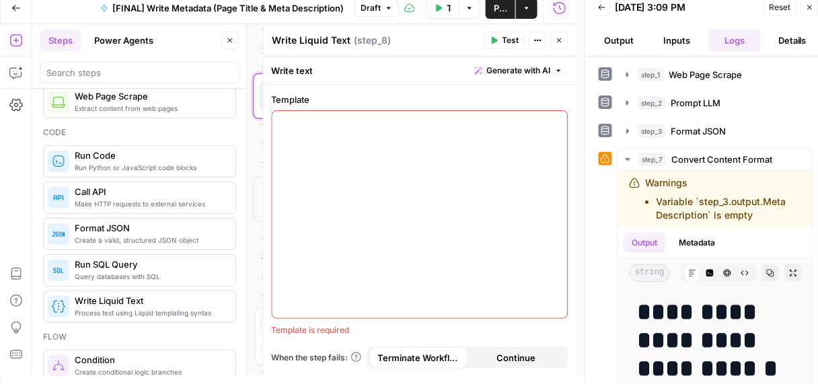
click at [338, 129] on div at bounding box center [420, 214] width 295 height 207
click at [554, 122] on icon "button" at bounding box center [555, 123] width 7 height 7
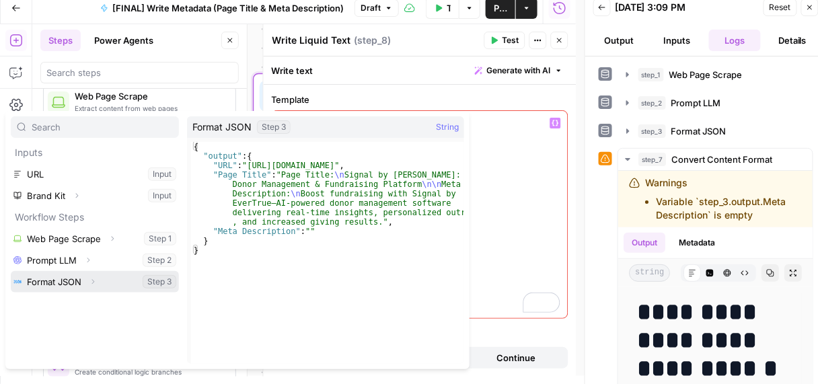
click at [93, 283] on icon "button" at bounding box center [93, 282] width 8 height 8
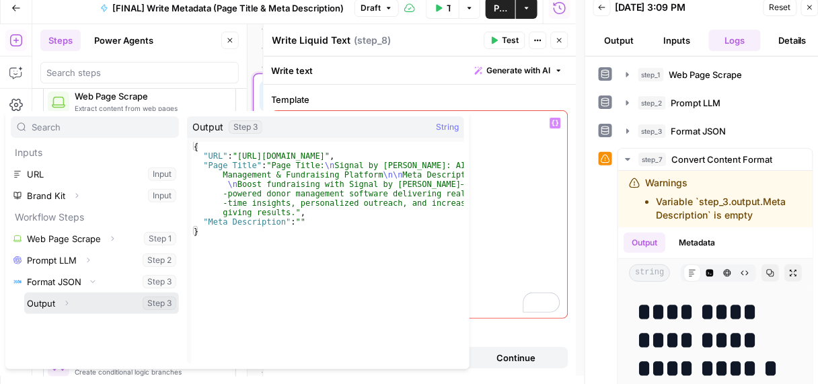
click at [65, 305] on icon "button" at bounding box center [67, 303] width 8 height 8
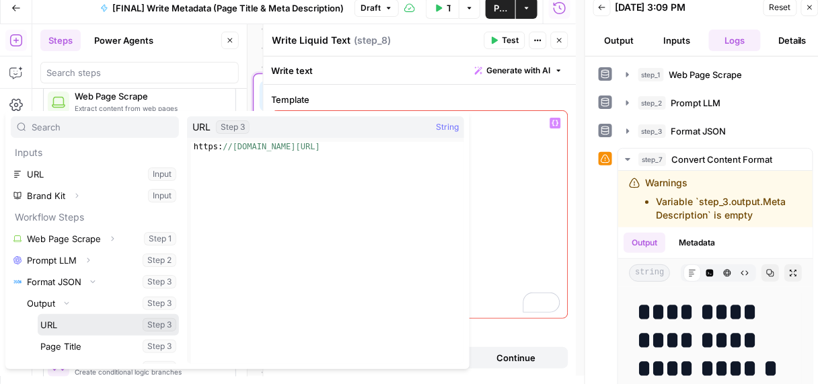
click at [73, 326] on button "Select variable URL" at bounding box center [108, 325] width 141 height 22
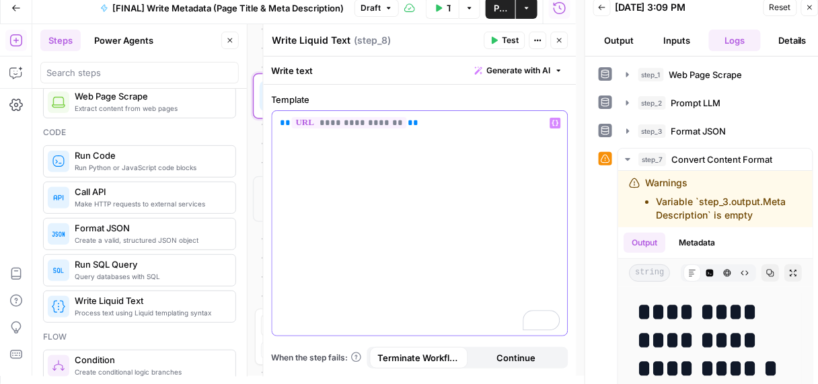
click at [479, 133] on div "**********" at bounding box center [420, 223] width 295 height 225
click at [550, 123] on button "Variables Menu" at bounding box center [555, 123] width 11 height 11
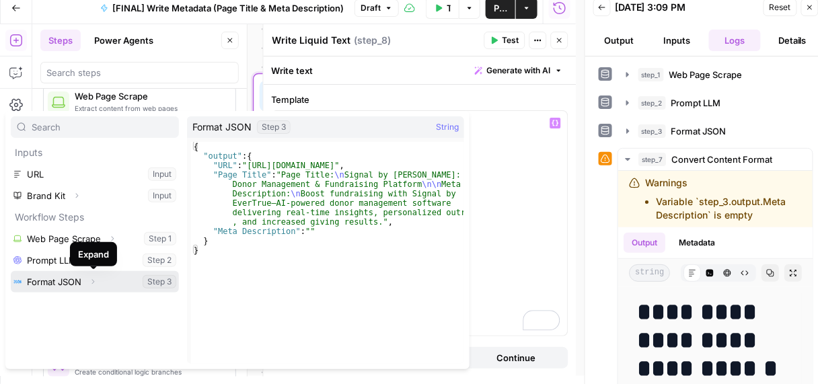
click at [98, 283] on button "Expand" at bounding box center [92, 281] width 17 height 17
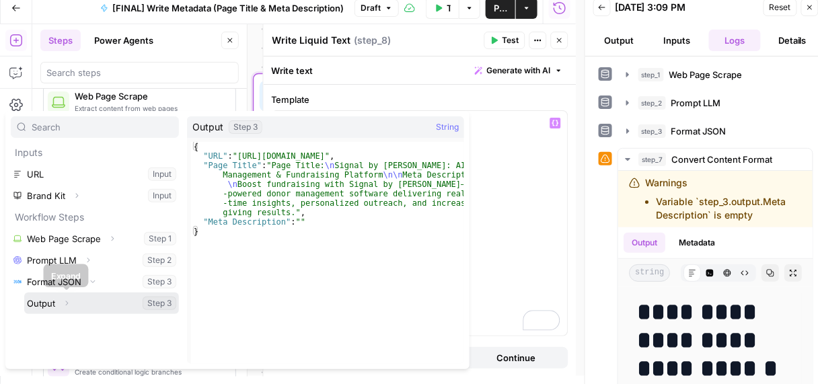
click at [63, 303] on icon "button" at bounding box center [67, 303] width 8 height 8
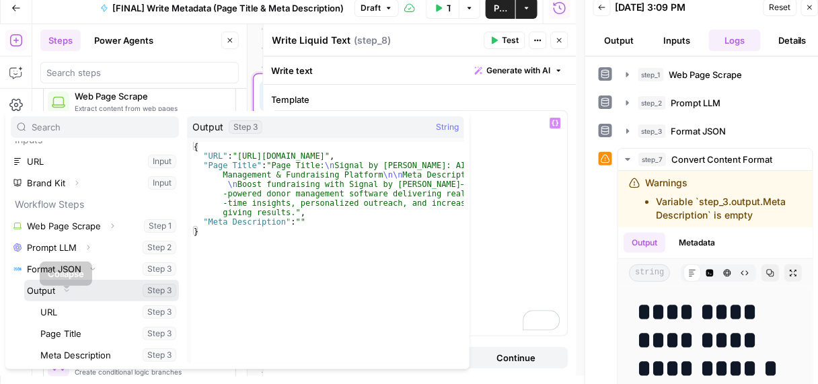
scroll to position [14, 0]
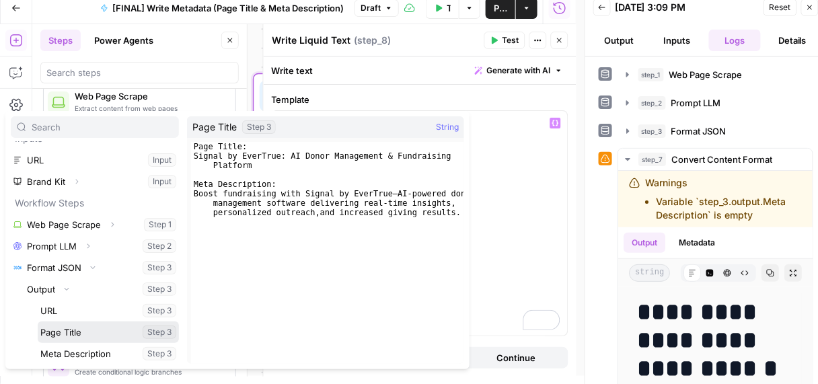
click at [79, 333] on button "Select variable Page Title" at bounding box center [108, 333] width 141 height 22
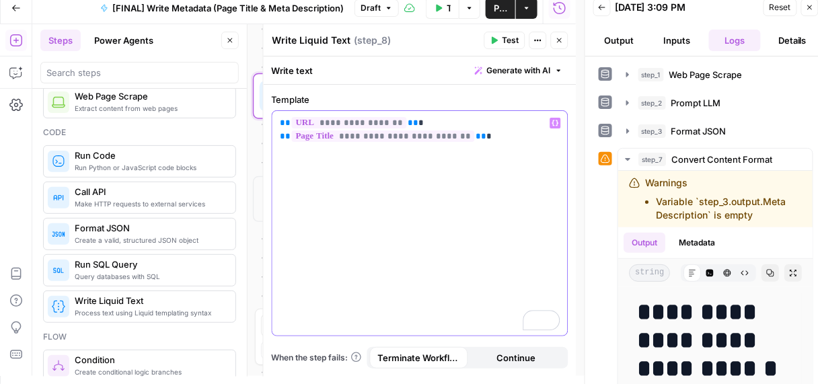
click at [556, 123] on icon "button" at bounding box center [555, 123] width 7 height 7
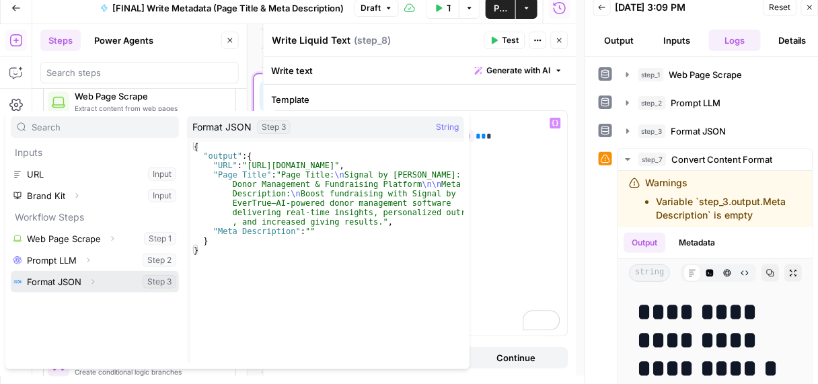
click at [89, 278] on icon "button" at bounding box center [93, 282] width 8 height 8
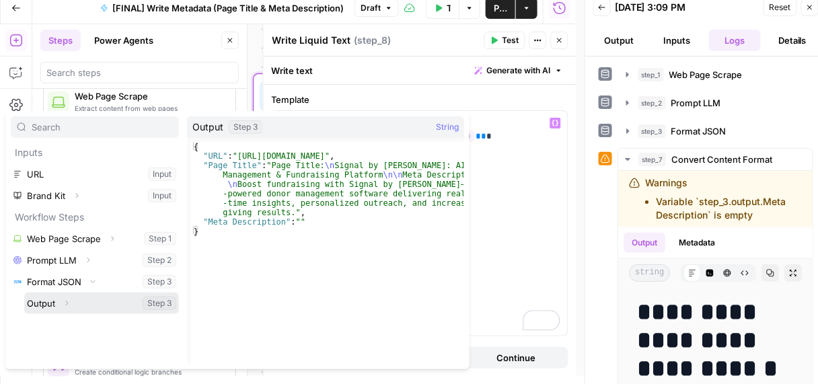
click at [70, 303] on icon "button" at bounding box center [67, 303] width 8 height 8
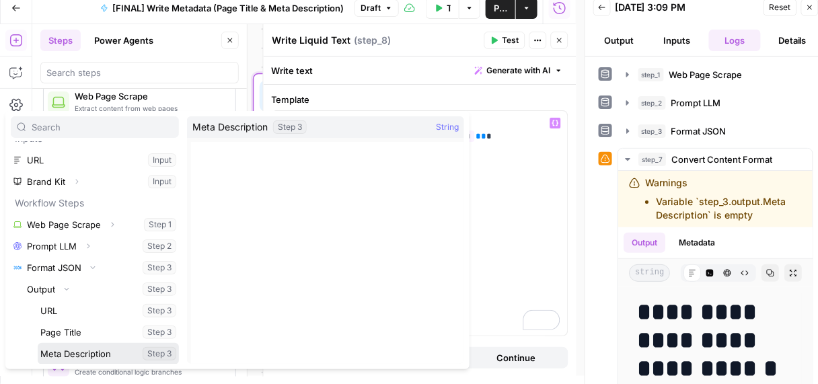
click at [85, 347] on button "Select variable Meta Description" at bounding box center [108, 354] width 141 height 22
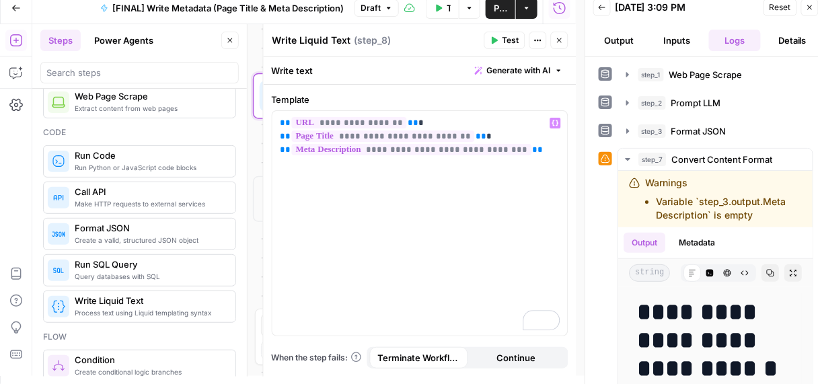
drag, startPoint x: 517, startPoint y: 41, endPoint x: 534, endPoint y: 108, distance: 69.4
click at [517, 40] on span "Test" at bounding box center [511, 40] width 17 height 12
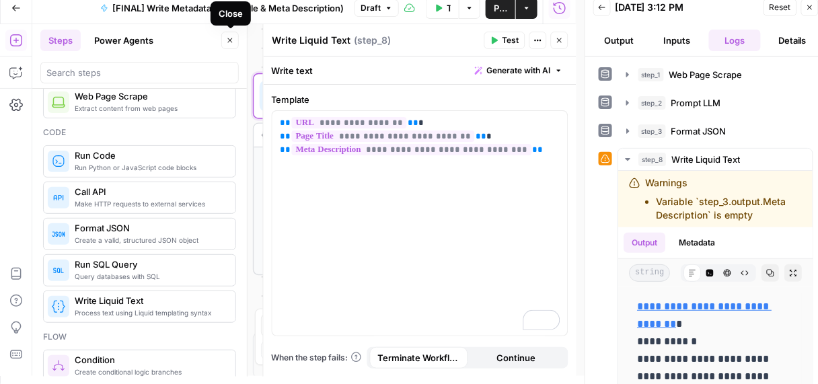
click at [234, 43] on button "Close" at bounding box center [229, 40] width 17 height 17
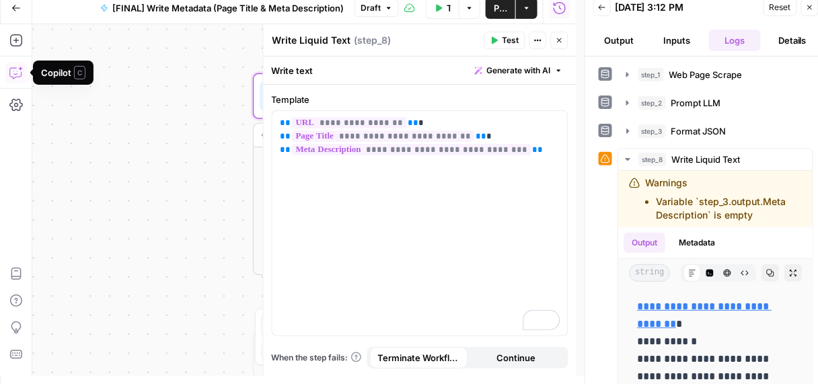
click at [19, 69] on icon "button" at bounding box center [15, 72] width 13 height 13
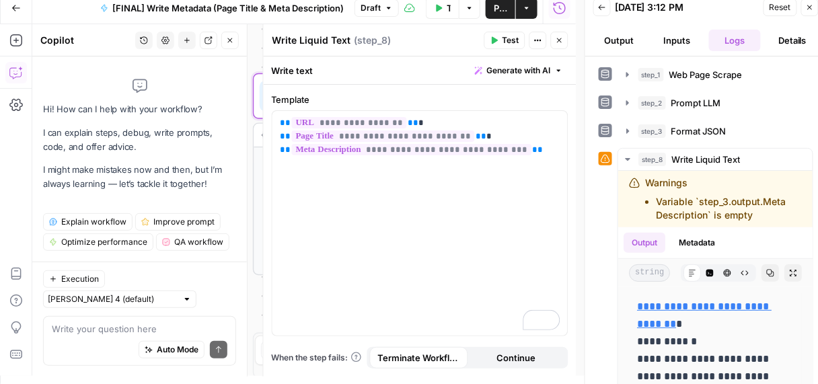
click at [107, 342] on div "Auto Mode Send" at bounding box center [140, 351] width 176 height 30
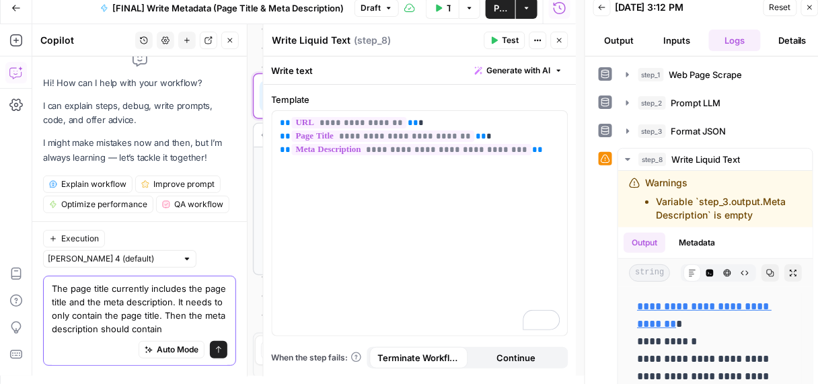
scroll to position [28, 0]
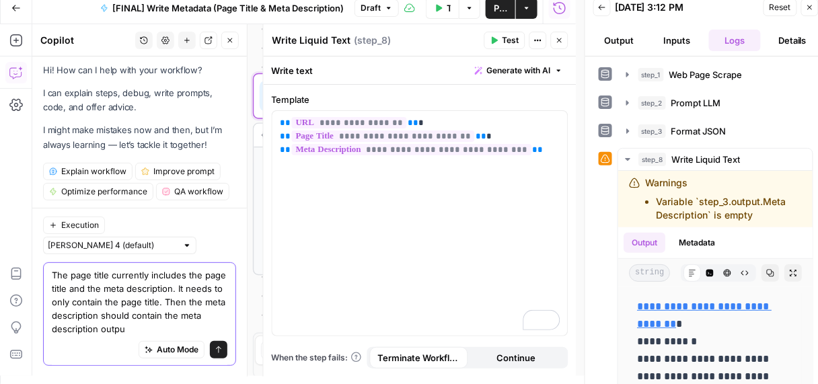
type textarea "The page title currently includes the page title and the meta description. It n…"
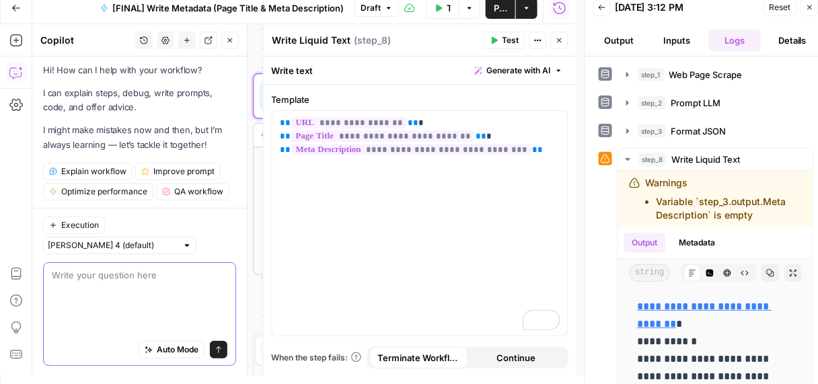
scroll to position [0, 0]
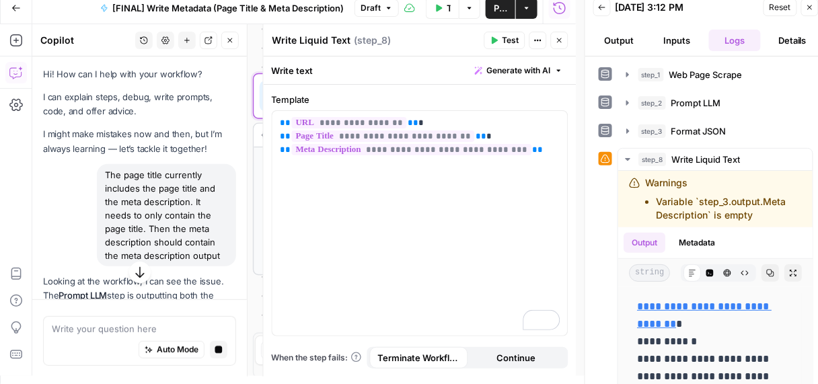
drag, startPoint x: 560, startPoint y: 42, endPoint x: 442, endPoint y: 51, distance: 118.1
click at [560, 42] on icon "button" at bounding box center [560, 40] width 8 height 8
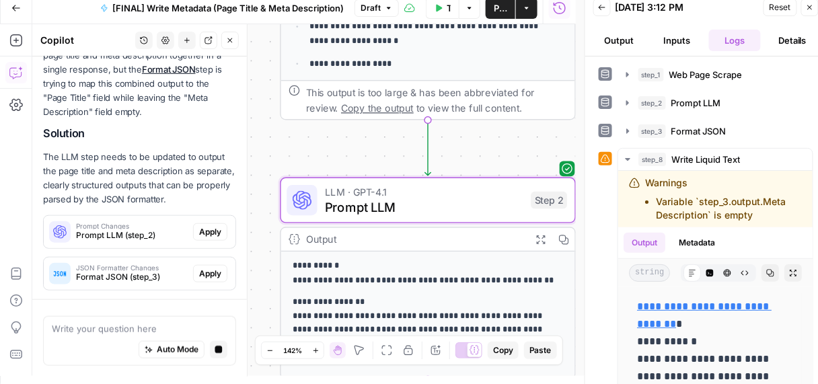
click at [100, 223] on span "Prompt Changes" at bounding box center [132, 226] width 112 height 7
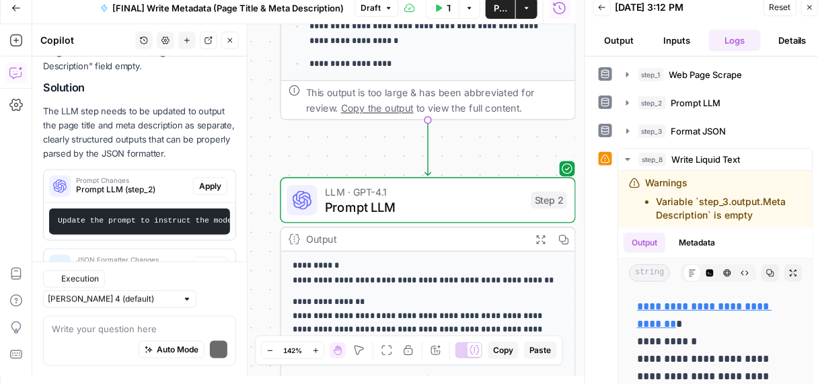
scroll to position [359, 0]
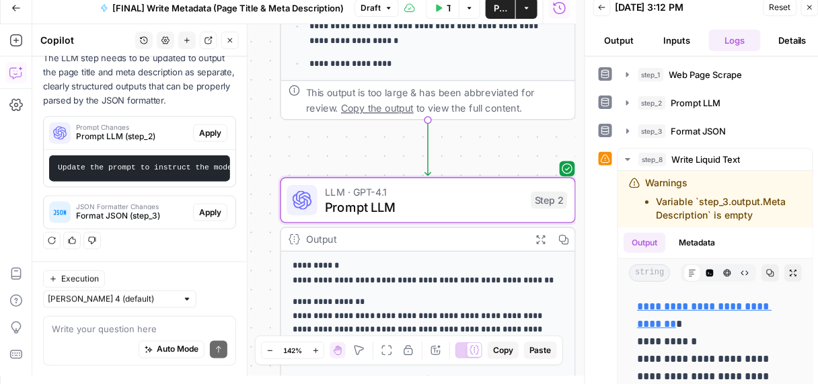
click at [199, 127] on span "Apply" at bounding box center [210, 133] width 22 height 12
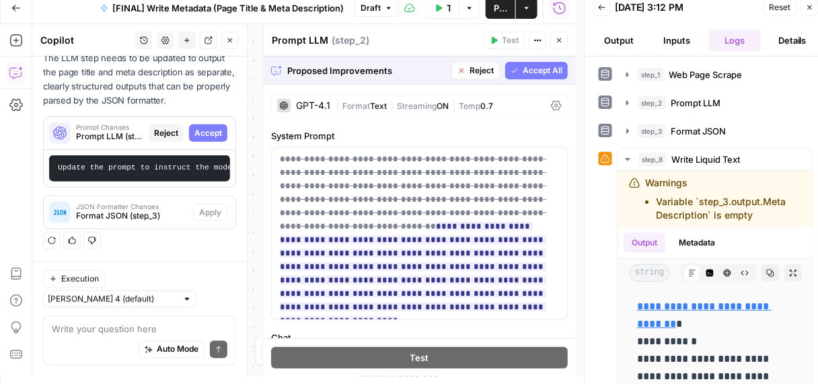
click at [523, 73] on span "Accept All" at bounding box center [543, 71] width 40 height 12
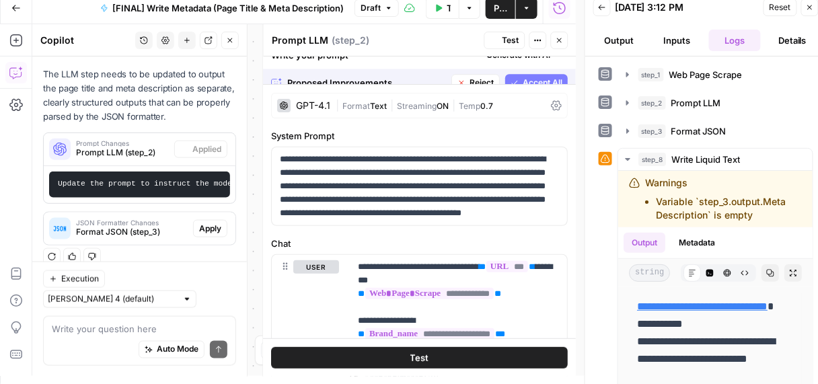
scroll to position [380, 0]
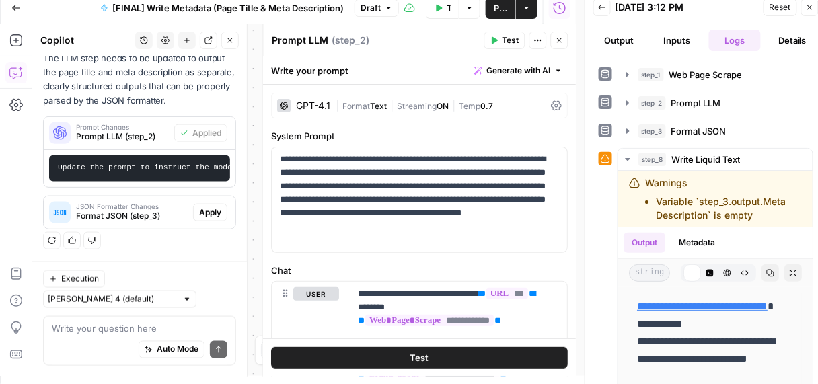
click at [155, 209] on span "JSON Formatter Changes" at bounding box center [132, 206] width 112 height 7
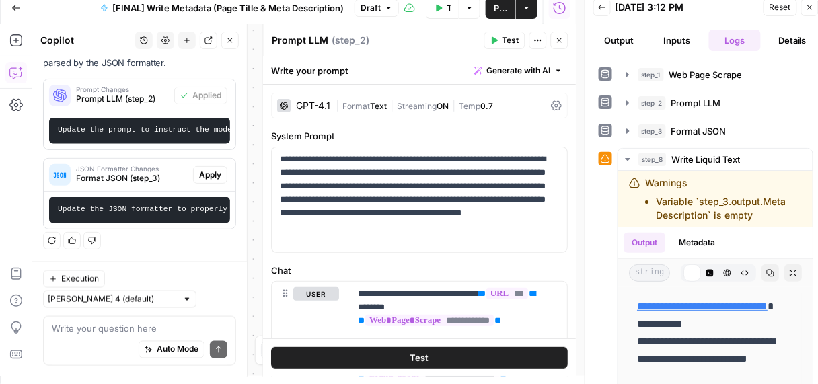
click at [201, 175] on button "Apply" at bounding box center [210, 174] width 34 height 17
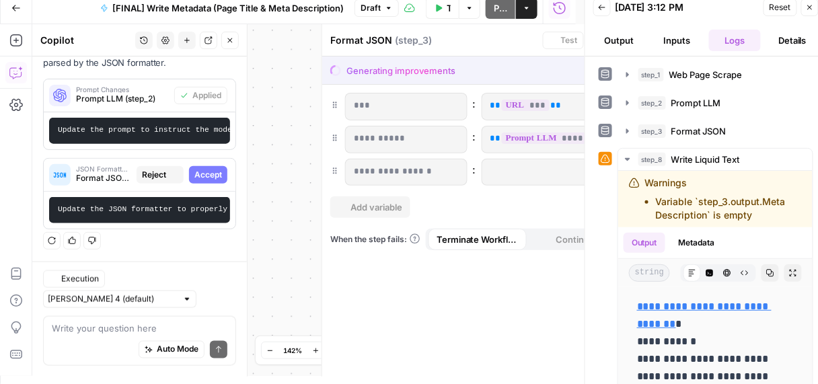
scroll to position [404, 0]
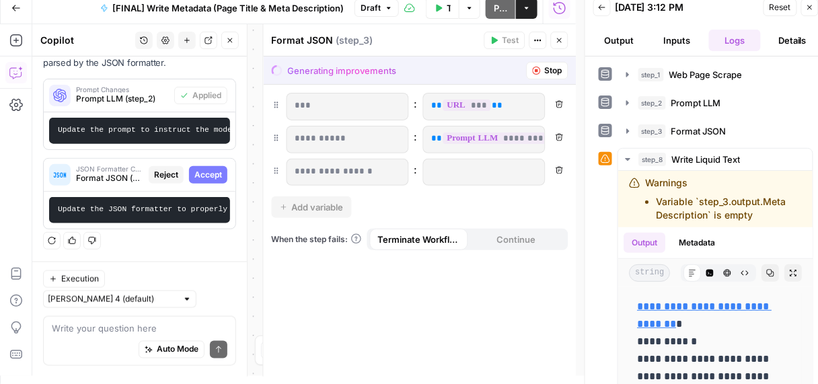
click at [194, 169] on span "Accept" at bounding box center [208, 175] width 28 height 12
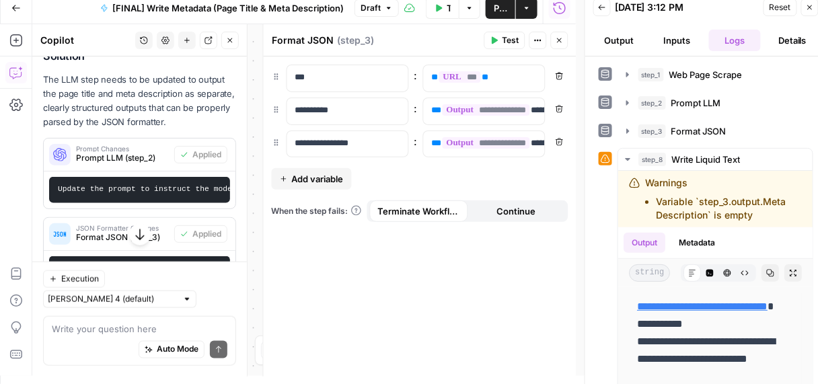
scroll to position [425, 0]
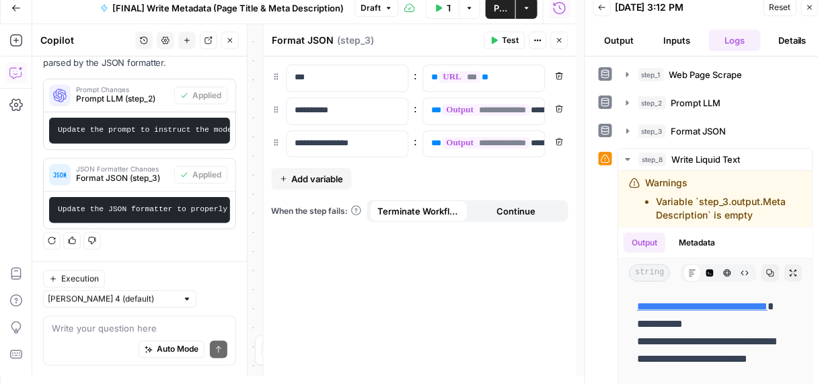
click at [491, 9] on button "Publish" at bounding box center [501, 8] width 30 height 22
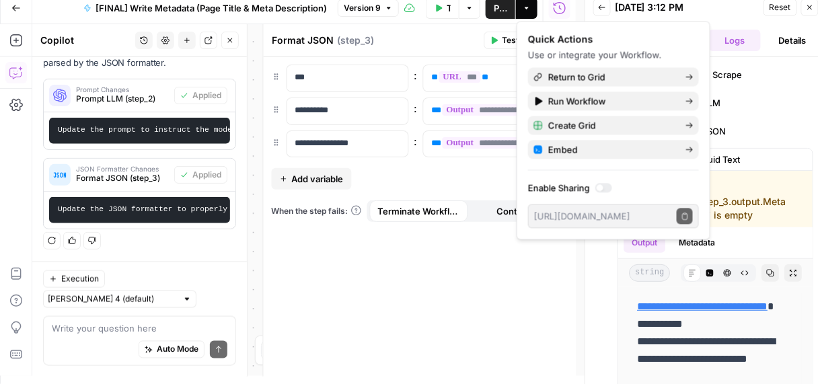
click at [457, 295] on div "**********" at bounding box center [420, 217] width 313 height 320
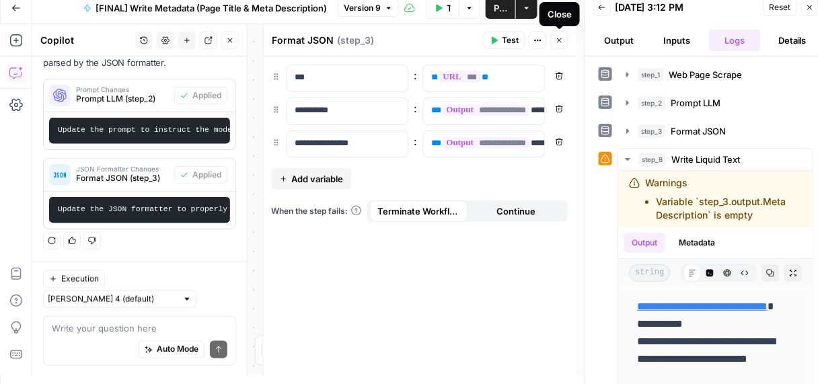
click at [560, 40] on icon "button" at bounding box center [559, 40] width 5 height 5
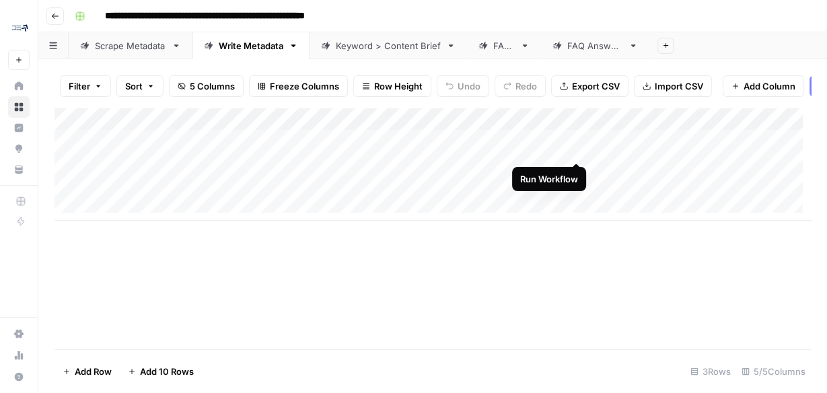
click at [577, 151] on div "Add Column" at bounding box center [433, 164] width 756 height 113
click at [562, 149] on div "Add Column" at bounding box center [433, 164] width 756 height 113
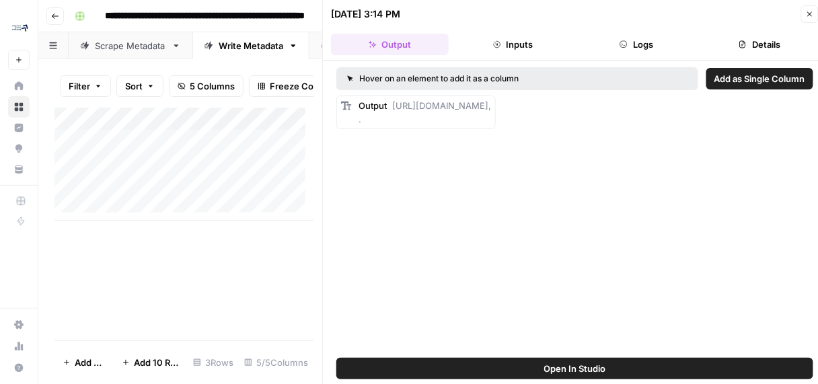
click at [776, 75] on span "Add as Single Column" at bounding box center [760, 78] width 91 height 13
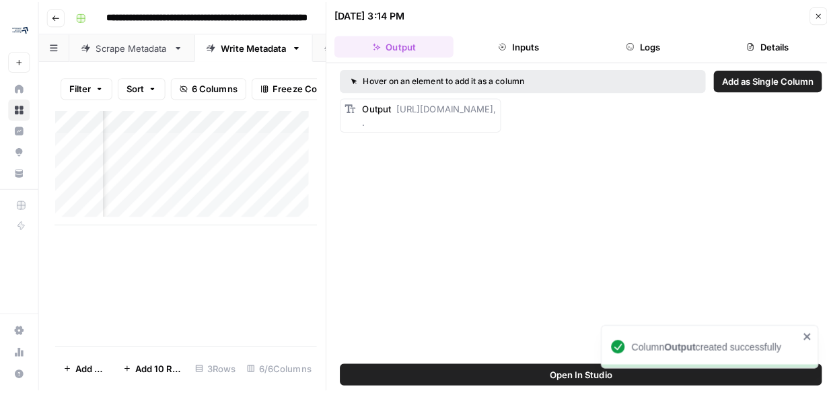
scroll to position [0, 506]
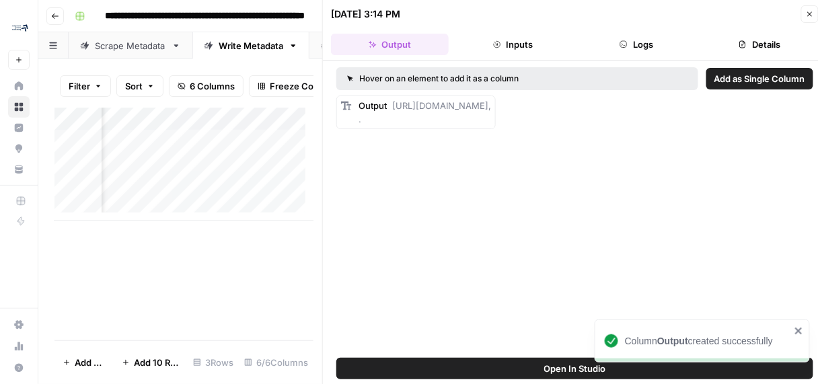
click at [814, 17] on icon "button" at bounding box center [810, 14] width 8 height 8
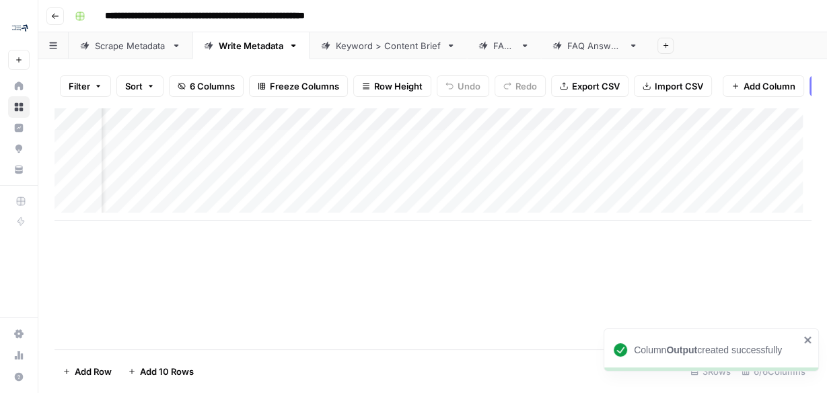
scroll to position [0, 346]
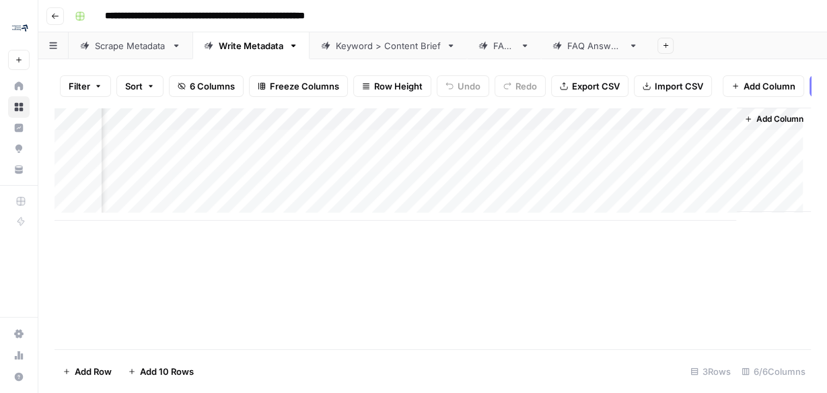
click at [353, 126] on div "Add Column" at bounding box center [433, 164] width 756 height 113
type input "Output"
click at [461, 219] on div "Add Column" at bounding box center [433, 164] width 756 height 113
click at [336, 151] on div "Add Column" at bounding box center [433, 176] width 756 height 136
click at [333, 149] on div "Add Column" at bounding box center [433, 176] width 756 height 136
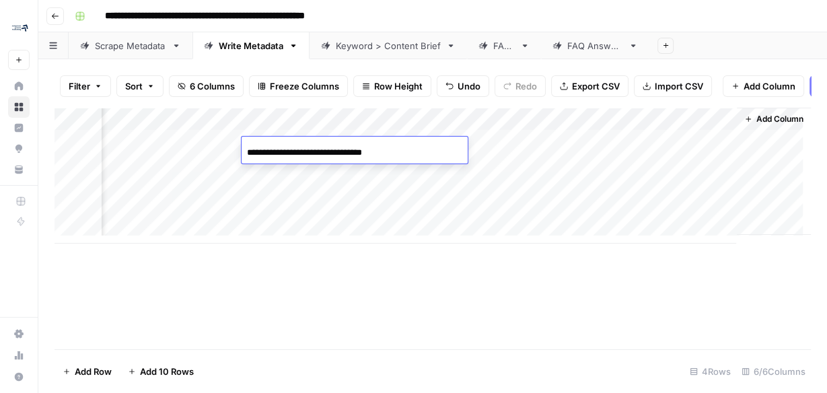
type input "**********"
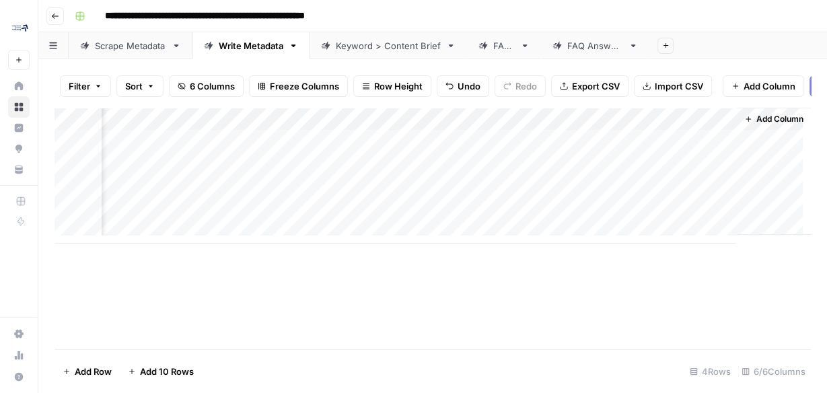
click at [339, 229] on div "Add Column" at bounding box center [433, 176] width 756 height 136
click at [698, 151] on div "Add Column" at bounding box center [433, 187] width 756 height 159
click at [263, 151] on div "Add Column" at bounding box center [433, 187] width 756 height 159
click at [229, 174] on div "Add Column" at bounding box center [433, 187] width 756 height 159
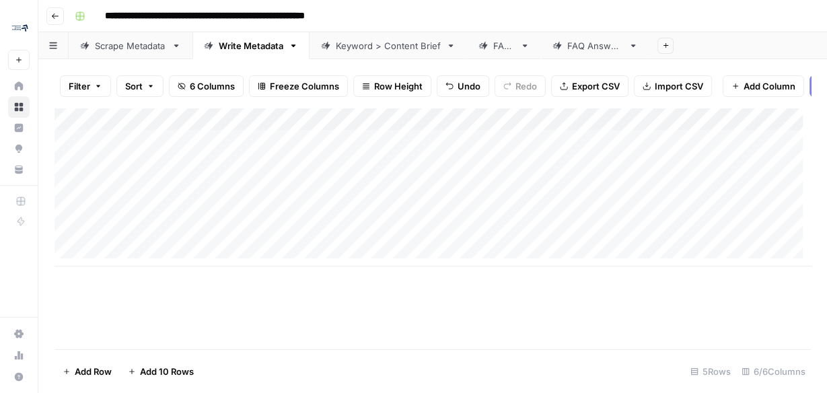
click at [222, 150] on div "Add Column" at bounding box center [433, 187] width 756 height 159
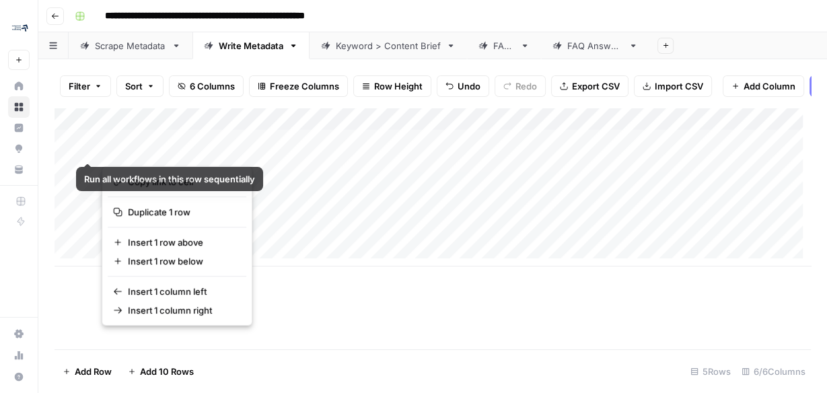
click at [69, 147] on div "Add Column" at bounding box center [433, 187] width 756 height 159
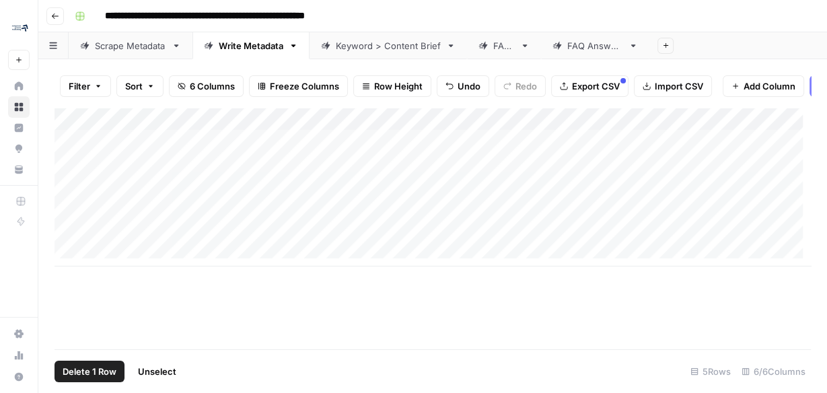
click at [91, 371] on span "Delete 1 Row" at bounding box center [90, 371] width 54 height 13
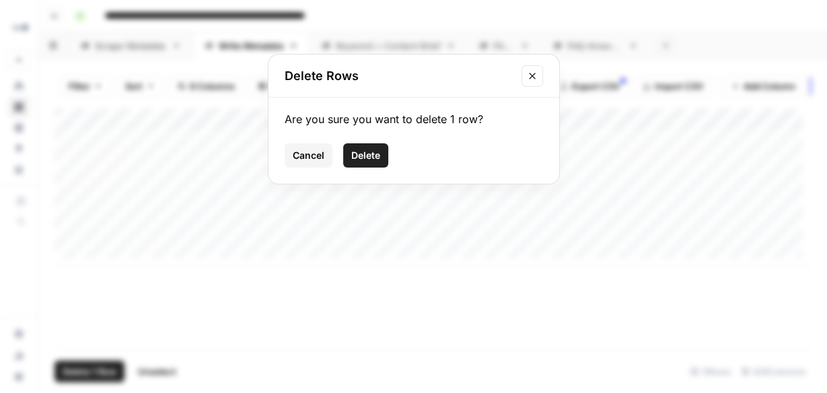
click at [365, 149] on span "Delete" at bounding box center [365, 155] width 29 height 13
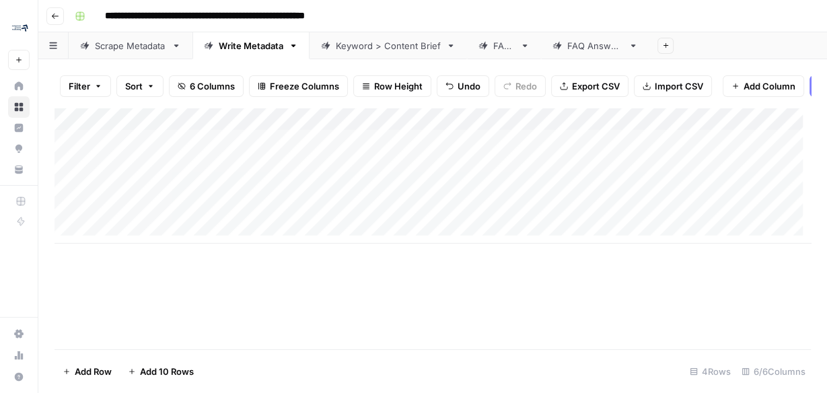
click at [435, 147] on div "Add Column" at bounding box center [433, 176] width 756 height 136
click at [469, 147] on div "Add Column" at bounding box center [433, 176] width 756 height 136
click at [614, 88] on span "Export CSV" at bounding box center [596, 85] width 48 height 13
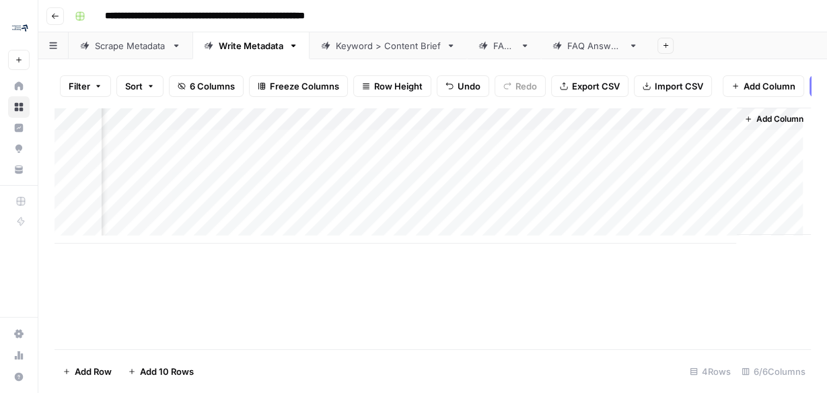
click at [52, 23] on button "Go back" at bounding box center [54, 15] width 17 height 17
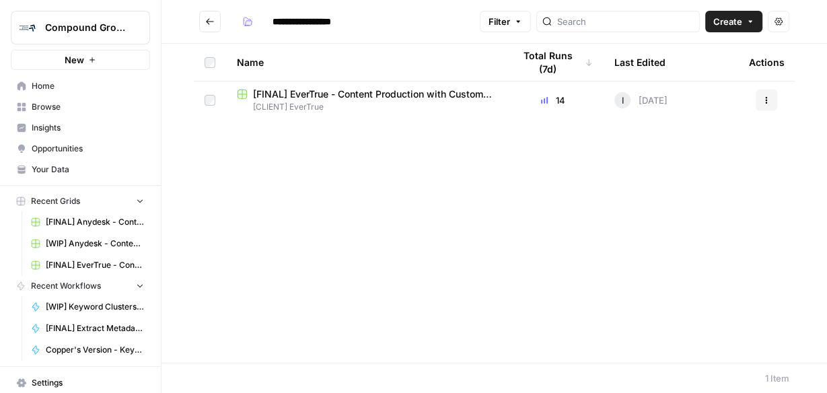
click at [45, 107] on span "Browse" at bounding box center [88, 107] width 112 height 12
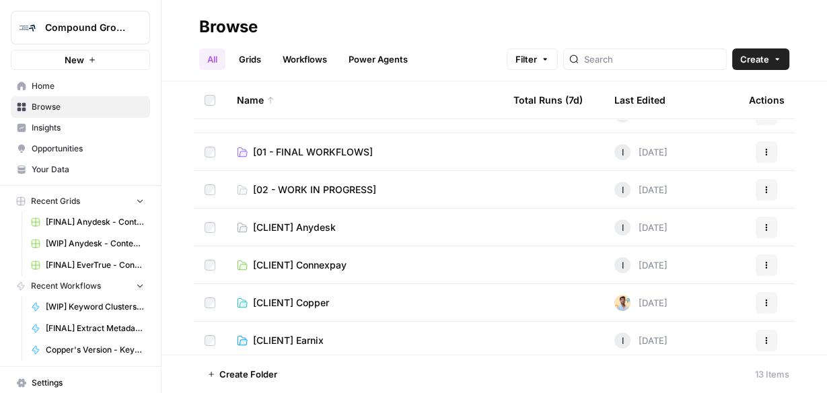
scroll to position [54, 0]
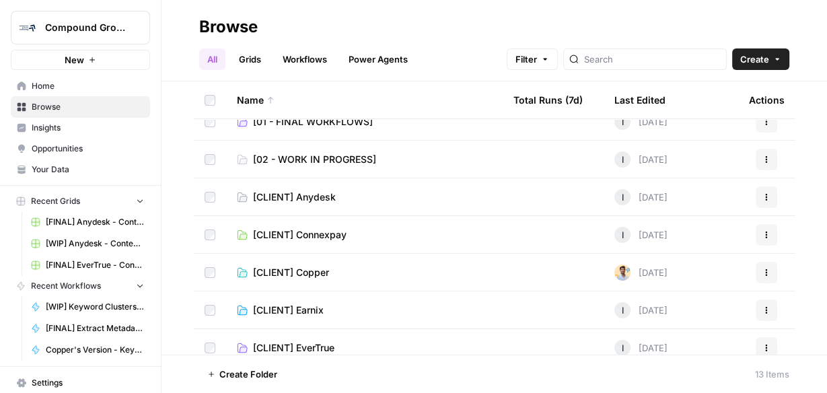
click at [364, 205] on td "[CLIENT] Anydesk" at bounding box center [364, 196] width 277 height 37
click at [339, 191] on link "[CLIENT] Anydesk" at bounding box center [364, 196] width 255 height 13
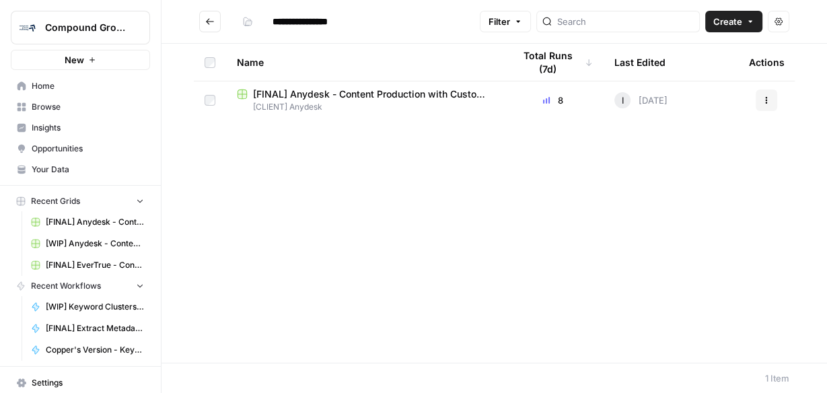
click at [351, 92] on span "[FINAL] Anydesk - Content Production with Custom Workflows" at bounding box center [372, 93] width 239 height 13
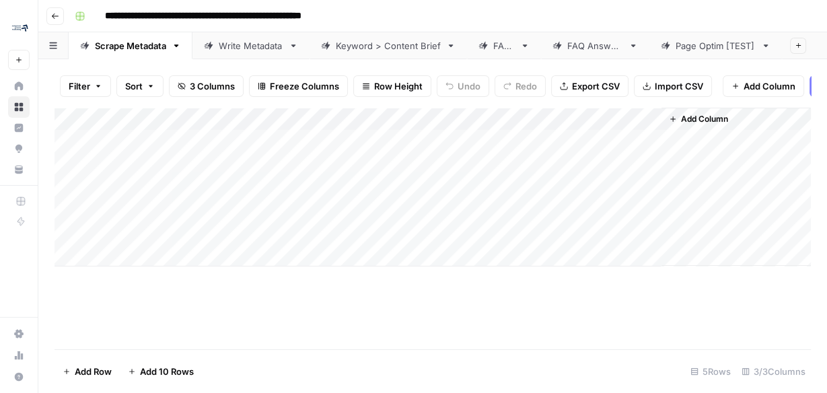
click at [242, 46] on div "Write Metadata" at bounding box center [251, 45] width 65 height 13
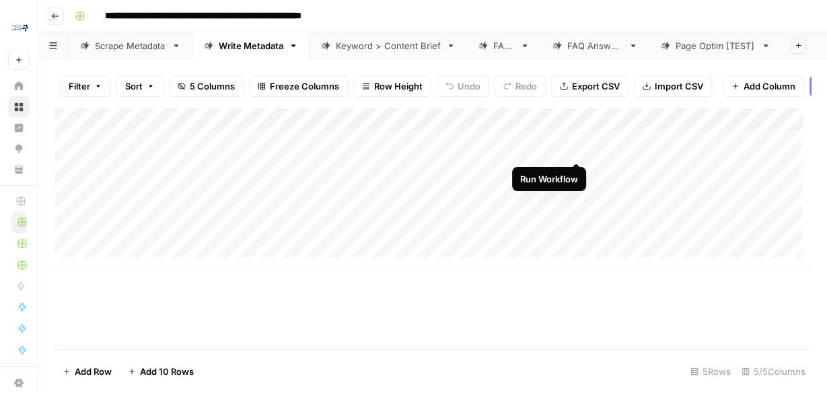
click at [579, 150] on div "Add Column" at bounding box center [433, 187] width 756 height 159
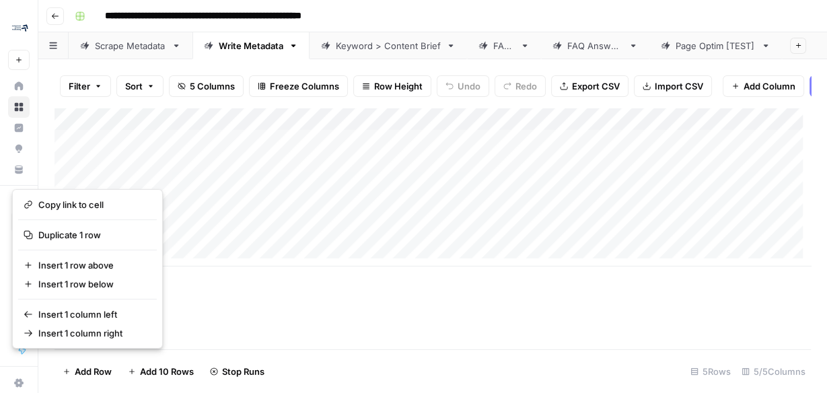
click at [69, 174] on button "button" at bounding box center [65, 172] width 194 height 24
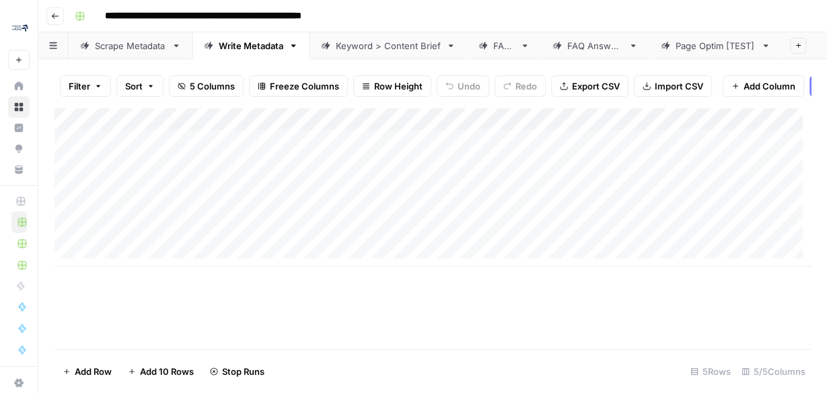
click at [192, 218] on div "Add Column" at bounding box center [433, 187] width 756 height 159
click at [65, 170] on div "Add Column" at bounding box center [433, 187] width 756 height 159
click at [93, 369] on span "Delete 1 Row" at bounding box center [90, 371] width 54 height 13
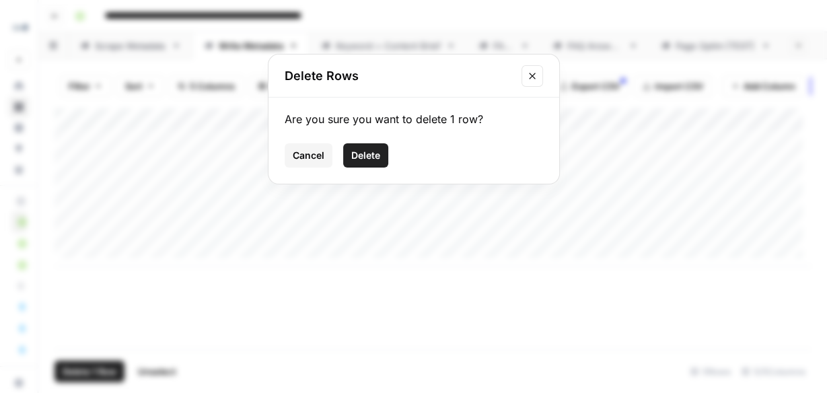
click at [368, 150] on span "Delete" at bounding box center [365, 155] width 29 height 13
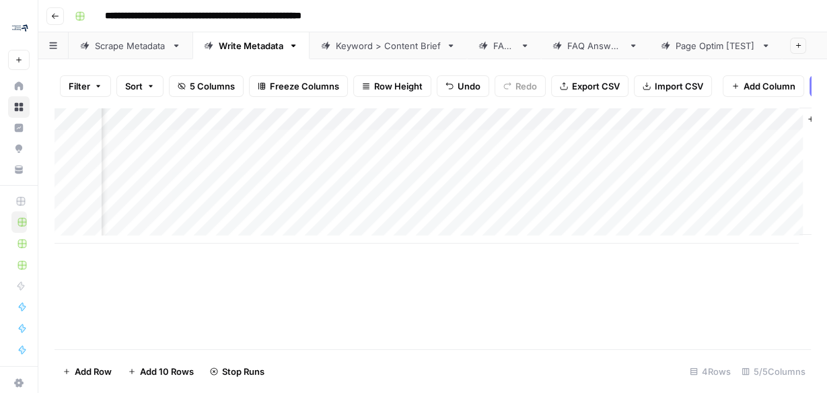
scroll to position [0, 225]
click at [394, 143] on div "Add Column" at bounding box center [433, 176] width 756 height 136
click at [423, 154] on div "Add Column" at bounding box center [433, 176] width 756 height 136
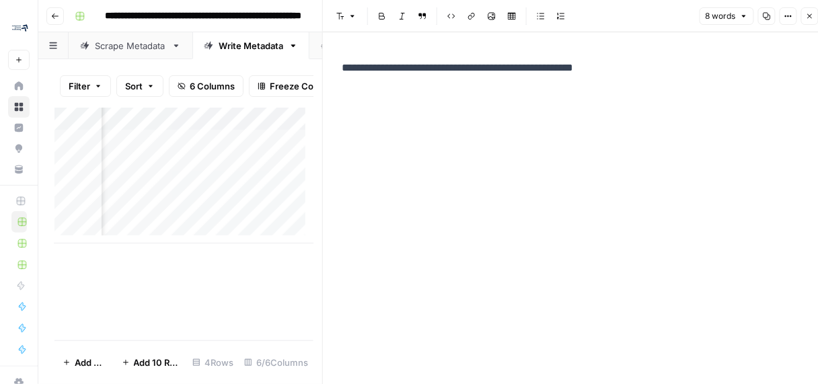
click at [814, 14] on button "Close" at bounding box center [809, 15] width 17 height 17
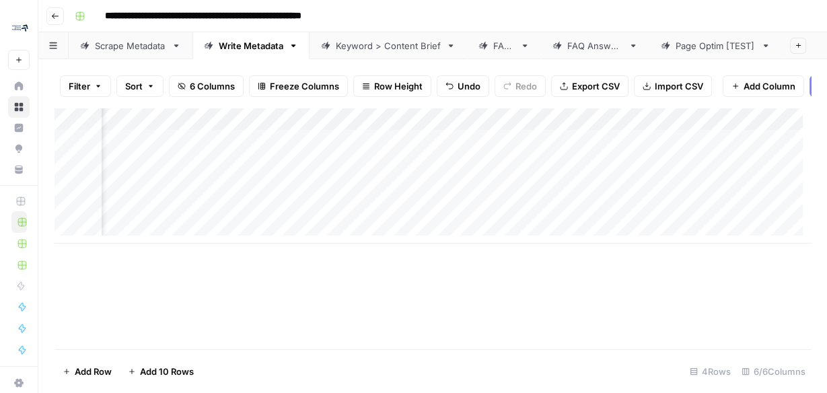
drag, startPoint x: 770, startPoint y: 124, endPoint x: 754, endPoint y: 131, distance: 18.4
click at [754, 131] on div "Add Column" at bounding box center [433, 176] width 756 height 136
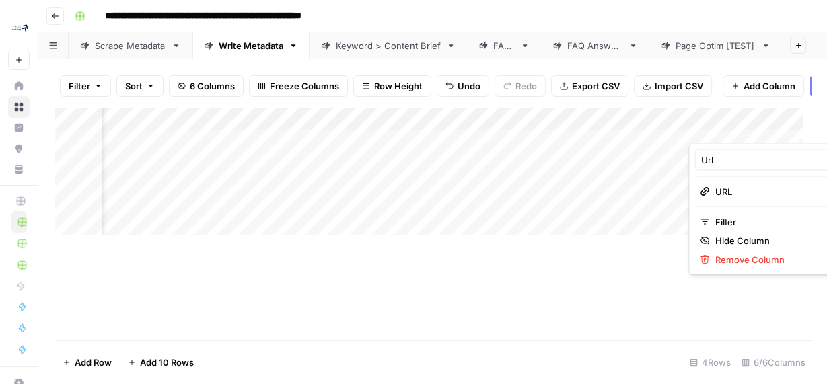
drag, startPoint x: 760, startPoint y: 126, endPoint x: 665, endPoint y: 176, distance: 107.4
click at [660, 154] on body "**********" at bounding box center [413, 192] width 827 height 384
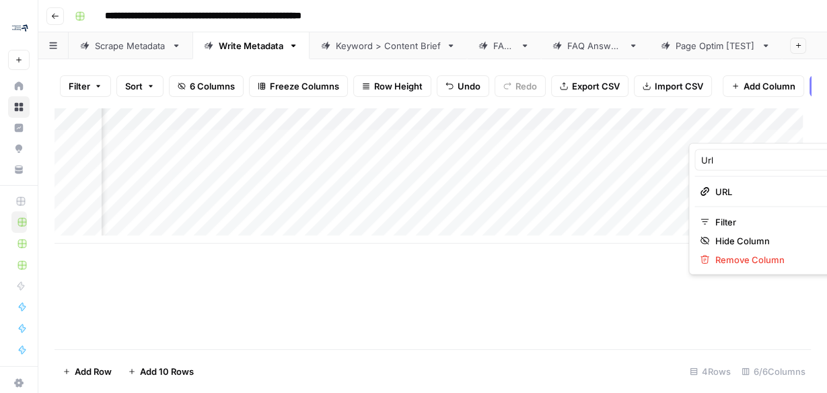
click at [622, 175] on div "Add Column" at bounding box center [433, 176] width 756 height 136
drag, startPoint x: 764, startPoint y: 123, endPoint x: 421, endPoint y: 144, distance: 343.8
click at [406, 133] on div "Add Column" at bounding box center [433, 176] width 756 height 136
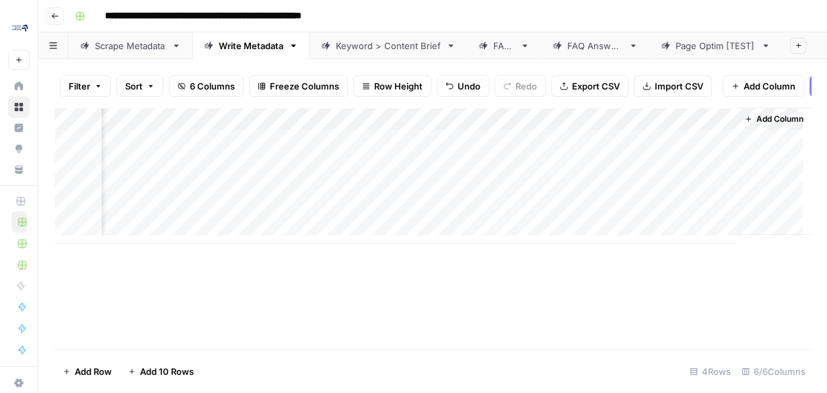
click at [711, 126] on div "Add Column" at bounding box center [433, 176] width 756 height 136
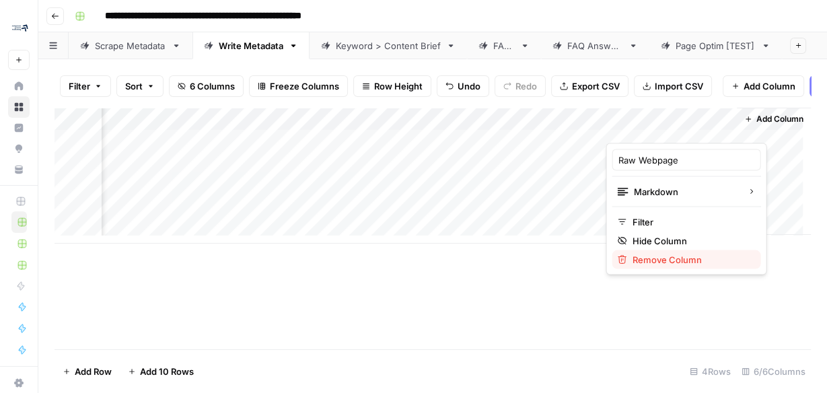
click at [672, 262] on span "Remove Column" at bounding box center [691, 258] width 118 height 13
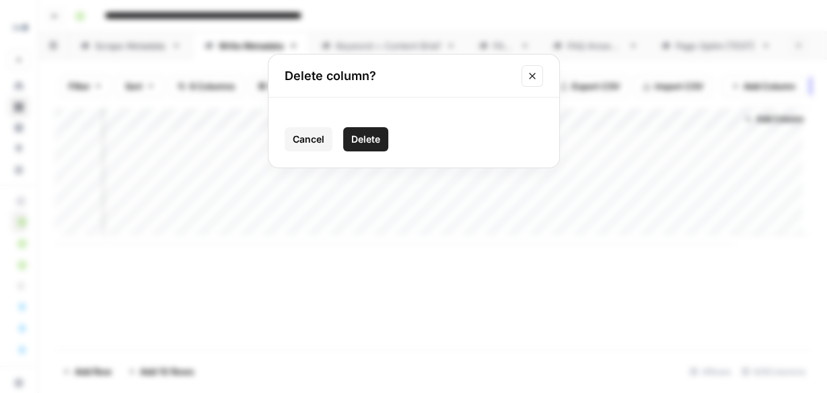
click at [367, 139] on span "Delete" at bounding box center [365, 139] width 29 height 13
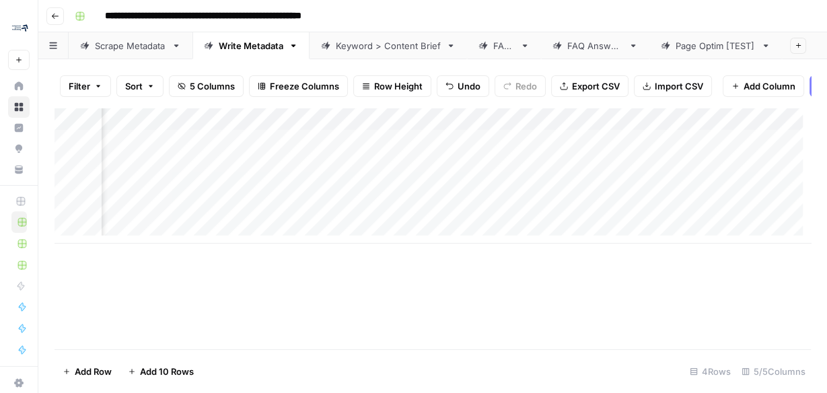
scroll to position [0, 225]
click at [47, 17] on button "Go back" at bounding box center [54, 15] width 17 height 17
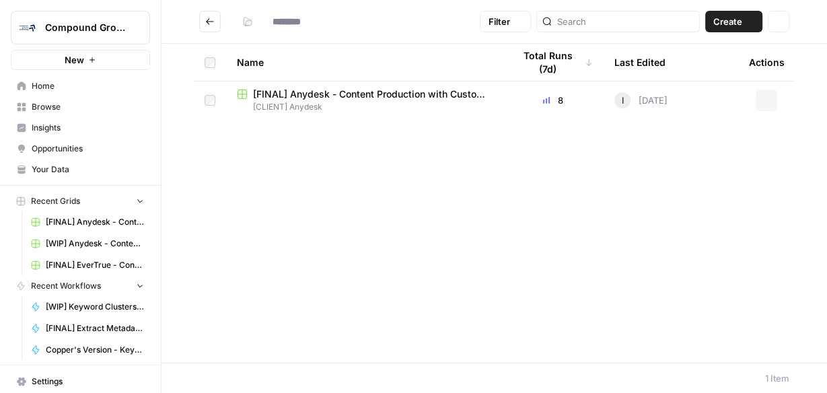
type input "**********"
click at [47, 17] on button "Compound Growth" at bounding box center [80, 28] width 139 height 34
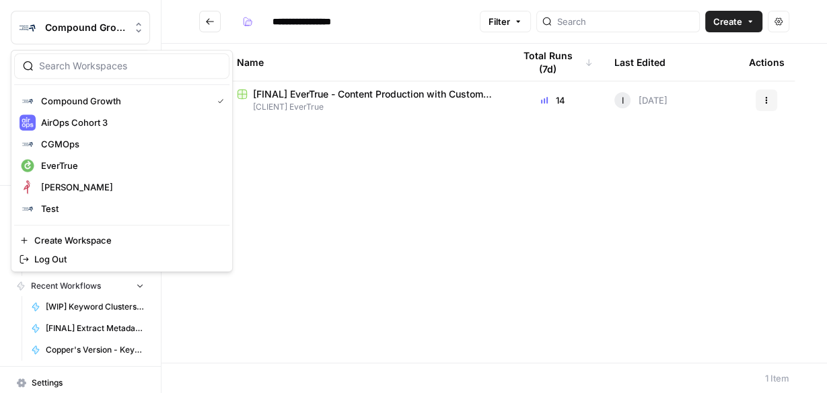
click at [211, 23] on icon "Go back" at bounding box center [209, 21] width 9 height 9
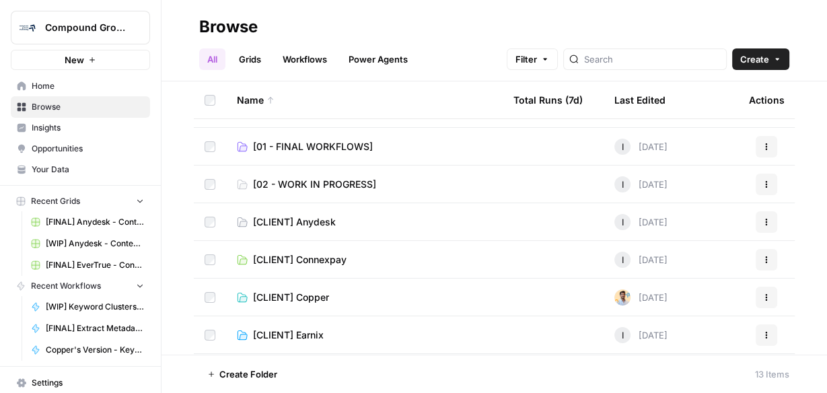
scroll to position [108, 0]
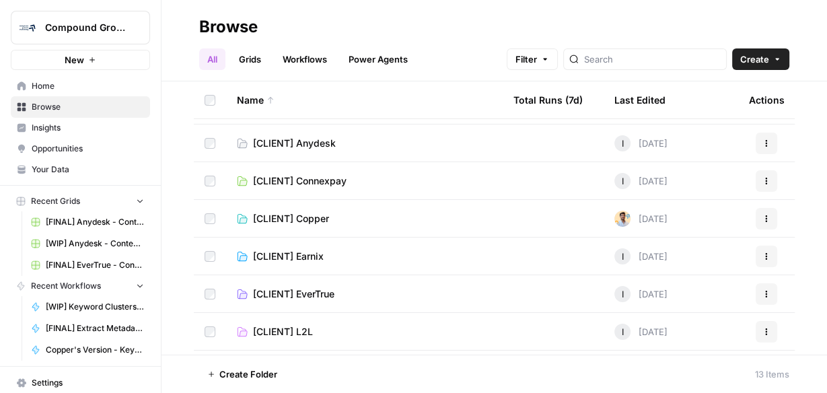
drag, startPoint x: 318, startPoint y: 137, endPoint x: 469, endPoint y: 29, distance: 185.2
click at [468, 29] on div "Browse" at bounding box center [494, 27] width 590 height 22
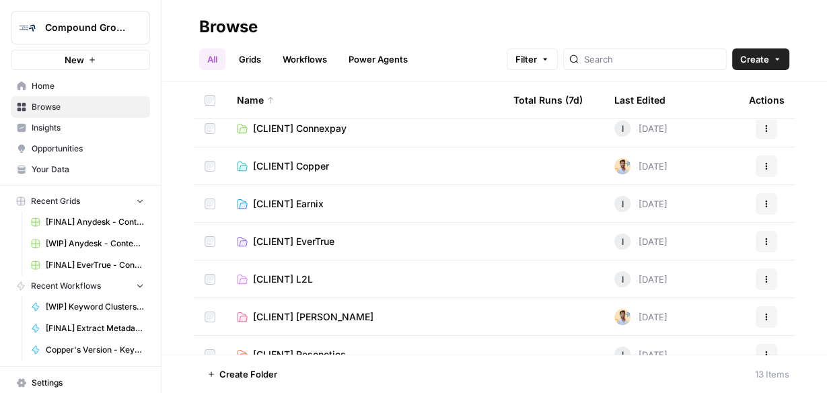
scroll to position [200, 0]
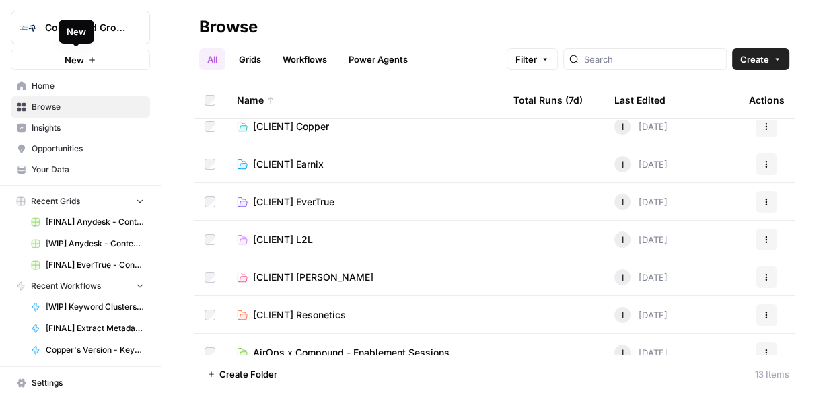
click at [67, 67] on button "New" at bounding box center [80, 60] width 139 height 20
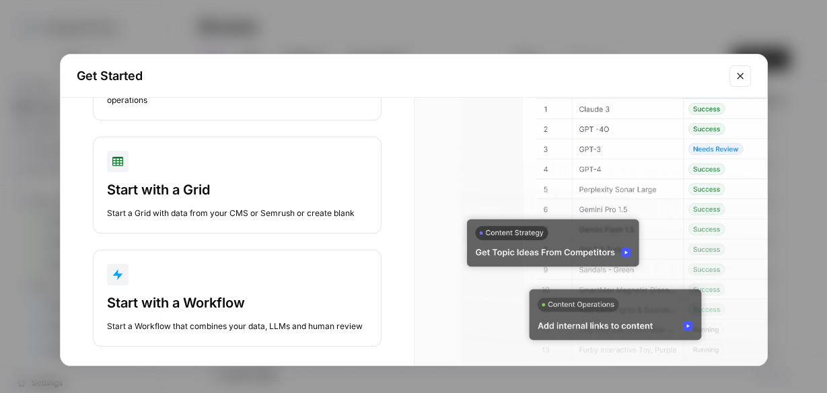
scroll to position [130, 0]
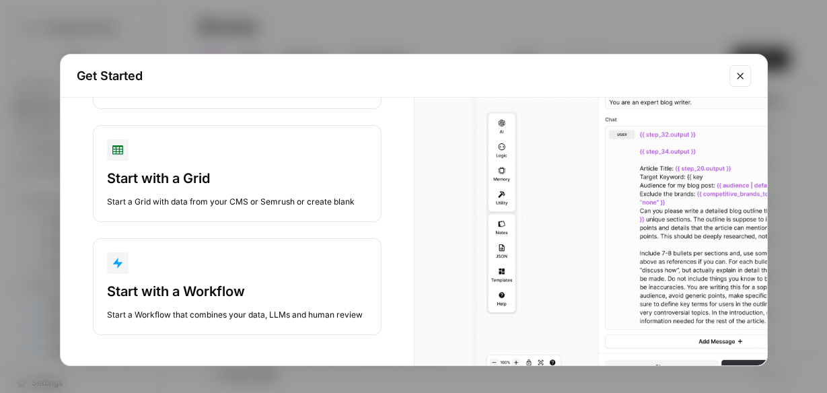
click at [234, 287] on div "Start with a Workflow" at bounding box center [237, 291] width 260 height 19
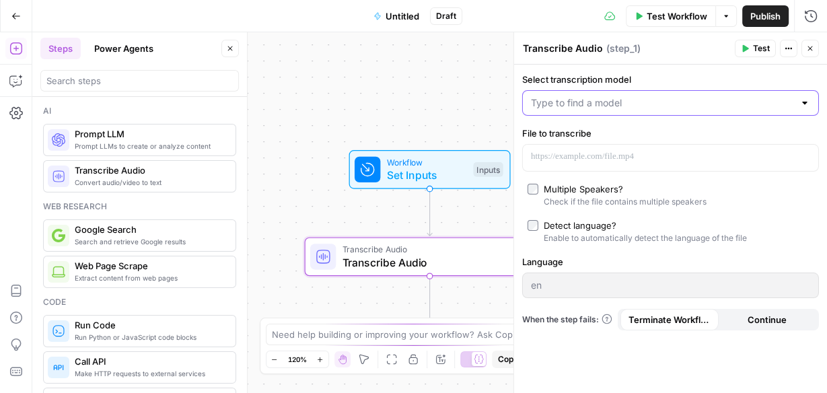
click at [614, 100] on input "Select transcription model" at bounding box center [662, 102] width 263 height 13
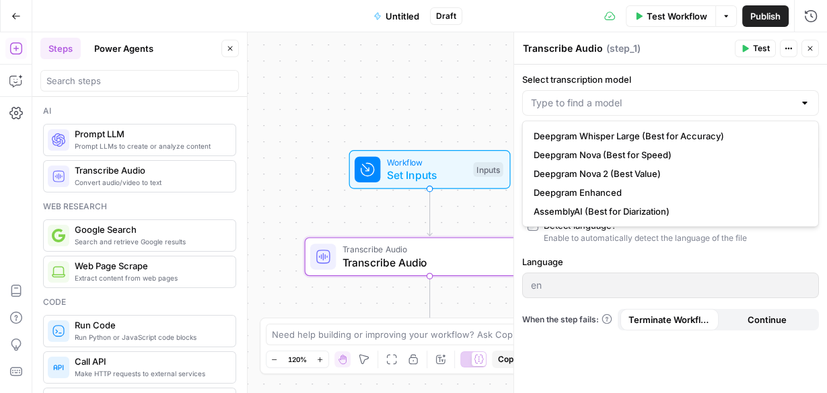
click at [818, 46] on button "Close" at bounding box center [809, 48] width 17 height 17
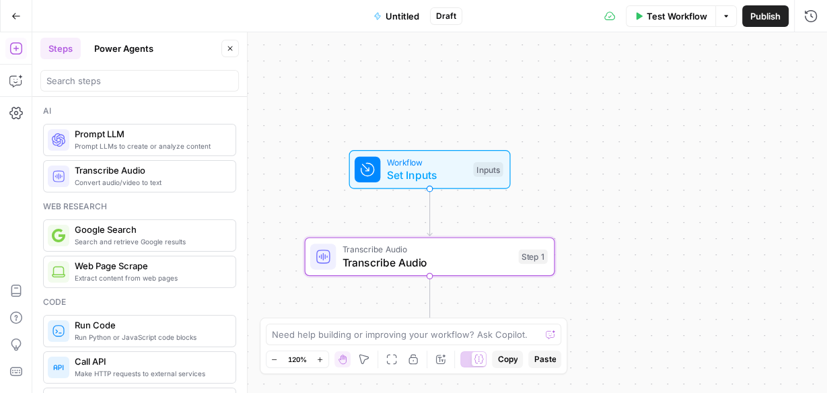
click at [23, 21] on button "Go Back" at bounding box center [16, 16] width 24 height 24
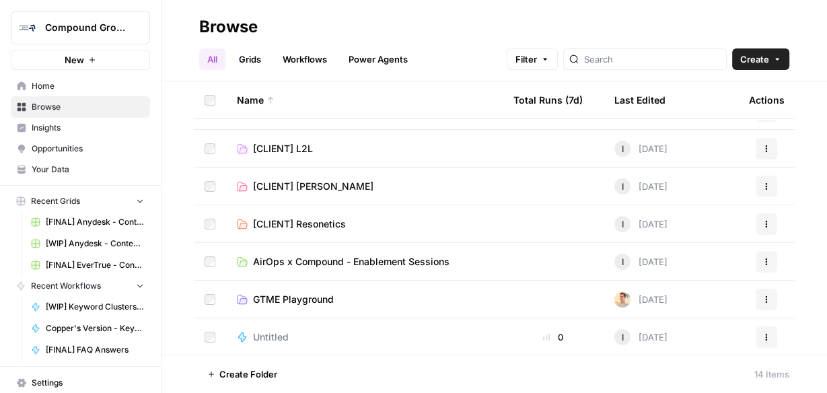
scroll to position [291, 0]
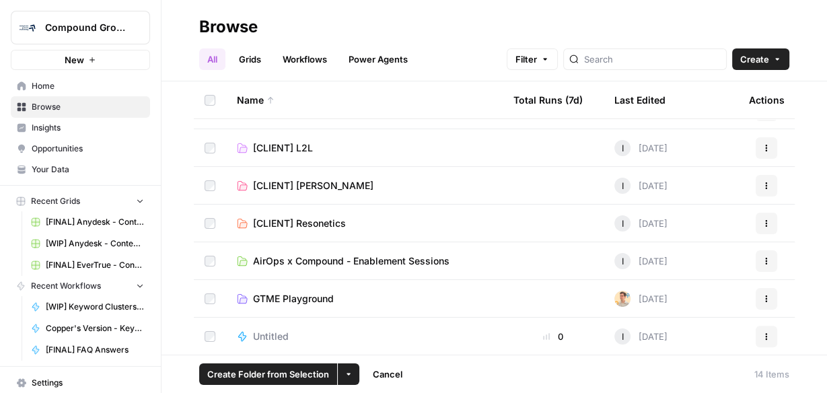
click at [762, 336] on icon "button" at bounding box center [766, 336] width 8 height 8
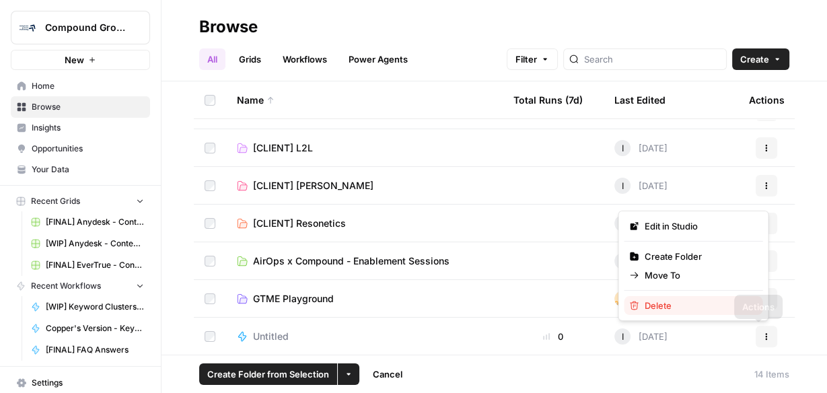
click at [704, 307] on span "Delete" at bounding box center [698, 305] width 108 height 13
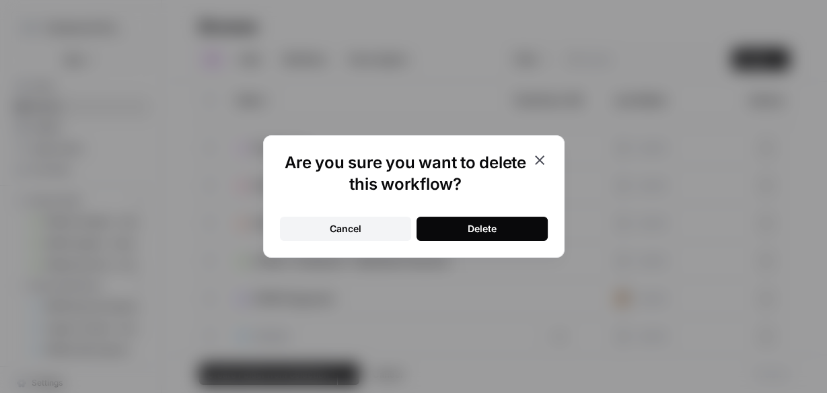
click at [499, 239] on button "Delete" at bounding box center [482, 229] width 131 height 24
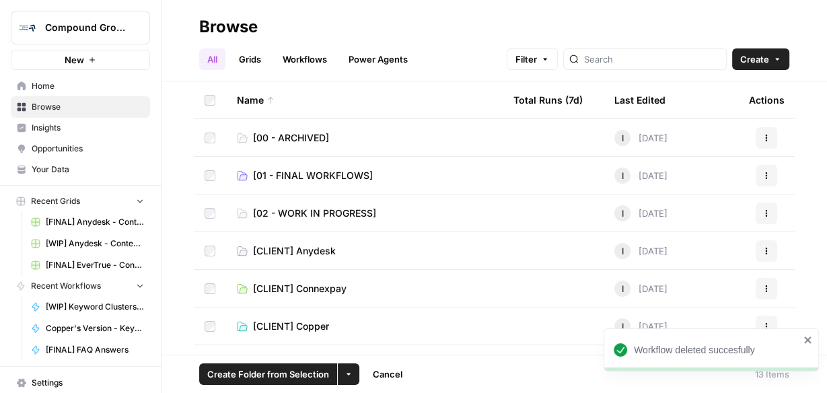
scroll to position [0, 0]
click at [306, 208] on span "[02 - WORK IN PROGRESS]" at bounding box center [314, 213] width 123 height 13
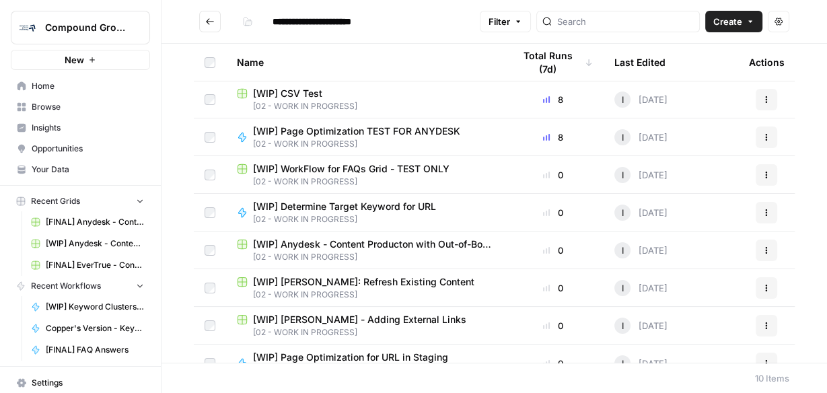
scroll to position [96, 0]
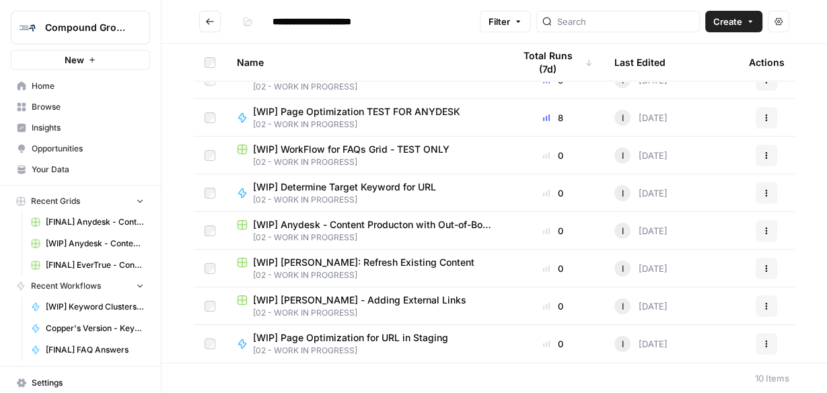
click at [414, 54] on div "Name" at bounding box center [364, 62] width 255 height 37
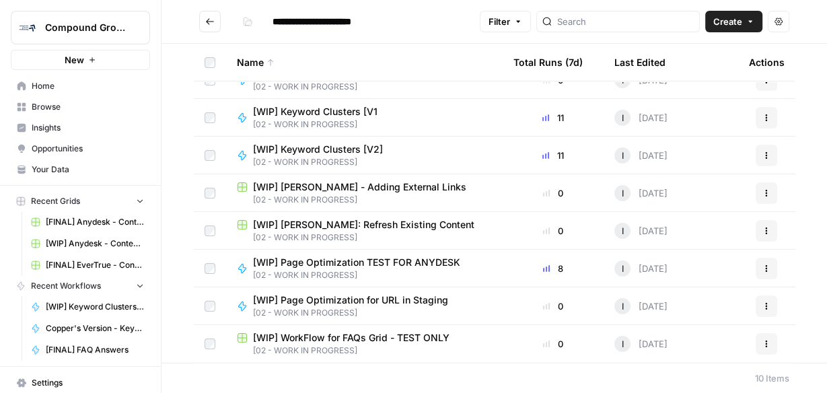
click at [294, 148] on span "[WIP] Keyword Clusters [V2]" at bounding box center [318, 149] width 130 height 13
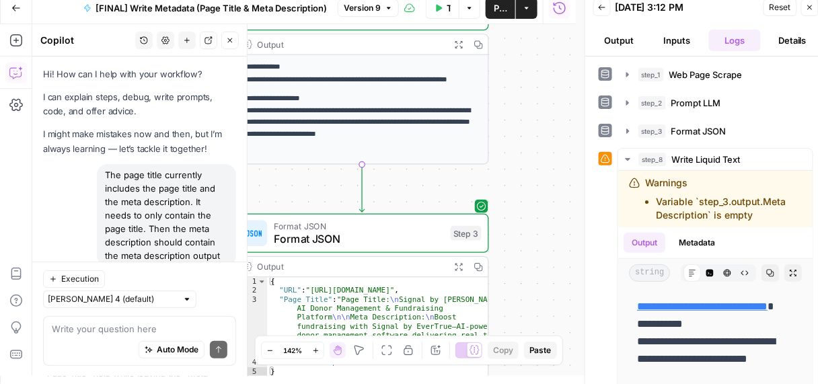
scroll to position [425, 0]
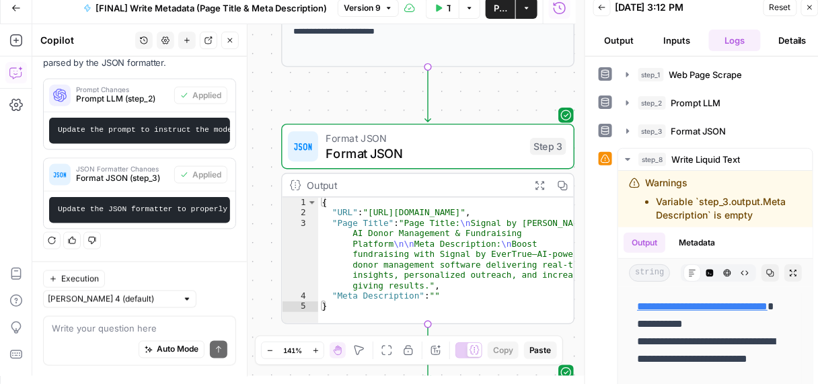
click at [813, 9] on icon "button" at bounding box center [810, 7] width 8 height 8
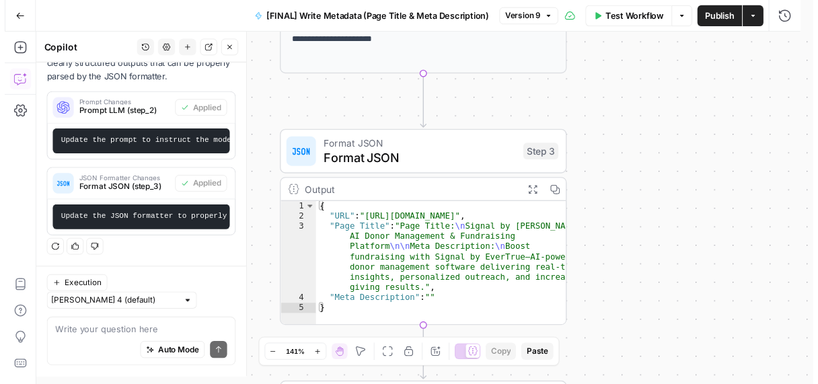
scroll to position [417, 0]
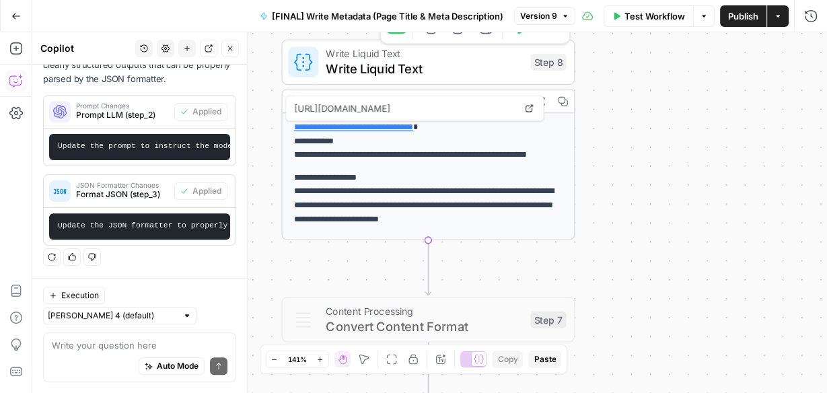
click at [352, 69] on span "Write Liquid Text" at bounding box center [424, 68] width 197 height 19
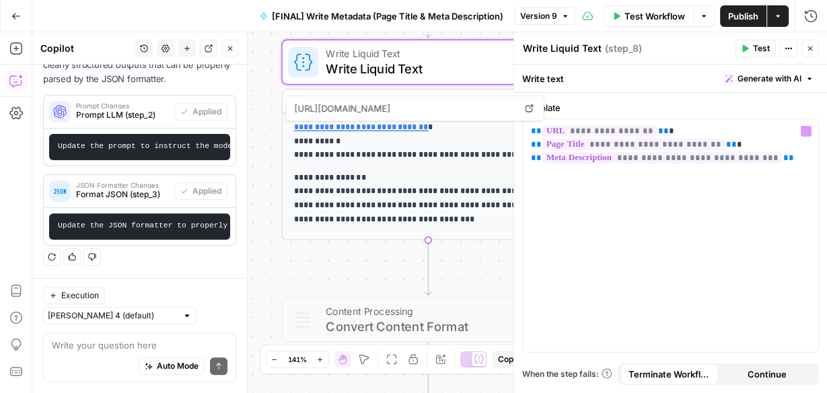
click at [707, 118] on div "**********" at bounding box center [670, 235] width 297 height 234
click at [704, 128] on p "**********" at bounding box center [671, 144] width 280 height 40
click at [258, 138] on div "**********" at bounding box center [429, 212] width 795 height 361
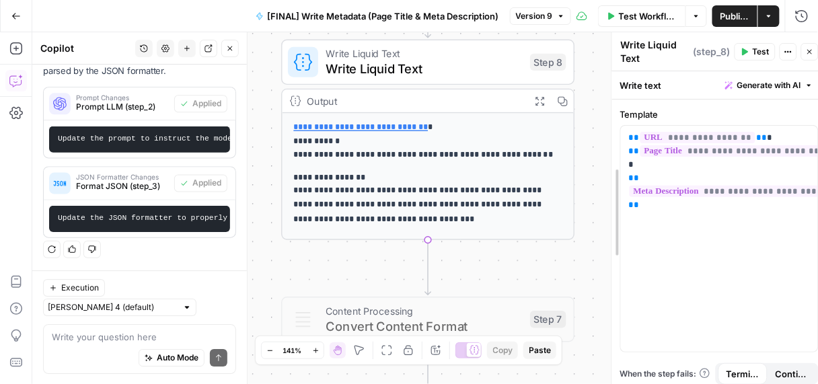
drag, startPoint x: 515, startPoint y: 168, endPoint x: 727, endPoint y: 172, distance: 212.0
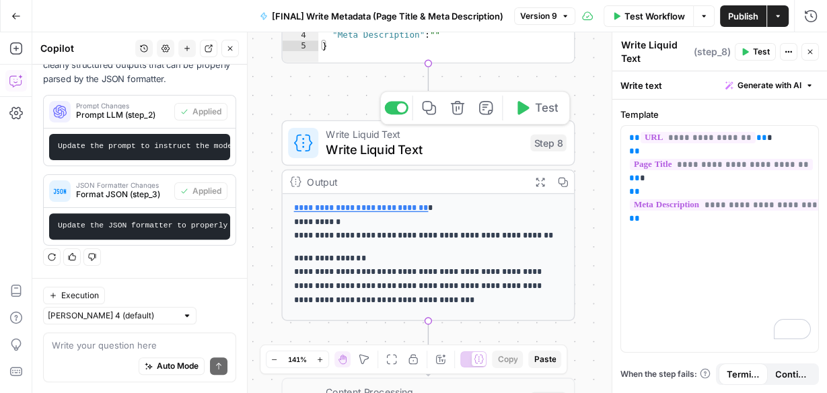
click at [385, 114] on div "Copy step Delete step Add Note Test" at bounding box center [474, 108] width 190 height 34
click at [393, 110] on div at bounding box center [396, 107] width 24 height 13
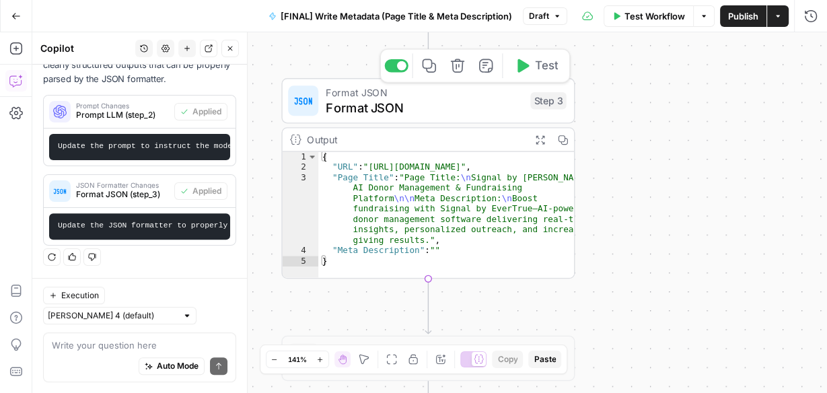
click at [536, 71] on span "Test" at bounding box center [546, 65] width 23 height 17
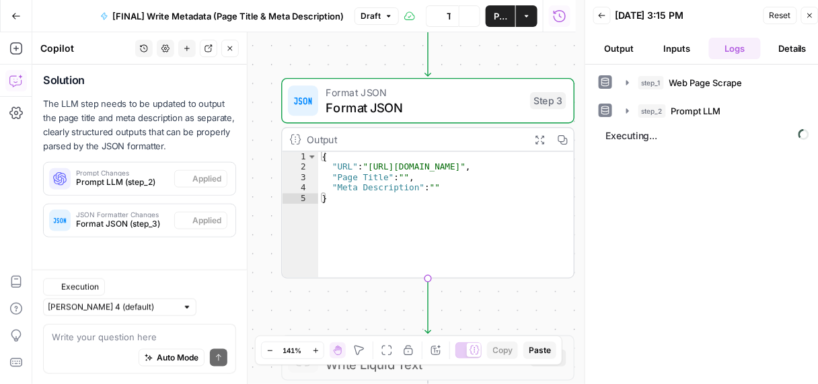
scroll to position [334, 0]
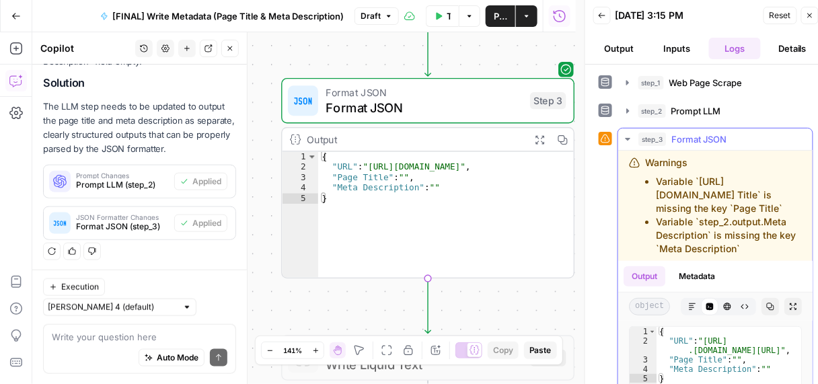
drag, startPoint x: 754, startPoint y: 248, endPoint x: 657, endPoint y: 178, distance: 119.5
click at [657, 180] on ul "Variable `[URL][DOMAIN_NAME] Title` is missing the key `Page Title` Variable `s…" at bounding box center [723, 215] width 157 height 81
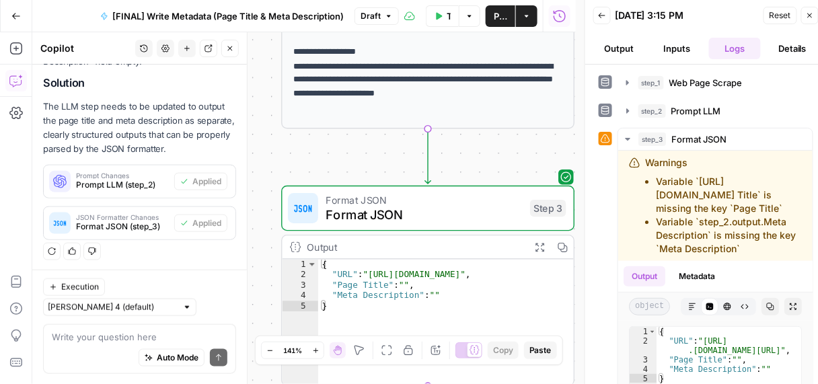
click at [80, 344] on div "Auto Mode Send" at bounding box center [140, 359] width 176 height 30
paste textarea "Variable `step_3.output.Meta Description` is empty"
type textarea "Fix the error in step 3: Variable `step_3.output.Meta Description` is empty"
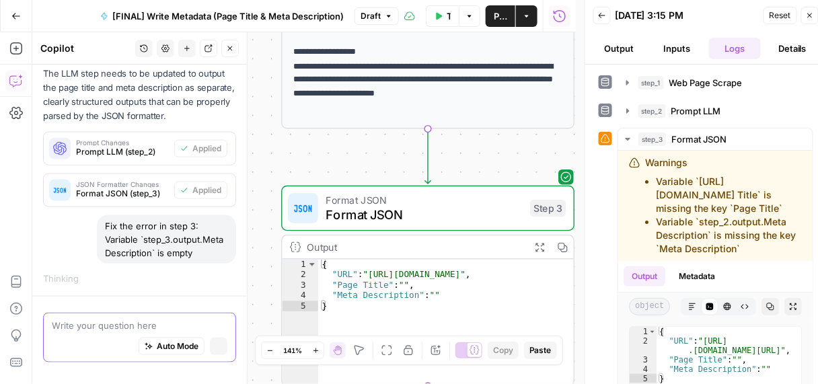
scroll to position [346, 0]
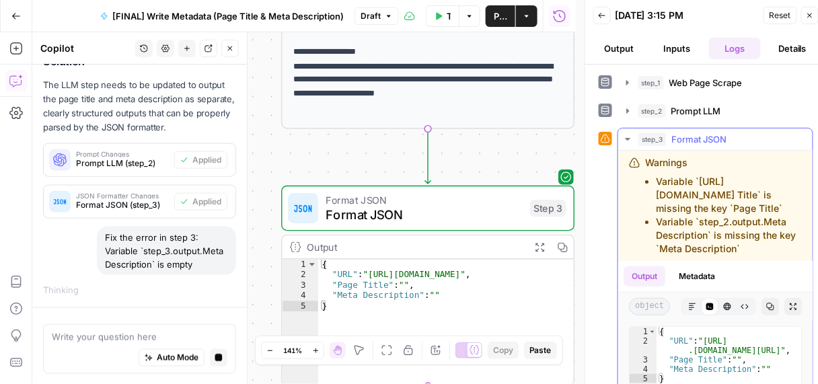
drag, startPoint x: 686, startPoint y: 207, endPoint x: 661, endPoint y: 178, distance: 38.7
click at [661, 178] on li "Variable `[URL][DOMAIN_NAME] Title` is missing the key `Page Title`" at bounding box center [729, 195] width 146 height 40
click at [654, 177] on ul "Variable `[URL][DOMAIN_NAME] Title` is missing the key `Page Title` Variable `s…" at bounding box center [723, 215] width 157 height 81
copy li "Variable `[URL][DOMAIN_NAME] Title` is missing the key `Page Title`"
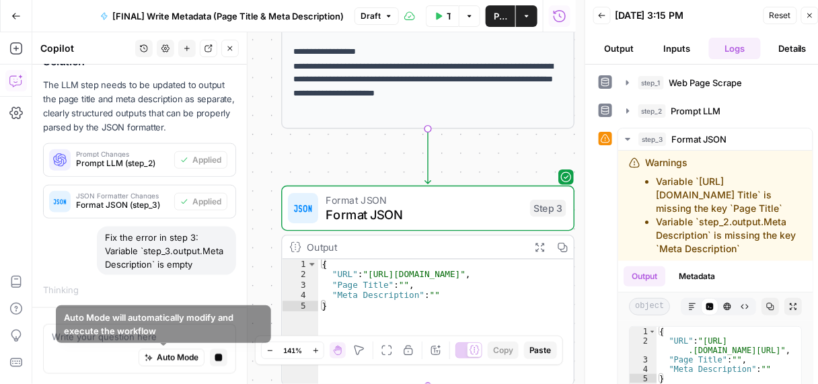
click at [225, 355] on div "Write your question here Auto Mode Stop generating" at bounding box center [139, 349] width 193 height 50
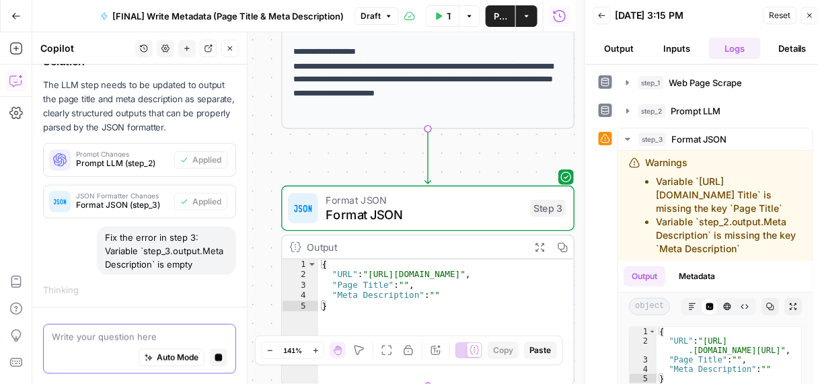
click at [215, 357] on icon "button" at bounding box center [218, 357] width 7 height 7
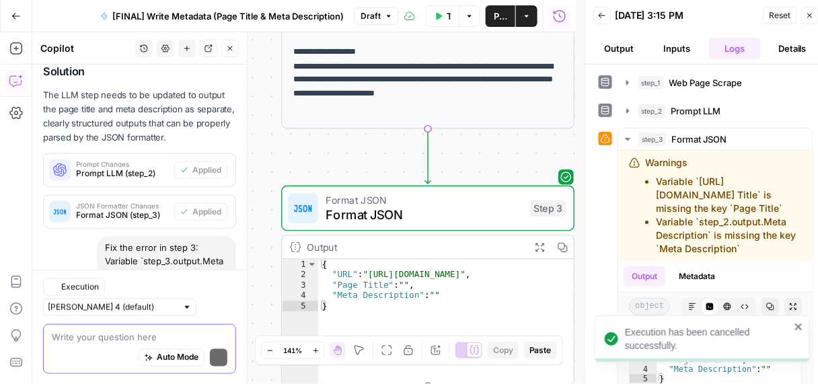
scroll to position [404, 0]
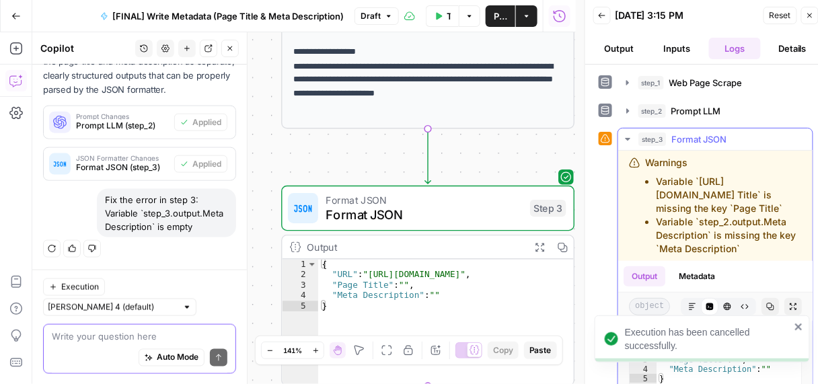
drag, startPoint x: 742, startPoint y: 246, endPoint x: 655, endPoint y: 180, distance: 109.4
click at [655, 180] on ul "Variable `[URL][DOMAIN_NAME] Title` is missing the key `Page Title` Variable `s…" at bounding box center [723, 215] width 157 height 81
copy ul "Variable `[URL][DOMAIN_NAME] Title` is missing the key `Page Title` Variable `s…"
click at [125, 342] on textarea at bounding box center [140, 336] width 176 height 13
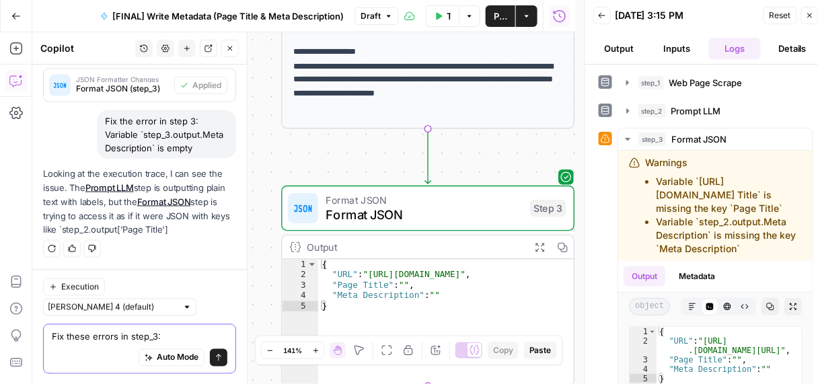
paste textarea "Variable `[URL][DOMAIN_NAME] Title` is missing the key `Page Title` Variable `s…"
type textarea "Fix these errors in step_3: Variable `[URL][DOMAIN_NAME] Title` is missing the …"
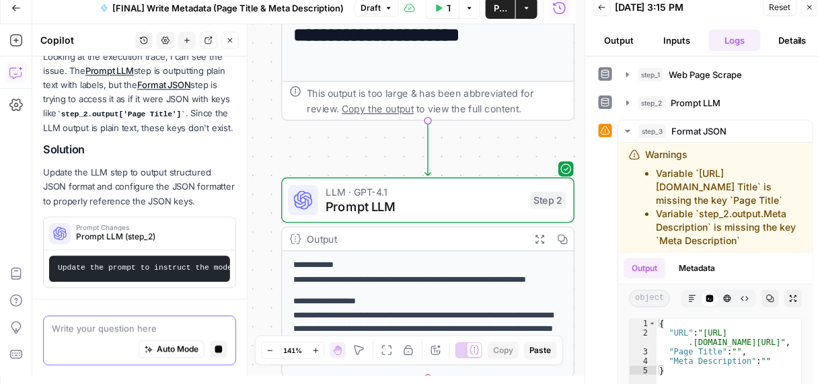
scroll to position [8, 0]
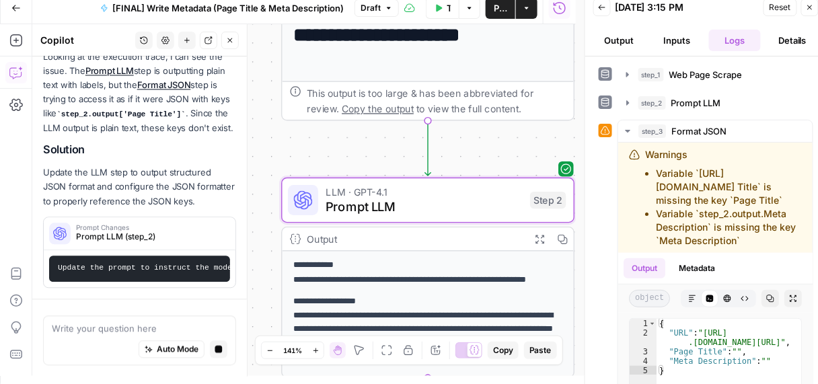
click at [138, 235] on div "Prompt Changes Prompt LLM (step_2) Update the prompt to instruct the model to o…" at bounding box center [139, 252] width 193 height 71
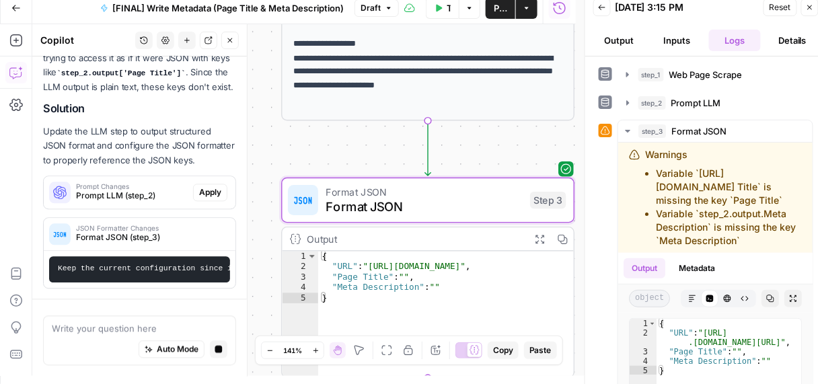
scroll to position [726, 0]
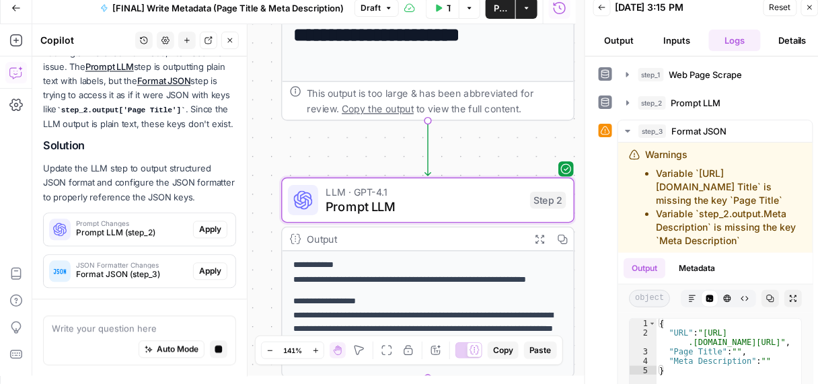
click at [120, 234] on span "Prompt LLM (step_2)" at bounding box center [132, 233] width 112 height 12
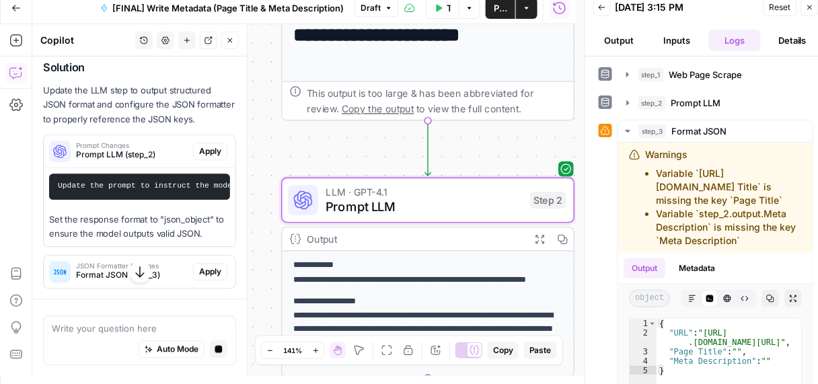
click at [201, 157] on span "Apply" at bounding box center [210, 151] width 22 height 12
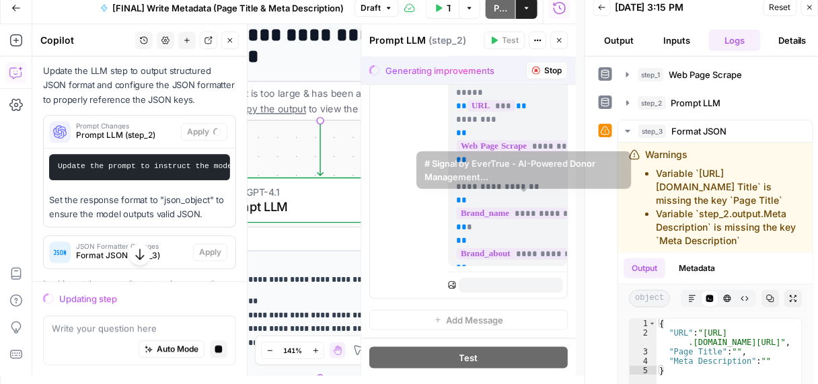
scroll to position [275, 0]
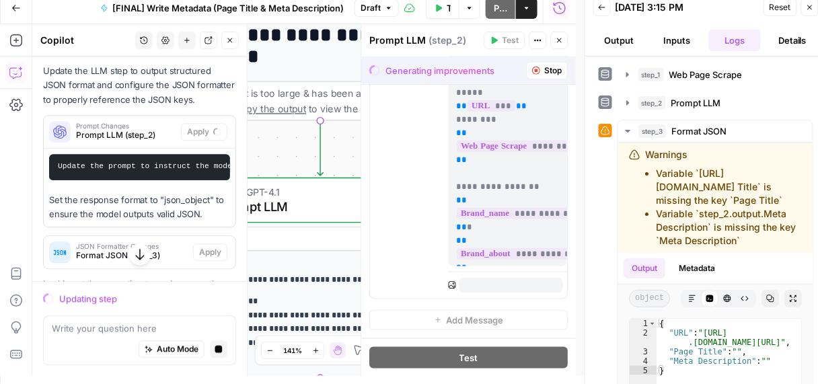
drag, startPoint x: 814, startPoint y: 9, endPoint x: 811, endPoint y: 17, distance: 8.1
click at [813, 9] on button "Close" at bounding box center [809, 7] width 17 height 17
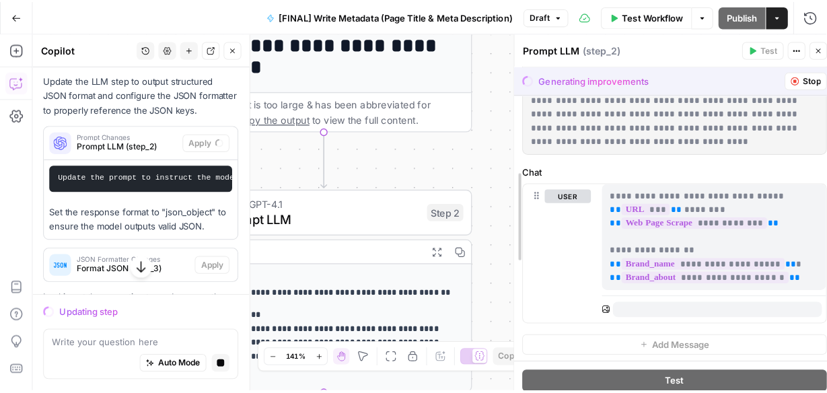
scroll to position [96, 0]
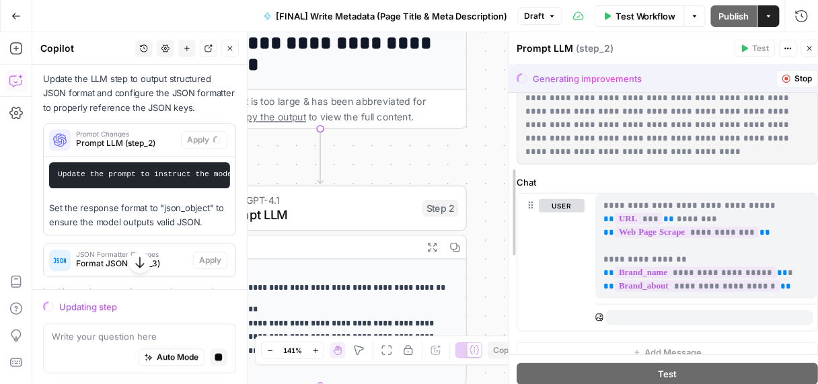
drag, startPoint x: 607, startPoint y: 169, endPoint x: 500, endPoint y: 168, distance: 107.0
click at [503, 168] on div at bounding box center [509, 212] width 13 height 361
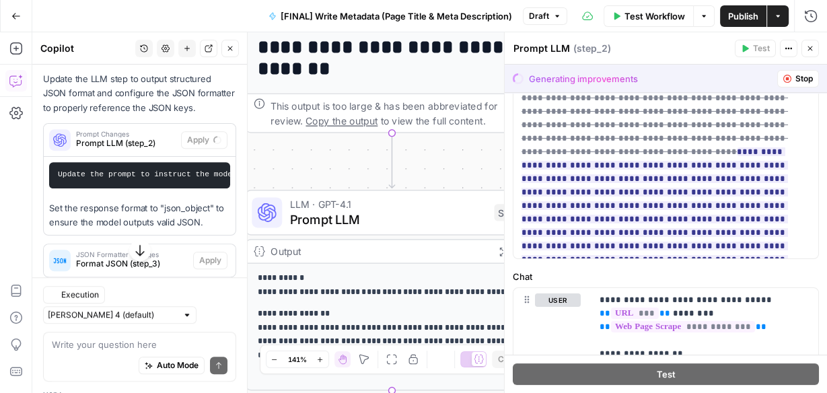
scroll to position [580, 0]
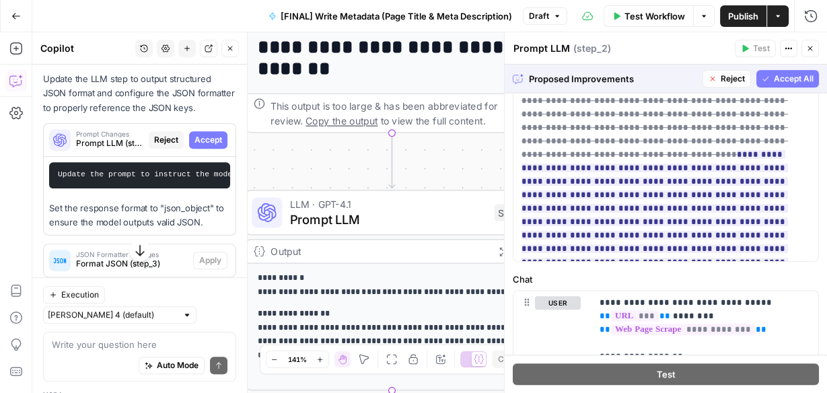
click at [774, 77] on span "Accept All" at bounding box center [794, 79] width 40 height 12
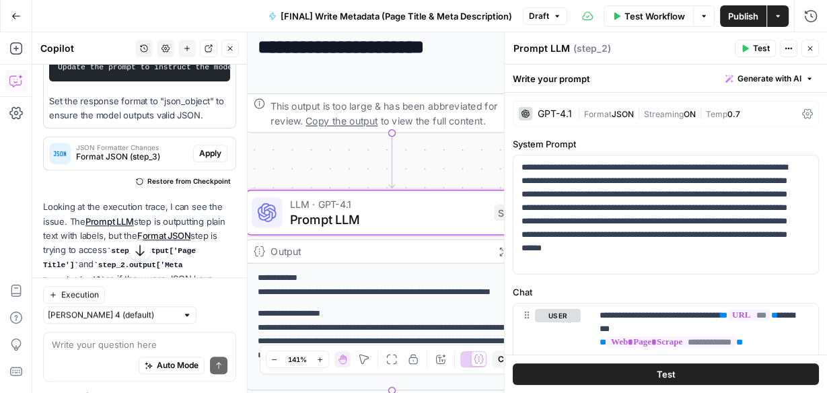
scroll to position [922, 0]
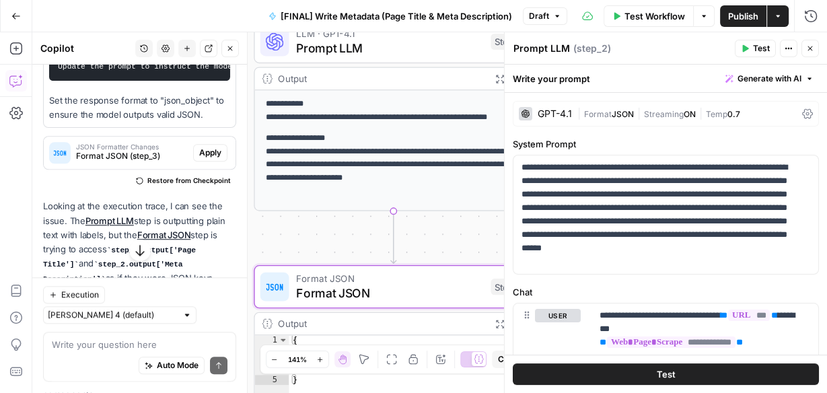
click at [110, 162] on span "Format JSON (step_3)" at bounding box center [132, 156] width 112 height 12
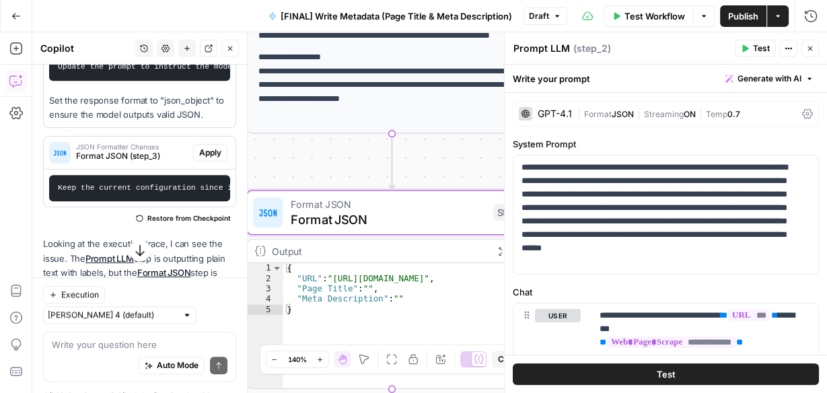
click at [213, 159] on span "Apply" at bounding box center [210, 153] width 22 height 12
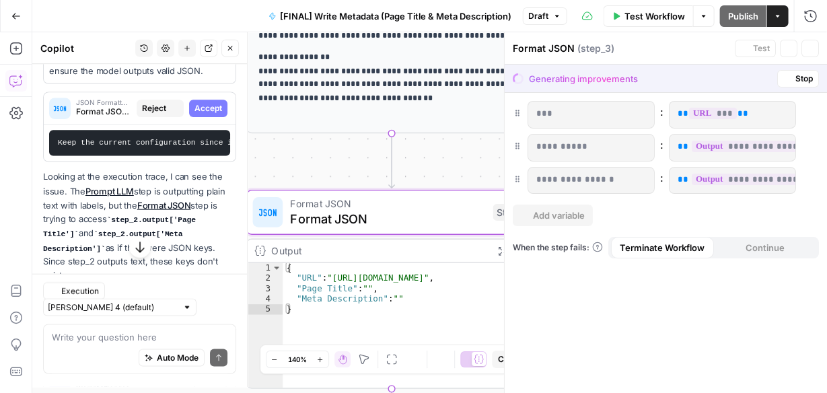
scroll to position [879, 0]
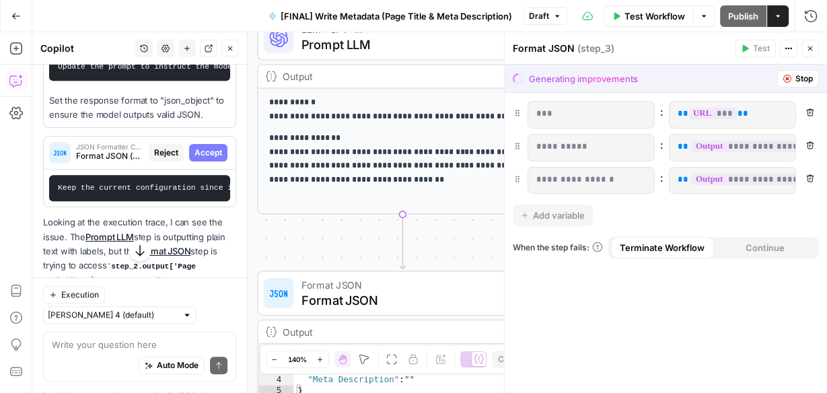
drag, startPoint x: 422, startPoint y: 239, endPoint x: 437, endPoint y: 243, distance: 15.3
click at [437, 243] on div "**********" at bounding box center [429, 212] width 795 height 361
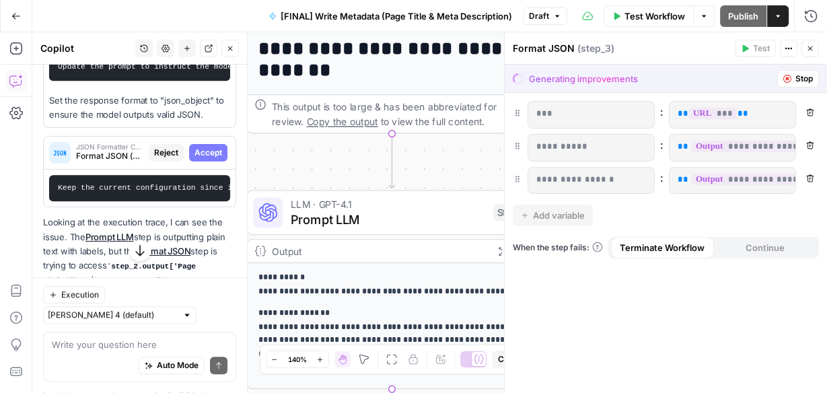
drag, startPoint x: 211, startPoint y: 212, endPoint x: 160, endPoint y: 250, distance: 63.4
click at [211, 159] on span "Accept" at bounding box center [208, 153] width 28 height 12
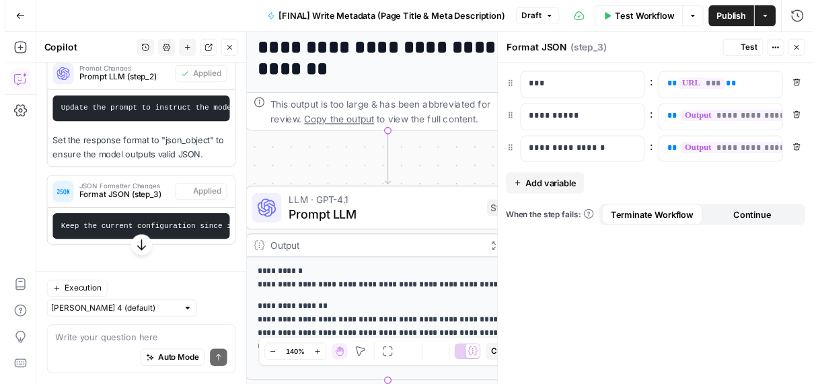
scroll to position [922, 0]
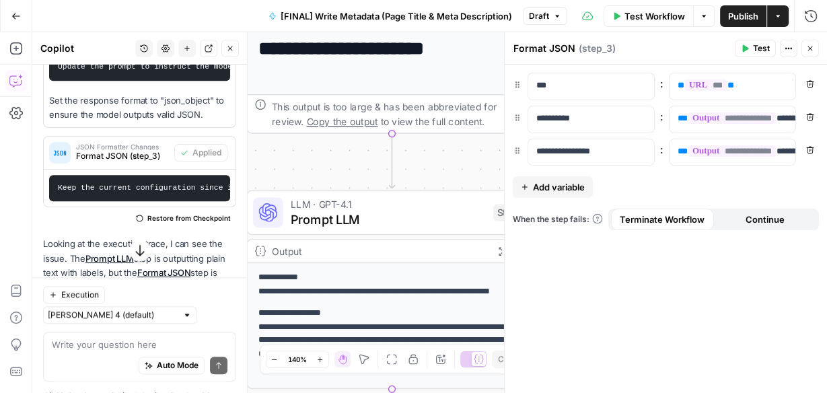
click at [755, 53] on span "Test" at bounding box center [761, 48] width 17 height 12
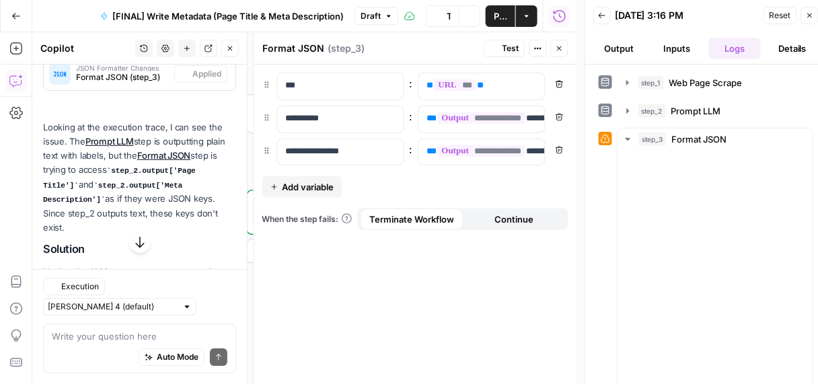
scroll to position [922, 0]
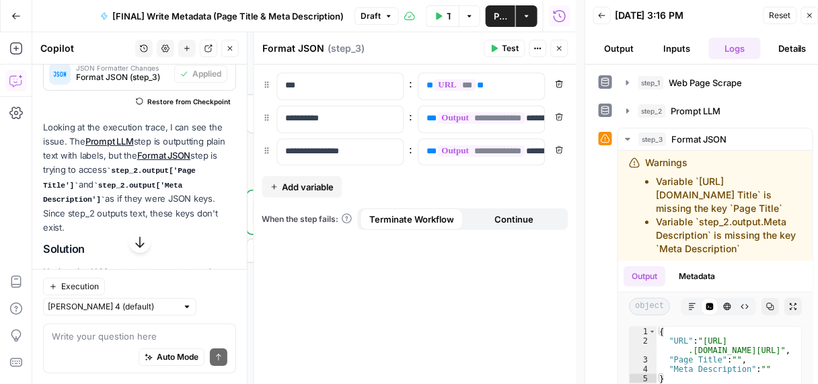
click at [495, 13] on span "Publish" at bounding box center [500, 15] width 13 height 13
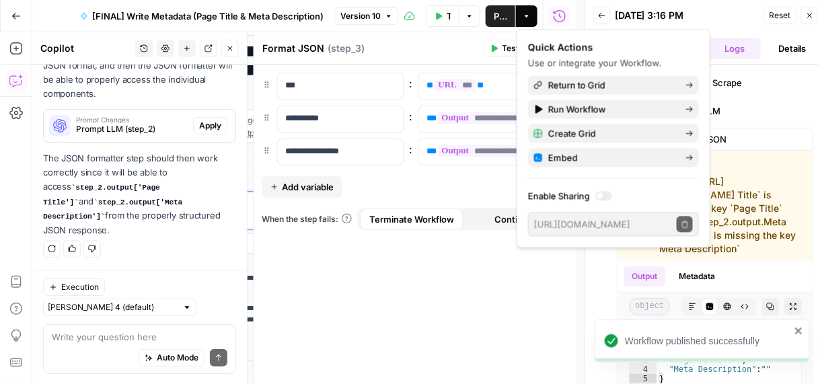
click at [207, 135] on button "Apply" at bounding box center [210, 125] width 34 height 17
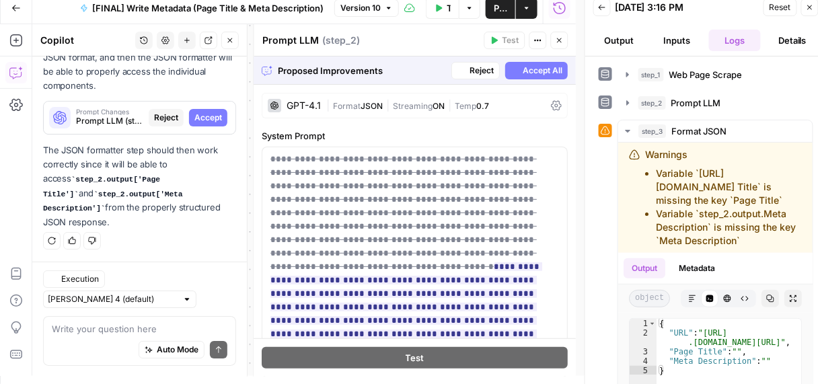
scroll to position [1100, 0]
click at [524, 65] on span "Accept All" at bounding box center [543, 71] width 40 height 12
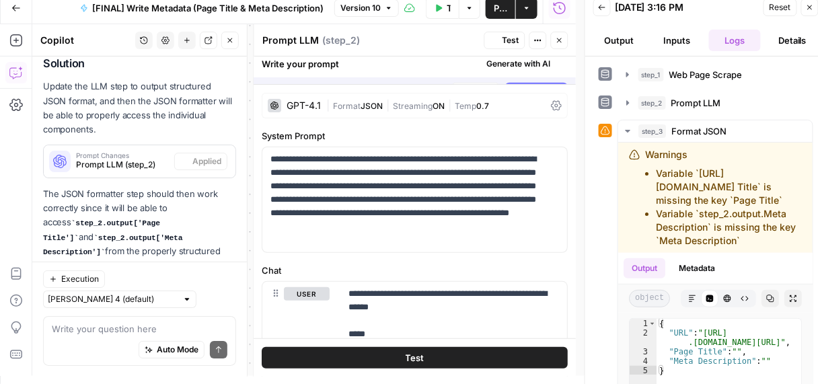
scroll to position [1165, 0]
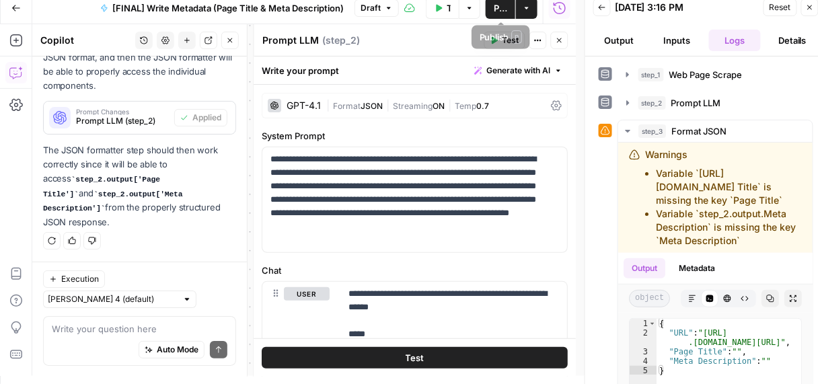
click at [493, 7] on button "Publish" at bounding box center [501, 8] width 30 height 22
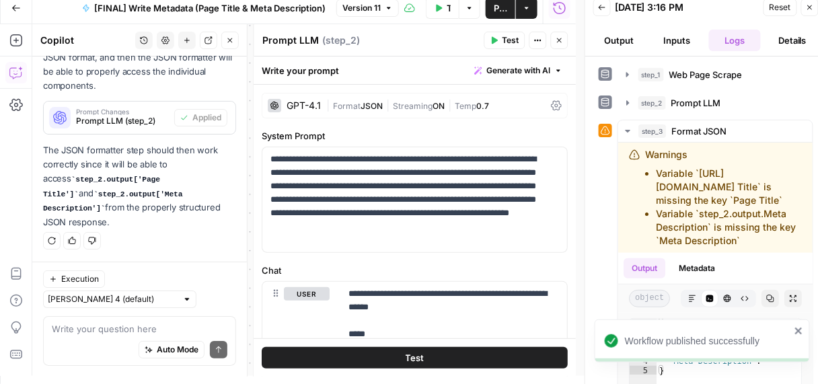
click at [799, 38] on button "Details" at bounding box center [792, 41] width 52 height 22
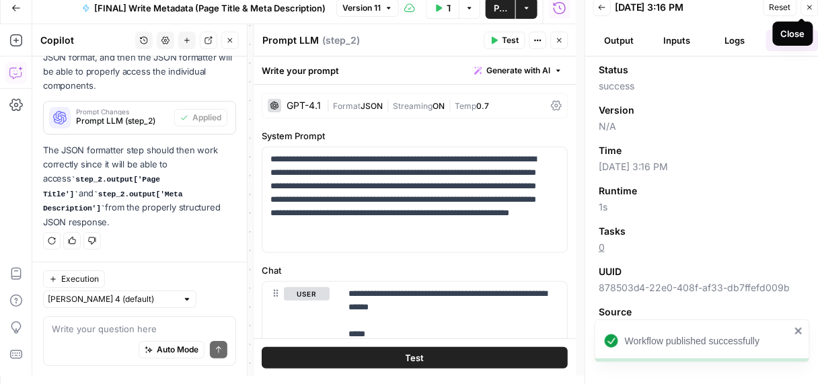
click at [812, 9] on icon "button" at bounding box center [810, 7] width 8 height 8
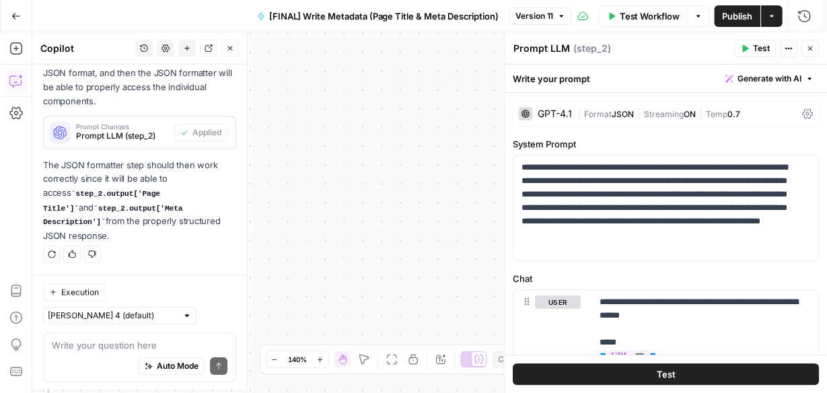
scroll to position [1157, 0]
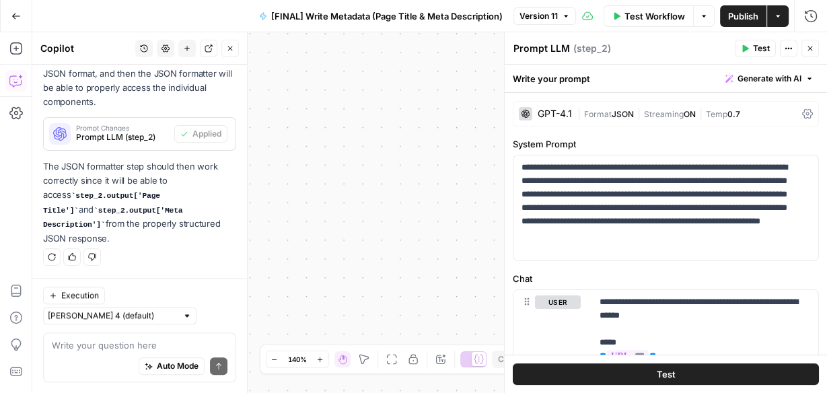
click at [737, 21] on span "Publish" at bounding box center [743, 15] width 30 height 13
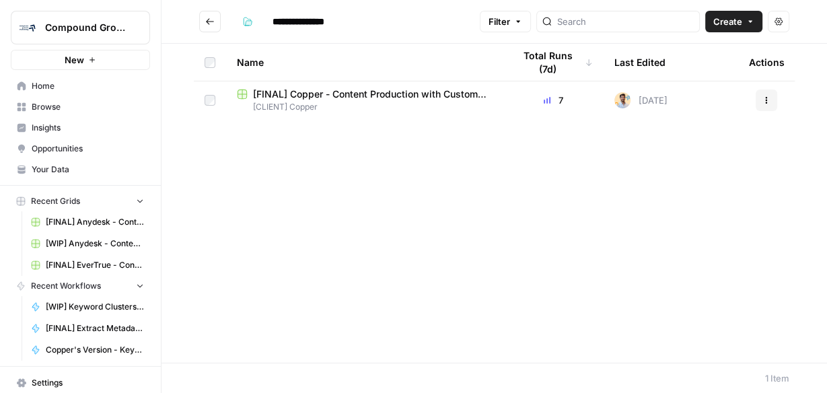
click at [275, 97] on span "[FINAL] Copper - Content Production with Custom Workflows" at bounding box center [372, 93] width 239 height 13
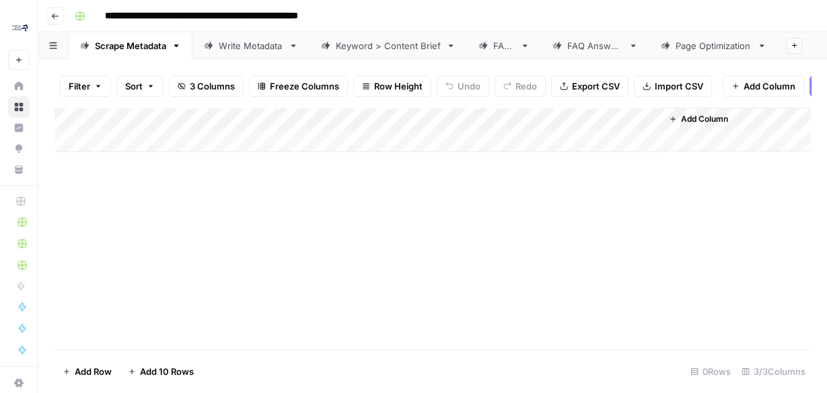
click at [220, 52] on link "Write Metadata" at bounding box center [250, 45] width 117 height 27
click at [164, 148] on div "Add Column" at bounding box center [433, 130] width 756 height 44
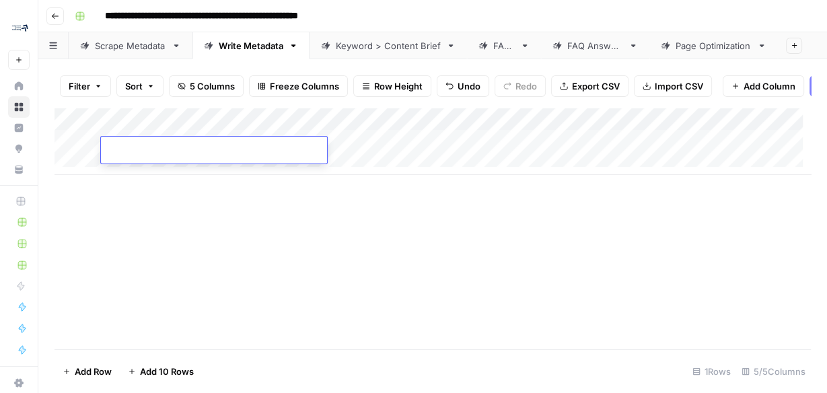
type input "**********"
click at [437, 147] on div "Add Column" at bounding box center [433, 141] width 756 height 67
click at [735, 127] on div "Add Column" at bounding box center [433, 141] width 756 height 67
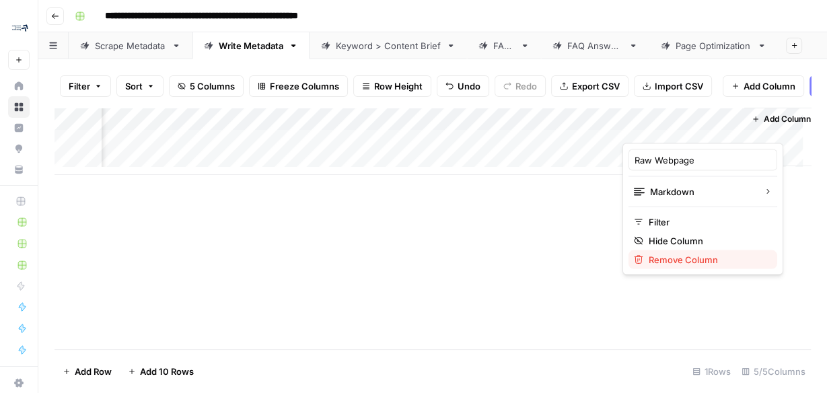
click at [674, 261] on span "Remove Column" at bounding box center [708, 258] width 118 height 13
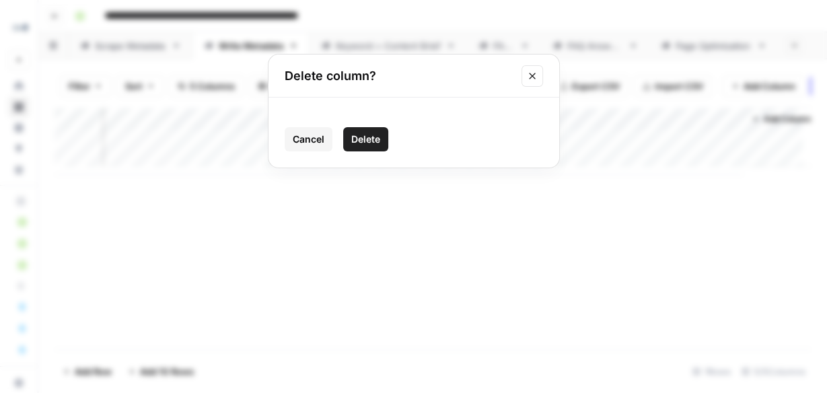
drag, startPoint x: 371, startPoint y: 139, endPoint x: 443, endPoint y: 23, distance: 136.3
click at [371, 137] on span "Delete" at bounding box center [365, 139] width 29 height 13
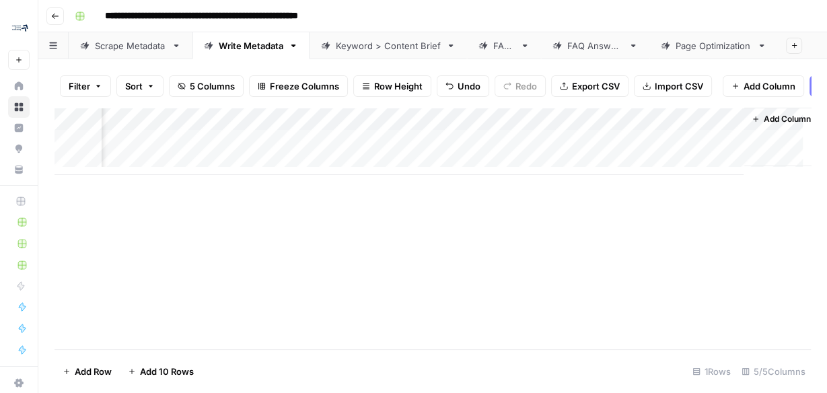
scroll to position [0, 104]
click at [592, 127] on div "Add Column" at bounding box center [433, 141] width 756 height 67
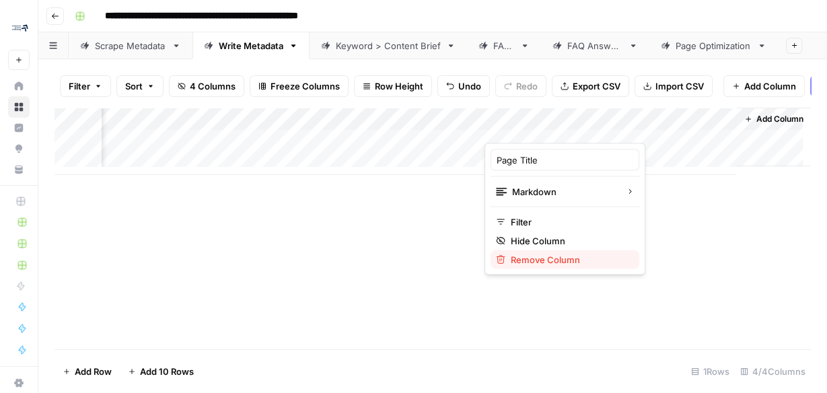
click at [546, 258] on span "Remove Column" at bounding box center [570, 258] width 118 height 13
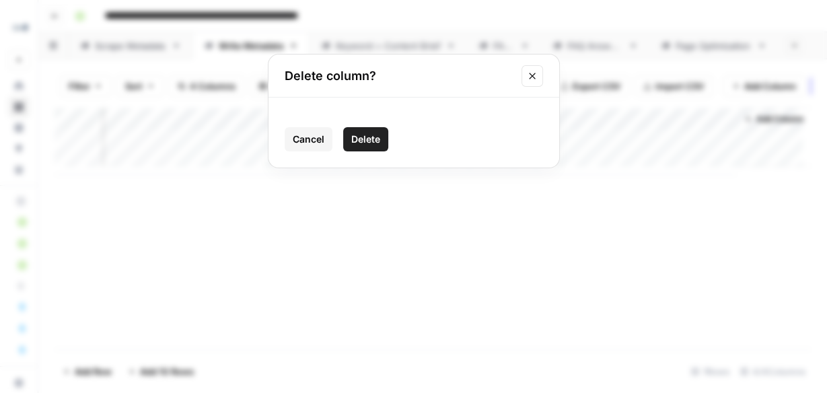
click at [384, 139] on button "Delete" at bounding box center [365, 139] width 45 height 24
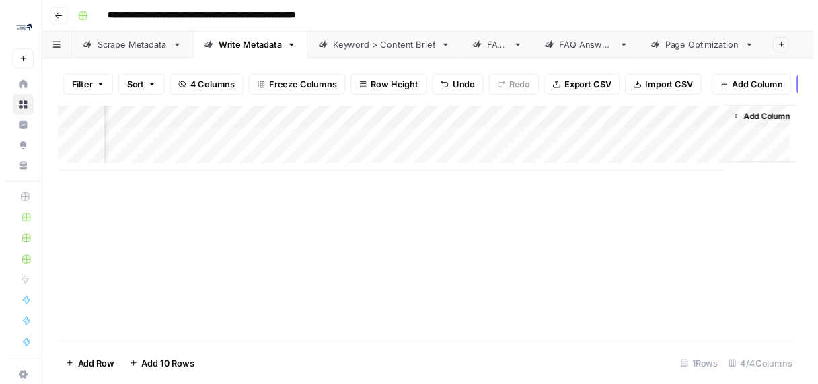
scroll to position [0, 0]
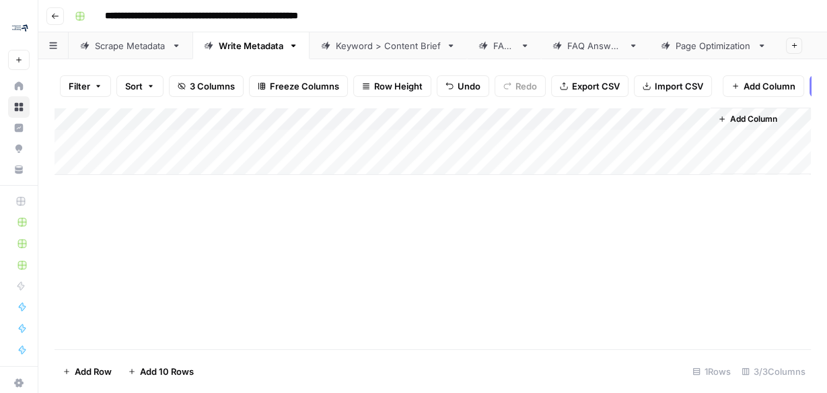
click at [707, 126] on div "Add Column" at bounding box center [433, 141] width 756 height 67
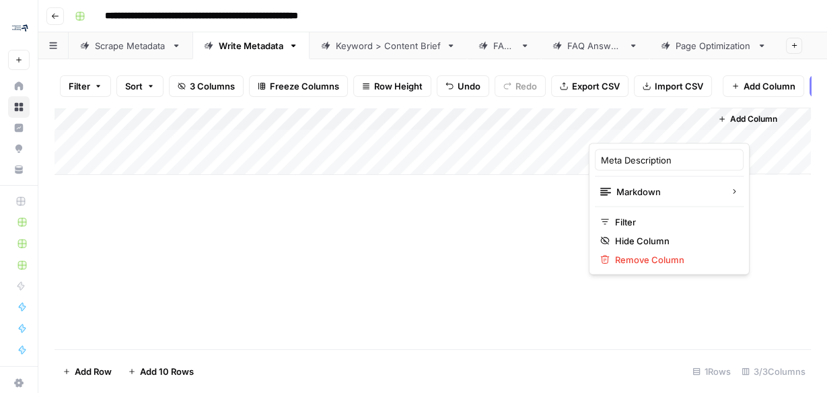
click at [623, 267] on div "Meta Description Markdown Filter Hide Column Remove Column" at bounding box center [669, 209] width 161 height 132
click at [626, 258] on span "Remove Column" at bounding box center [674, 258] width 118 height 13
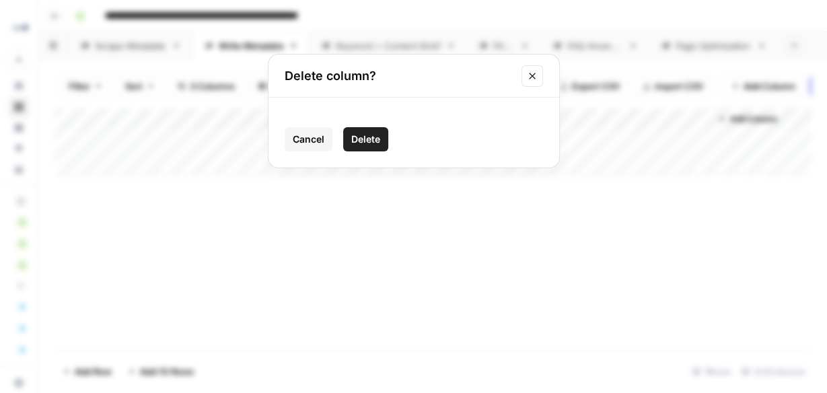
drag, startPoint x: 382, startPoint y: 139, endPoint x: 386, endPoint y: 87, distance: 52.0
click at [380, 139] on button "Delete" at bounding box center [365, 139] width 45 height 24
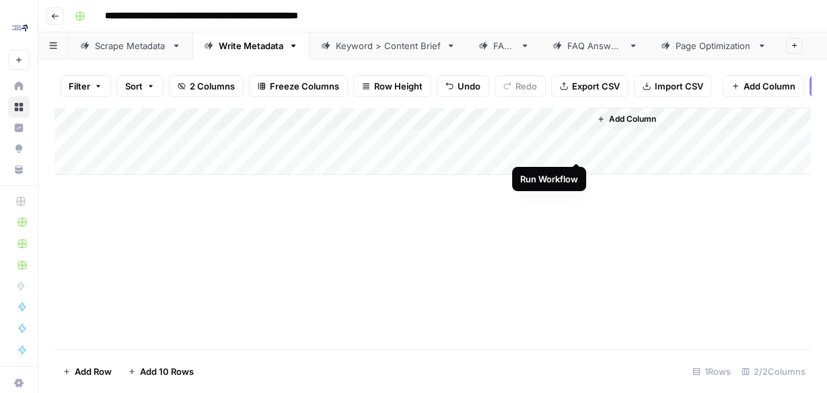
click at [575, 148] on div "Add Column" at bounding box center [433, 141] width 756 height 67
click at [465, 147] on div "Add Column" at bounding box center [433, 141] width 756 height 67
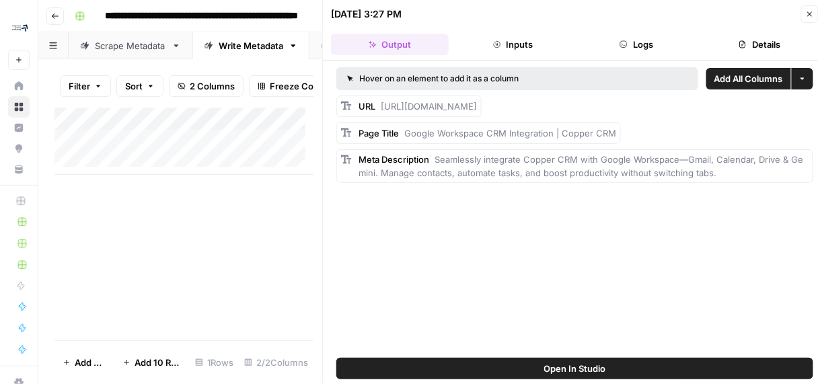
click at [763, 76] on span "Add All Columns" at bounding box center [749, 78] width 69 height 13
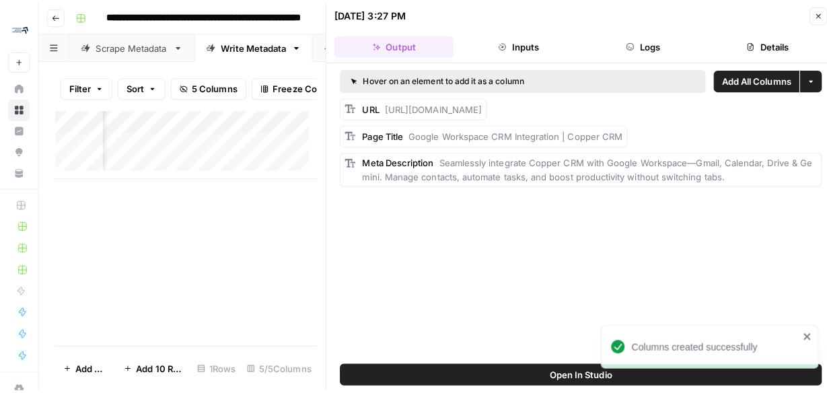
scroll to position [0, 506]
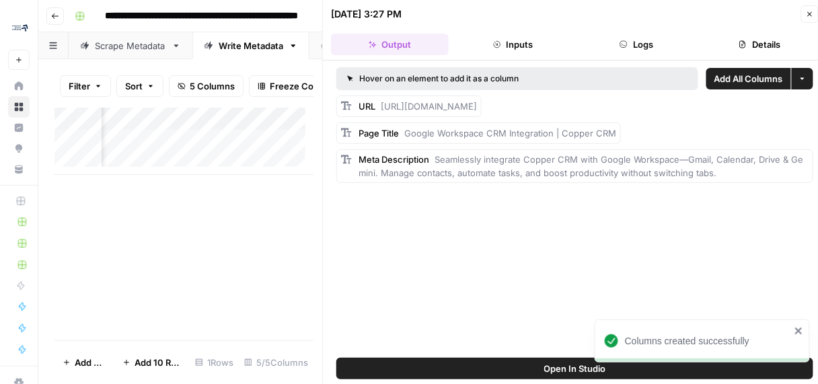
click at [809, 14] on icon "button" at bounding box center [810, 14] width 8 height 8
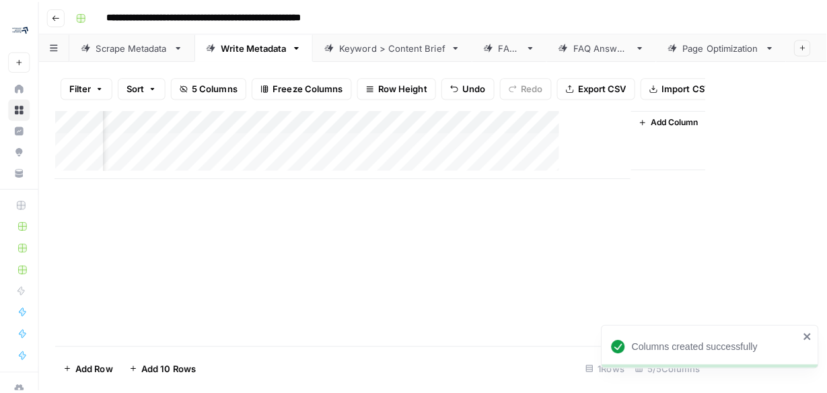
scroll to position [0, 209]
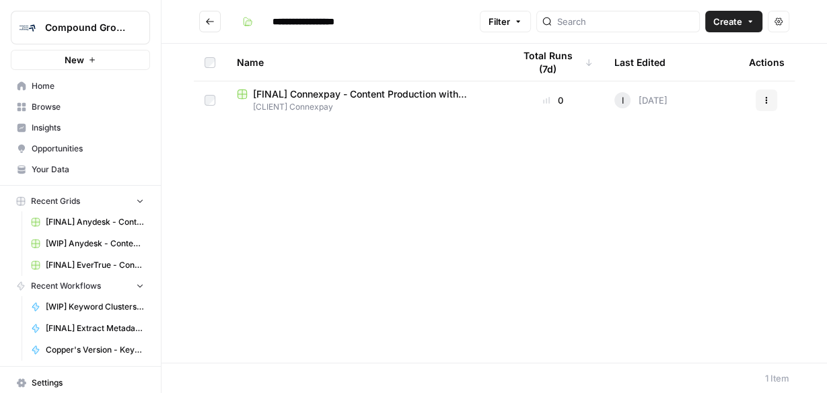
click at [310, 96] on span "[FINAL] Connexpay - Content Production with Custom Workflows" at bounding box center [372, 93] width 239 height 13
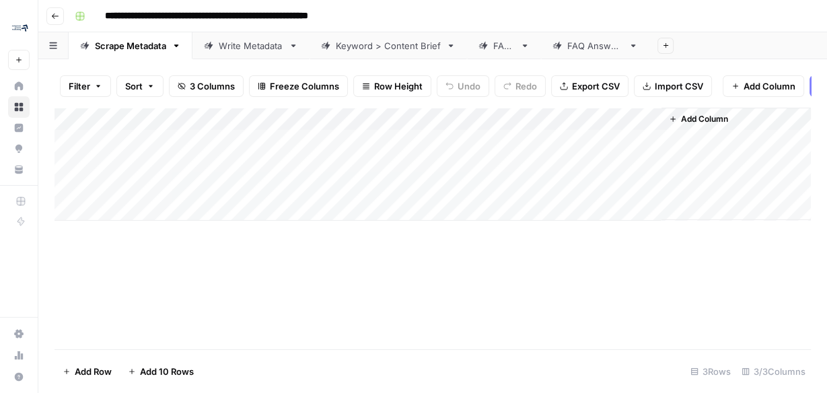
click at [238, 50] on div "Write Metadata" at bounding box center [251, 45] width 65 height 13
click at [172, 143] on div "Add Column" at bounding box center [433, 130] width 756 height 44
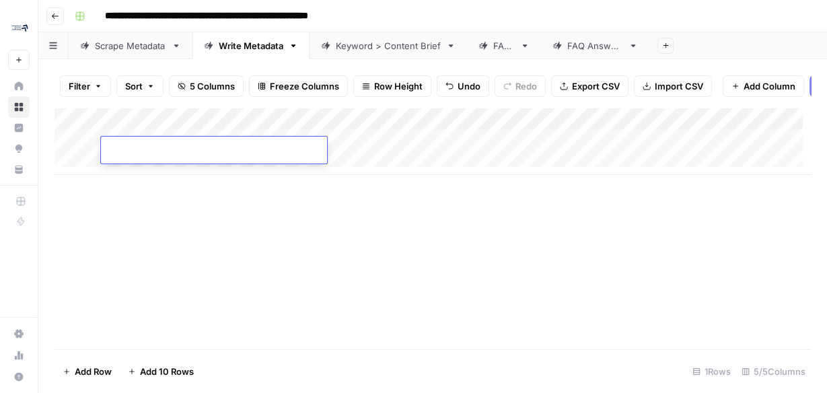
type input "**********"
click at [365, 240] on div "Add Column" at bounding box center [433, 229] width 756 height 242
click at [452, 152] on div "Add Column" at bounding box center [433, 141] width 756 height 67
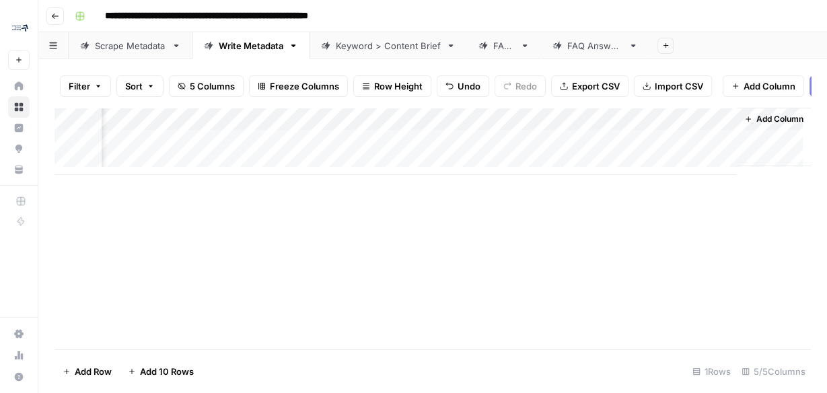
click at [722, 129] on div "Add Column" at bounding box center [433, 141] width 756 height 67
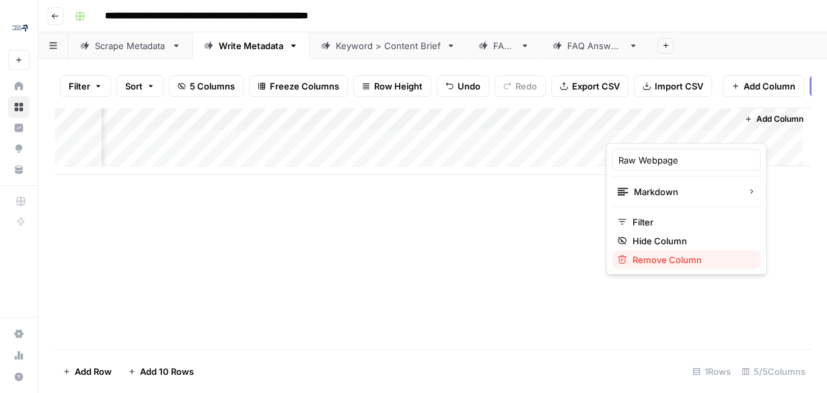
click at [673, 260] on span "Remove Column" at bounding box center [691, 258] width 118 height 13
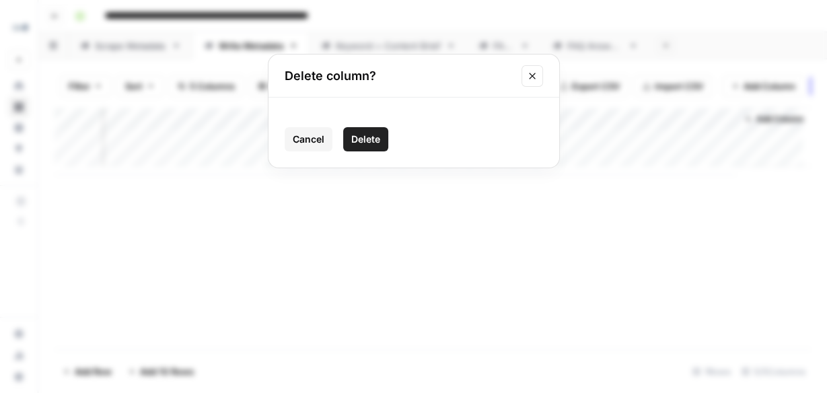
click at [363, 143] on span "Delete" at bounding box center [365, 139] width 29 height 13
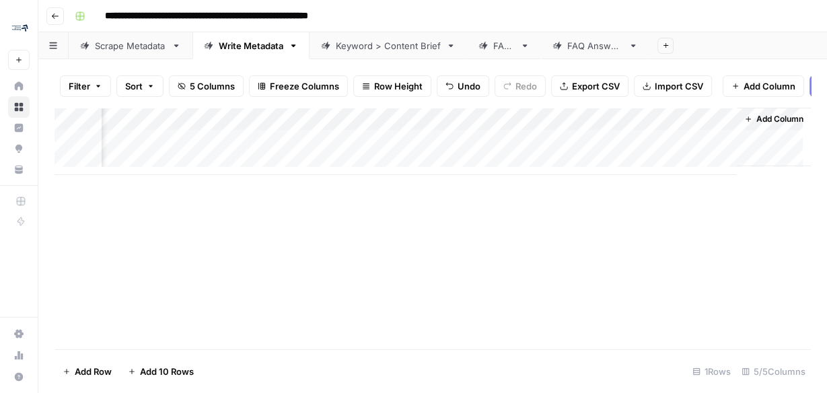
scroll to position [0, 104]
click at [767, 119] on button "Add Column" at bounding box center [774, 118] width 70 height 17
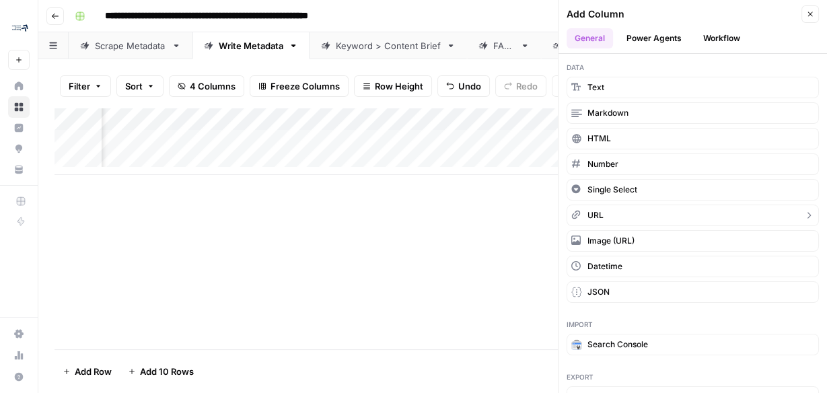
click at [620, 214] on button "URL" at bounding box center [693, 216] width 252 height 22
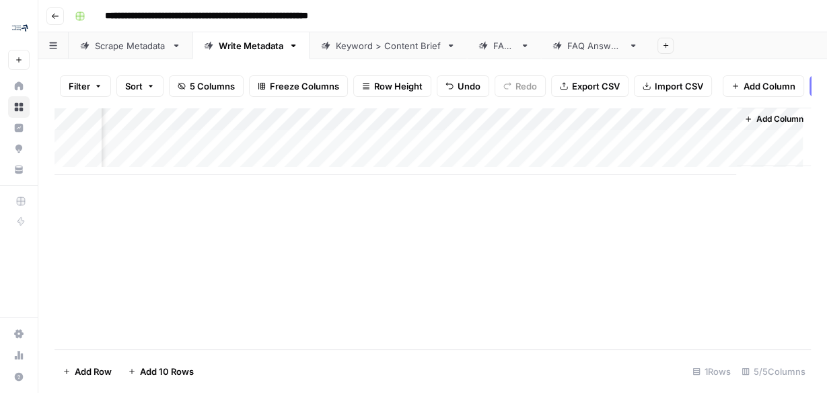
scroll to position [0, 225]
drag, startPoint x: 647, startPoint y: 130, endPoint x: 435, endPoint y: 128, distance: 212.0
click at [435, 128] on div "Add Column" at bounding box center [433, 141] width 756 height 67
click at [403, 155] on div "Add Column" at bounding box center [433, 141] width 756 height 67
click at [425, 134] on div "Add Column" at bounding box center [433, 141] width 756 height 67
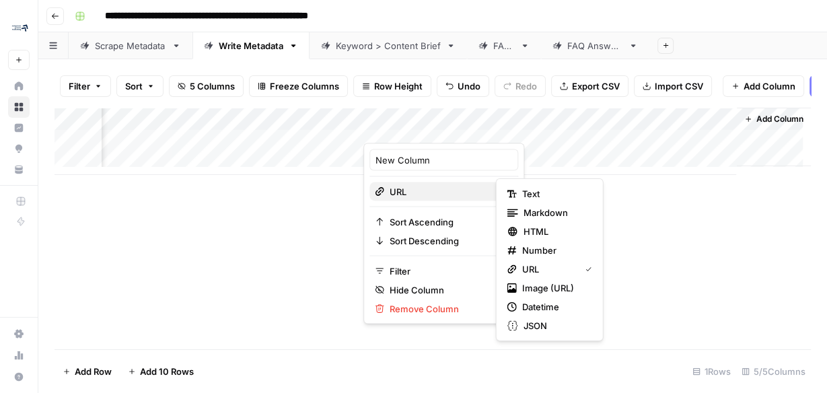
click at [408, 192] on span "URL" at bounding box center [442, 190] width 104 height 13
click at [554, 211] on span "Markdown" at bounding box center [554, 212] width 63 height 13
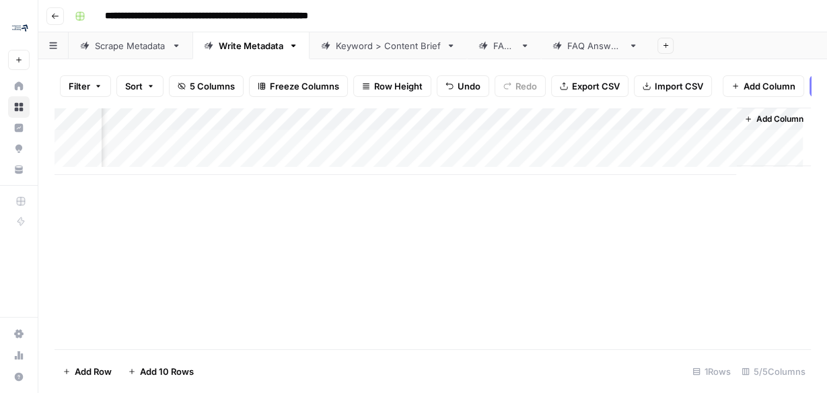
click at [449, 229] on div "Add Column" at bounding box center [433, 229] width 756 height 242
click at [345, 147] on div "Add Column" at bounding box center [433, 141] width 756 height 67
click at [351, 148] on div "Add Column" at bounding box center [433, 141] width 756 height 67
click at [506, 126] on div "Add Column" at bounding box center [433, 141] width 756 height 67
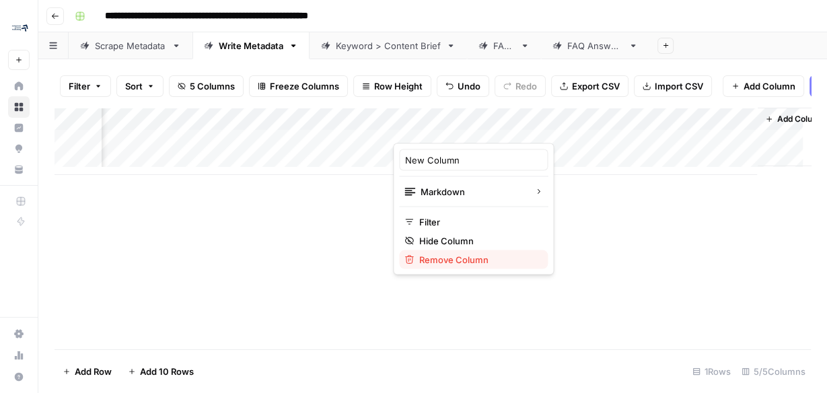
click at [490, 260] on span "Remove Column" at bounding box center [478, 258] width 118 height 13
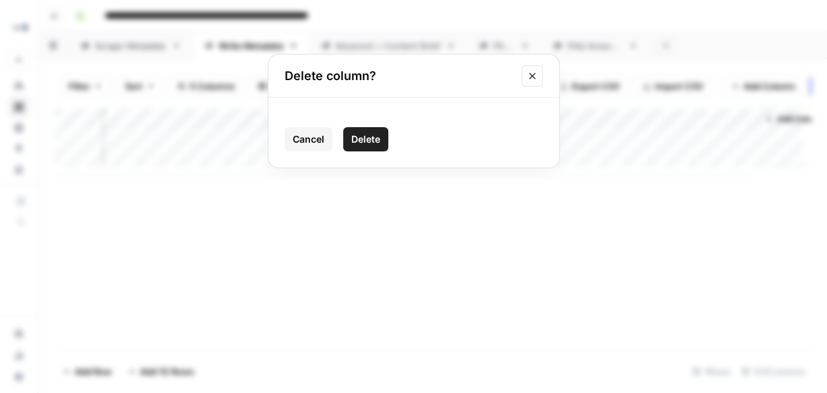
drag, startPoint x: 369, startPoint y: 139, endPoint x: 485, endPoint y: 131, distance: 116.6
click at [368, 137] on span "Delete" at bounding box center [365, 139] width 29 height 13
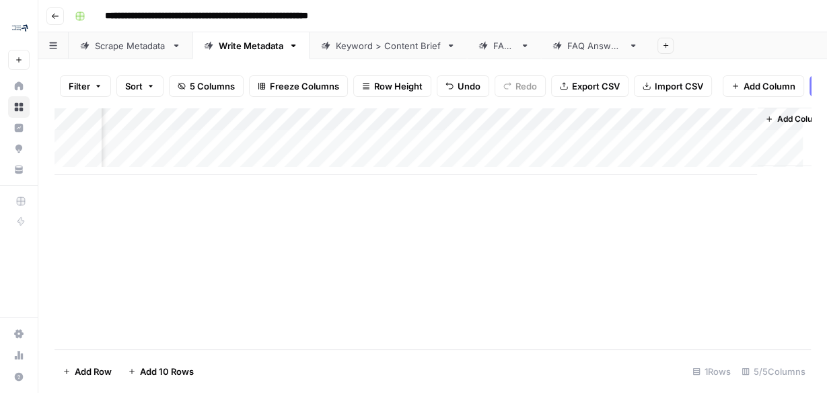
scroll to position [0, 104]
click at [597, 128] on div "Add Column" at bounding box center [433, 141] width 756 height 67
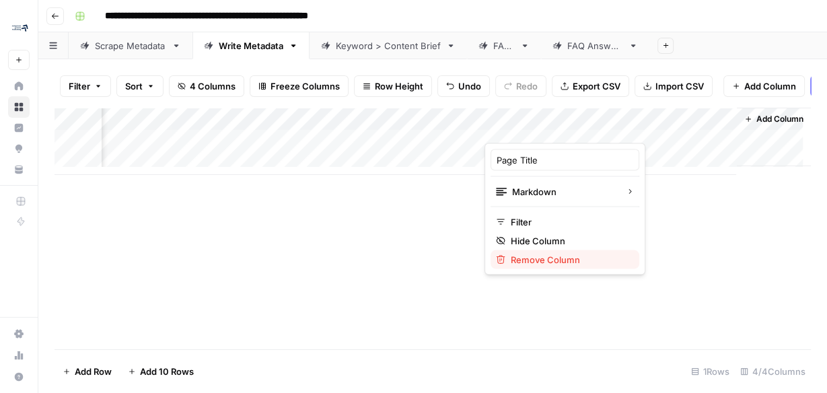
click at [530, 255] on span "Remove Column" at bounding box center [570, 258] width 118 height 13
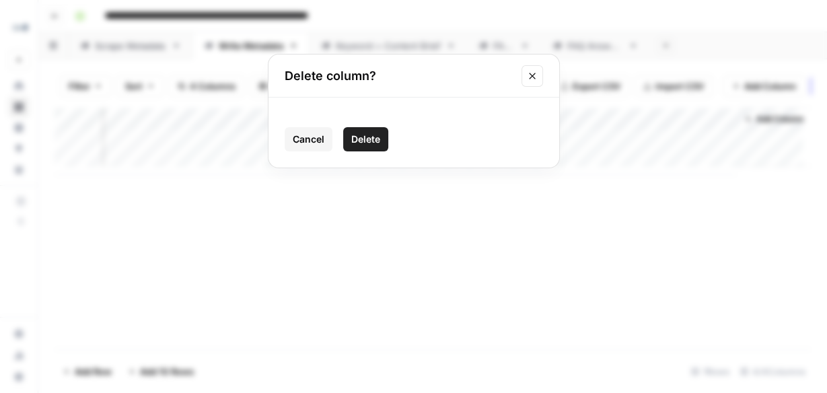
click at [370, 137] on span "Delete" at bounding box center [365, 139] width 29 height 13
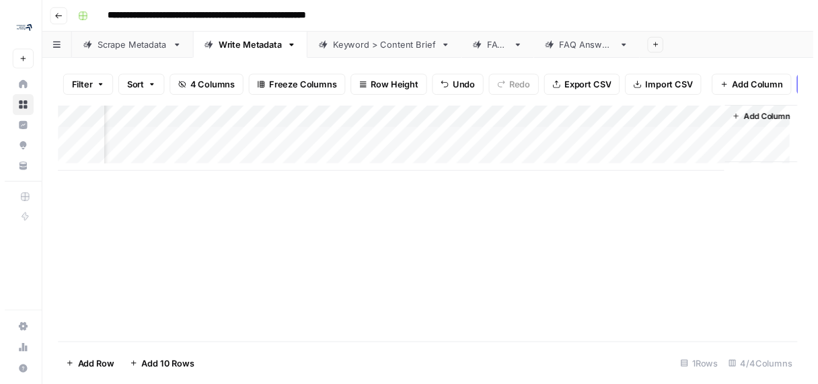
scroll to position [0, 0]
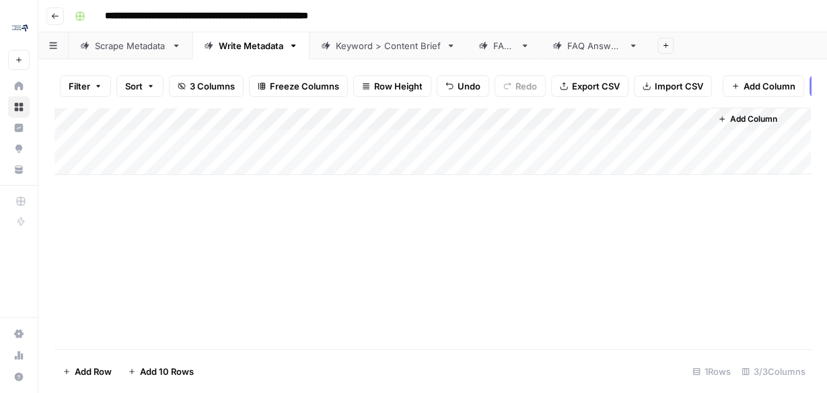
click at [697, 129] on div "Add Column" at bounding box center [433, 141] width 756 height 67
type input "Meta Description"
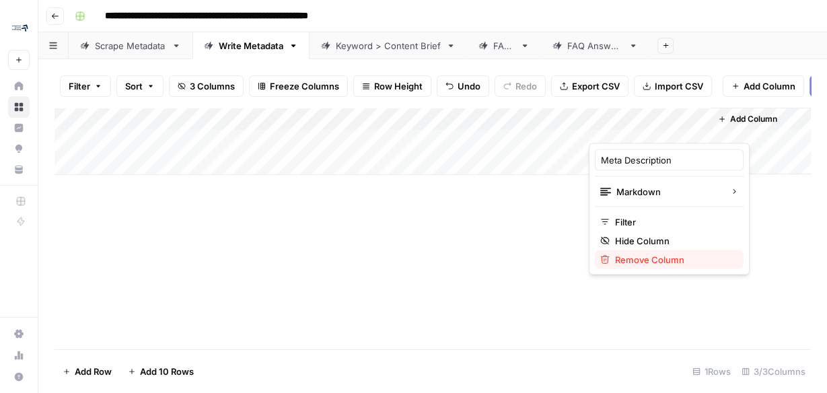
click at [642, 257] on span "Remove Column" at bounding box center [674, 258] width 118 height 13
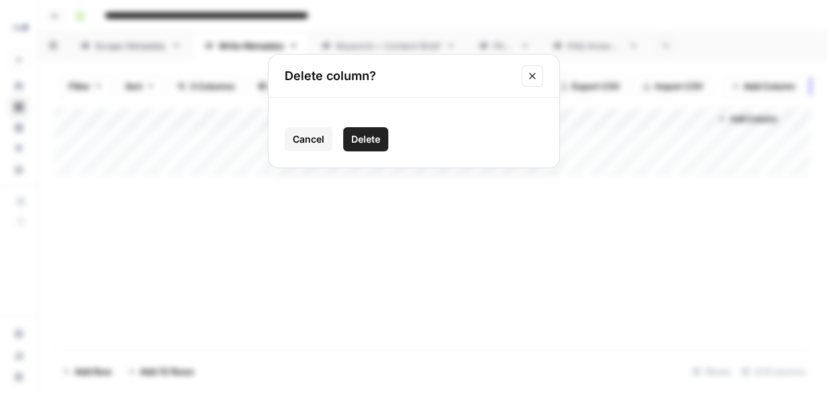
click at [377, 139] on span "Delete" at bounding box center [365, 139] width 29 height 13
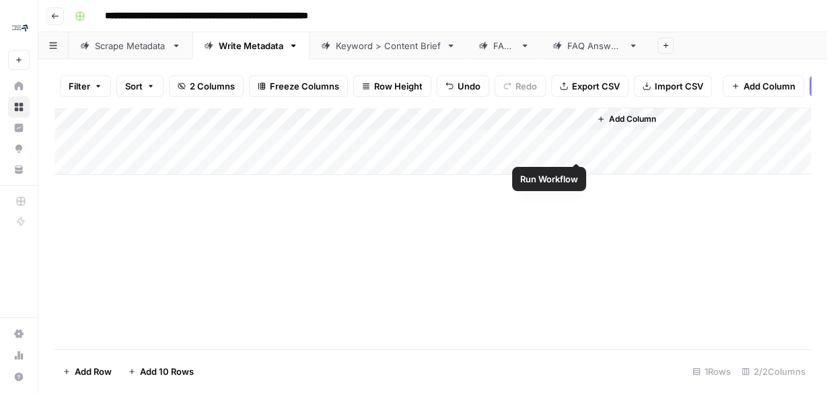
click at [577, 149] on div "Add Column" at bounding box center [433, 141] width 756 height 67
click at [573, 151] on div "Add Column" at bounding box center [433, 141] width 756 height 67
click at [557, 152] on div "Add Column" at bounding box center [433, 141] width 756 height 67
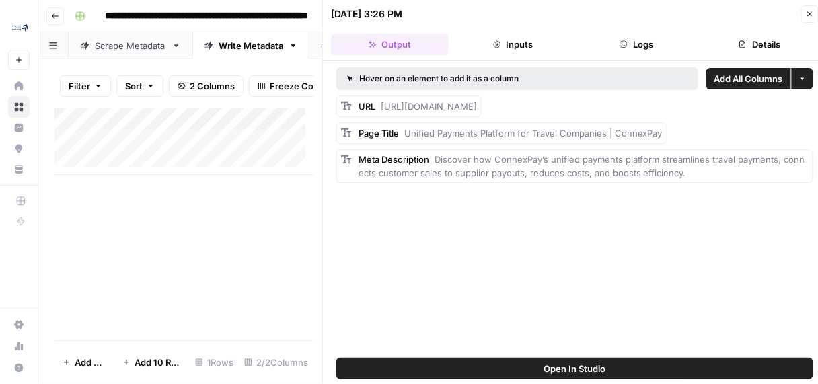
click at [760, 71] on button "Add All Columns" at bounding box center [749, 79] width 85 height 22
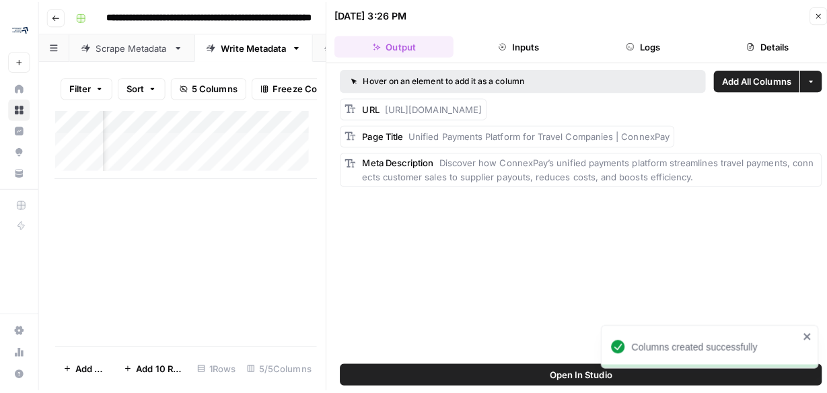
scroll to position [0, 506]
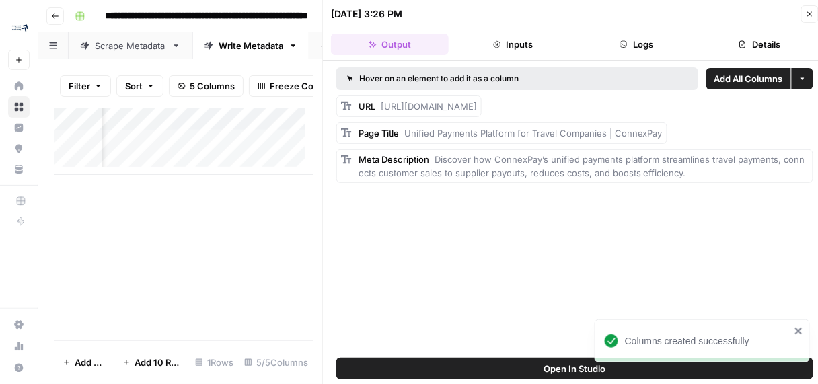
click at [806, 14] on button "Close" at bounding box center [809, 13] width 17 height 17
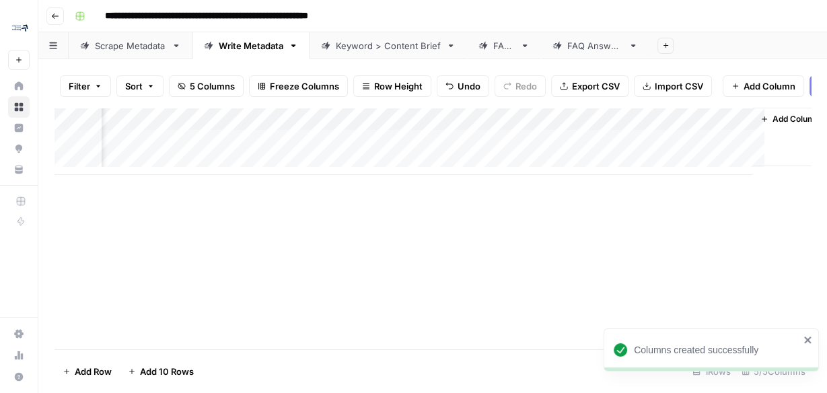
scroll to position [0, 209]
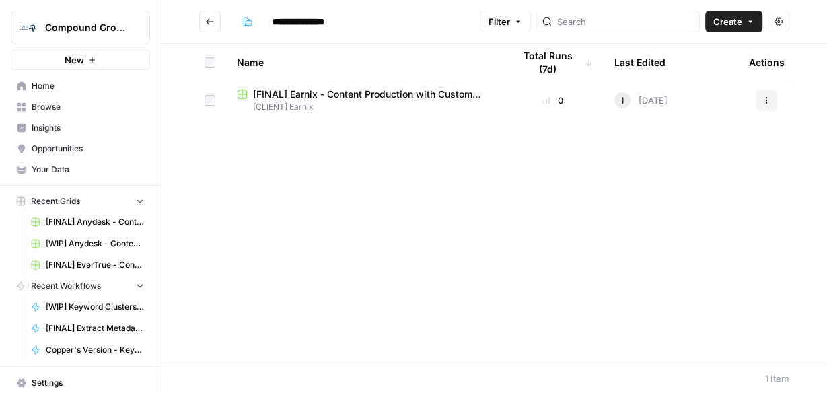
click at [317, 101] on span "[CLIENT] Earnix" at bounding box center [364, 107] width 255 height 12
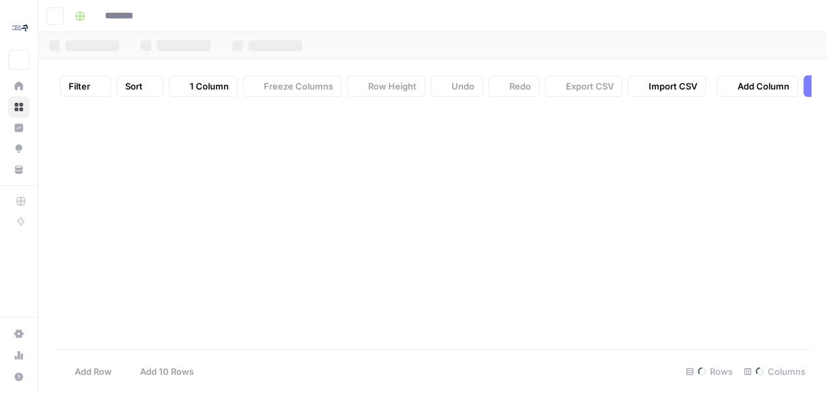
type input "**********"
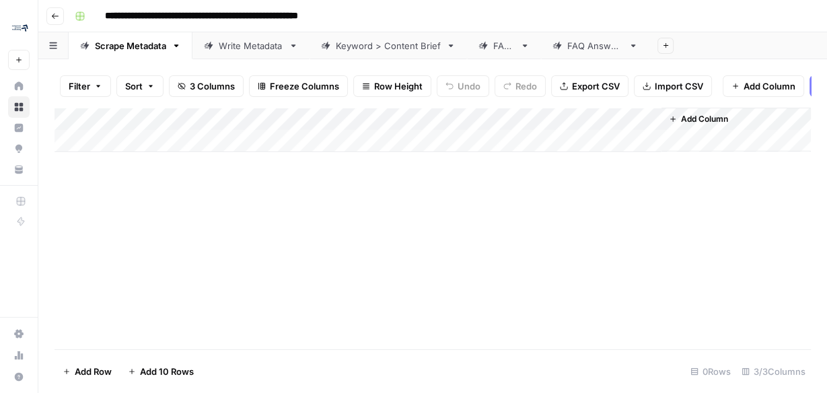
click at [159, 151] on div "Add Column" at bounding box center [433, 130] width 756 height 44
type input "**********"
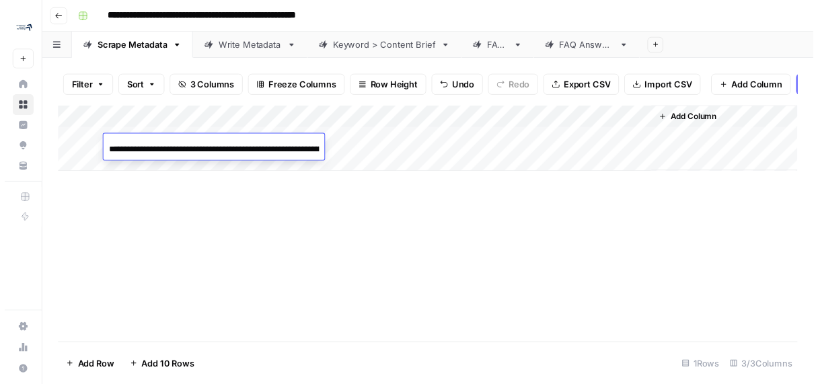
scroll to position [0, 201]
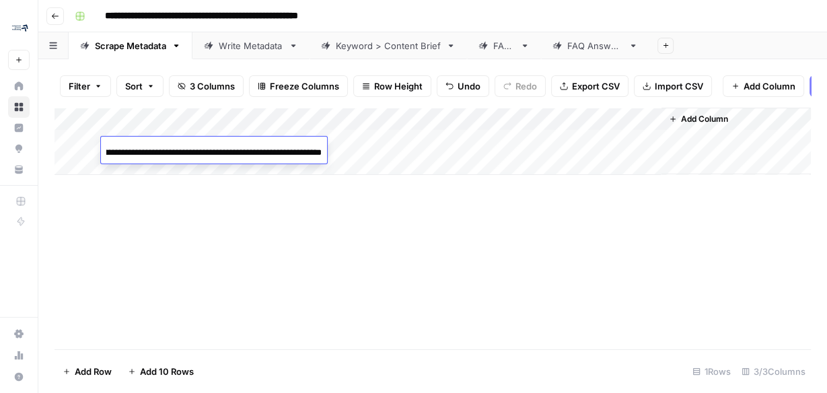
drag, startPoint x: 413, startPoint y: 146, endPoint x: 429, endPoint y: 114, distance: 35.2
click at [414, 146] on div "Add Column" at bounding box center [433, 141] width 756 height 67
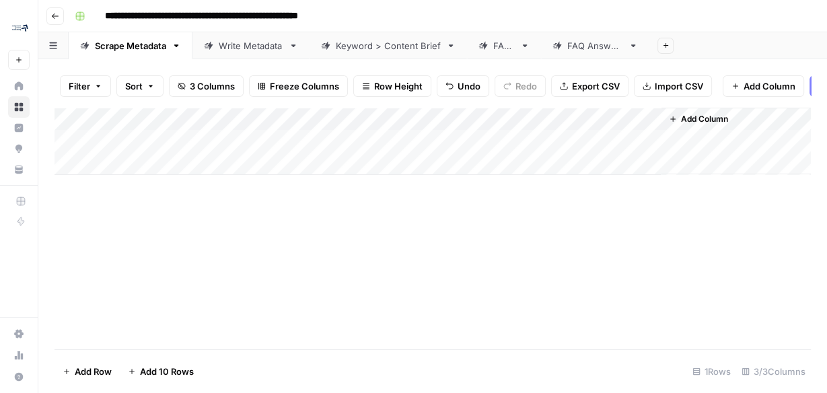
click at [655, 125] on div "Add Column" at bounding box center [433, 141] width 756 height 67
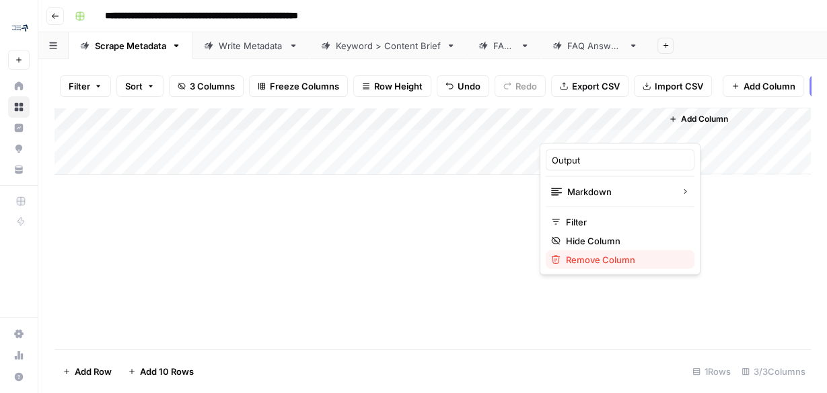
click at [595, 258] on span "Remove Column" at bounding box center [625, 258] width 118 height 13
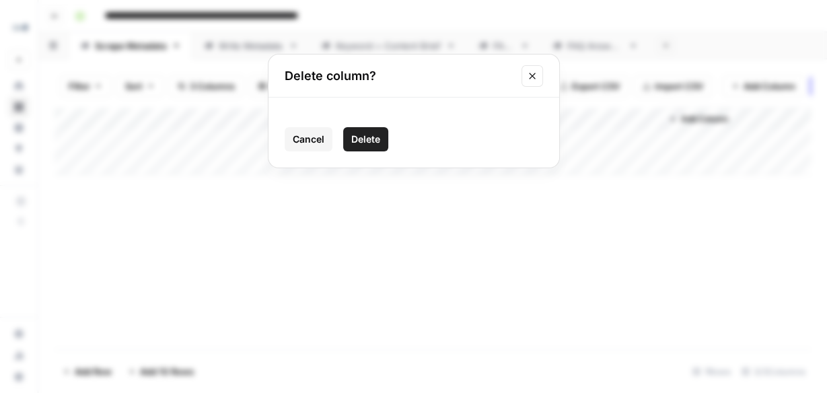
click at [361, 143] on span "Delete" at bounding box center [365, 139] width 29 height 13
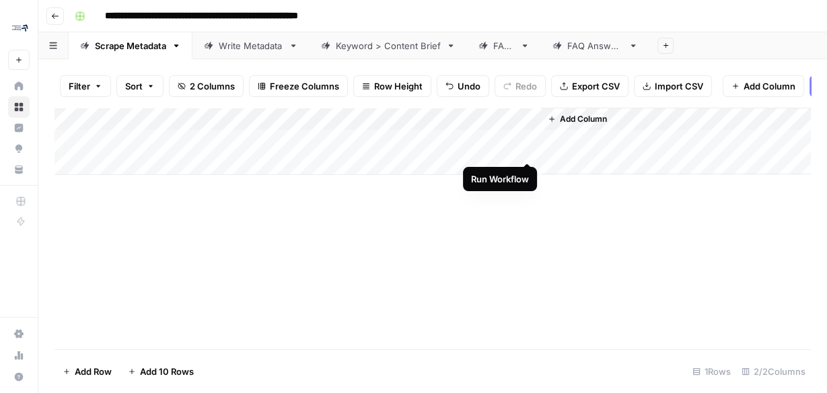
click at [529, 150] on div "Add Column" at bounding box center [433, 141] width 756 height 67
click at [511, 148] on div "Add Column" at bounding box center [433, 141] width 756 height 67
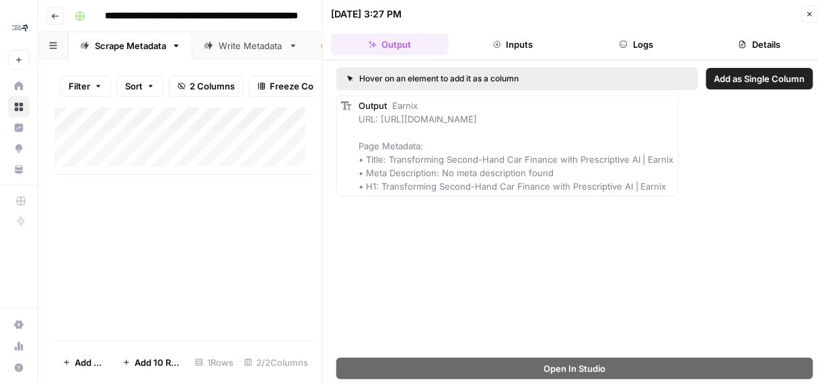
click at [735, 78] on span "Add as Single Column" at bounding box center [760, 78] width 91 height 13
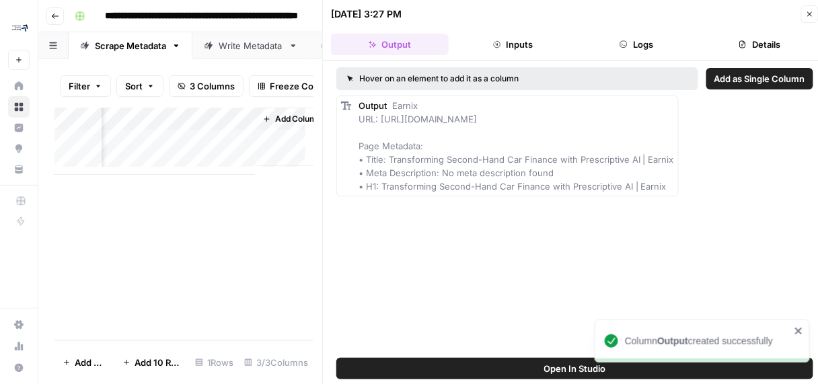
scroll to position [0, 430]
click at [764, 106] on span "Add as Column" at bounding box center [772, 105] width 50 height 11
click at [238, 208] on div "Add Column" at bounding box center [184, 224] width 259 height 233
click at [813, 15] on icon "button" at bounding box center [810, 14] width 8 height 8
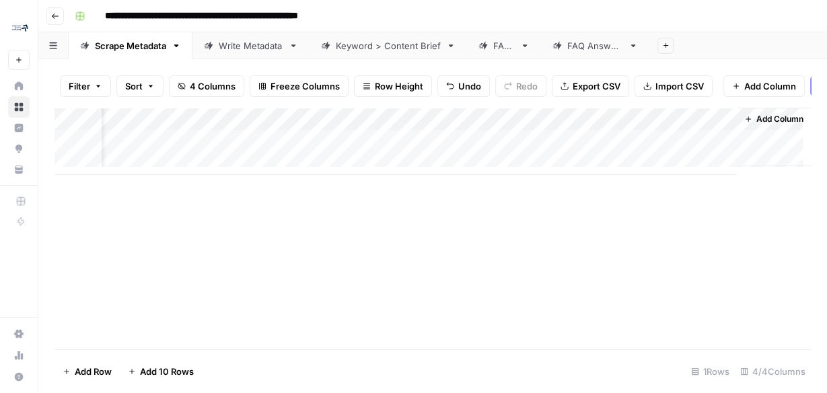
scroll to position [0, 55]
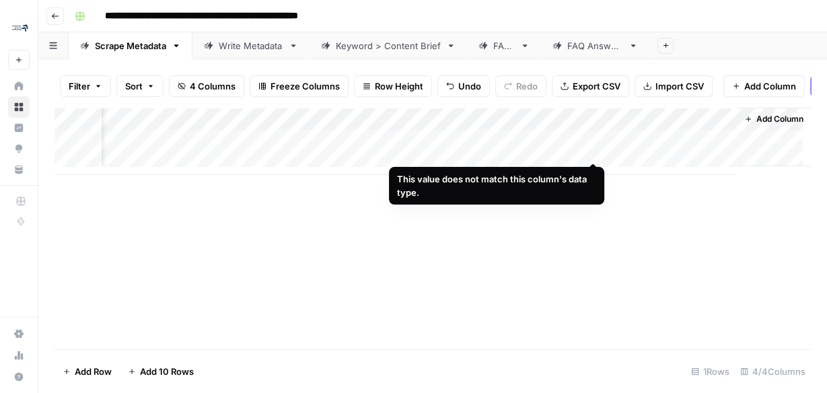
click at [596, 150] on div "Add Column" at bounding box center [433, 141] width 756 height 67
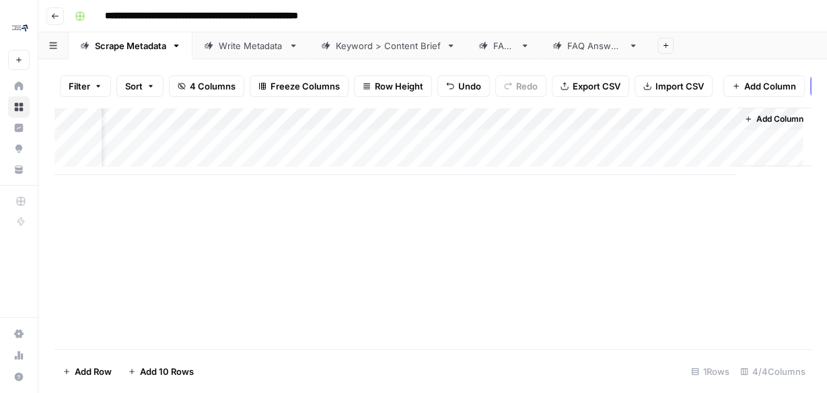
click at [594, 123] on div "Add Column" at bounding box center [433, 141] width 756 height 67
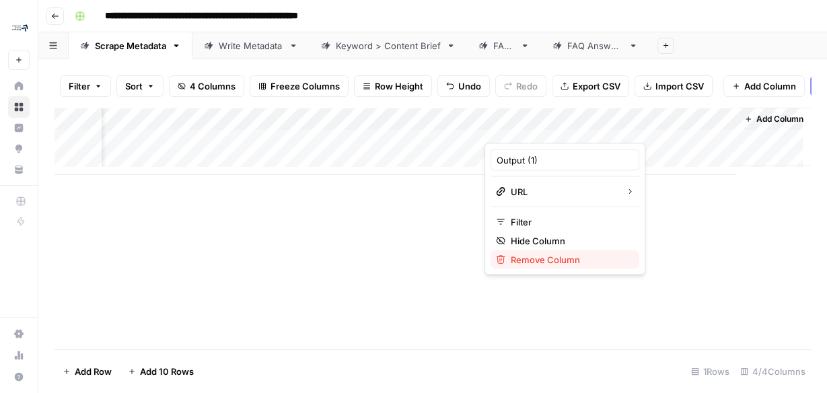
click at [544, 260] on span "Remove Column" at bounding box center [570, 258] width 118 height 13
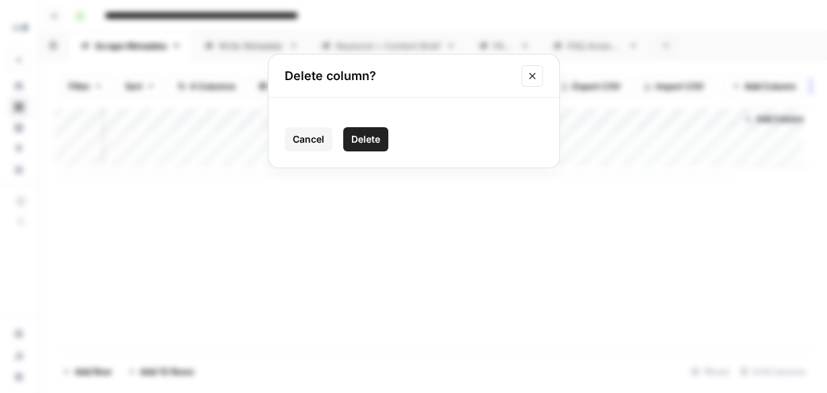
drag, startPoint x: 377, startPoint y: 141, endPoint x: 478, endPoint y: 134, distance: 101.2
click at [377, 140] on span "Delete" at bounding box center [365, 139] width 29 height 13
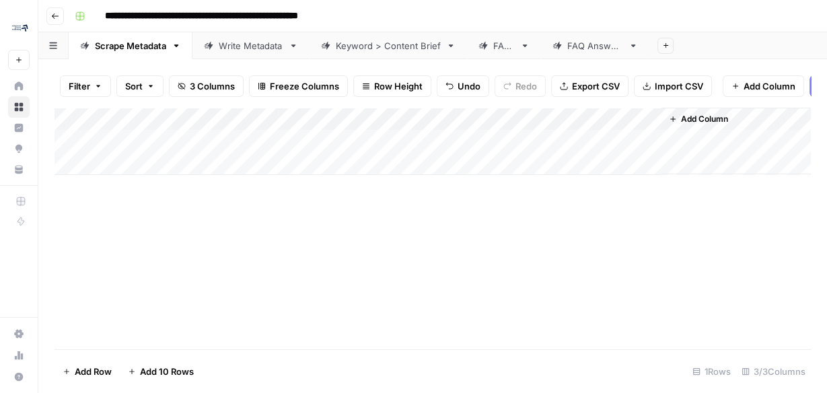
scroll to position [0, 0]
click at [652, 126] on div "Add Column" at bounding box center [433, 141] width 756 height 67
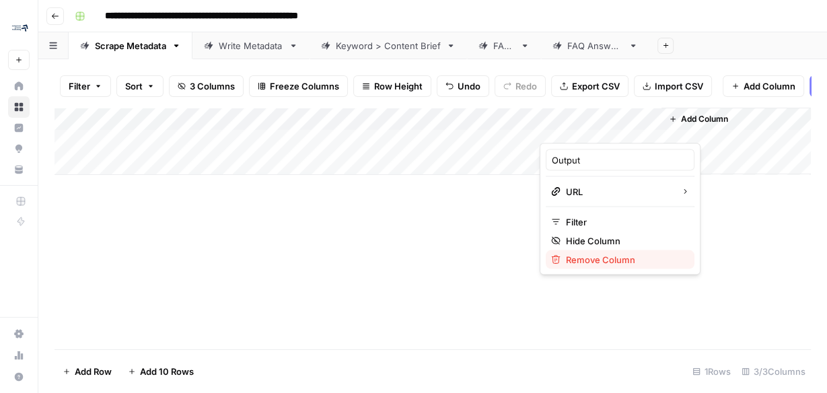
click at [612, 263] on span "Remove Column" at bounding box center [625, 258] width 118 height 13
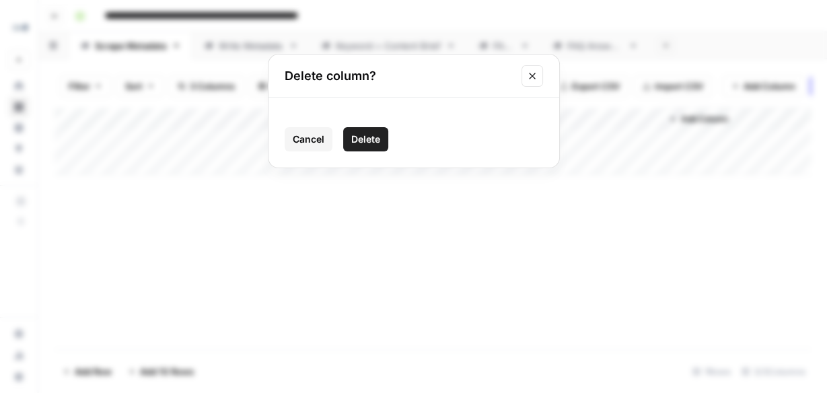
click at [362, 140] on span "Delete" at bounding box center [365, 139] width 29 height 13
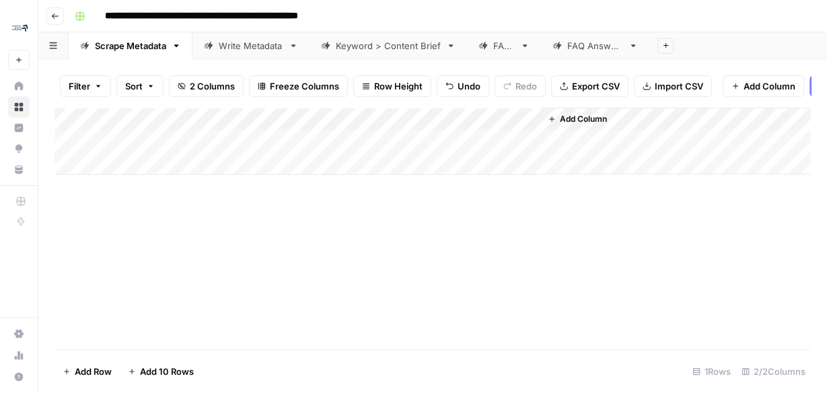
click at [508, 128] on div "Add Column" at bounding box center [433, 141] width 756 height 67
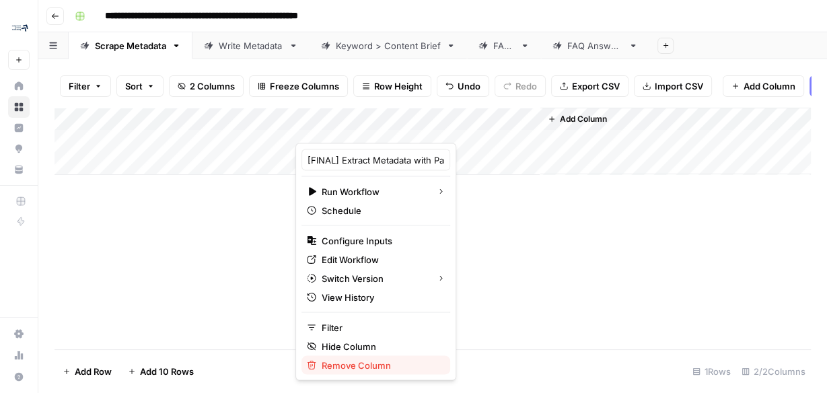
click at [360, 365] on span "Remove Column" at bounding box center [381, 364] width 118 height 13
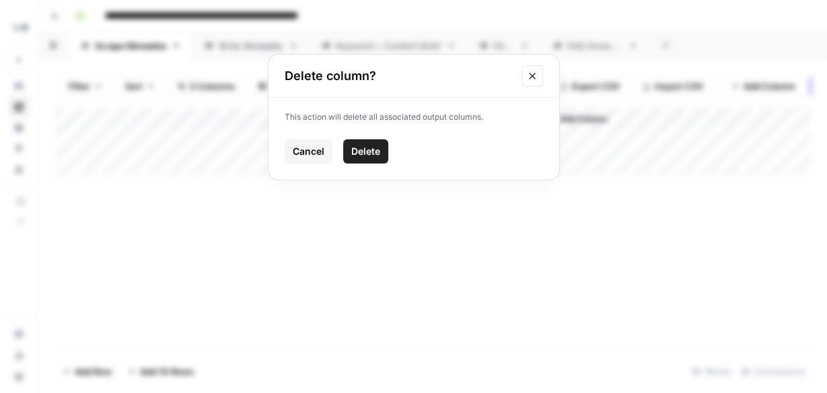
click at [365, 158] on button "Delete" at bounding box center [365, 151] width 45 height 24
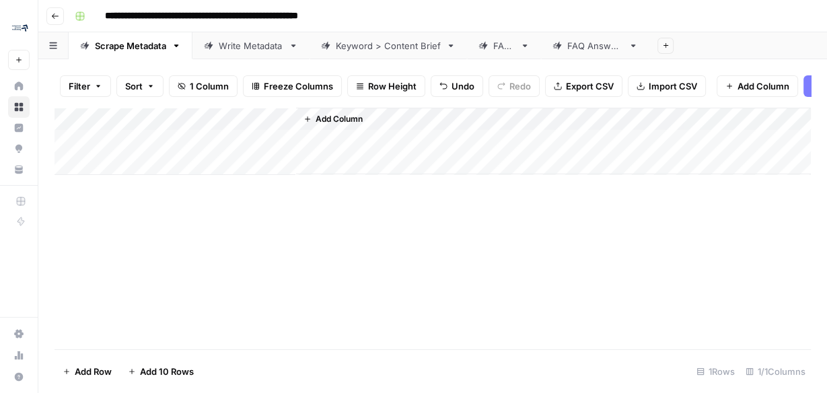
click at [355, 125] on span "Add Column" at bounding box center [339, 119] width 47 height 12
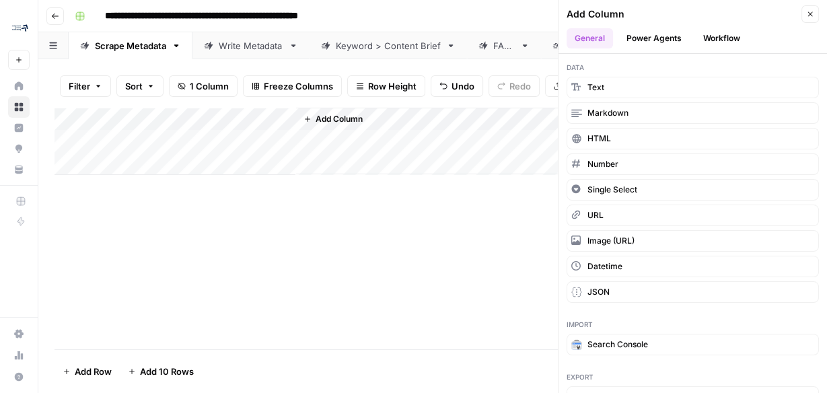
click at [725, 39] on button "Workflow" at bounding box center [721, 38] width 53 height 20
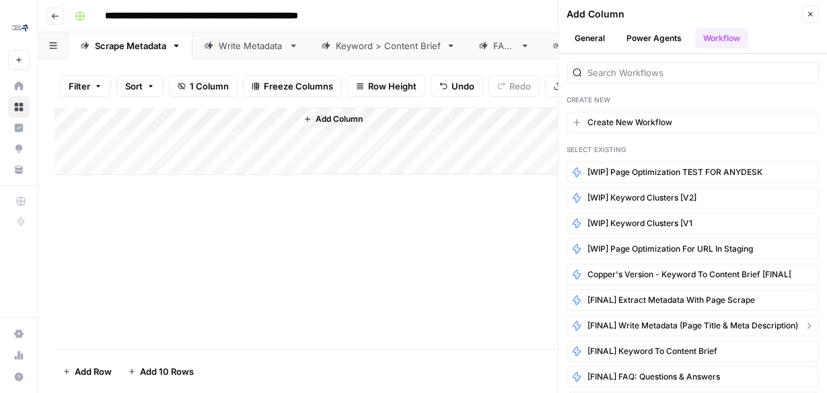
click at [689, 323] on span "[FINAL] Write Metadata (Page Title & Meta Description)" at bounding box center [692, 326] width 211 height 12
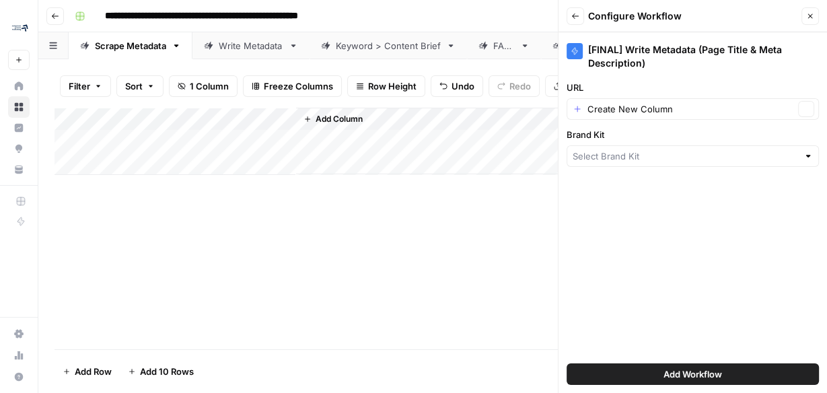
type input "Earnix"
click at [151, 52] on div "Scrape Metadata" at bounding box center [130, 45] width 71 height 13
click at [124, 45] on div "Scrape Metadata" at bounding box center [130, 45] width 71 height 13
click at [806, 18] on icon "button" at bounding box center [810, 16] width 8 height 8
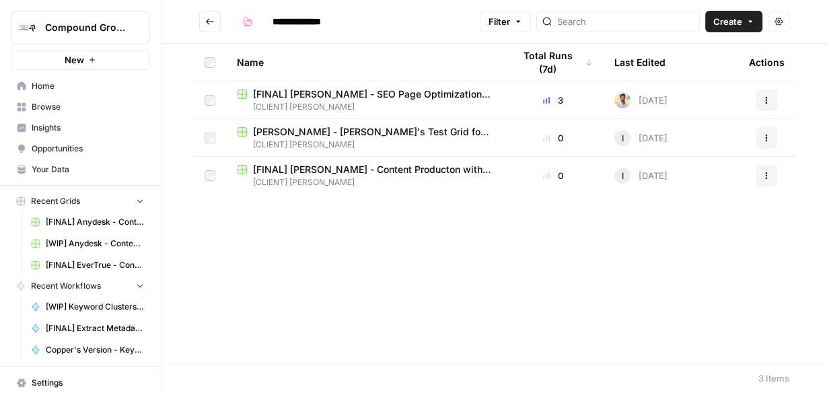
click at [324, 165] on span "[FINAL] [PERSON_NAME] - Content Producton with Custom Workflows" at bounding box center [372, 169] width 239 height 13
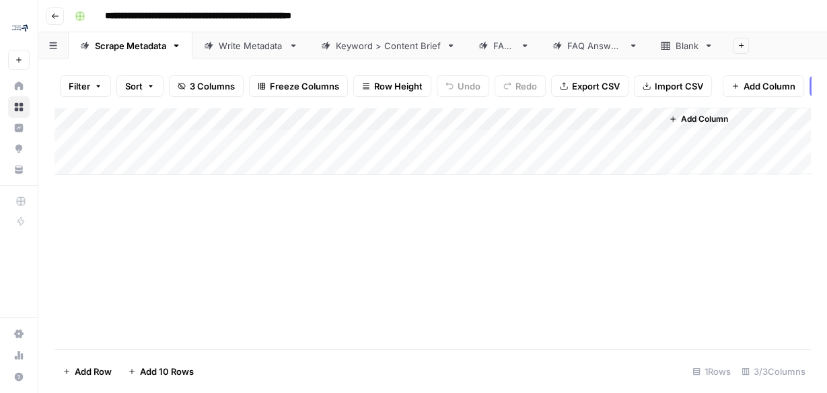
click at [252, 51] on div "Write Metadata" at bounding box center [251, 45] width 65 height 13
click at [161, 151] on div "Add Column" at bounding box center [433, 130] width 756 height 44
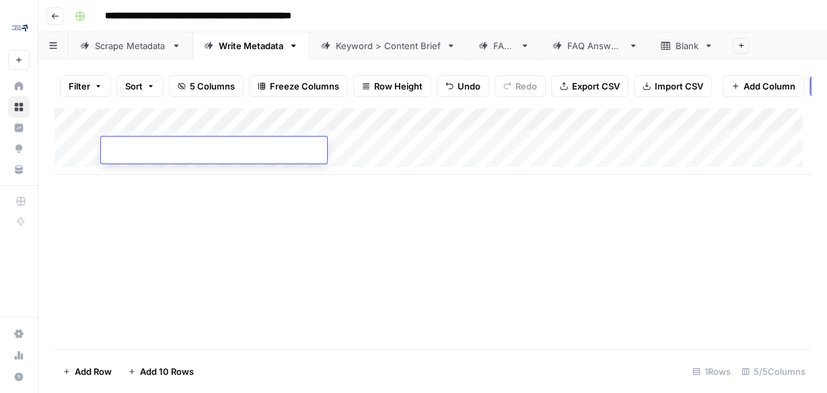
type input "**********"
click at [456, 191] on div "Add Column" at bounding box center [433, 229] width 756 height 242
click at [439, 145] on div "Add Column" at bounding box center [433, 141] width 756 height 67
click at [700, 131] on div "Add Column" at bounding box center [433, 141] width 756 height 67
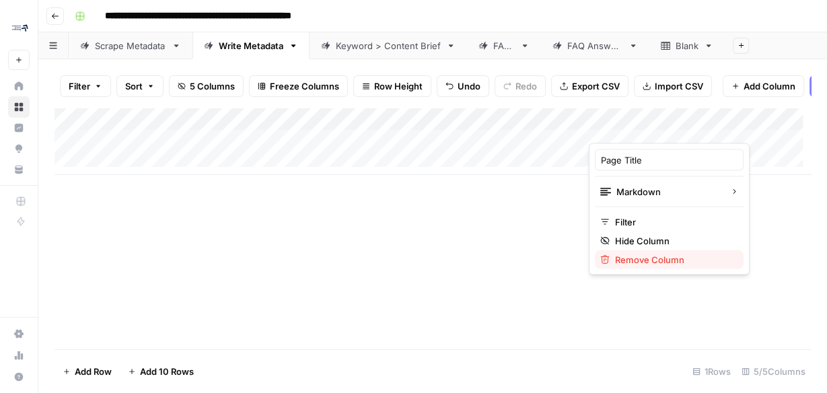
click at [647, 257] on span "Remove Column" at bounding box center [674, 258] width 118 height 13
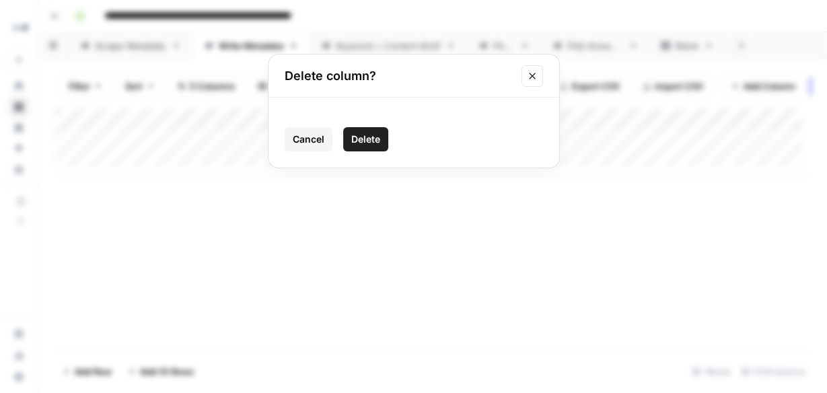
click at [361, 137] on span "Delete" at bounding box center [365, 139] width 29 height 13
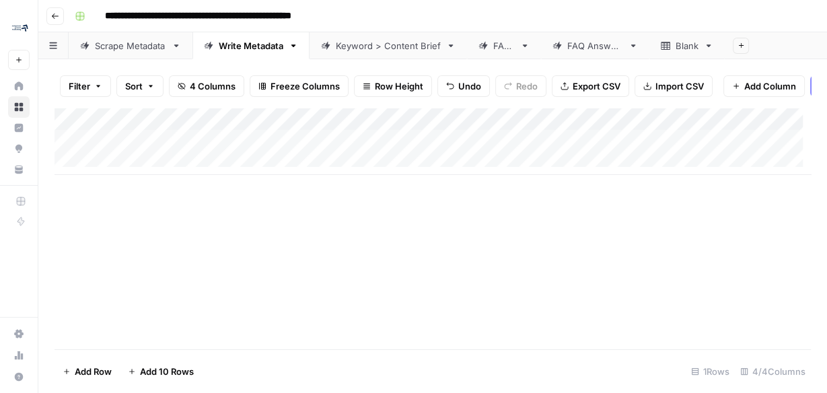
click at [700, 126] on div "Add Column" at bounding box center [433, 141] width 756 height 67
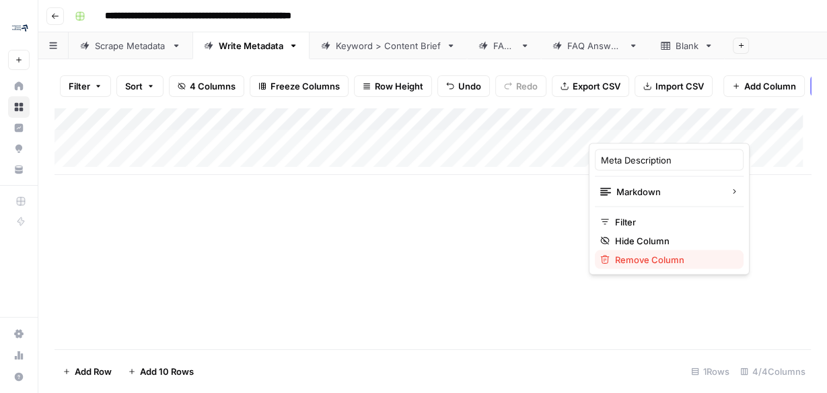
click at [651, 262] on button "Remove Column" at bounding box center [669, 259] width 149 height 19
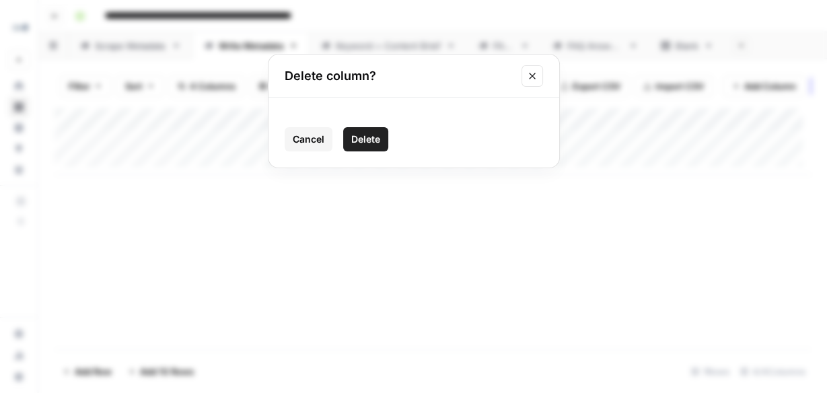
click at [364, 139] on span "Delete" at bounding box center [365, 139] width 29 height 13
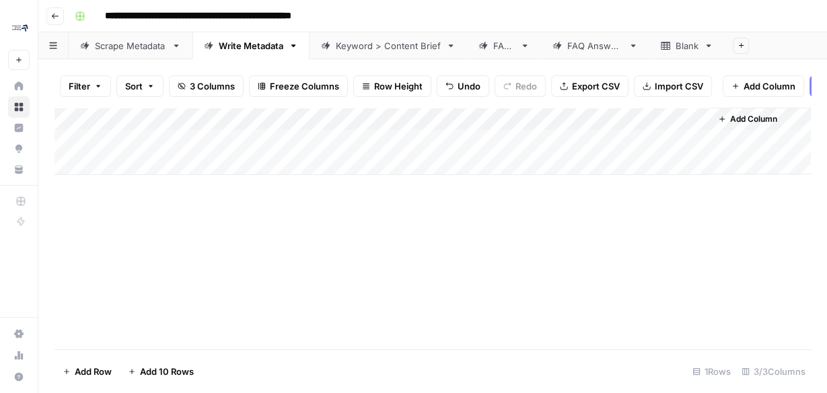
click at [694, 122] on div "Add Column" at bounding box center [433, 141] width 756 height 67
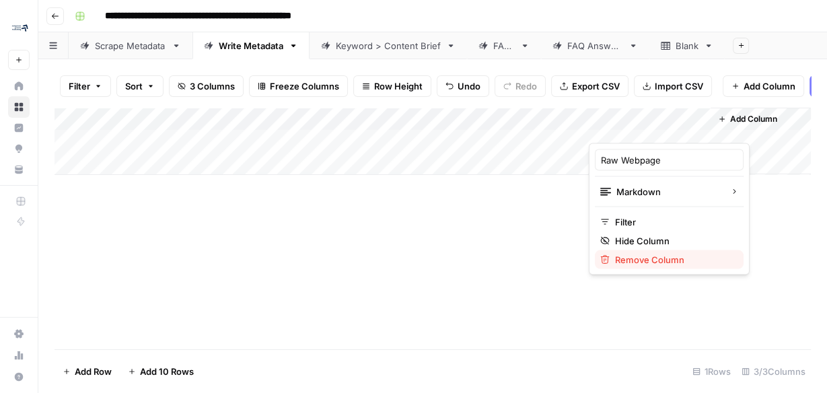
click at [649, 262] on span "Remove Column" at bounding box center [674, 258] width 118 height 13
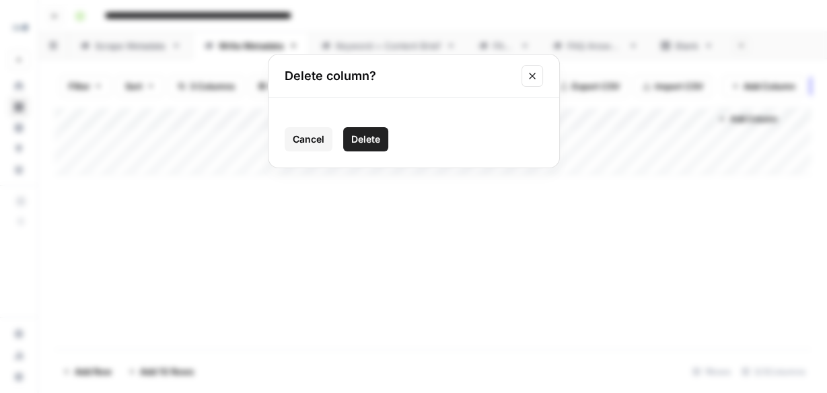
drag, startPoint x: 378, startPoint y: 139, endPoint x: 383, endPoint y: 124, distance: 16.2
click at [377, 134] on span "Delete" at bounding box center [365, 139] width 29 height 13
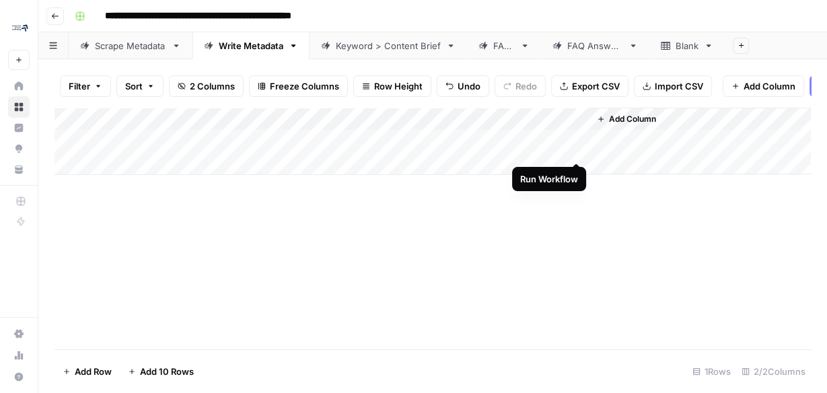
click at [577, 147] on div "Add Column" at bounding box center [433, 141] width 756 height 67
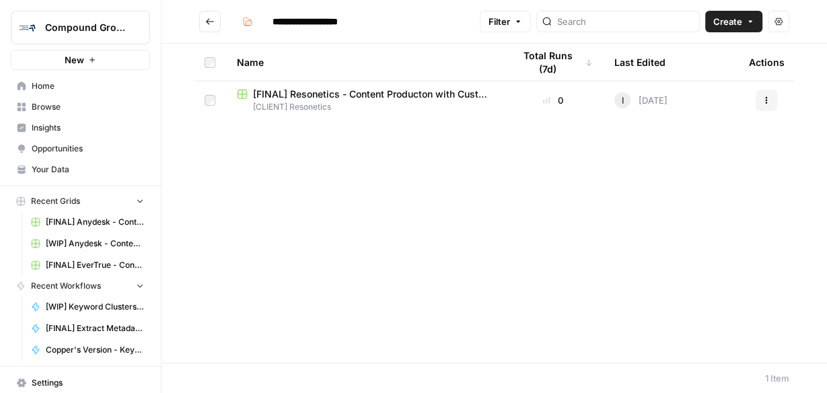
click at [313, 104] on span "[CLIENT] Resonetics" at bounding box center [364, 107] width 255 height 12
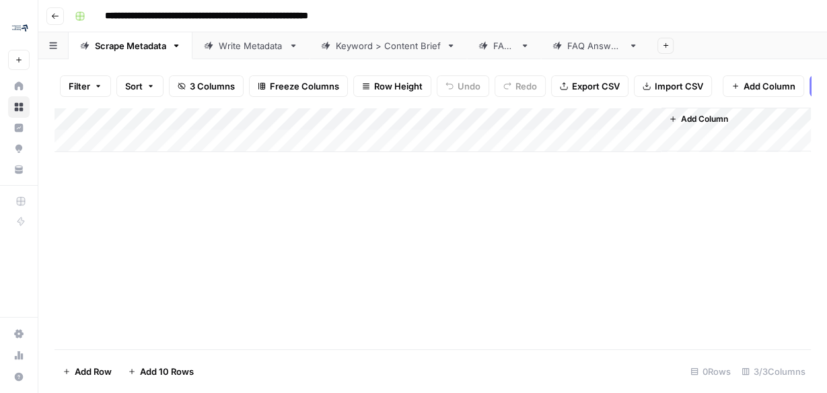
click at [246, 46] on div "Write Metadata" at bounding box center [251, 45] width 65 height 13
click at [160, 144] on div "Add Column" at bounding box center [433, 130] width 756 height 44
click at [164, 146] on div "Add Column" at bounding box center [433, 141] width 756 height 67
click at [176, 149] on div "Add Column" at bounding box center [433, 141] width 756 height 67
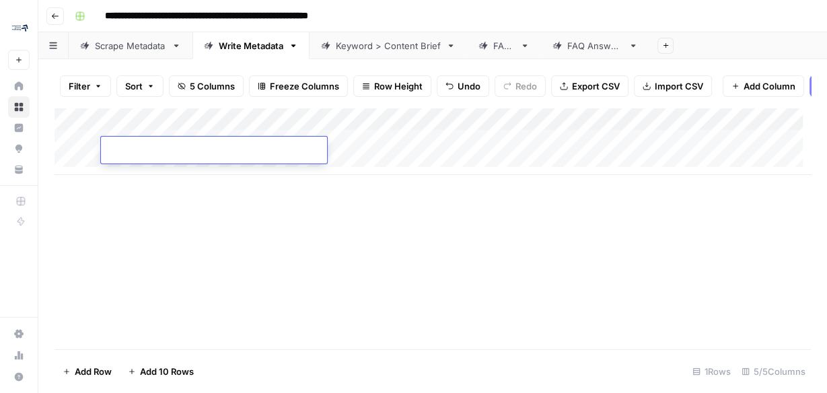
type input "**********"
drag, startPoint x: 264, startPoint y: 219, endPoint x: 271, endPoint y: 214, distance: 8.8
click at [264, 219] on div "Add Column" at bounding box center [433, 229] width 756 height 242
click at [434, 146] on div "Add Column" at bounding box center [433, 141] width 756 height 67
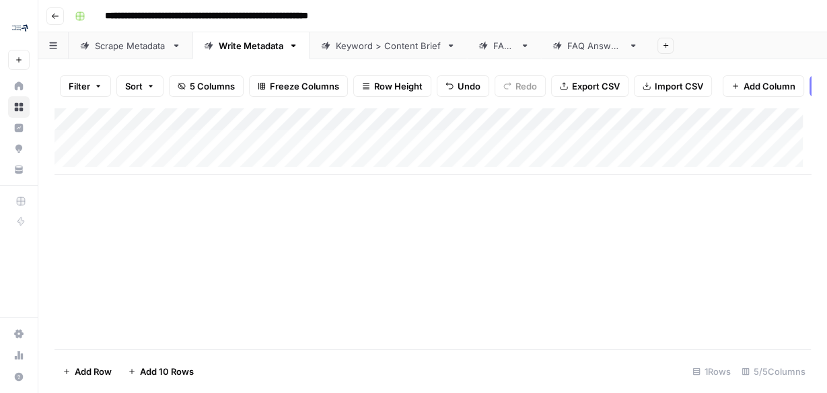
click at [698, 129] on div "Add Column" at bounding box center [433, 141] width 756 height 67
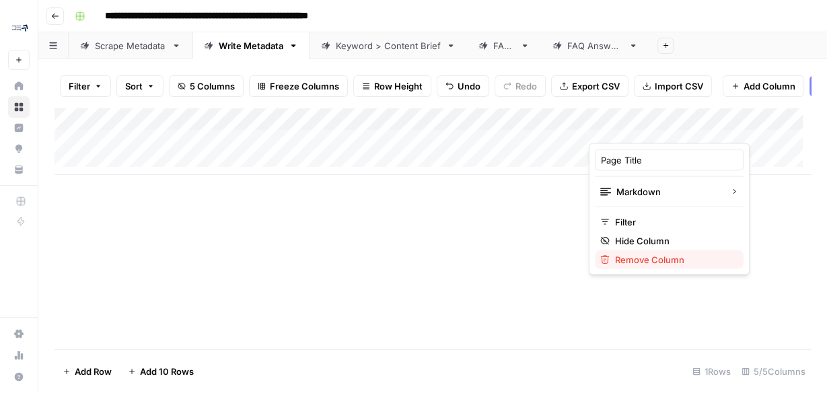
click at [644, 254] on span "Remove Column" at bounding box center [674, 258] width 118 height 13
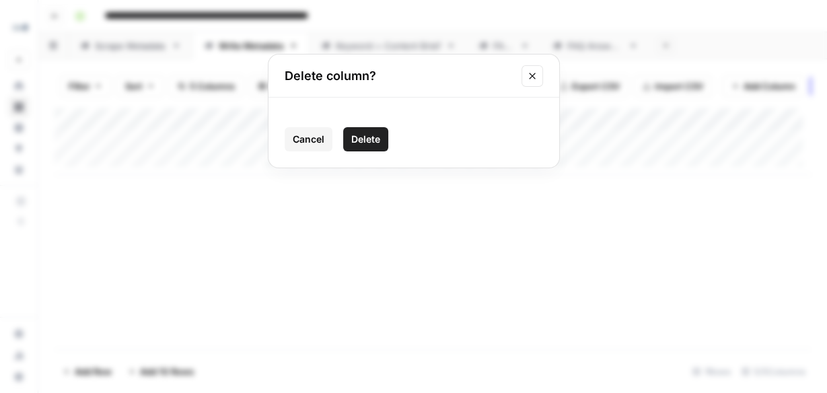
click at [357, 134] on span "Delete" at bounding box center [365, 139] width 29 height 13
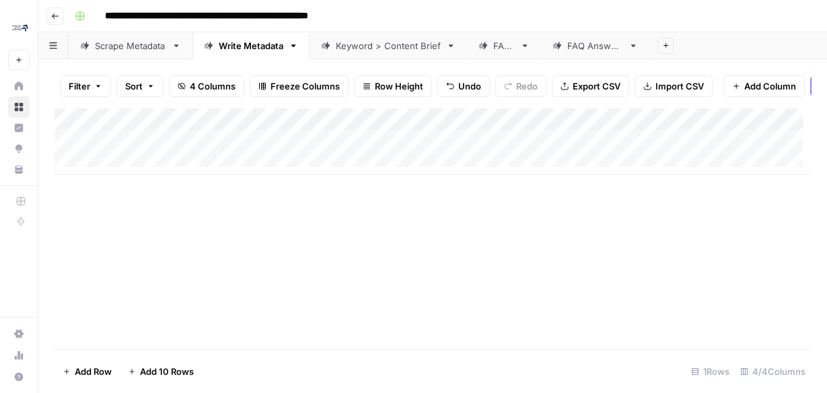
click at [704, 120] on div "Add Column" at bounding box center [433, 141] width 756 height 67
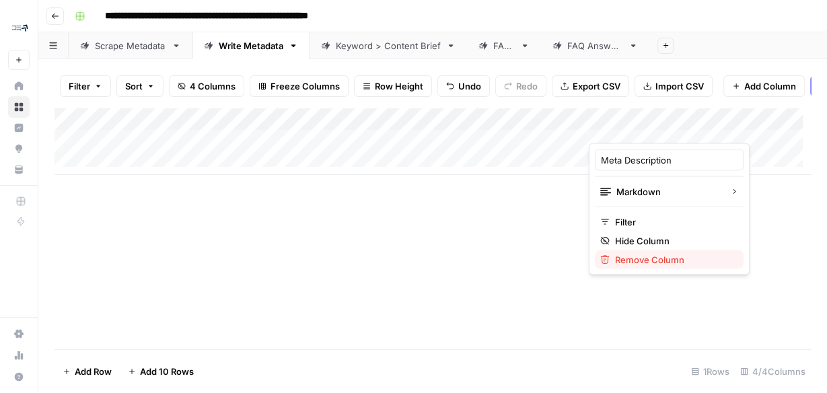
click at [649, 261] on span "Remove Column" at bounding box center [674, 258] width 118 height 13
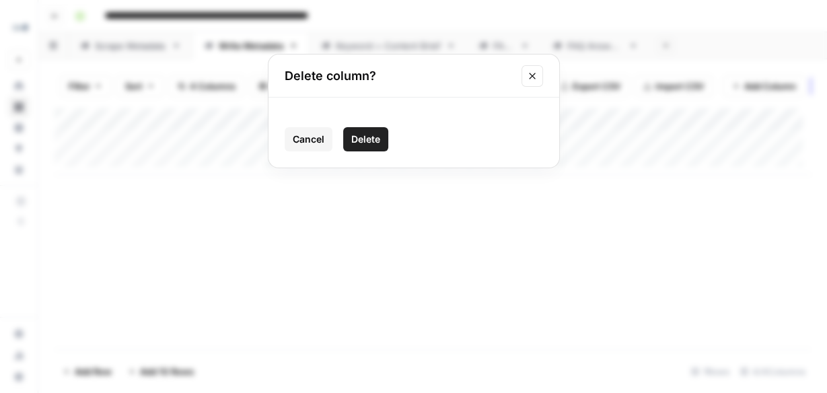
click at [375, 141] on span "Delete" at bounding box center [365, 139] width 29 height 13
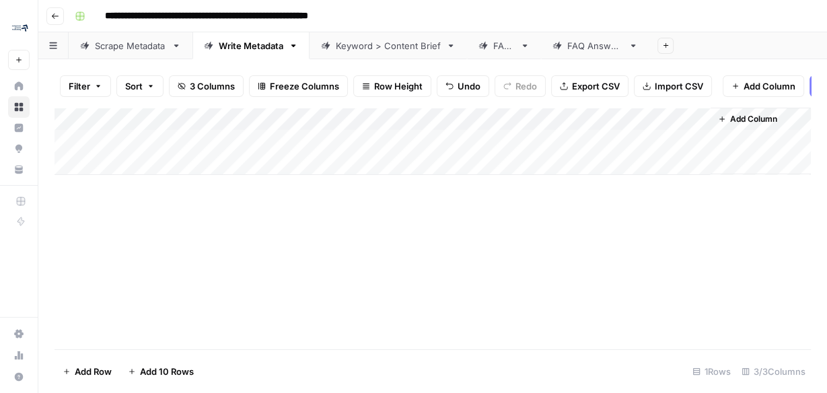
click at [696, 123] on div "Add Column" at bounding box center [433, 141] width 756 height 67
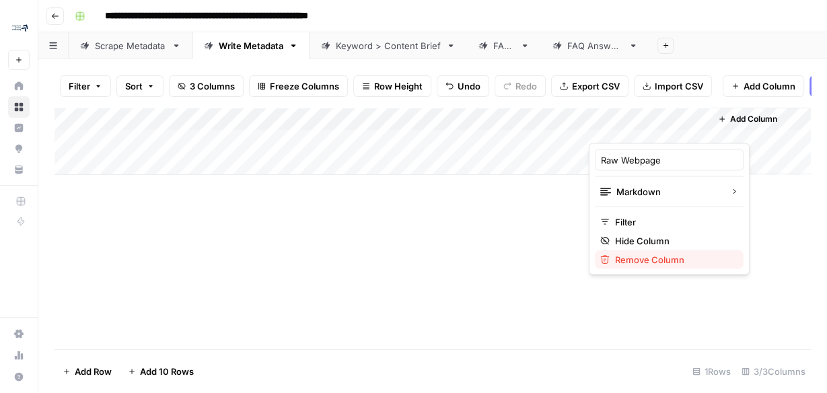
click at [672, 254] on span "Remove Column" at bounding box center [674, 258] width 118 height 13
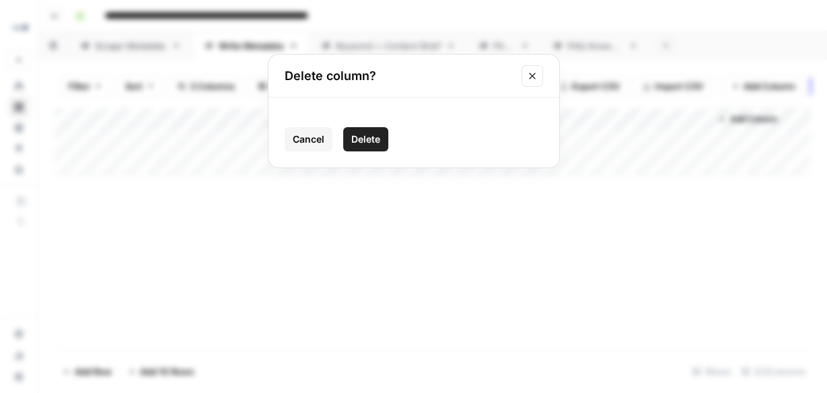
click at [371, 135] on span "Delete" at bounding box center [365, 139] width 29 height 13
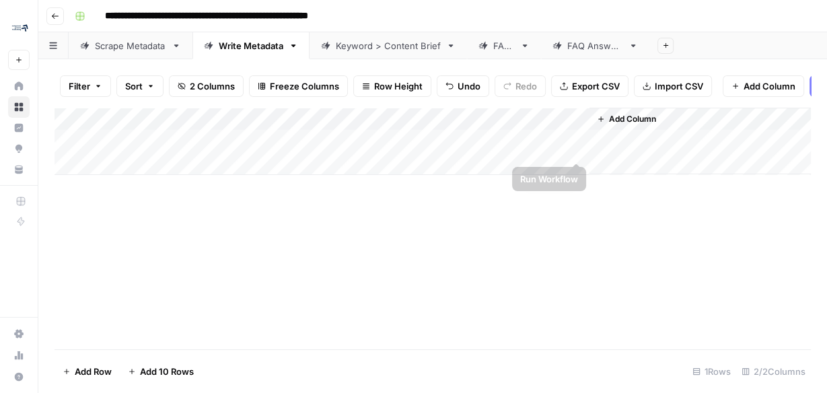
click at [577, 149] on div "Add Column" at bounding box center [433, 141] width 756 height 67
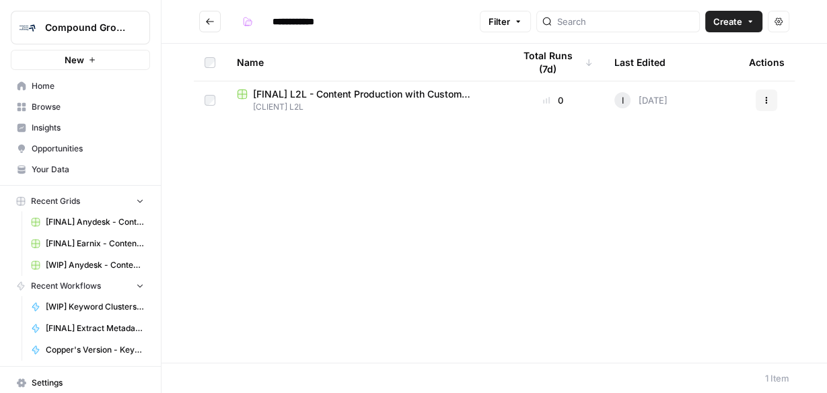
click at [297, 97] on span "[FINAL] L2L - Content Production with Custom Workflows" at bounding box center [372, 93] width 239 height 13
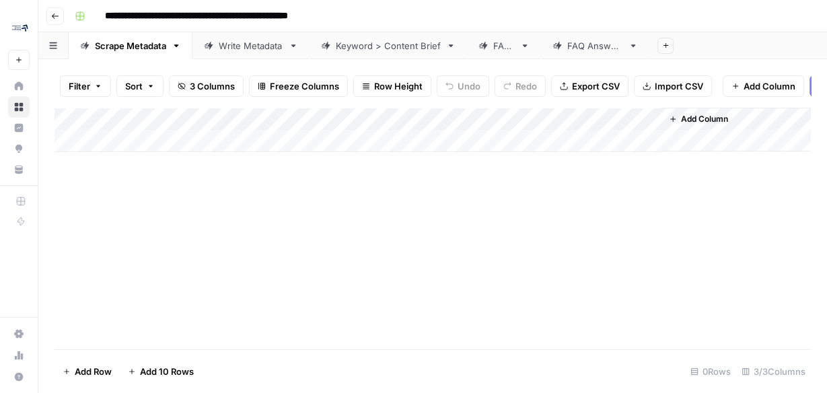
click at [161, 149] on div "Add Column" at bounding box center [433, 130] width 756 height 44
type input "**********"
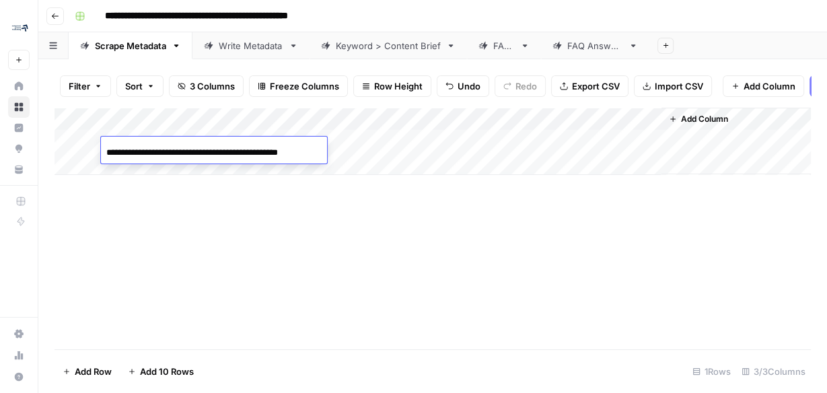
scroll to position [0, 8]
drag, startPoint x: 345, startPoint y: 198, endPoint x: 370, endPoint y: 183, distance: 29.0
click at [345, 198] on div "Add Column" at bounding box center [433, 229] width 756 height 242
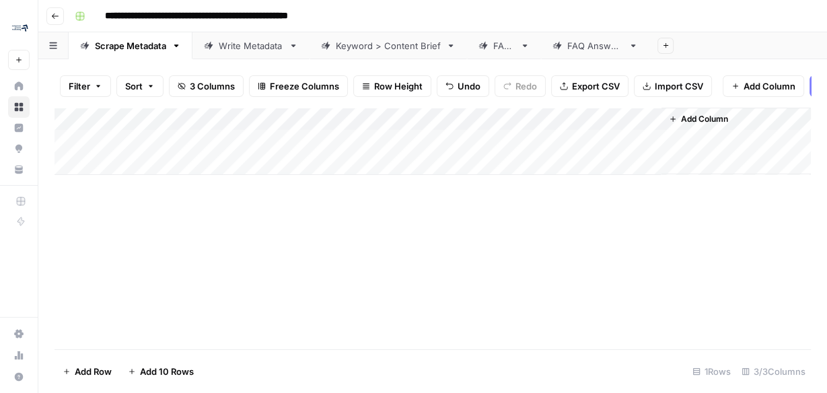
click at [421, 145] on div "Add Column" at bounding box center [433, 141] width 756 height 67
click at [651, 127] on div "Add Column" at bounding box center [433, 141] width 756 height 67
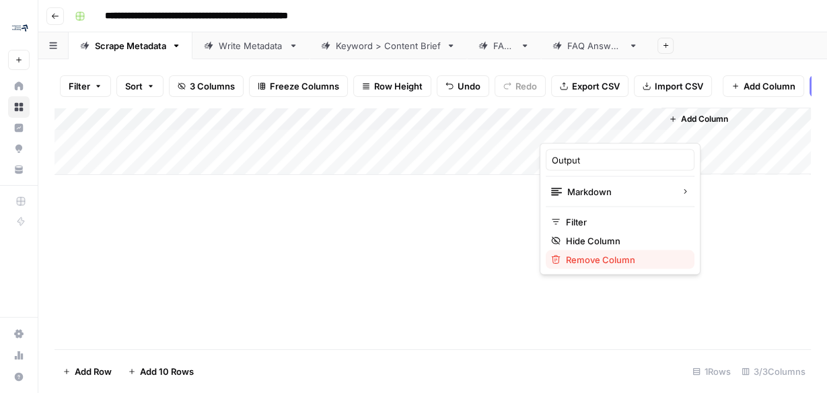
click at [606, 259] on span "Remove Column" at bounding box center [625, 258] width 118 height 13
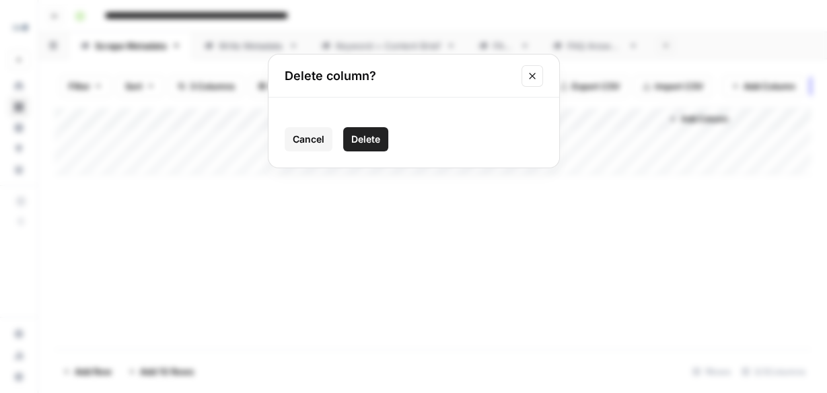
click at [364, 137] on span "Delete" at bounding box center [365, 139] width 29 height 13
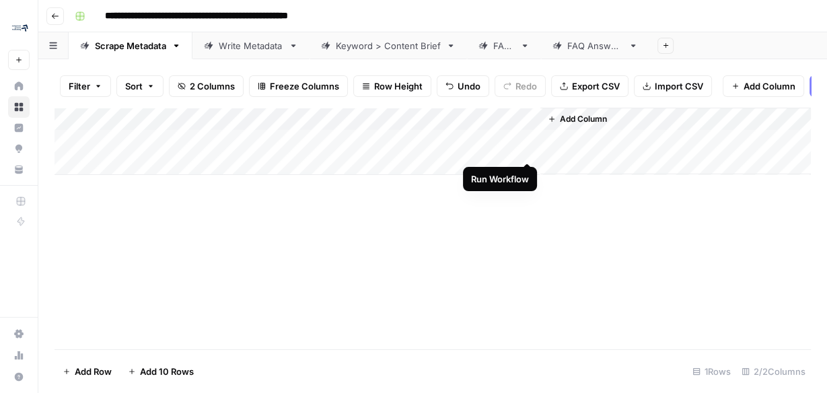
click at [530, 149] on div "Add Column" at bounding box center [433, 141] width 756 height 67
click at [509, 150] on div "Add Column" at bounding box center [433, 141] width 756 height 67
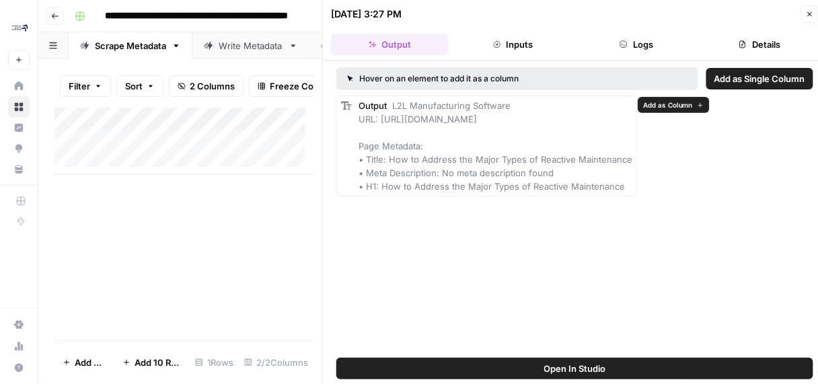
click at [491, 184] on div "Output L2L Manufacturing Software URL: [URL][DOMAIN_NAME] Page Metadata: • Titl…" at bounding box center [496, 146] width 274 height 94
click at [683, 122] on div "Output L2L Manufacturing Software URL: [URL][DOMAIN_NAME] Page Metadata: • Titl…" at bounding box center [574, 146] width 477 height 101
drag, startPoint x: 494, startPoint y: 153, endPoint x: 455, endPoint y: 111, distance: 57.1
click at [493, 153] on div "Output L2L Manufacturing Software URL: [URL][DOMAIN_NAME] Page Metadata: • Titl…" at bounding box center [496, 146] width 274 height 94
click at [359, 157] on span "L2L Manufacturing Software URL: [URL][DOMAIN_NAME] Page Metadata: • Title: How …" at bounding box center [496, 146] width 274 height 92
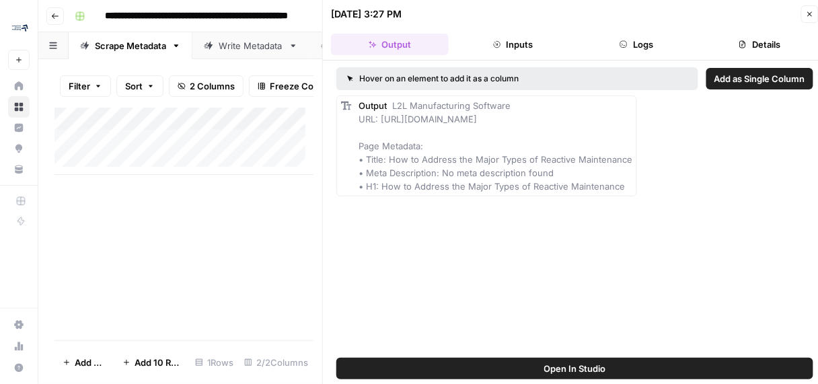
click at [595, 158] on div "Output L2L Manufacturing Software URL: [URL][DOMAIN_NAME] Page Metadata: • Titl…" at bounding box center [496, 146] width 274 height 94
click at [806, 12] on button "Close" at bounding box center [809, 13] width 17 height 17
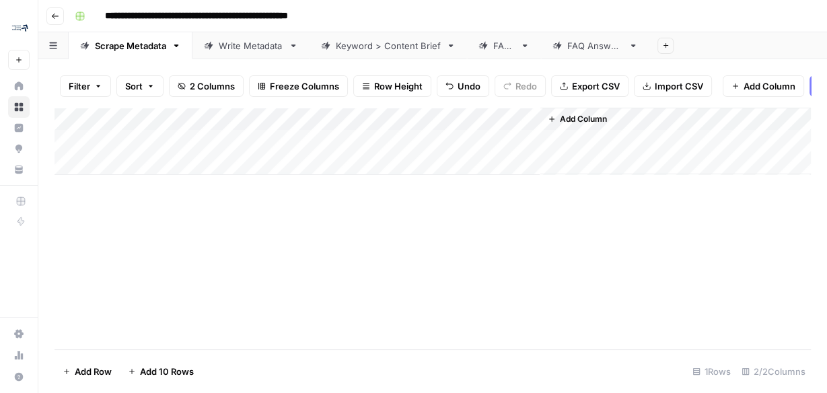
click at [509, 128] on div "Add Column" at bounding box center [433, 141] width 756 height 67
click at [520, 223] on div "Add Column" at bounding box center [433, 229] width 756 height 242
click at [506, 120] on div "Add Column" at bounding box center [433, 141] width 756 height 67
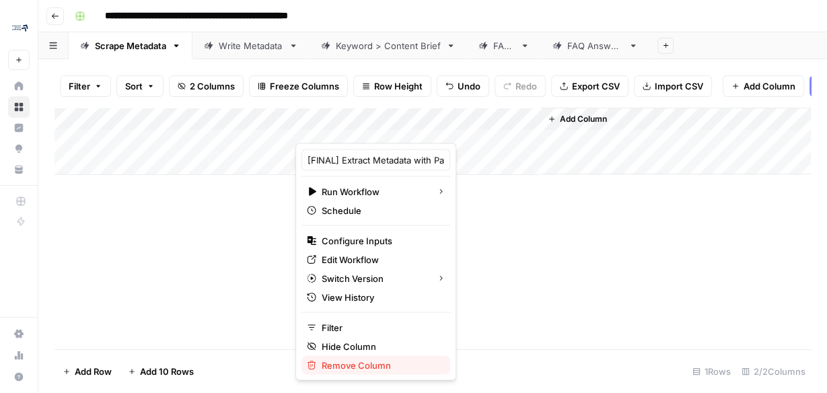
click at [370, 365] on span "Remove Column" at bounding box center [381, 364] width 118 height 13
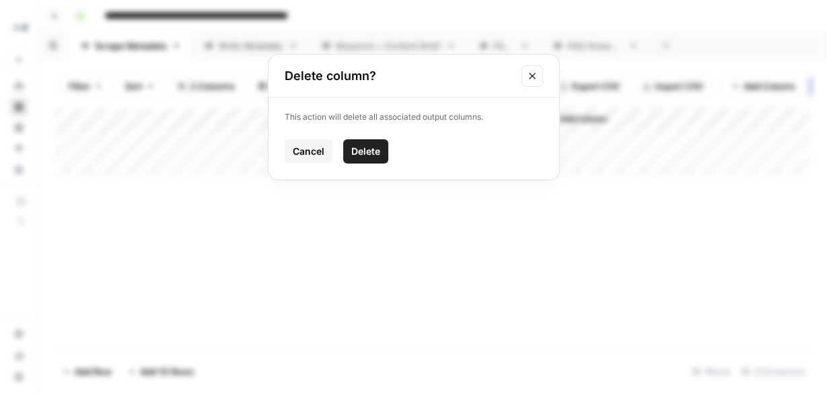
click at [365, 162] on button "Delete" at bounding box center [365, 151] width 45 height 24
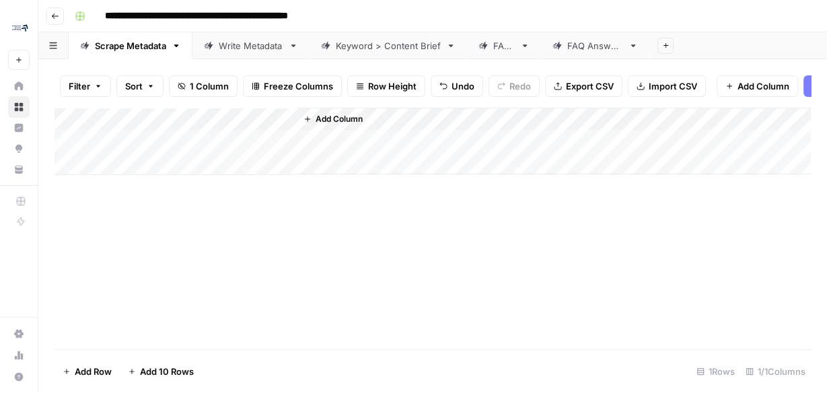
click at [328, 125] on span "Add Column" at bounding box center [339, 119] width 47 height 12
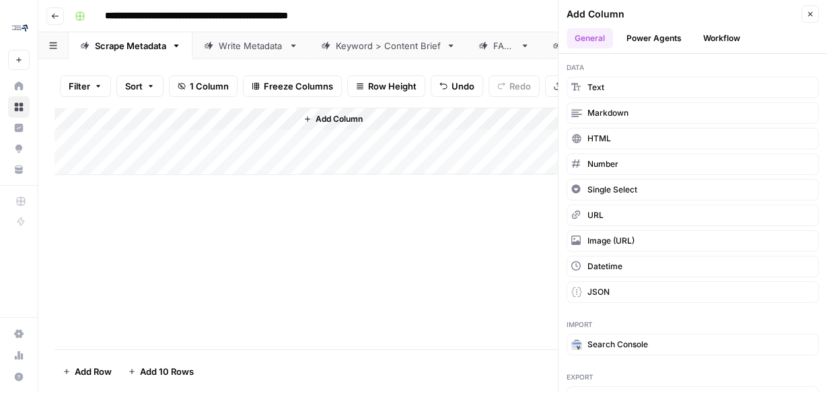
click at [716, 36] on button "Workflow" at bounding box center [721, 38] width 53 height 20
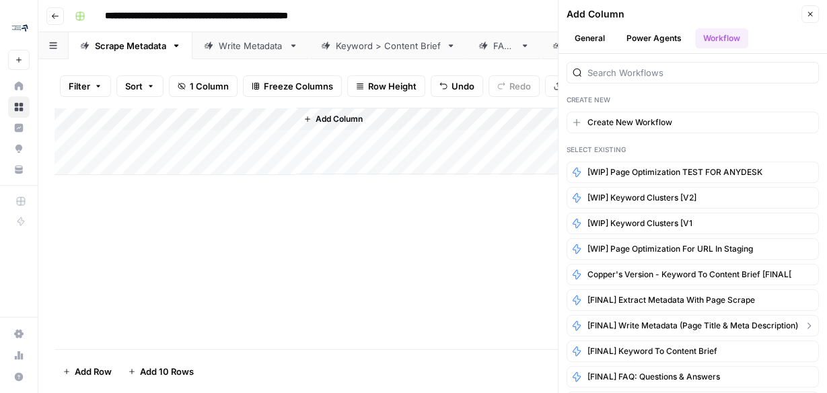
click at [688, 320] on span "[FINAL] Write Metadata (Page Title & Meta Description)" at bounding box center [692, 326] width 211 height 12
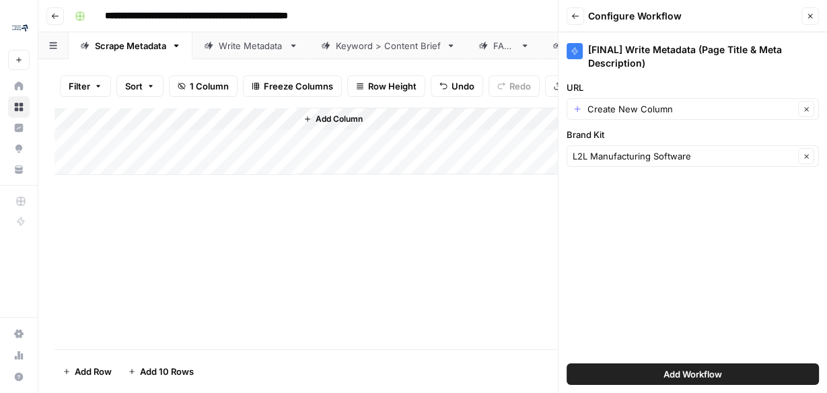
click at [667, 377] on span "Add Workflow" at bounding box center [692, 373] width 59 height 13
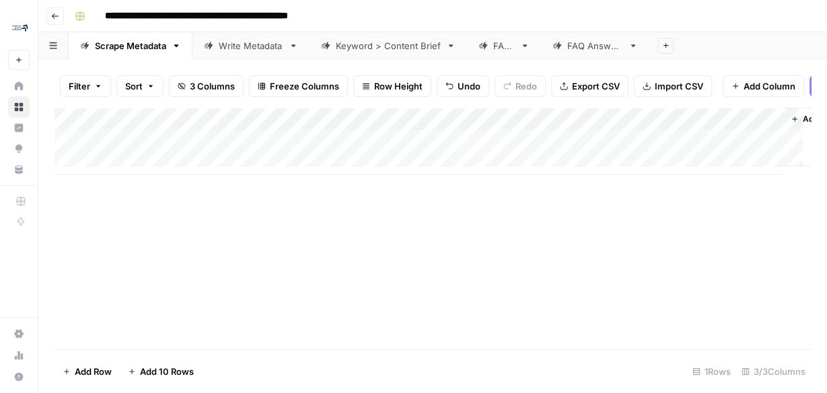
click at [472, 123] on div "Add Column" at bounding box center [433, 141] width 756 height 67
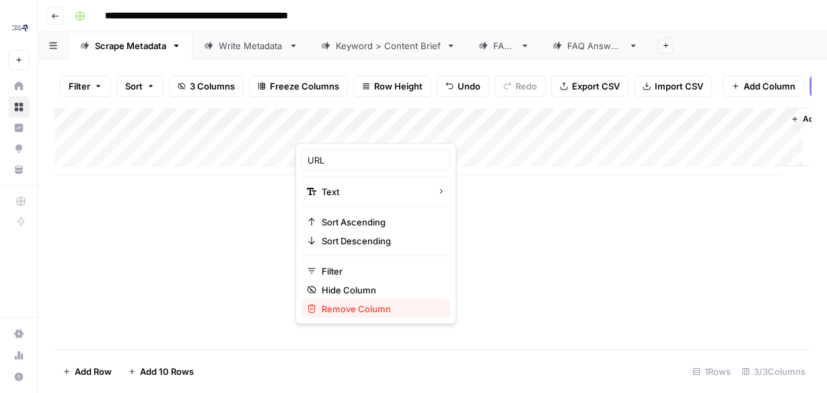
click at [367, 308] on span "Remove Column" at bounding box center [381, 307] width 118 height 13
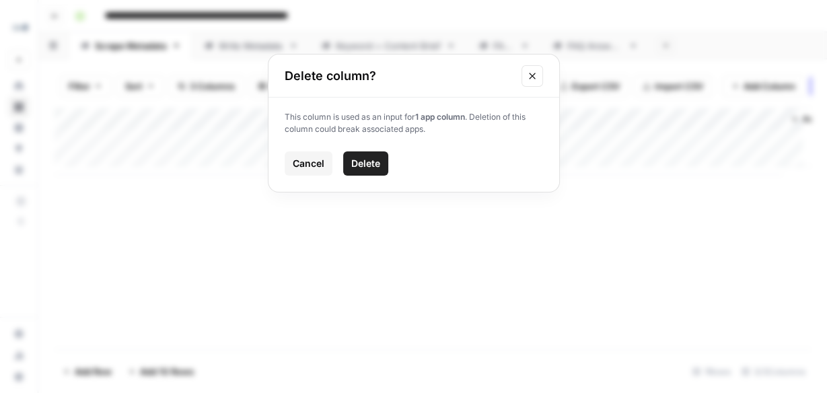
click at [354, 170] on span "Delete" at bounding box center [365, 163] width 29 height 13
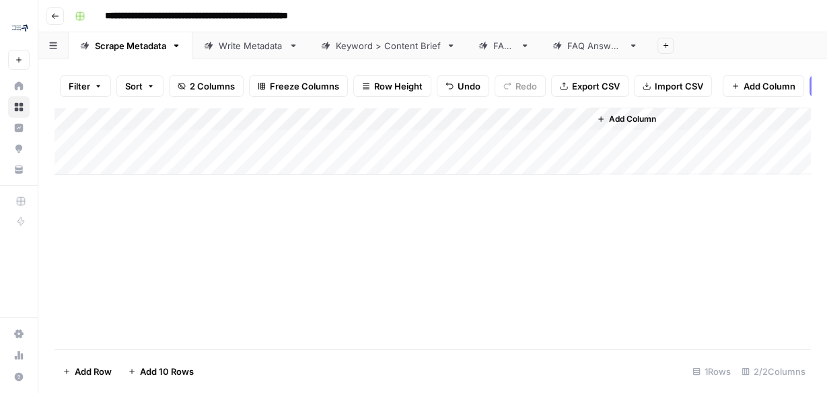
click at [172, 126] on div "Add Column" at bounding box center [433, 141] width 756 height 67
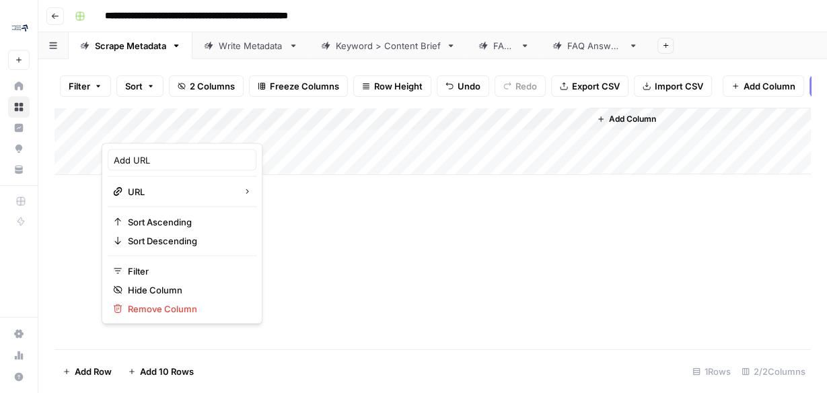
click at [172, 126] on div at bounding box center [199, 129] width 194 height 27
click at [141, 157] on input "Add URL" at bounding box center [182, 159] width 137 height 13
click at [134, 157] on input "Add URL" at bounding box center [182, 159] width 137 height 13
type input "URL"
click at [482, 252] on div "Add Column" at bounding box center [433, 229] width 756 height 242
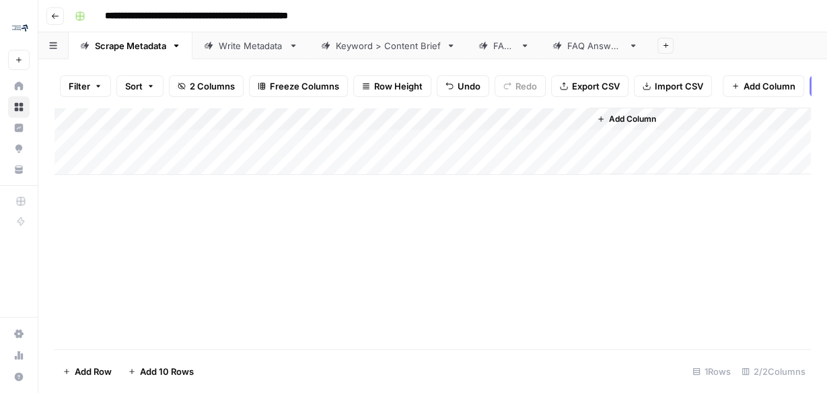
click at [441, 148] on div "Add Column" at bounding box center [433, 141] width 756 height 67
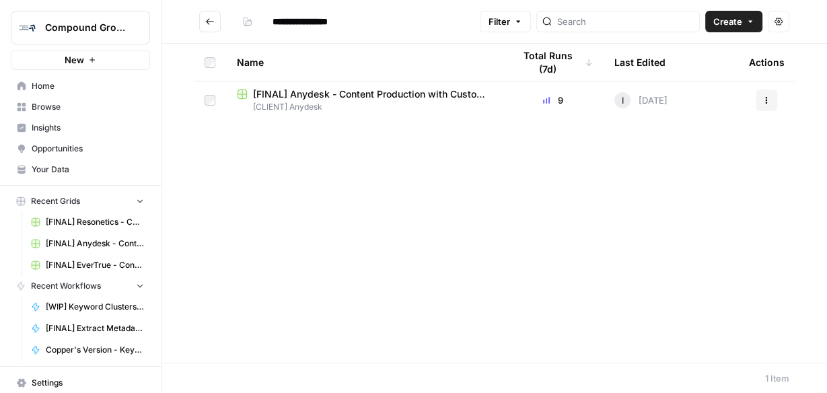
click at [374, 92] on span "[FINAL] Anydesk - Content Production with Custom Workflows" at bounding box center [372, 93] width 239 height 13
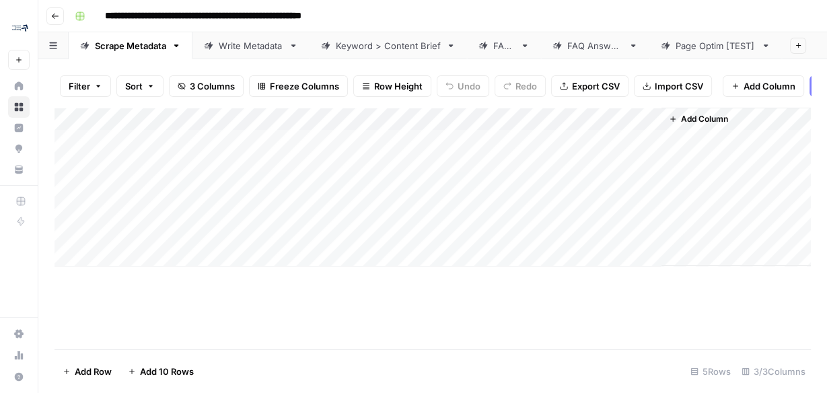
click at [257, 48] on div "Write Metadata" at bounding box center [251, 45] width 65 height 13
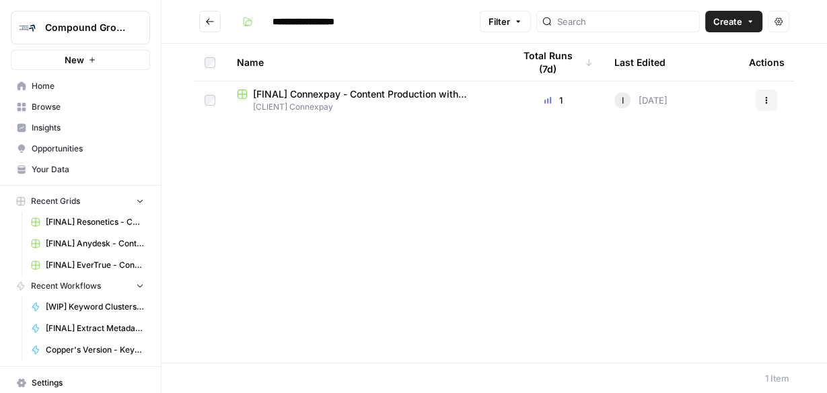
click at [344, 98] on span "[FINAL] Connexpay - Content Production with Custom Workflows" at bounding box center [372, 93] width 239 height 13
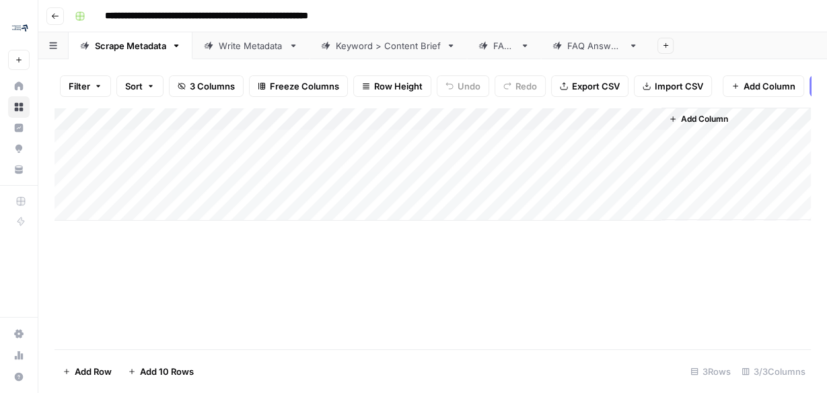
click at [141, 46] on div "Scrape Metadata" at bounding box center [130, 45] width 71 height 13
click at [238, 45] on div "Write Metadata" at bounding box center [251, 45] width 65 height 13
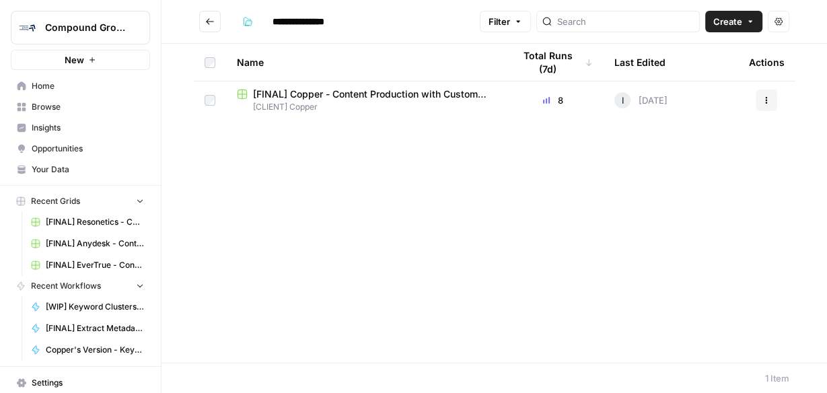
click at [374, 88] on span "[FINAL] Copper - Content Production with Custom Workflows" at bounding box center [372, 93] width 239 height 13
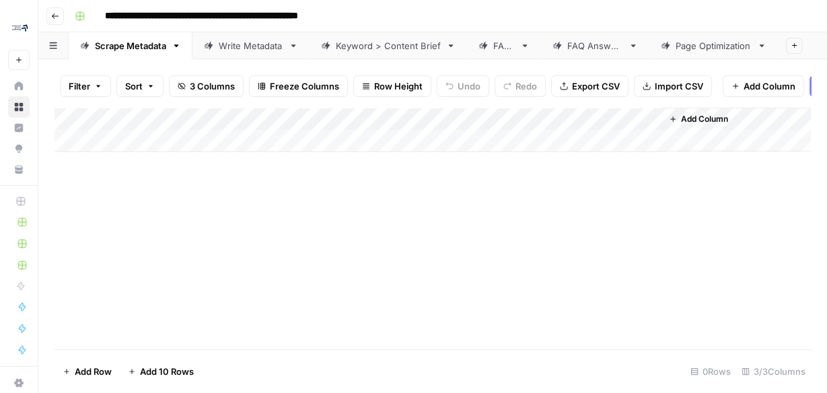
click at [248, 51] on div "Write Metadata" at bounding box center [251, 45] width 65 height 13
click at [167, 147] on div "Add Column" at bounding box center [433, 141] width 756 height 67
click at [142, 51] on div "Scrape Metadata" at bounding box center [130, 45] width 71 height 13
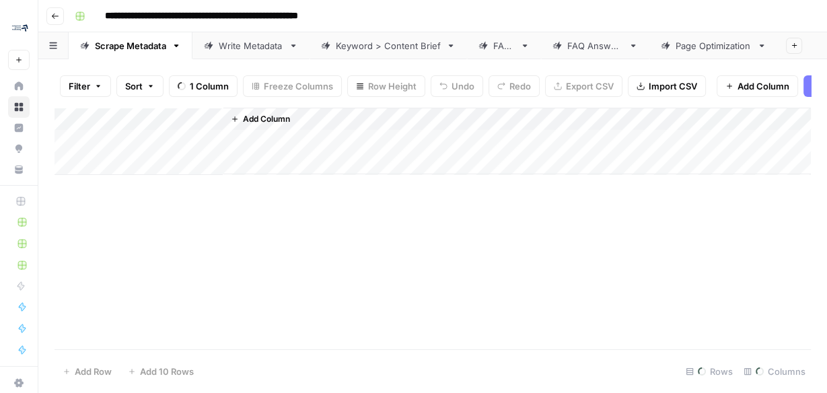
click at [155, 144] on div "Add Column" at bounding box center [433, 141] width 756 height 67
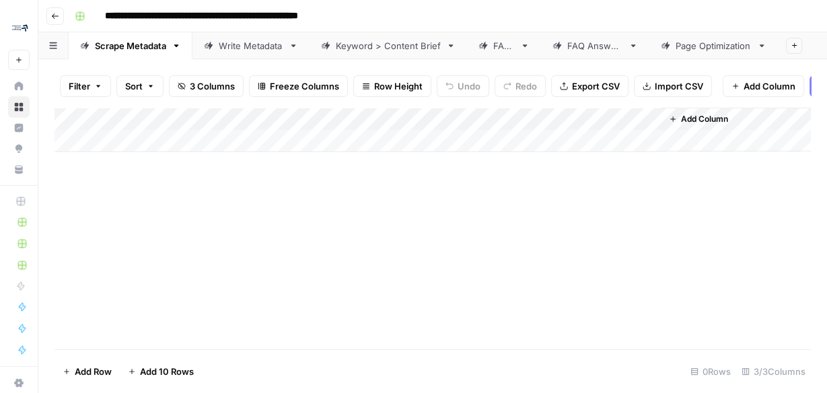
click at [155, 152] on div "Add Column" at bounding box center [433, 130] width 756 height 44
type input "**********"
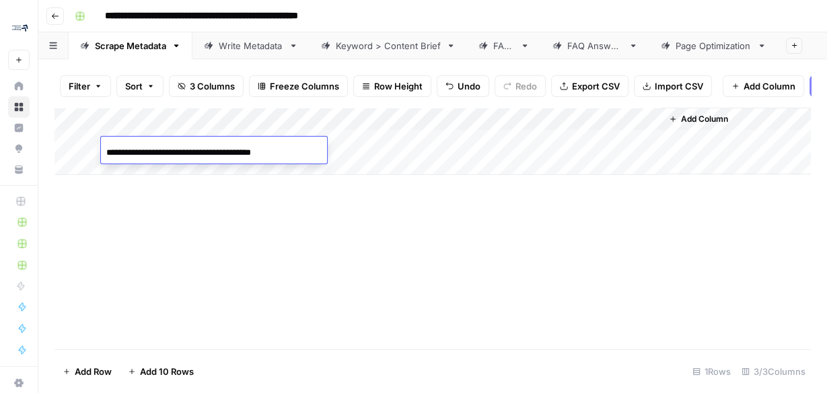
click at [361, 242] on div "Add Column" at bounding box center [433, 229] width 756 height 242
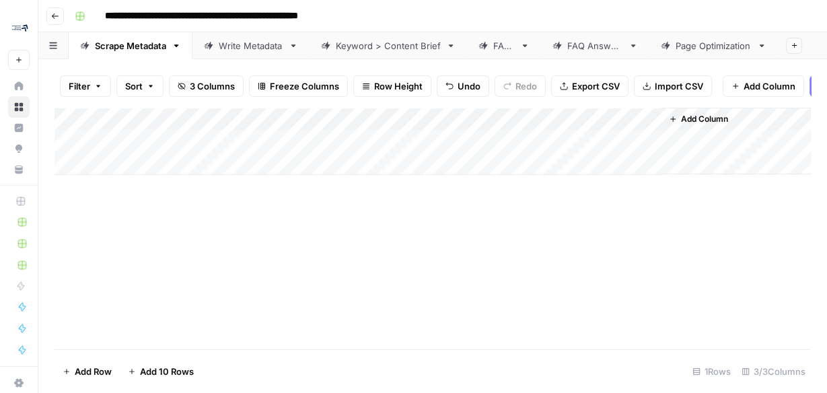
click at [414, 150] on div "Add Column" at bounding box center [433, 141] width 756 height 67
click at [219, 54] on link "Write Metadata" at bounding box center [250, 45] width 117 height 27
click at [146, 49] on div "Scrape Metadata" at bounding box center [130, 45] width 71 height 13
click at [168, 148] on div "Add Column" at bounding box center [433, 141] width 756 height 67
click at [193, 150] on div "Add Column" at bounding box center [433, 141] width 756 height 67
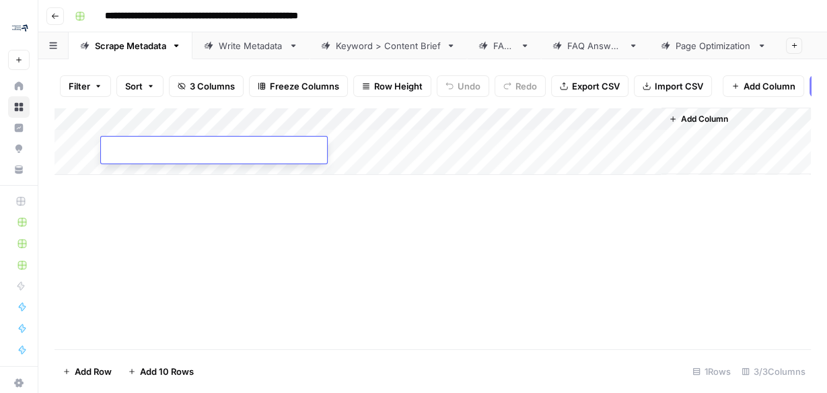
type input "**********"
click at [265, 225] on div "Add Column" at bounding box center [433, 229] width 756 height 242
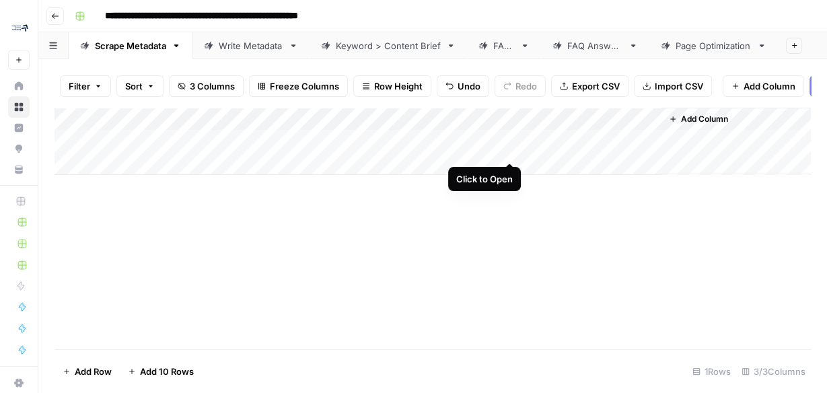
click at [511, 149] on div "Add Column" at bounding box center [433, 141] width 756 height 67
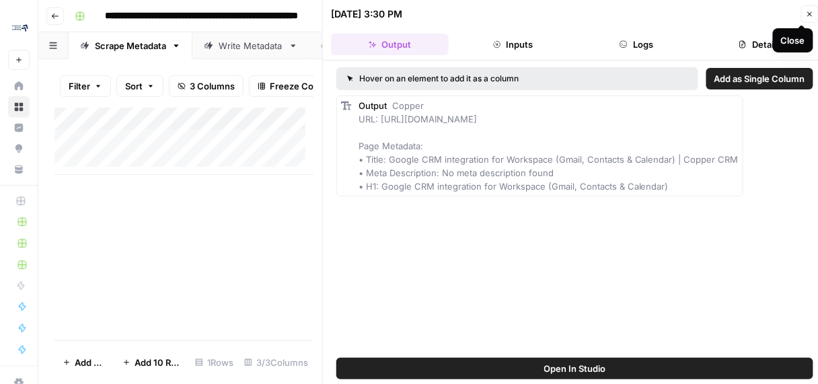
click at [811, 13] on icon "button" at bounding box center [810, 14] width 8 height 8
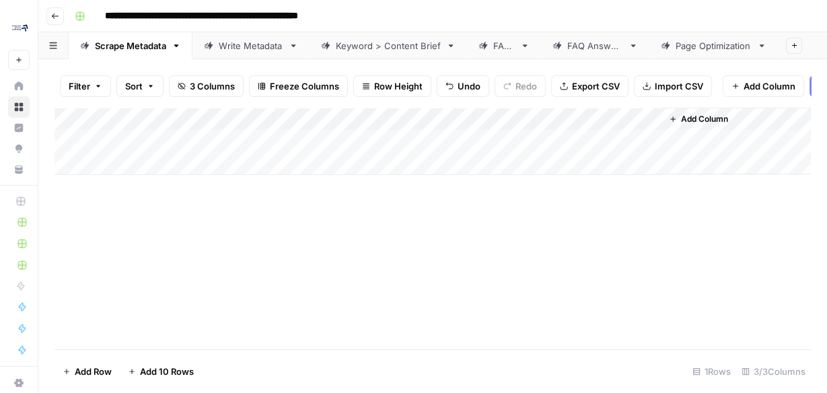
click at [231, 47] on div "Write Metadata" at bounding box center [251, 45] width 65 height 13
click at [140, 50] on div "Scrape Metadata" at bounding box center [130, 45] width 71 height 13
click at [231, 48] on div "Write Metadata" at bounding box center [251, 45] width 65 height 13
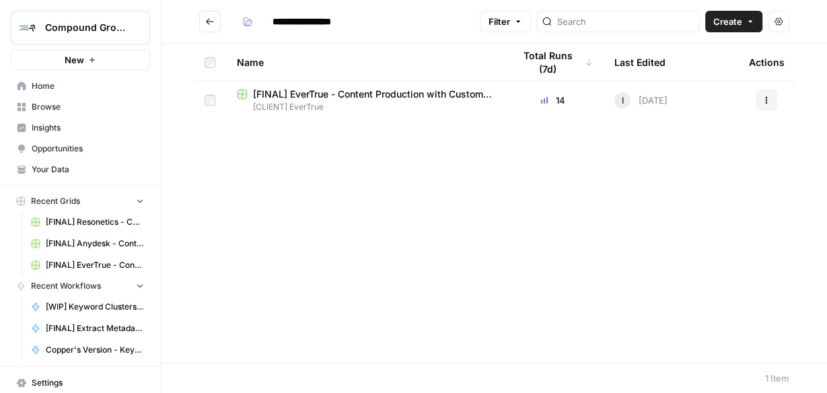
drag, startPoint x: 392, startPoint y: 92, endPoint x: 392, endPoint y: 84, distance: 8.1
click at [392, 92] on span "[FINAL] EverTrue - Content Production with Custom Workflows" at bounding box center [372, 93] width 239 height 13
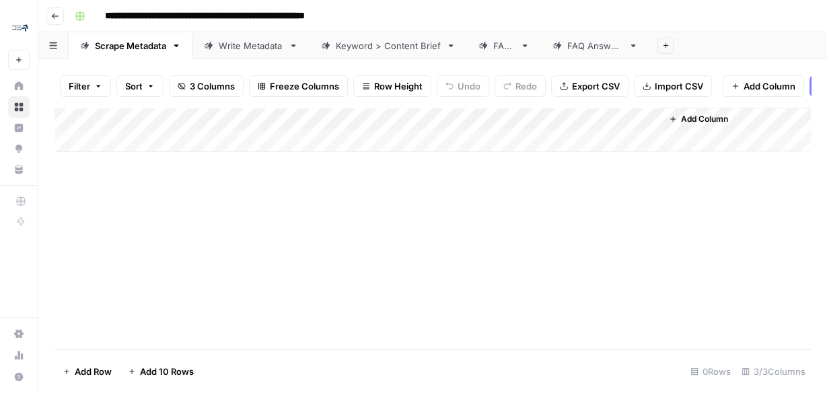
click at [231, 45] on div "Write Metadata" at bounding box center [251, 45] width 65 height 13
click at [386, 126] on div "Add Column" at bounding box center [433, 176] width 756 height 136
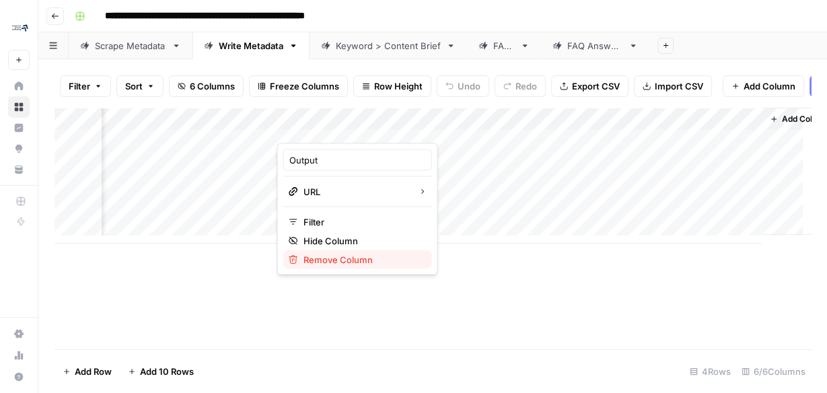
click at [349, 254] on span "Remove Column" at bounding box center [362, 258] width 118 height 13
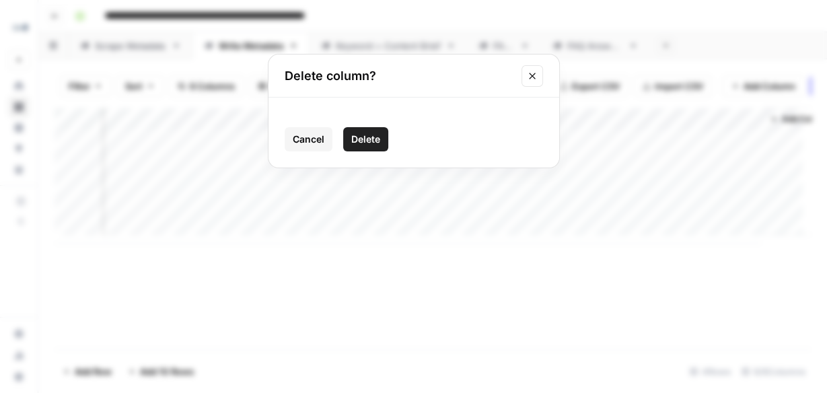
click at [368, 139] on span "Delete" at bounding box center [365, 139] width 29 height 13
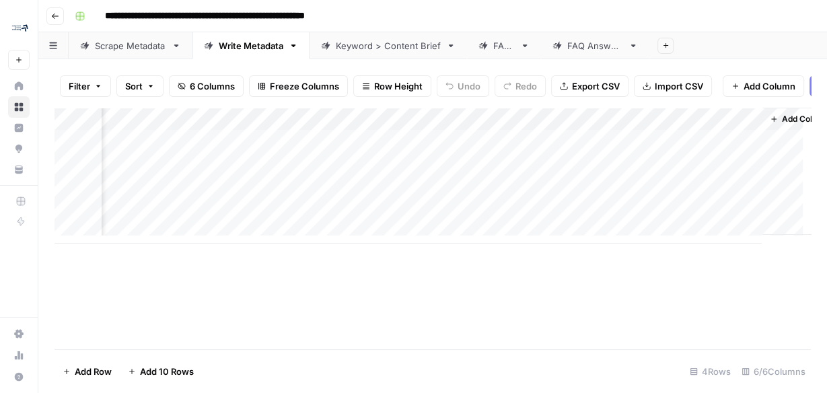
scroll to position [0, 225]
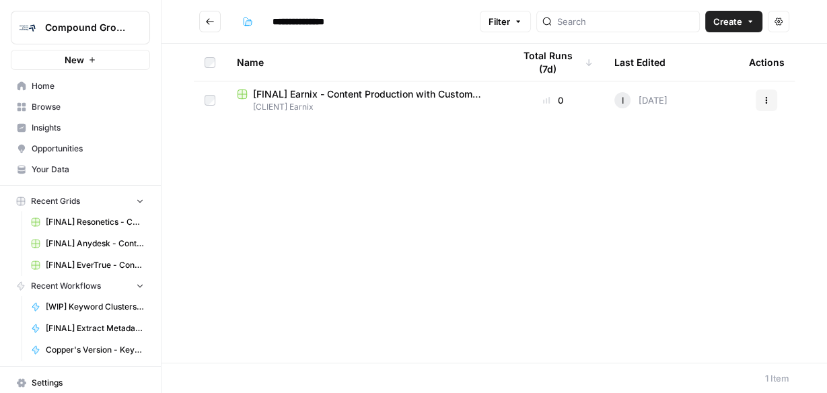
click at [351, 83] on td "[FINAL] Earnix - Content Production with Custom Workflows [CLIENT] Earnix" at bounding box center [364, 100] width 277 height 38
click at [349, 95] on span "[FINAL] Earnix - Content Production with Custom Workflows" at bounding box center [372, 93] width 239 height 13
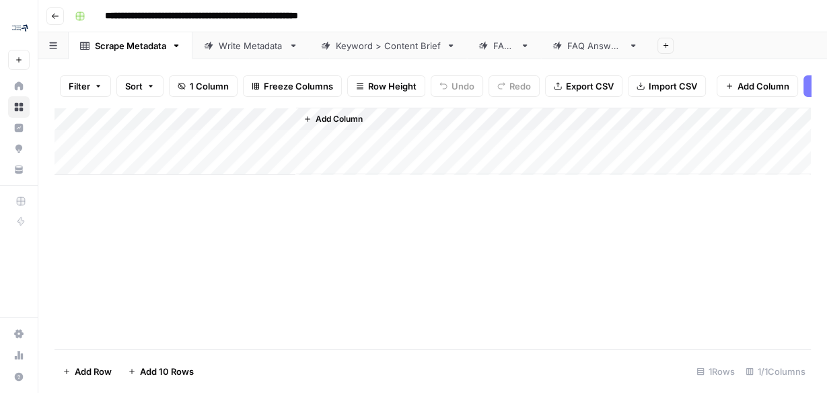
click at [156, 45] on div "Scrape Metadata" at bounding box center [130, 45] width 71 height 13
click at [344, 124] on span "Add Column" at bounding box center [339, 119] width 47 height 12
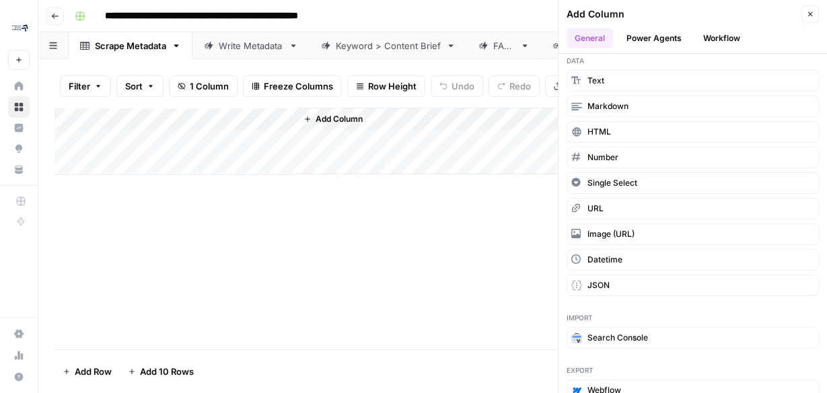
scroll to position [16, 0]
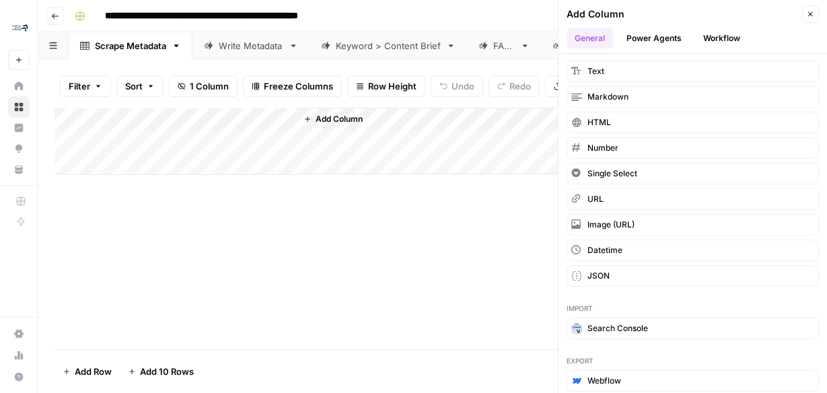
click at [711, 32] on button "Workflow" at bounding box center [721, 38] width 53 height 20
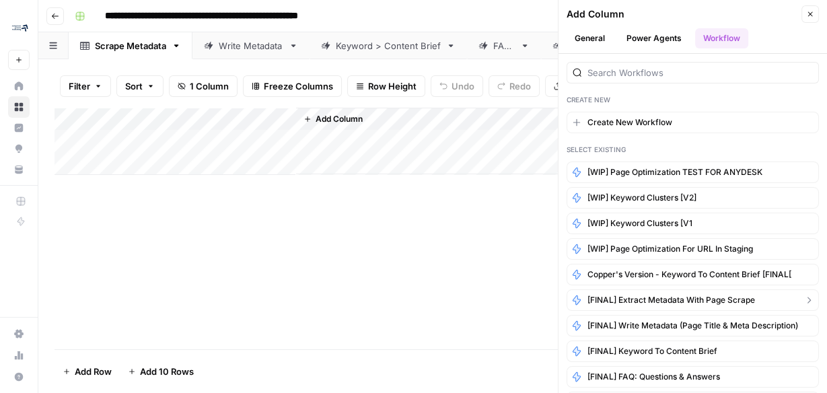
click at [694, 294] on span "[FINAL] Extract Metadata with Page Scrape" at bounding box center [671, 300] width 168 height 12
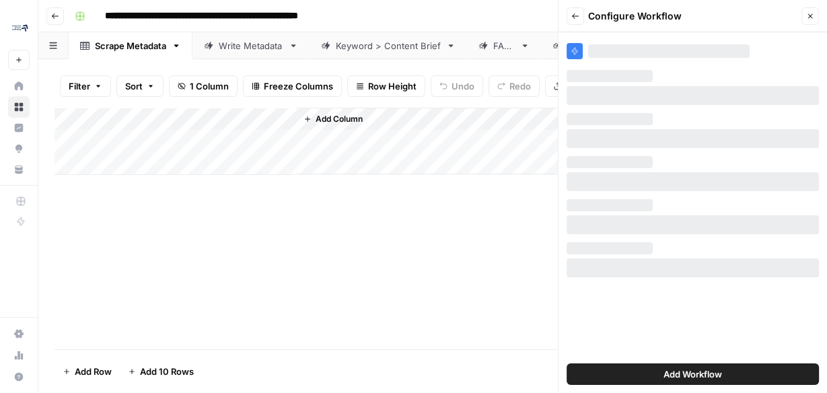
click at [663, 374] on span "Add Workflow" at bounding box center [692, 373] width 59 height 13
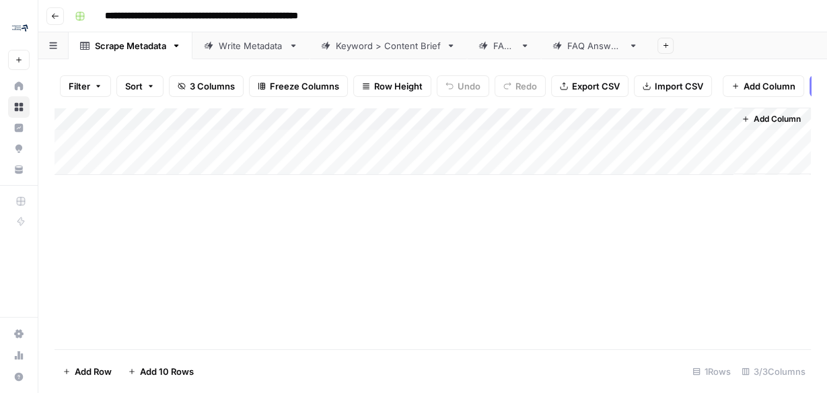
click at [283, 126] on div "Add Column" at bounding box center [433, 141] width 756 height 67
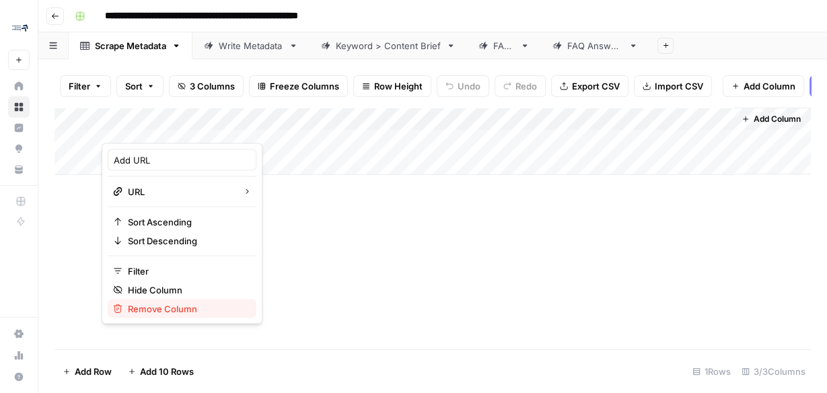
click at [180, 299] on button "Remove Column" at bounding box center [182, 308] width 149 height 19
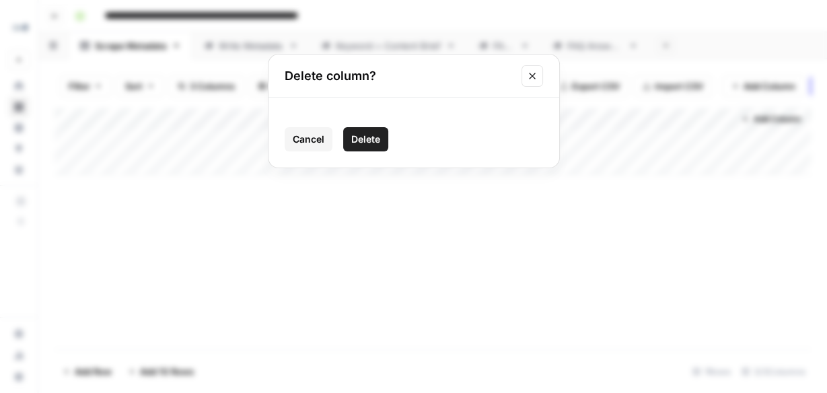
click at [369, 135] on span "Delete" at bounding box center [365, 139] width 29 height 13
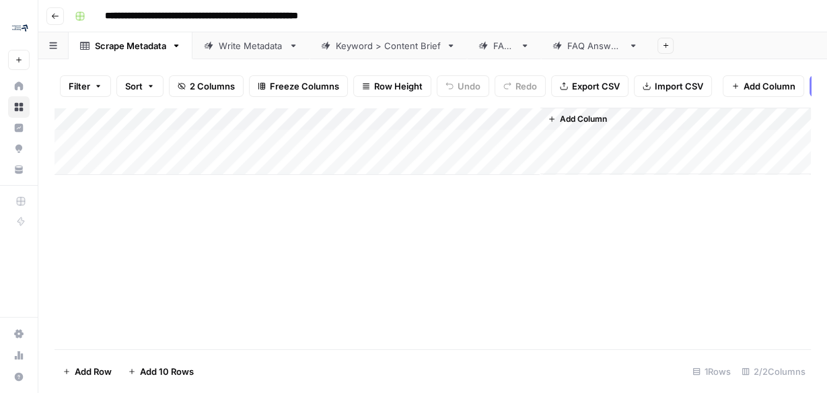
click at [242, 51] on div "Write Metadata" at bounding box center [251, 45] width 65 height 13
click at [188, 146] on div "Add Column" at bounding box center [433, 130] width 756 height 44
click at [171, 198] on div "Add Column" at bounding box center [433, 229] width 756 height 242
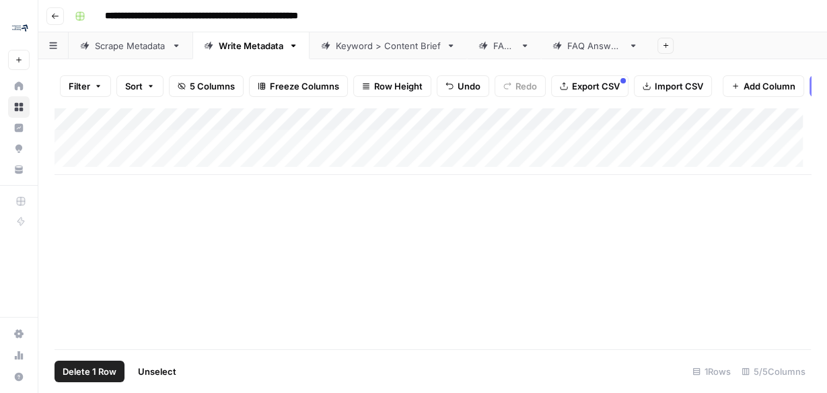
click at [73, 151] on div "Add Column" at bounding box center [433, 141] width 756 height 67
click at [71, 151] on div "Add Column" at bounding box center [433, 141] width 756 height 67
click at [71, 163] on div "Add Column" at bounding box center [433, 141] width 756 height 67
click at [81, 172] on div "Add Column" at bounding box center [433, 141] width 756 height 67
click at [113, 172] on div "Add Column" at bounding box center [433, 141] width 756 height 67
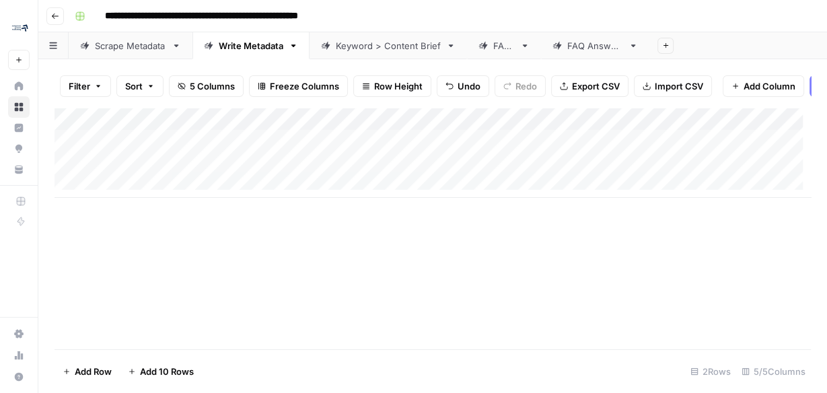
click at [134, 194] on div "Add Column" at bounding box center [433, 153] width 756 height 90
click at [179, 148] on div "Add Column" at bounding box center [433, 164] width 756 height 113
click at [210, 150] on div "Add Column" at bounding box center [433, 164] width 756 height 113
type input "**********"
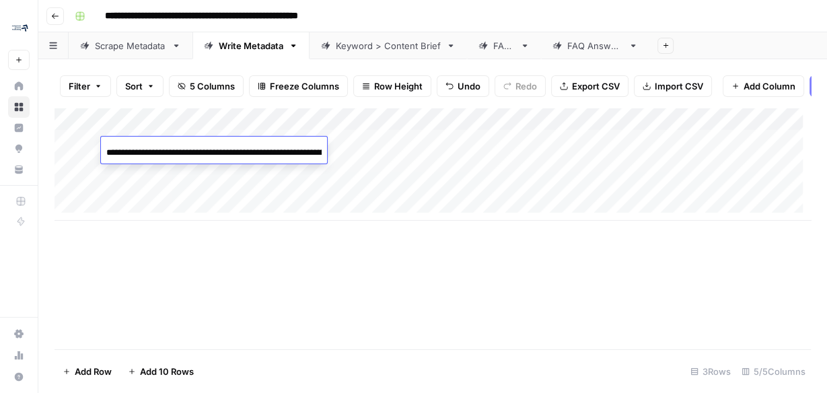
scroll to position [0, 201]
click at [439, 149] on div "Add Column" at bounding box center [433, 164] width 756 height 113
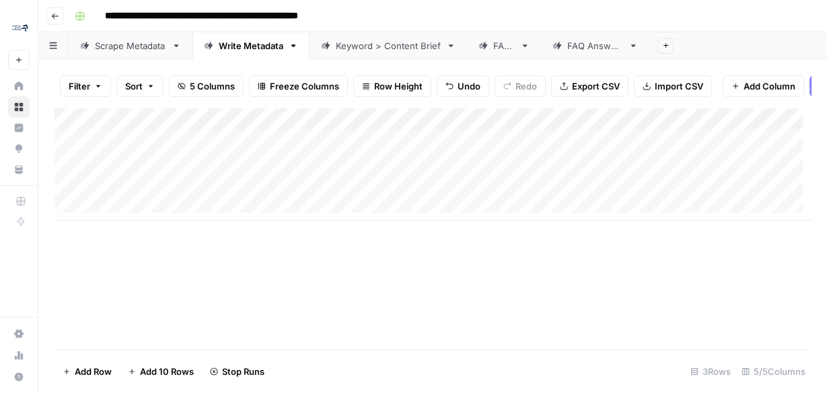
click at [131, 46] on div "Scrape Metadata" at bounding box center [130, 45] width 71 height 13
click at [181, 151] on div "Add Column" at bounding box center [433, 141] width 756 height 67
click at [252, 147] on div "Add Column" at bounding box center [433, 141] width 756 height 67
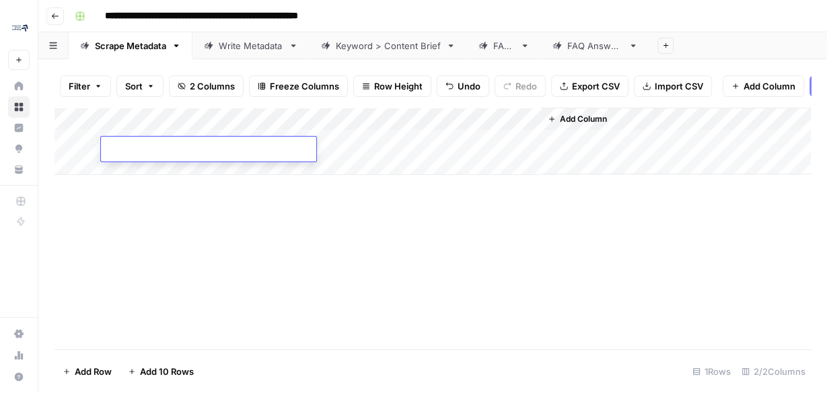
type textarea "**********"
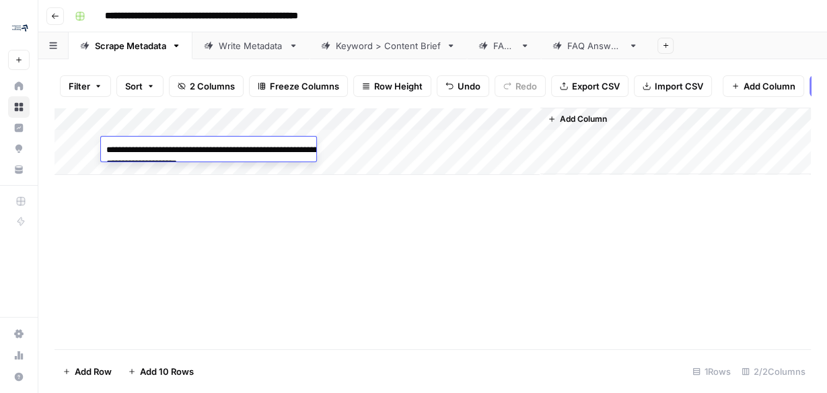
drag, startPoint x: 374, startPoint y: 220, endPoint x: 374, endPoint y: 176, distance: 43.7
click at [374, 220] on div "Add Column" at bounding box center [433, 229] width 756 height 242
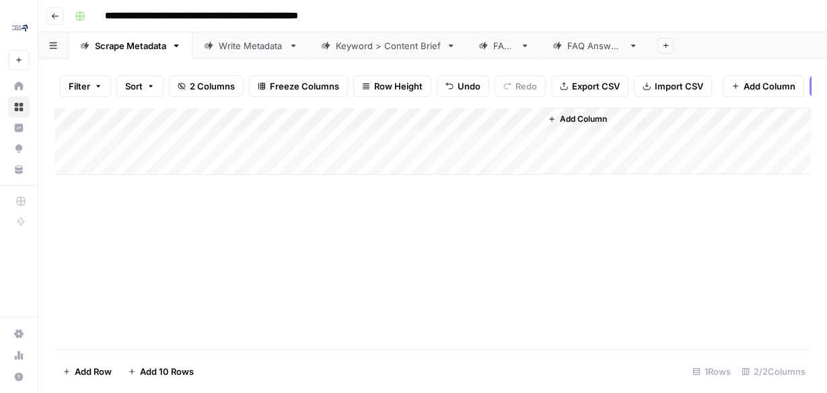
click at [354, 148] on div "Add Column" at bounding box center [433, 141] width 756 height 67
click at [249, 44] on div "Write Metadata" at bounding box center [251, 45] width 65 height 13
click at [720, 126] on div "Add Column" at bounding box center [433, 164] width 756 height 113
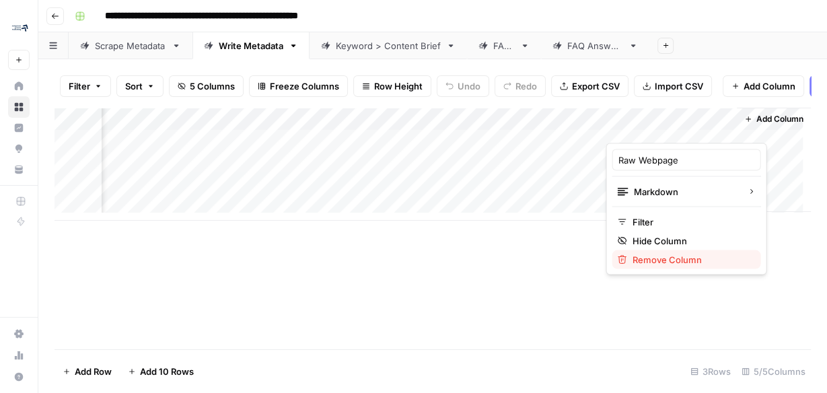
click at [688, 260] on span "Remove Column" at bounding box center [691, 258] width 118 height 13
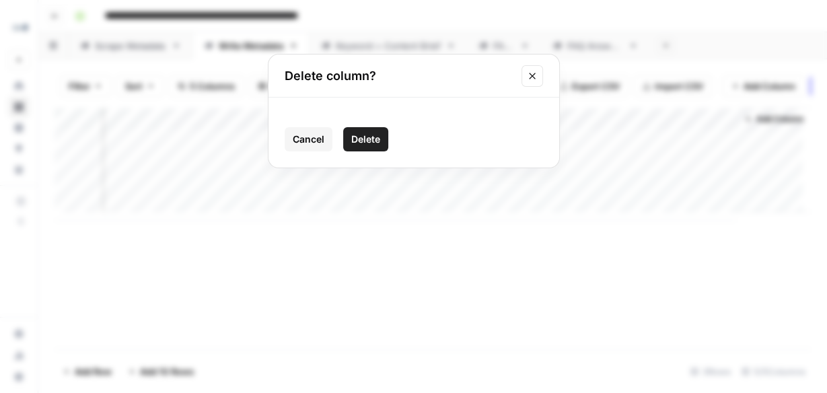
click at [355, 143] on span "Delete" at bounding box center [365, 139] width 29 height 13
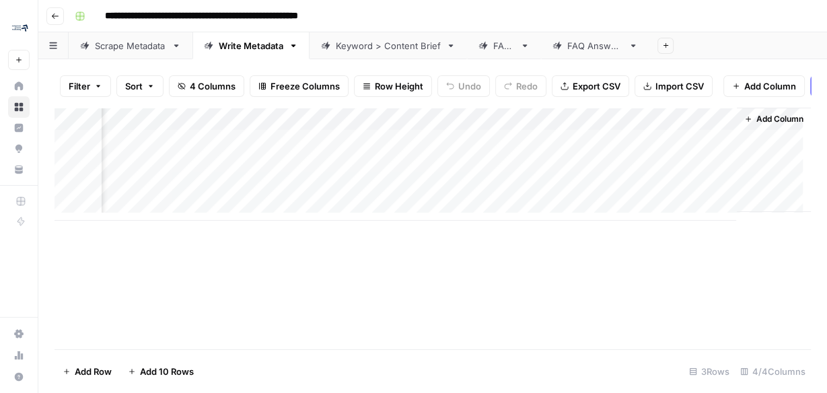
scroll to position [0, 104]
click at [594, 128] on div "Add Column" at bounding box center [433, 164] width 756 height 113
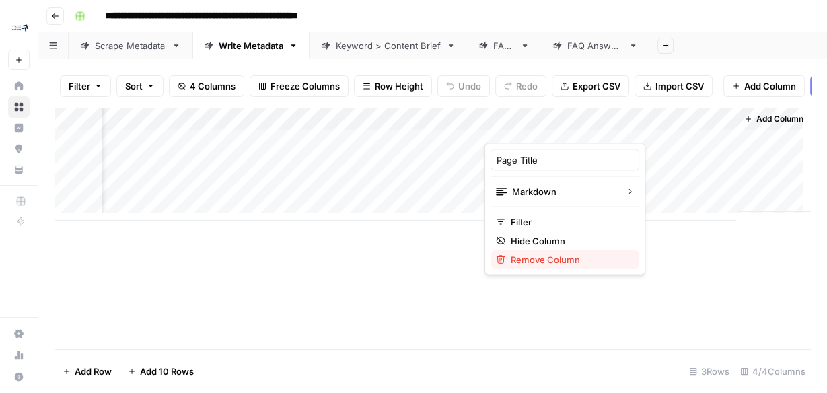
click at [573, 261] on span "Remove Column" at bounding box center [570, 258] width 118 height 13
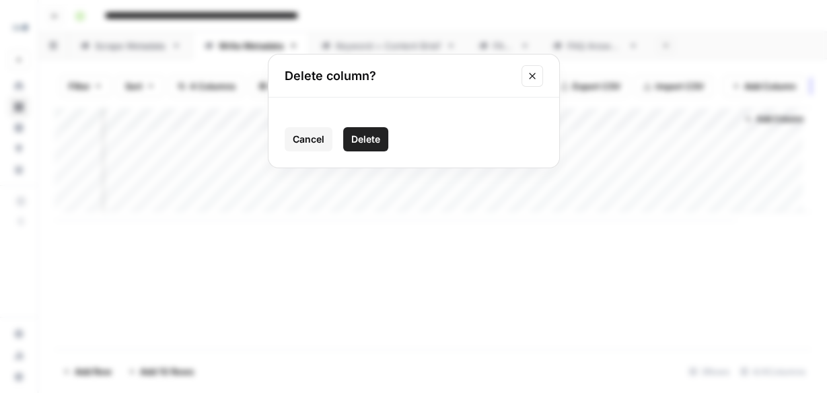
drag, startPoint x: 369, startPoint y: 136, endPoint x: 601, endPoint y: 119, distance: 232.7
click at [370, 136] on span "Delete" at bounding box center [365, 139] width 29 height 13
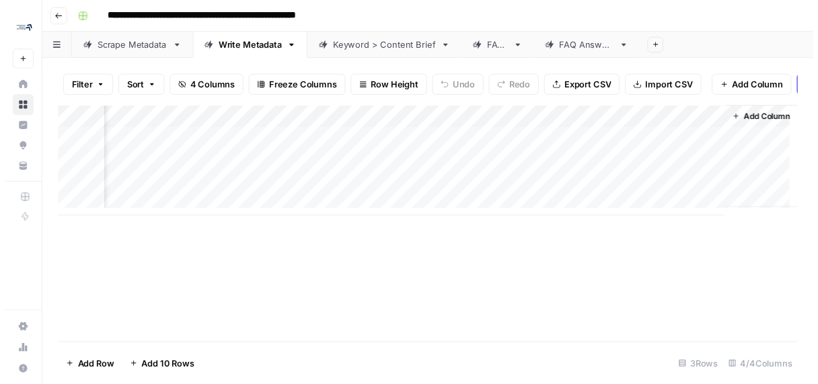
scroll to position [0, 0]
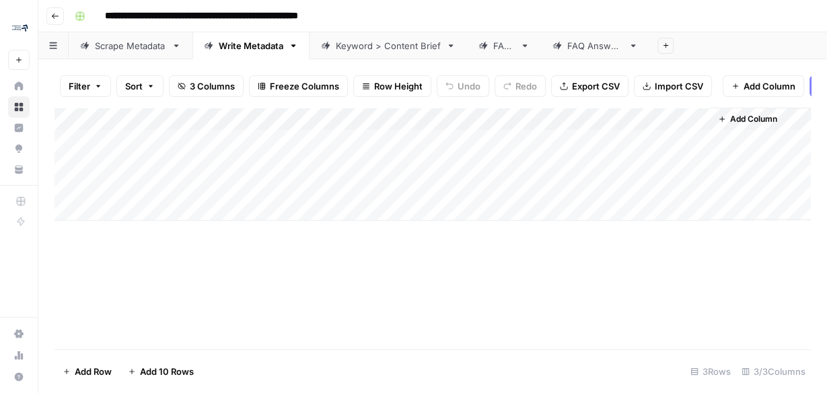
click at [703, 125] on div "Add Column" at bounding box center [433, 164] width 756 height 113
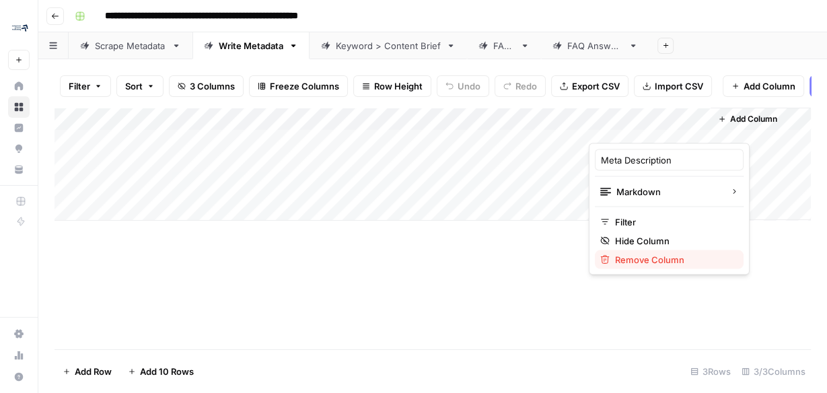
click at [651, 254] on span "Remove Column" at bounding box center [674, 258] width 118 height 13
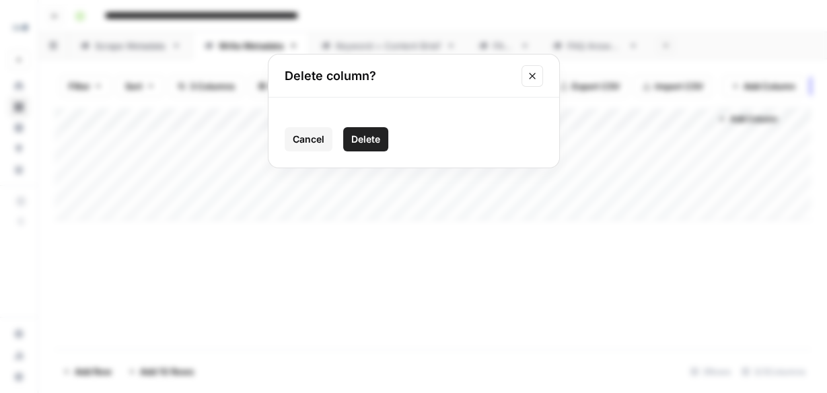
drag, startPoint x: 365, startPoint y: 137, endPoint x: 382, endPoint y: 147, distance: 18.7
click at [365, 137] on span "Delete" at bounding box center [365, 139] width 29 height 13
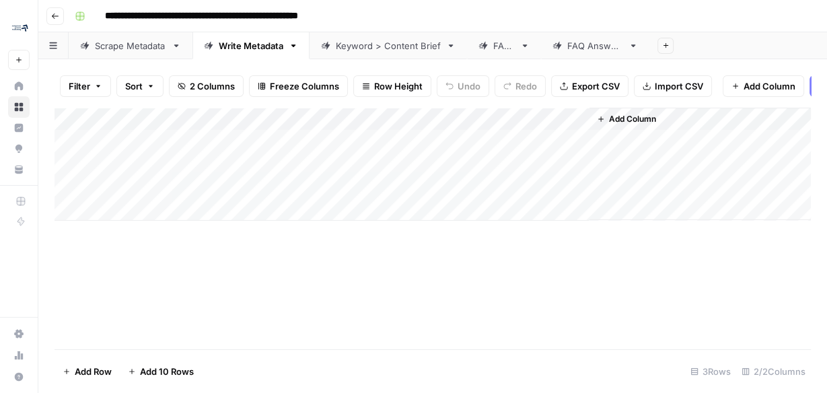
click at [579, 150] on div "Add Column" at bounding box center [433, 164] width 756 height 113
click at [560, 151] on div "Add Column" at bounding box center [433, 164] width 756 height 113
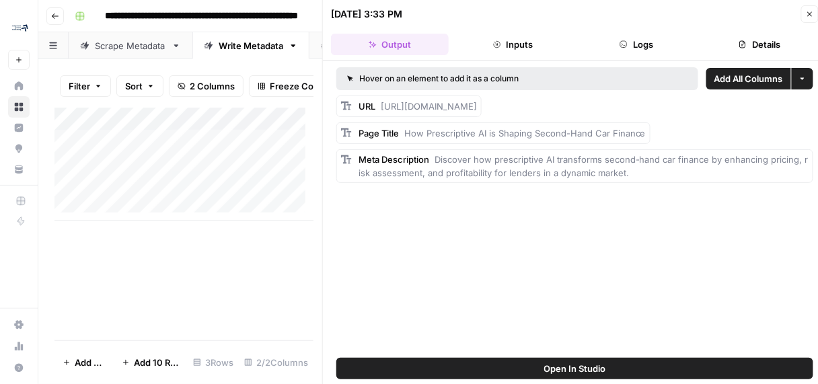
click at [767, 79] on span "Add All Columns" at bounding box center [749, 78] width 69 height 13
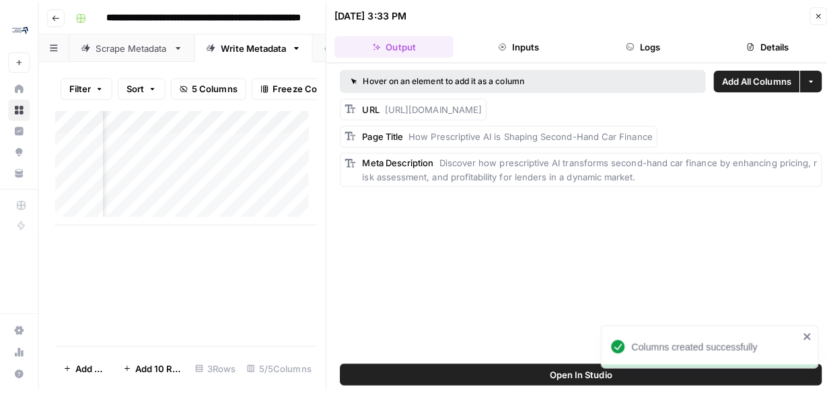
scroll to position [0, 506]
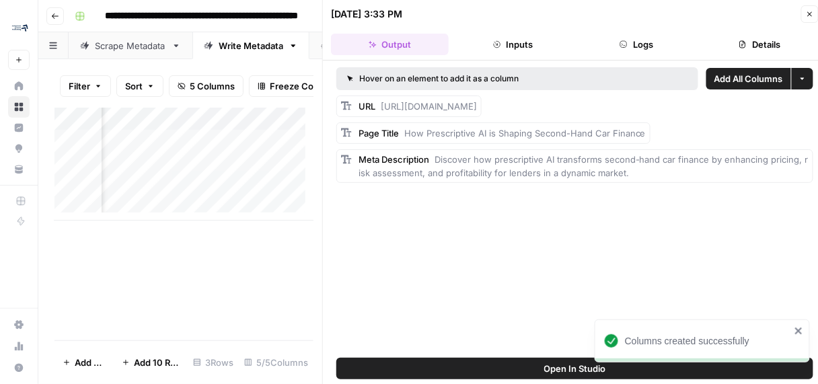
drag, startPoint x: 186, startPoint y: 245, endPoint x: 196, endPoint y: 244, distance: 10.1
click at [187, 245] on div "Add Column" at bounding box center [184, 224] width 259 height 233
click at [811, 12] on icon "button" at bounding box center [810, 14] width 8 height 8
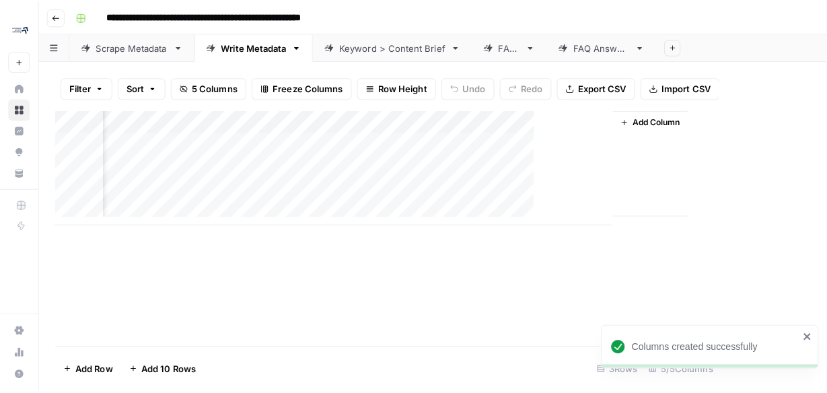
scroll to position [0, 209]
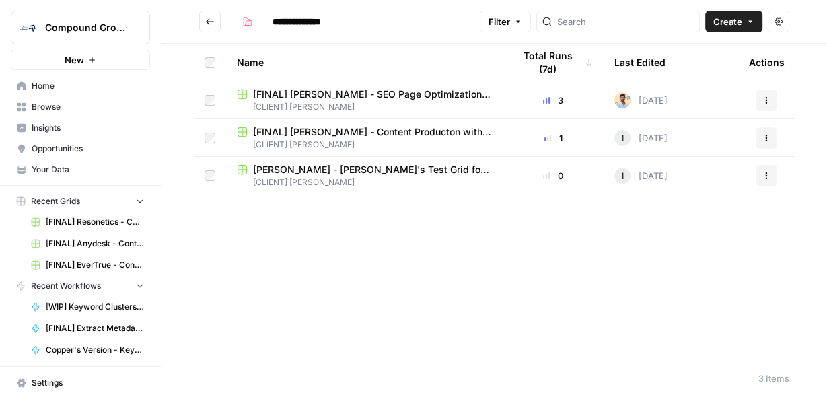
click at [358, 133] on span "[FINAL] [PERSON_NAME] - Content Producton with Custom Workflows" at bounding box center [372, 131] width 239 height 13
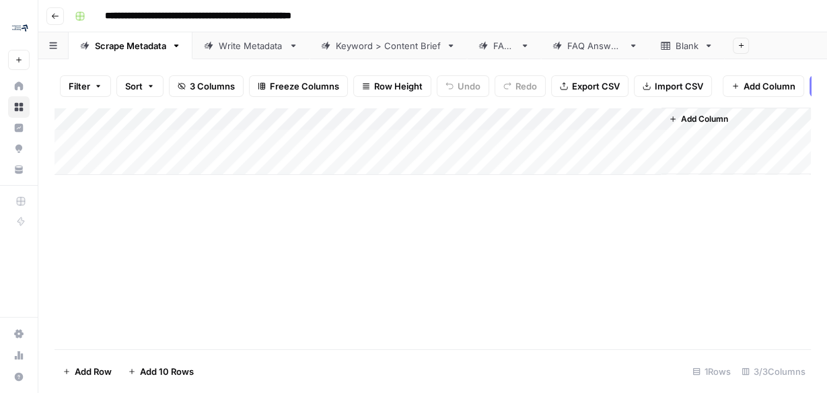
click at [242, 50] on div "Write Metadata" at bounding box center [251, 45] width 65 height 13
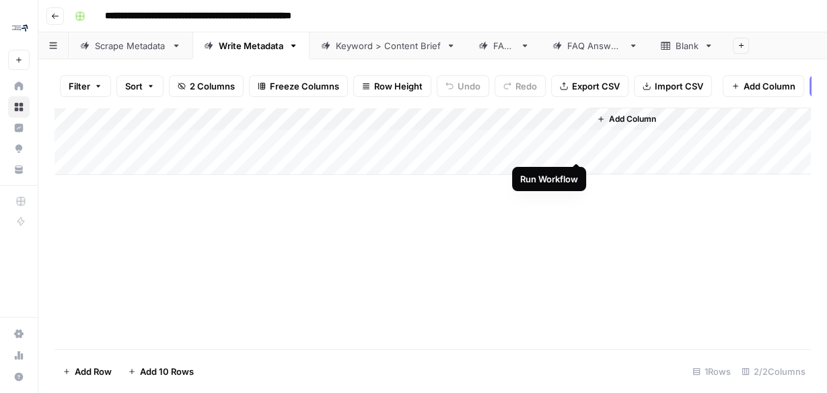
click at [577, 148] on div "Add Column" at bounding box center [433, 141] width 756 height 67
click at [555, 147] on div "Add Column" at bounding box center [433, 141] width 756 height 67
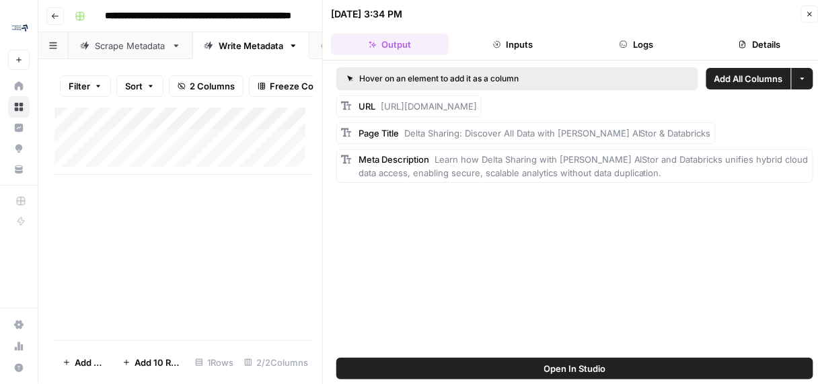
click at [748, 80] on span "Add All Columns" at bounding box center [749, 78] width 69 height 13
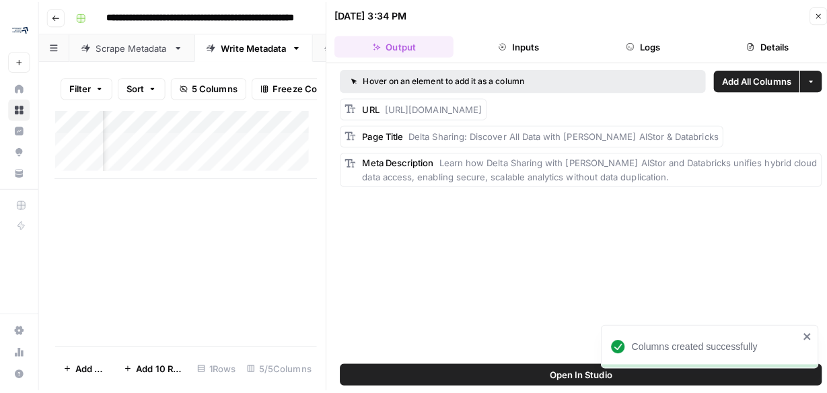
scroll to position [0, 506]
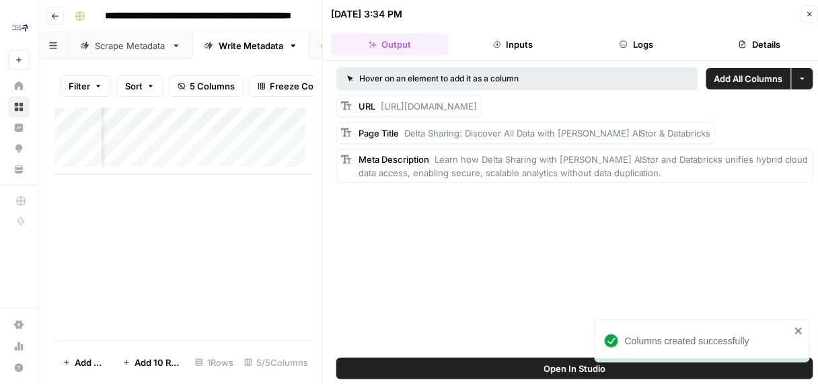
click at [210, 224] on div "Add Column" at bounding box center [184, 224] width 259 height 233
click at [813, 14] on icon "button" at bounding box center [810, 14] width 8 height 8
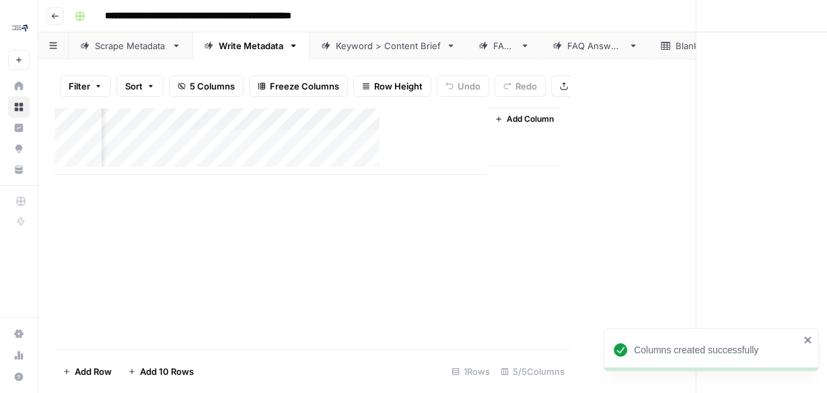
scroll to position [0, 209]
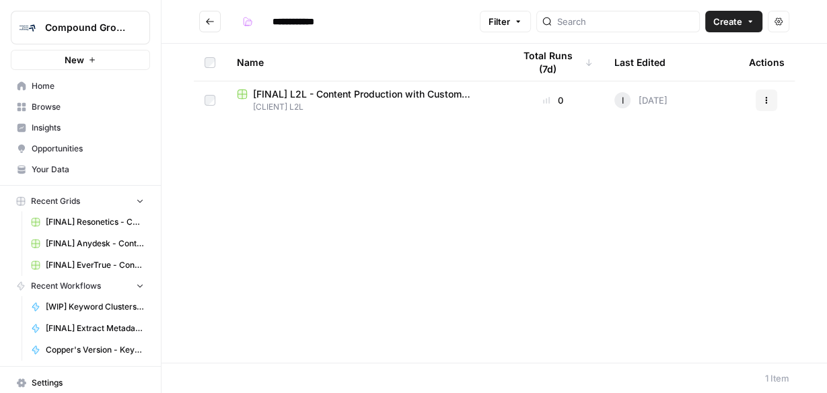
drag, startPoint x: 388, startPoint y: 94, endPoint x: 393, endPoint y: 84, distance: 10.8
click at [388, 93] on span "[FINAL] L2L - Content Production with Custom Workflows" at bounding box center [372, 93] width 239 height 13
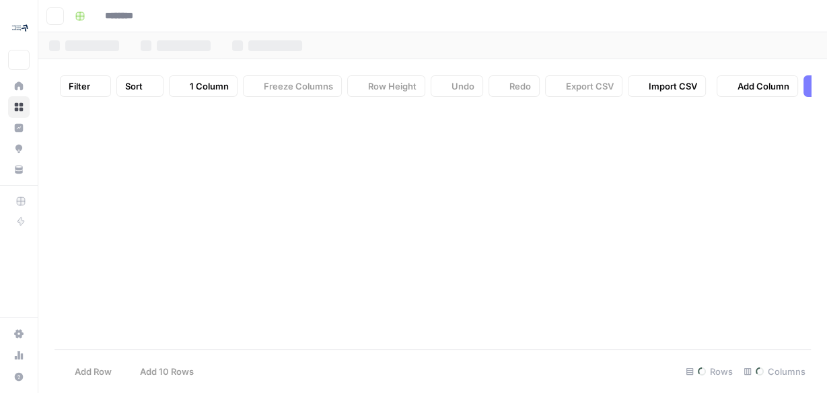
type input "**********"
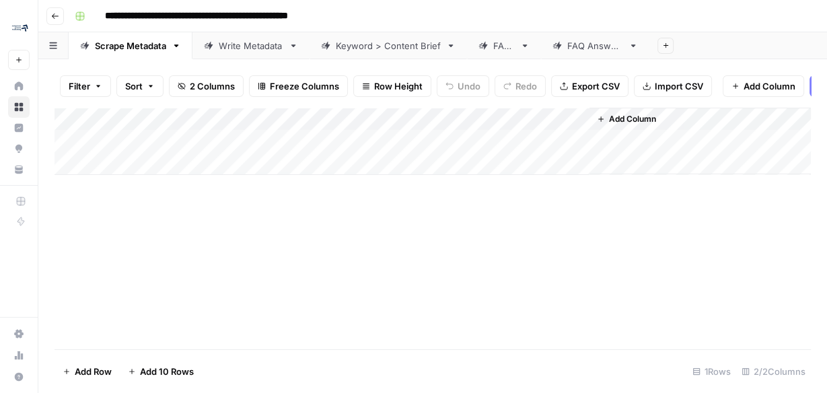
click at [376, 126] on div "Add Column" at bounding box center [433, 141] width 756 height 67
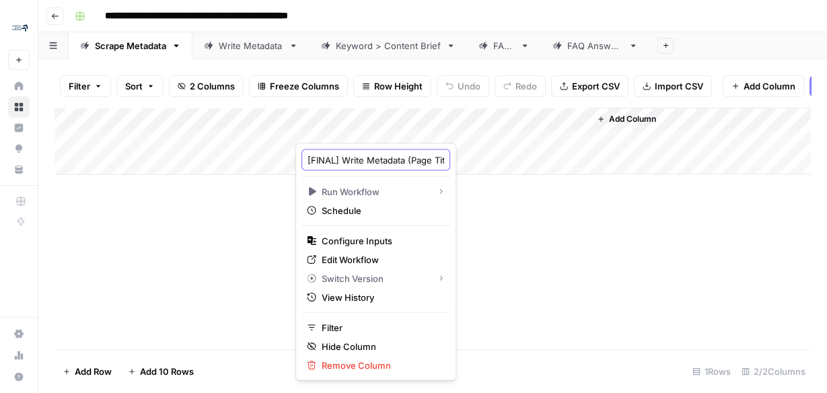
click at [357, 154] on input "[FINAL] Write Metadata (Page Title & Meta Description)" at bounding box center [375, 159] width 137 height 13
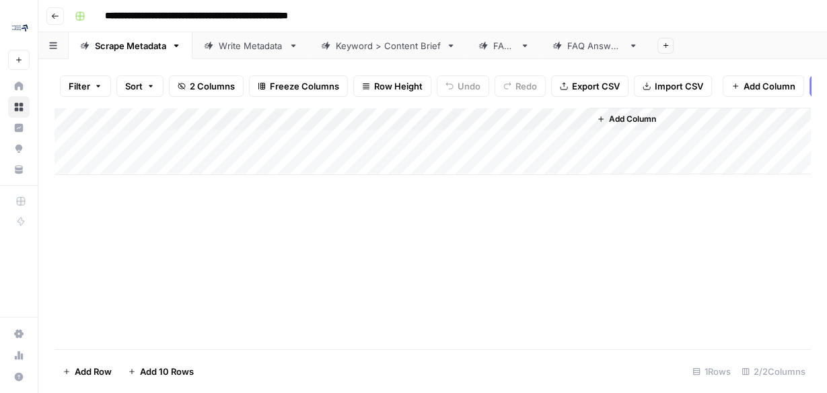
click at [513, 126] on div "Add Column" at bounding box center [433, 141] width 756 height 67
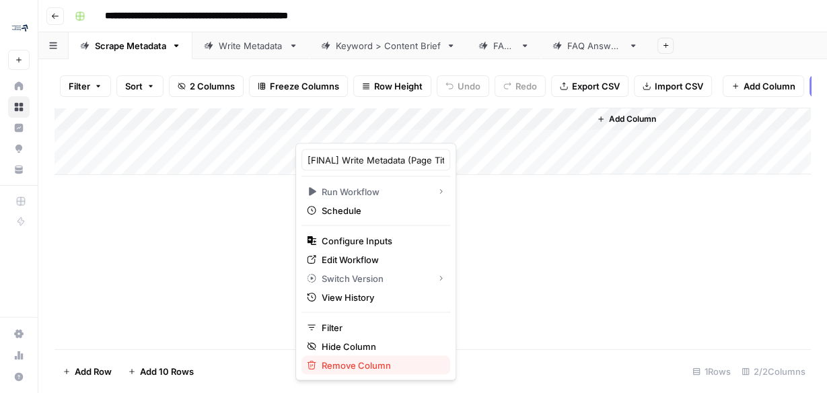
click at [351, 369] on span "Remove Column" at bounding box center [381, 364] width 118 height 13
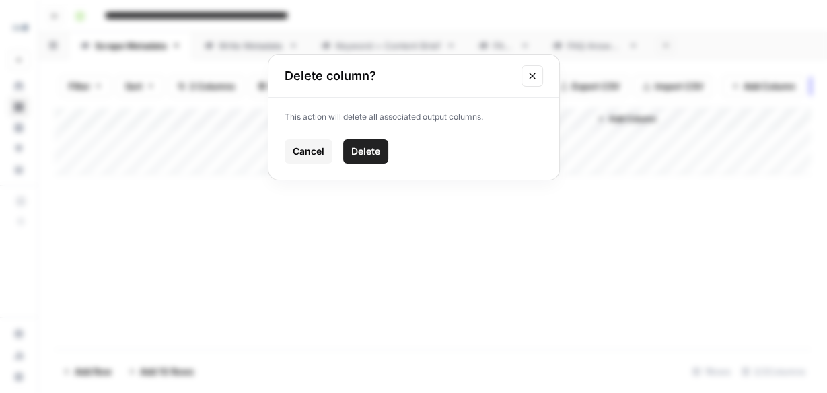
drag, startPoint x: 367, startPoint y: 151, endPoint x: 377, endPoint y: 137, distance: 16.8
click at [367, 150] on span "Delete" at bounding box center [365, 151] width 29 height 13
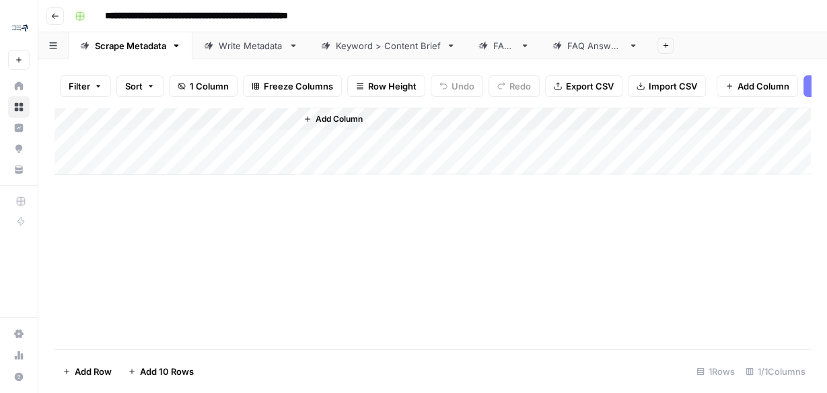
click at [396, 126] on div "Add Column" at bounding box center [553, 141] width 515 height 67
click at [337, 125] on span "Add Column" at bounding box center [339, 119] width 47 height 12
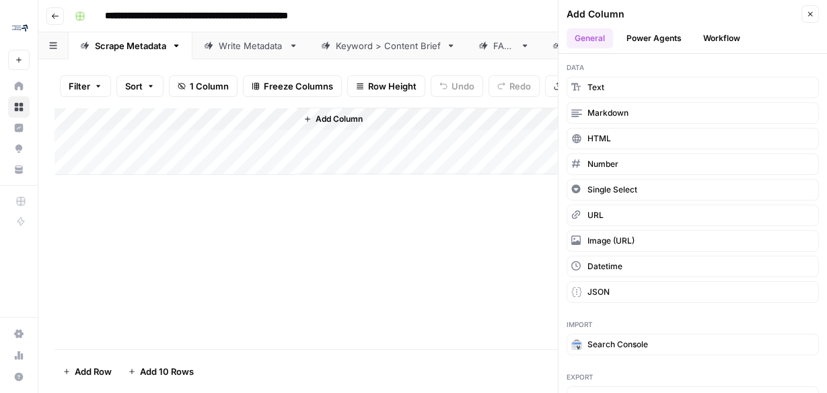
click at [719, 36] on button "Workflow" at bounding box center [721, 38] width 53 height 20
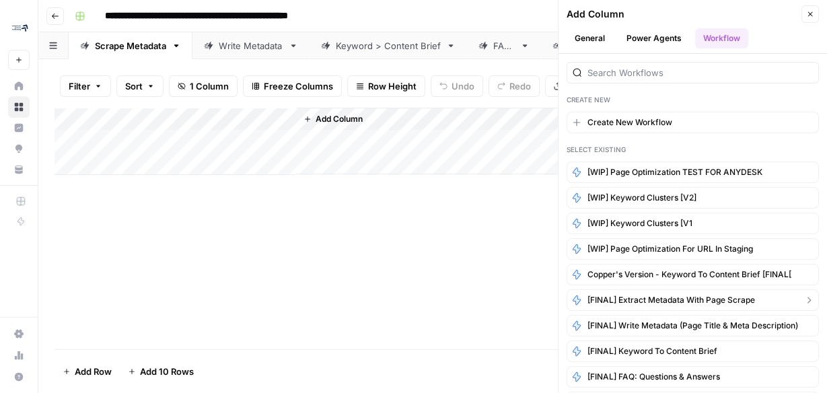
click at [679, 294] on span "[FINAL] Extract Metadata with Page Scrape" at bounding box center [671, 300] width 168 height 12
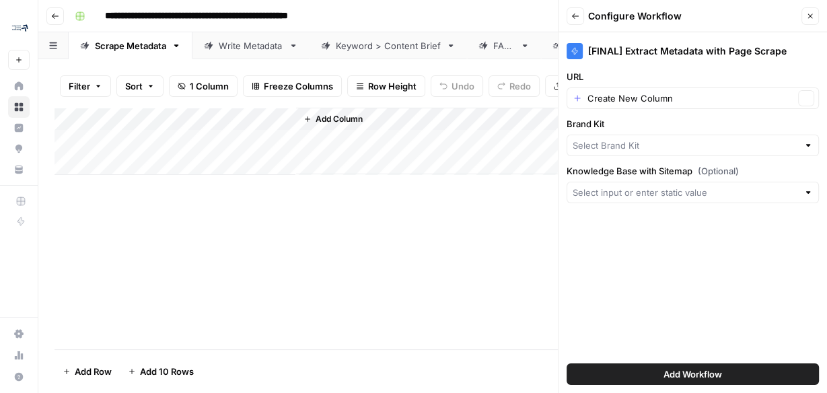
type input "L2L Manufacturing Software"
click at [645, 373] on button "Add Workflow" at bounding box center [693, 374] width 252 height 22
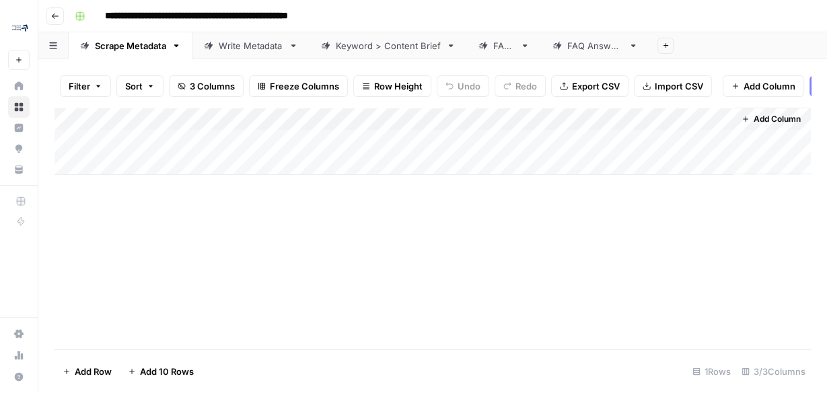
click at [254, 149] on div "Add Column" at bounding box center [433, 141] width 756 height 67
click at [339, 151] on div "Add Column" at bounding box center [433, 141] width 756 height 67
click at [287, 126] on div "Add Column" at bounding box center [433, 141] width 756 height 67
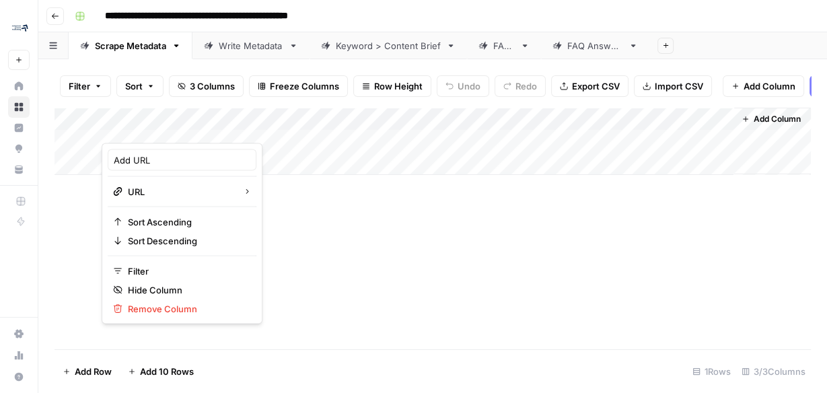
click at [245, 149] on div "Add Column" at bounding box center [433, 141] width 756 height 67
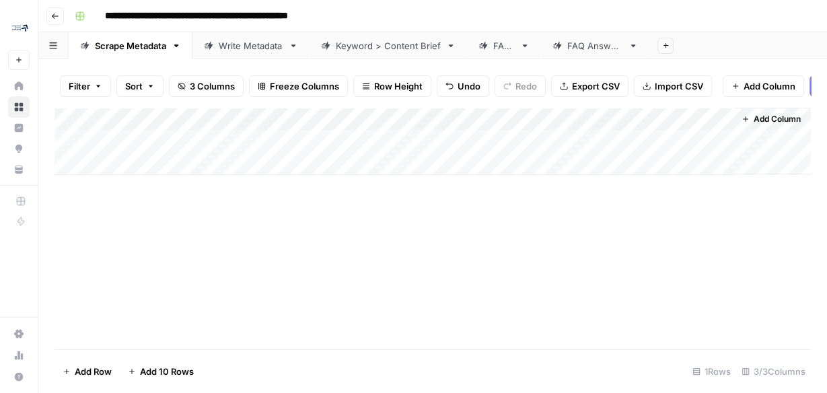
click at [285, 124] on div "Add Column" at bounding box center [433, 141] width 756 height 67
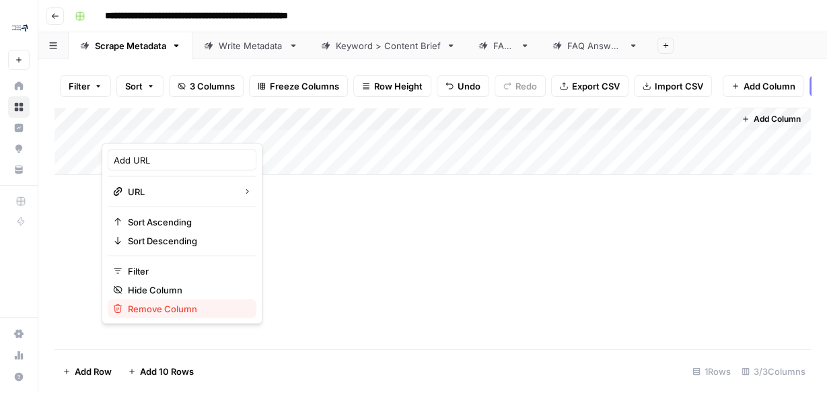
click at [153, 304] on span "Remove Column" at bounding box center [187, 307] width 118 height 13
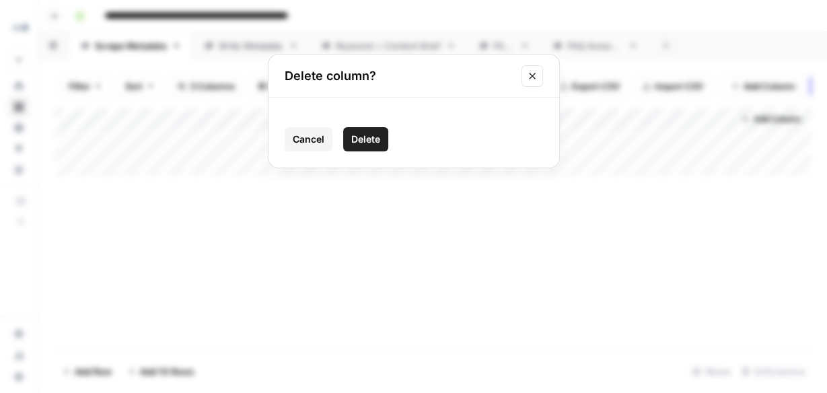
click at [371, 138] on span "Delete" at bounding box center [365, 139] width 29 height 13
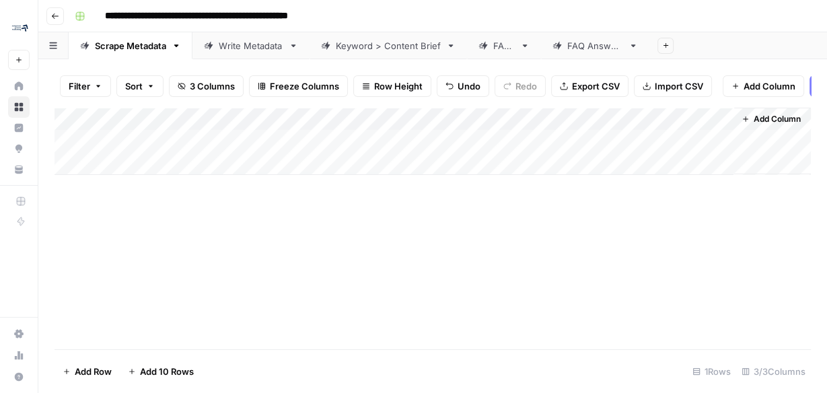
click at [216, 145] on div "Add Column" at bounding box center [433, 141] width 756 height 67
click at [413, 148] on div "Add Column" at bounding box center [433, 141] width 756 height 67
click at [231, 48] on div "Write Metadata" at bounding box center [251, 45] width 65 height 13
click at [152, 145] on div "Add Column" at bounding box center [433, 130] width 756 height 44
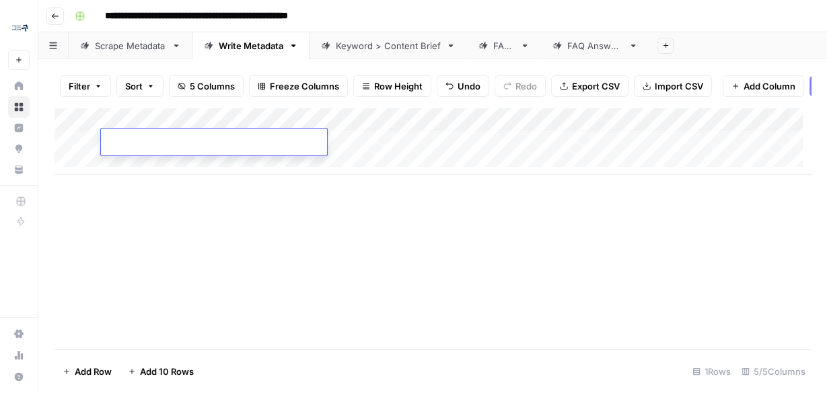
click at [155, 170] on div "Add Column" at bounding box center [433, 141] width 756 height 67
drag, startPoint x: 155, startPoint y: 194, endPoint x: 155, endPoint y: 172, distance: 21.5
click at [155, 194] on div "Add Column" at bounding box center [433, 153] width 756 height 90
click at [151, 153] on div "Add Column" at bounding box center [433, 153] width 756 height 90
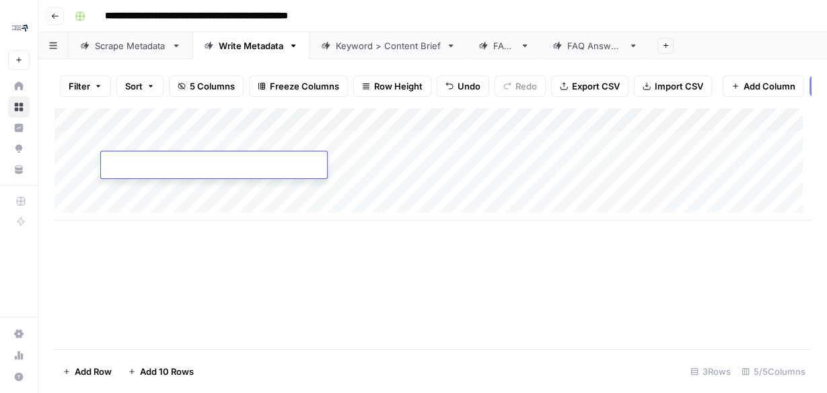
click at [157, 145] on div "Add Column" at bounding box center [433, 164] width 756 height 113
click at [433, 145] on div "Add Column" at bounding box center [433, 164] width 756 height 113
click at [620, 266] on div "Add Column" at bounding box center [433, 229] width 756 height 242
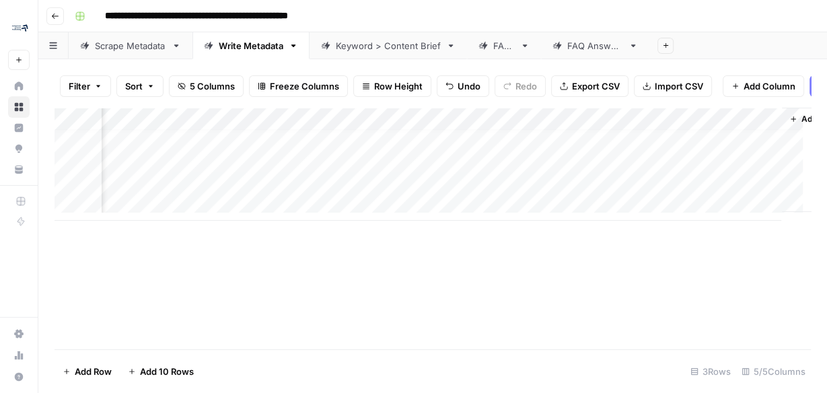
click at [526, 123] on div "Add Column" at bounding box center [433, 164] width 756 height 113
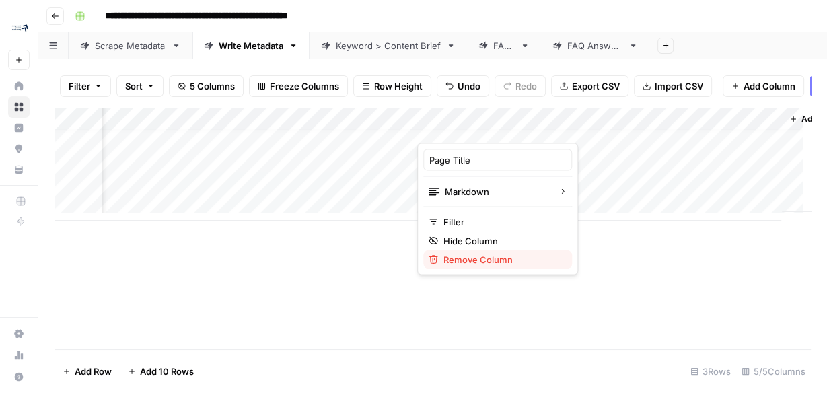
click at [495, 256] on span "Remove Column" at bounding box center [502, 258] width 118 height 13
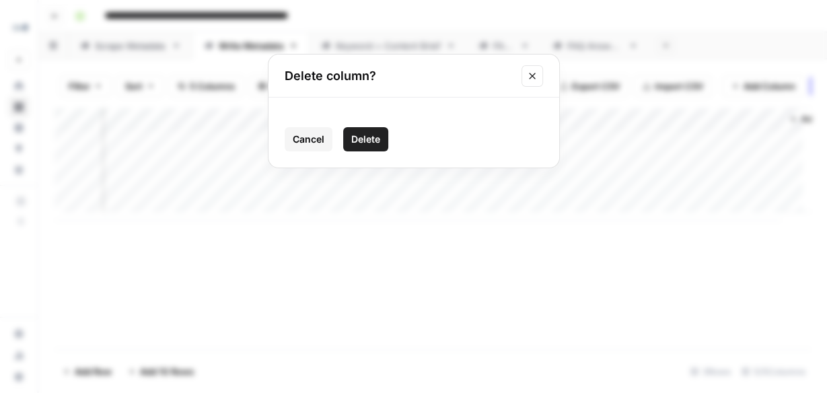
click at [359, 134] on span "Delete" at bounding box center [365, 139] width 29 height 13
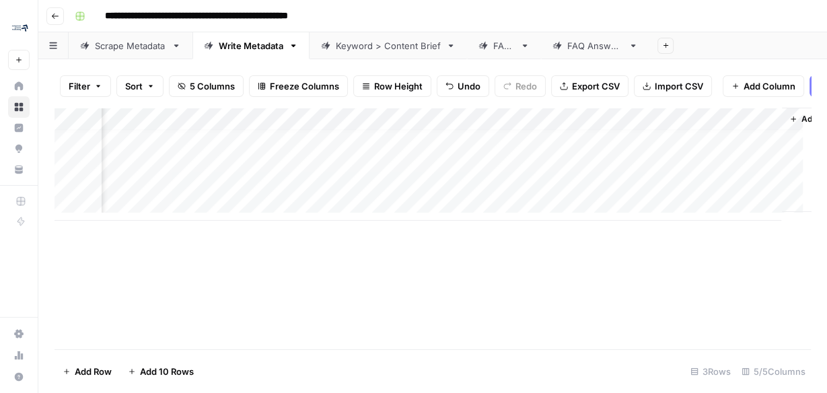
click at [530, 122] on div "Add Column" at bounding box center [433, 164] width 756 height 113
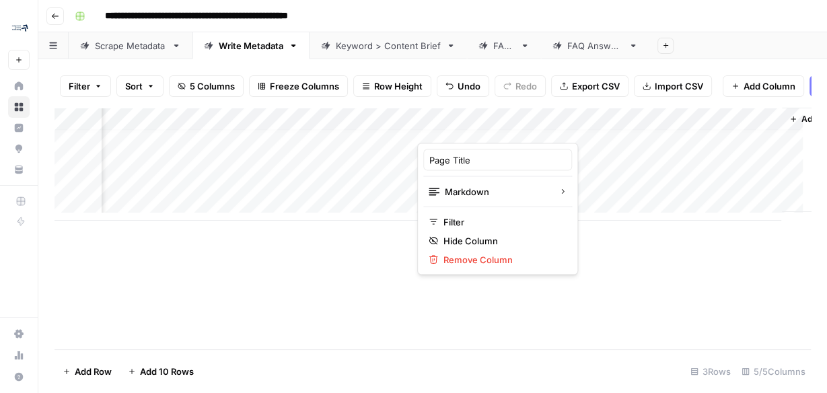
scroll to position [8, 104]
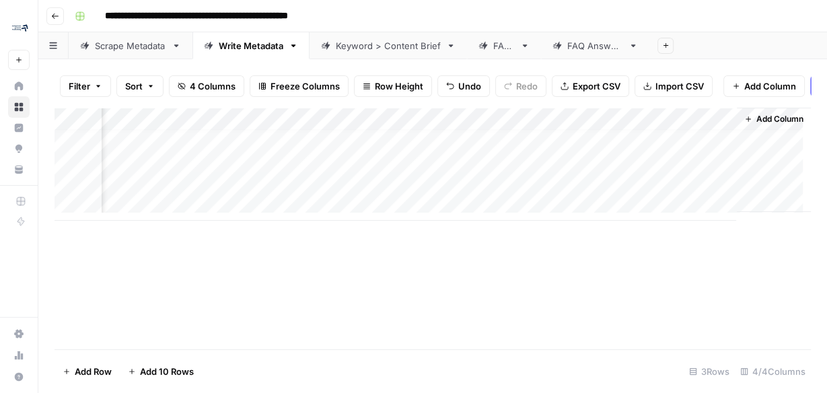
click at [482, 251] on div "Add Column" at bounding box center [433, 229] width 756 height 242
click at [596, 123] on div "Add Column" at bounding box center [433, 164] width 756 height 113
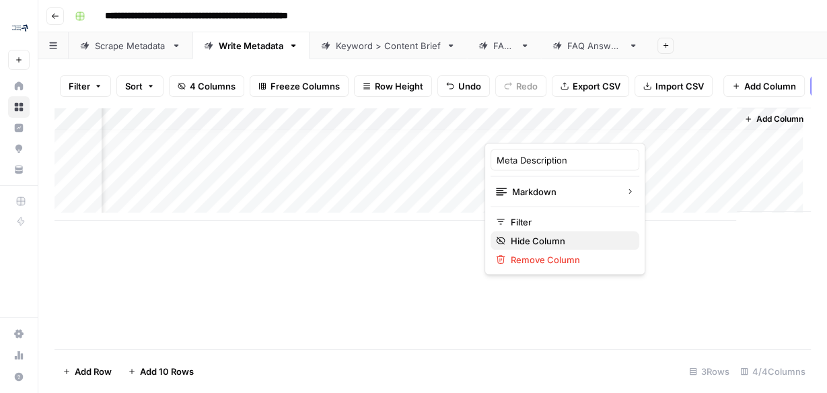
click at [587, 248] on button "Hide Column" at bounding box center [565, 240] width 149 height 19
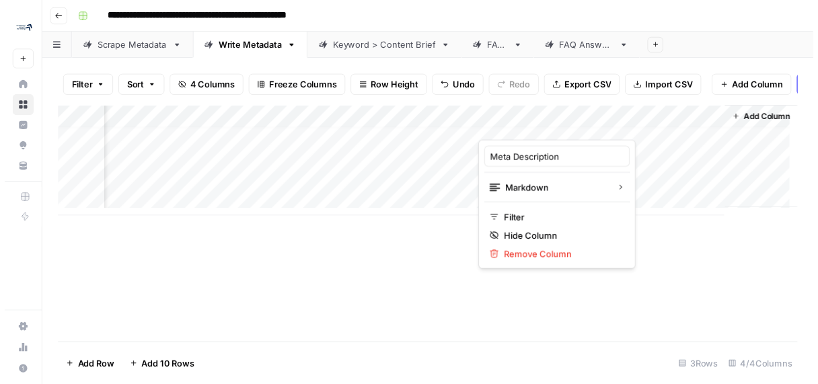
scroll to position [0, 0]
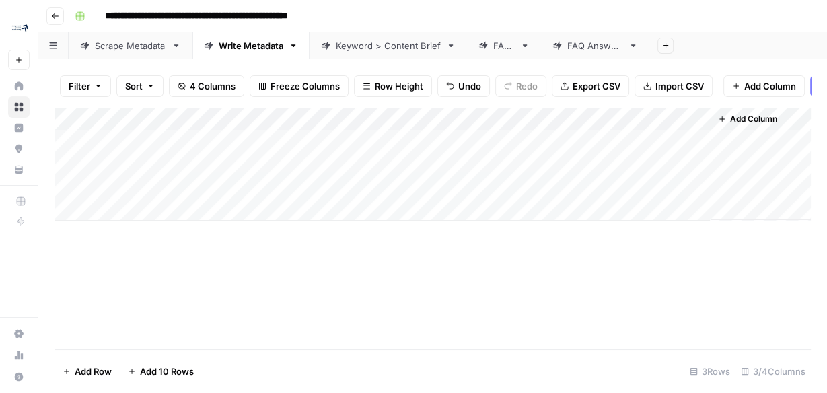
click at [698, 124] on div "Add Column" at bounding box center [433, 164] width 756 height 113
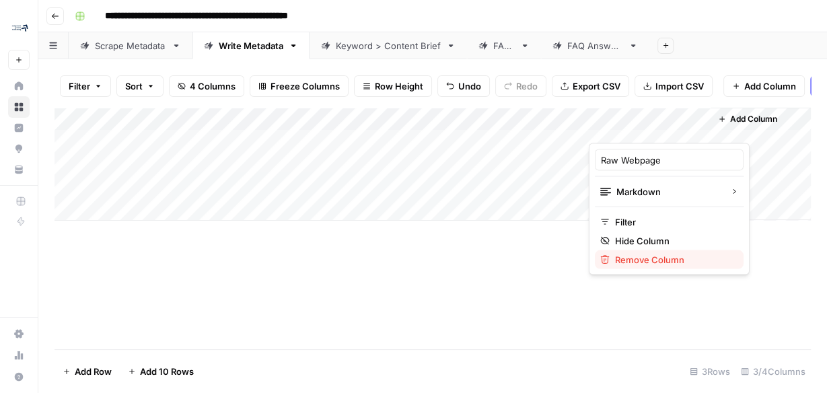
click at [651, 256] on span "Remove Column" at bounding box center [674, 258] width 118 height 13
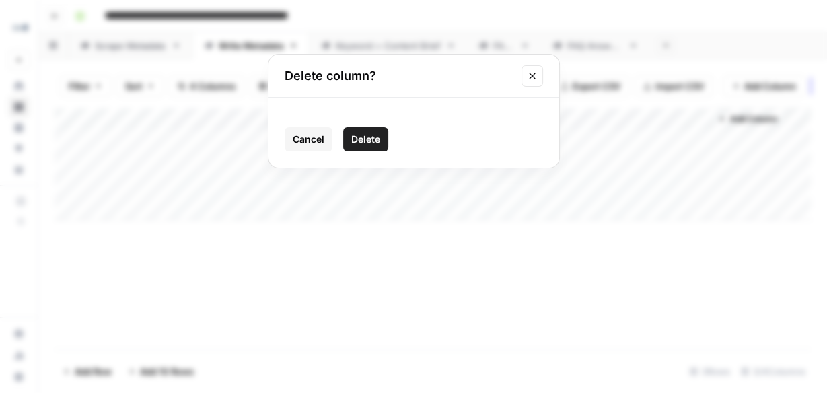
drag, startPoint x: 347, startPoint y: 146, endPoint x: 367, endPoint y: 139, distance: 21.5
click at [350, 145] on button "Delete" at bounding box center [365, 139] width 45 height 24
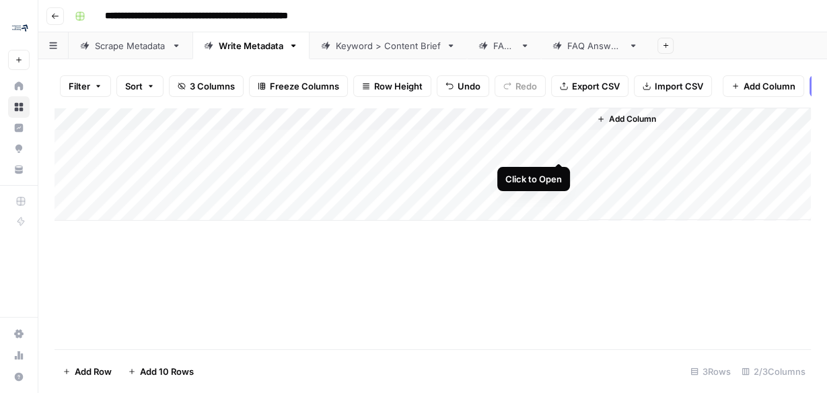
click at [562, 149] on div "Add Column" at bounding box center [433, 164] width 756 height 113
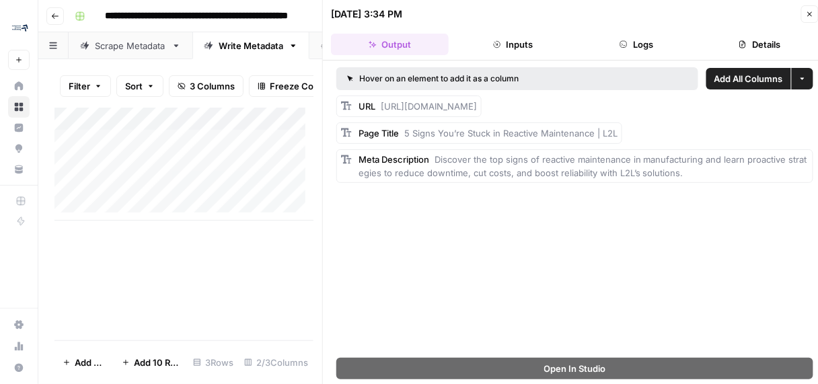
click at [751, 81] on span "Add All Columns" at bounding box center [749, 78] width 69 height 13
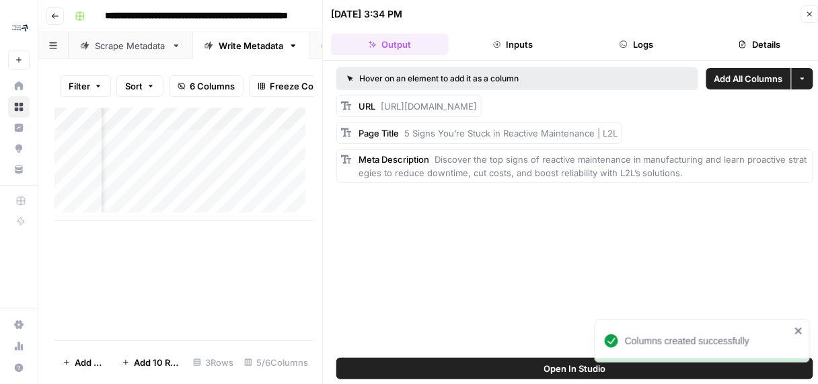
scroll to position [0, 506]
click at [807, 12] on icon "button" at bounding box center [810, 14] width 8 height 8
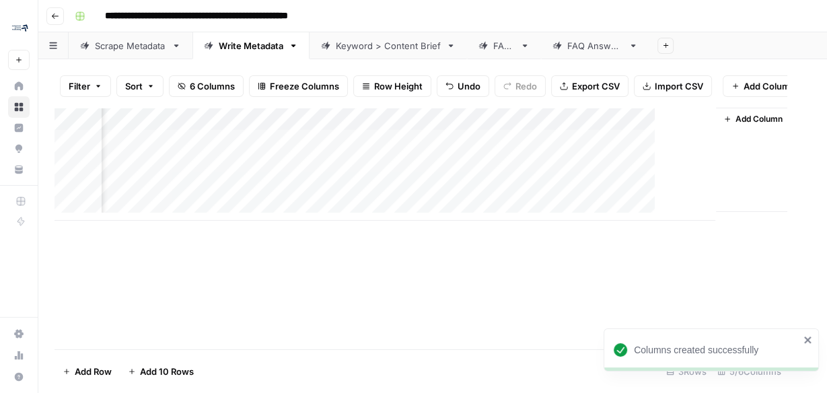
scroll to position [0, 209]
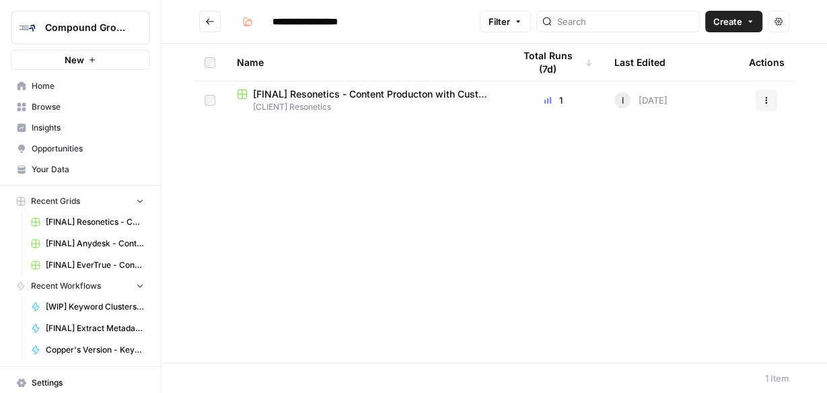
click at [391, 94] on span "[FINAL] Resonetics - Content Producton with Custom Workflows" at bounding box center [372, 93] width 239 height 13
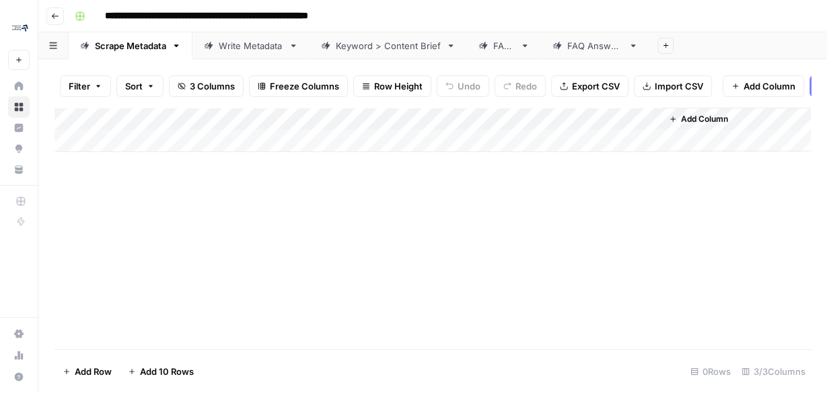
click at [239, 45] on div "Write Metadata" at bounding box center [251, 45] width 65 height 13
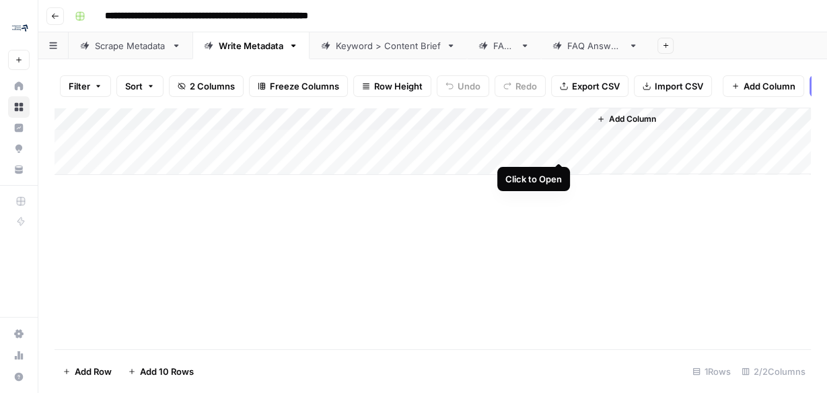
click at [559, 148] on div "Add Column" at bounding box center [433, 141] width 756 height 67
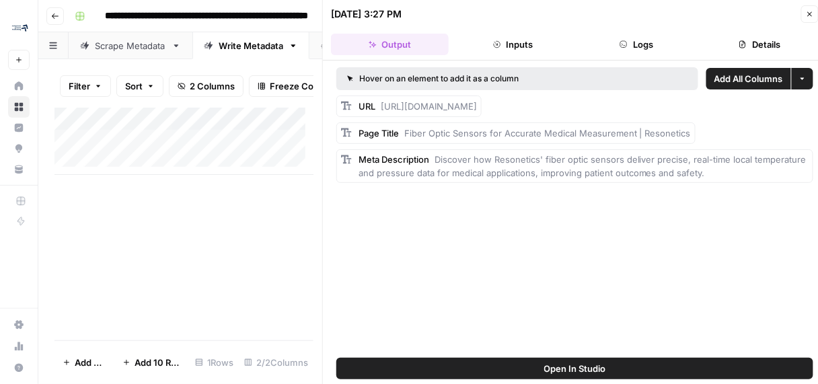
click at [746, 72] on span "Add All Columns" at bounding box center [749, 78] width 69 height 13
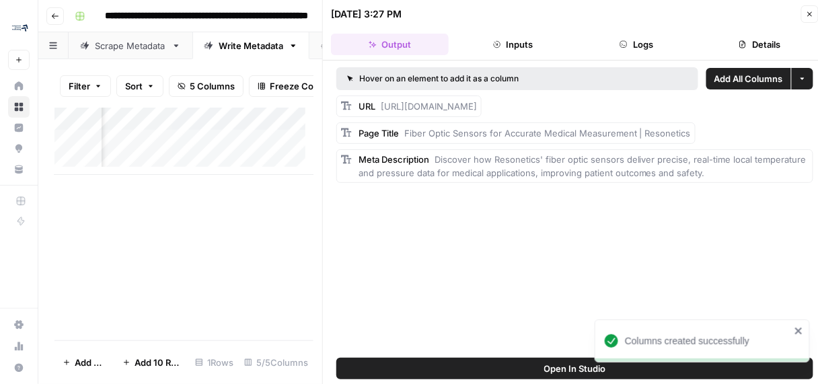
scroll to position [0, 506]
click at [240, 195] on div "Add Column" at bounding box center [184, 224] width 259 height 233
click at [811, 17] on icon "button" at bounding box center [810, 14] width 8 height 8
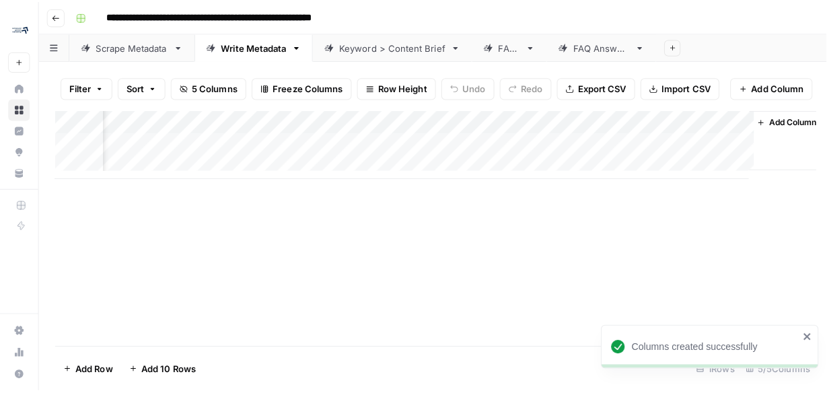
scroll to position [0, 209]
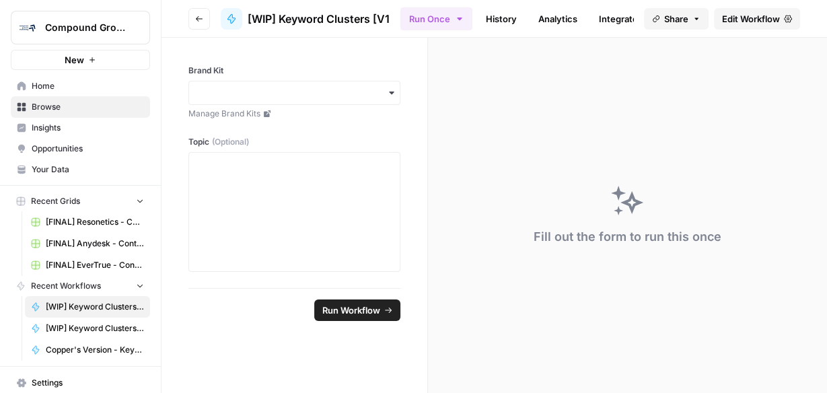
click at [754, 22] on span "Edit Workflow" at bounding box center [751, 18] width 58 height 13
